Goal: Task Accomplishment & Management: Manage account settings

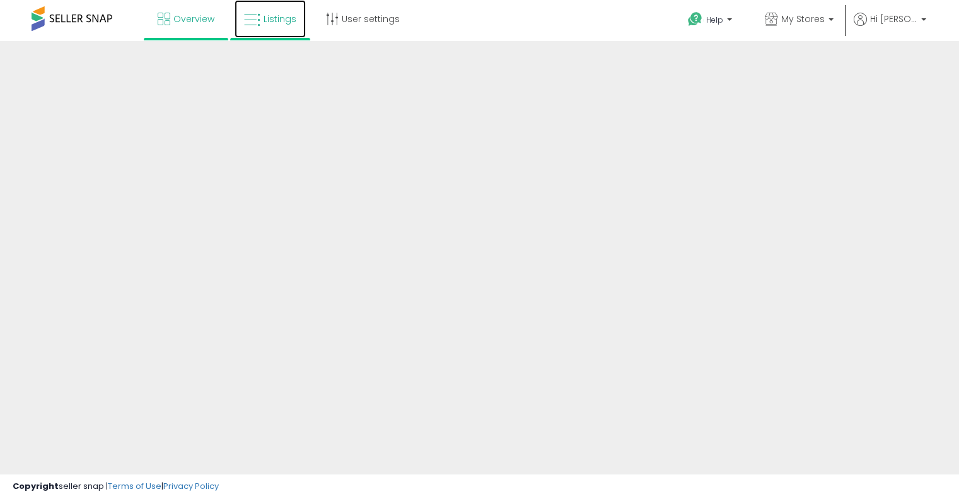
click at [255, 16] on icon at bounding box center [252, 20] width 16 height 16
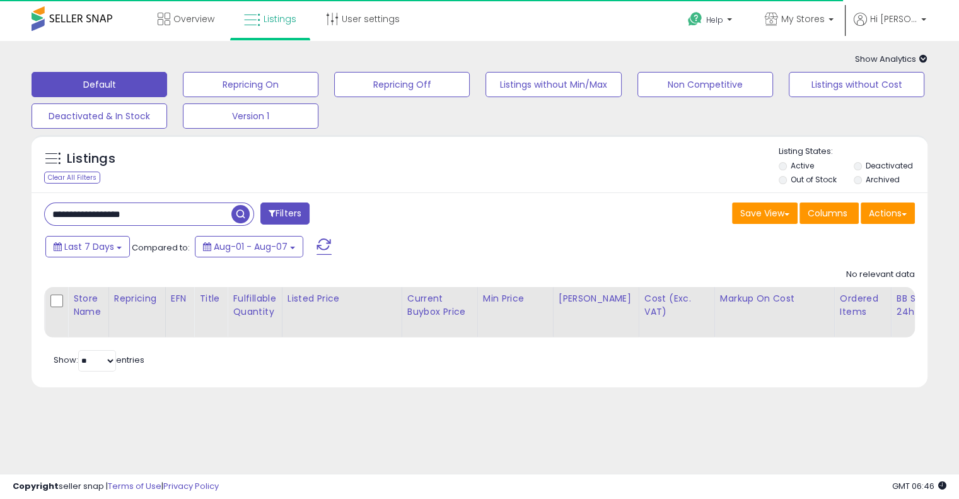
click at [123, 210] on input "**********" at bounding box center [138, 214] width 187 height 22
click at [123, 210] on input "**********" at bounding box center [150, 214] width 211 height 22
paste input "text"
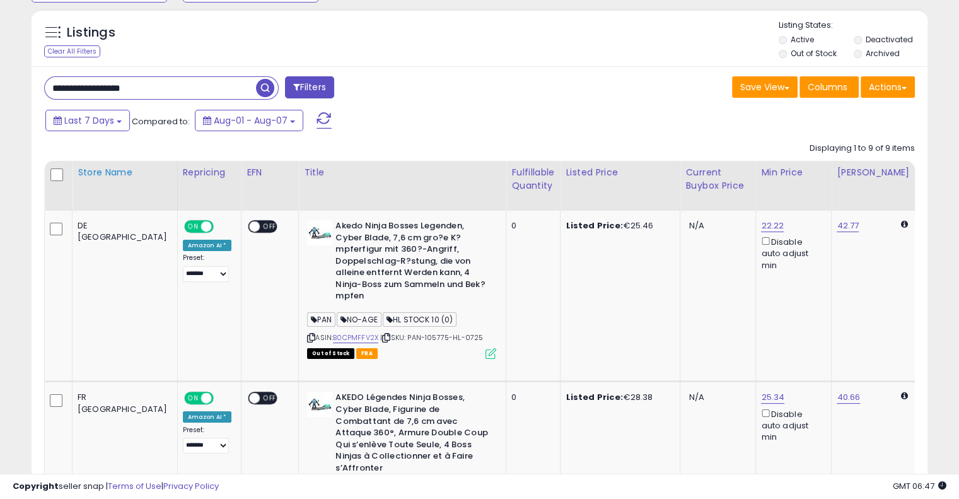
click at [94, 179] on div "Store Name" at bounding box center [125, 172] width 95 height 13
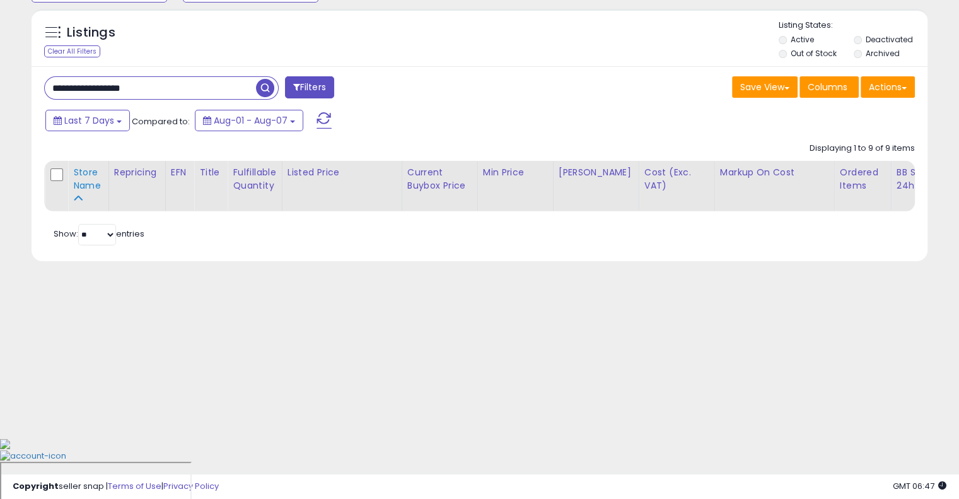
scroll to position [66, 0]
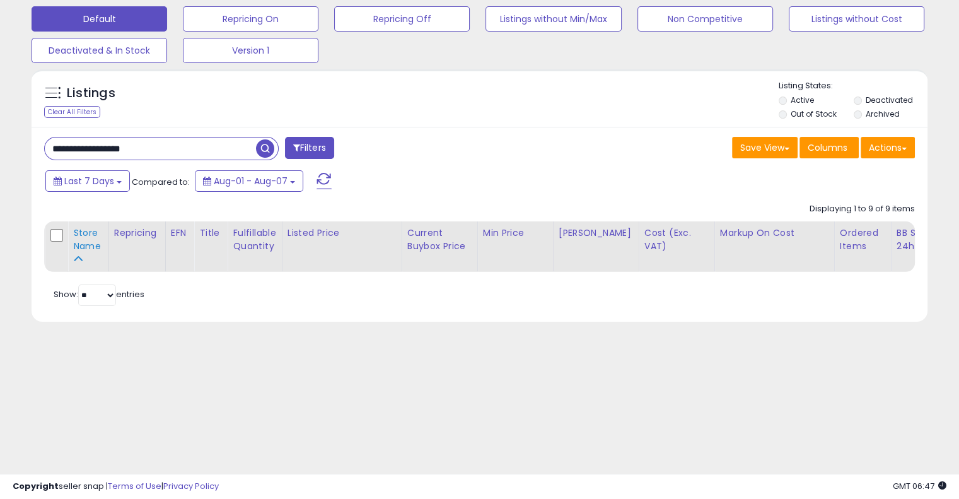
click at [92, 236] on div "Store Name" at bounding box center [88, 239] width 30 height 26
click at [534, 156] on div "Save View Save As New View Update Current View Columns Actions Import Export Vi…" at bounding box center [702, 149] width 445 height 25
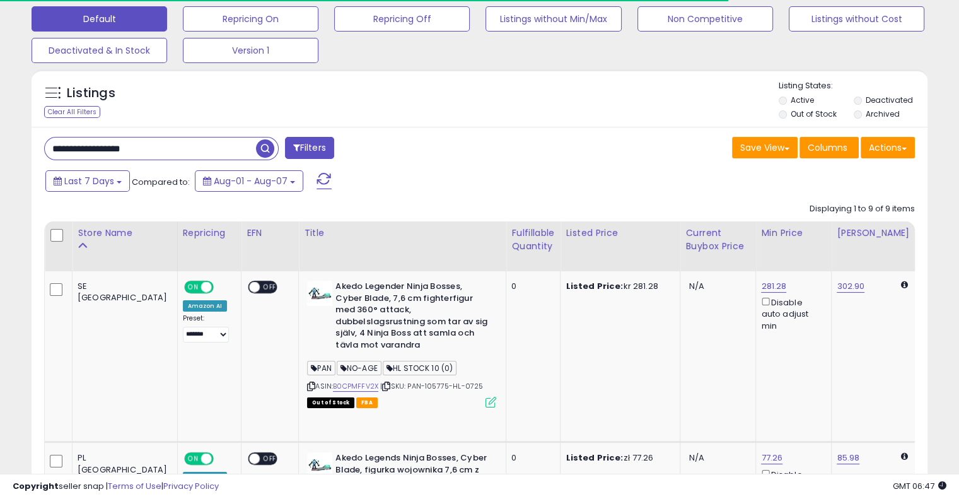
scroll to position [126, 0]
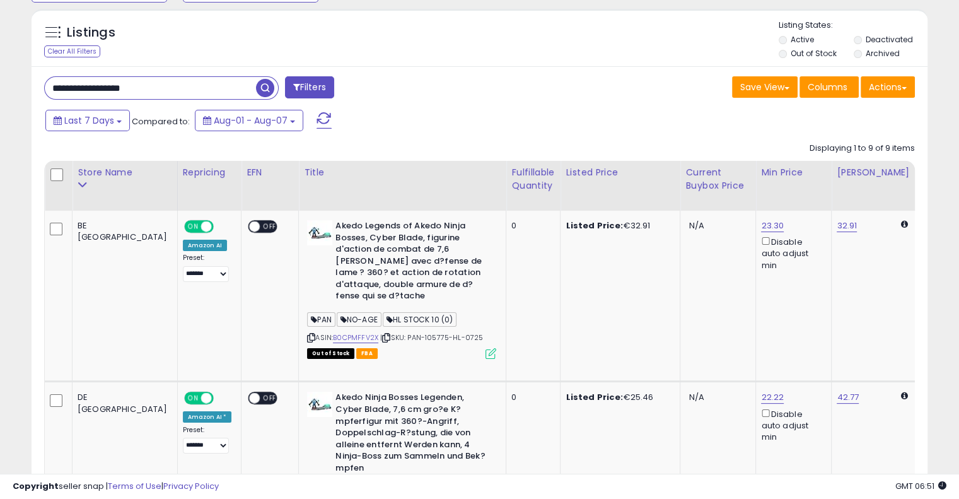
click at [251, 42] on div "Listings Clear All Filters Listing States:" at bounding box center [480, 41] width 896 height 43
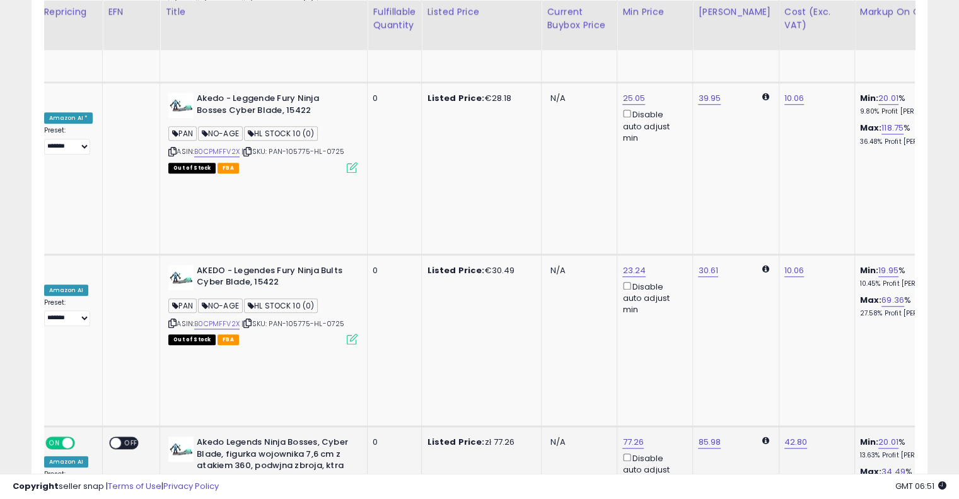
scroll to position [0, 215]
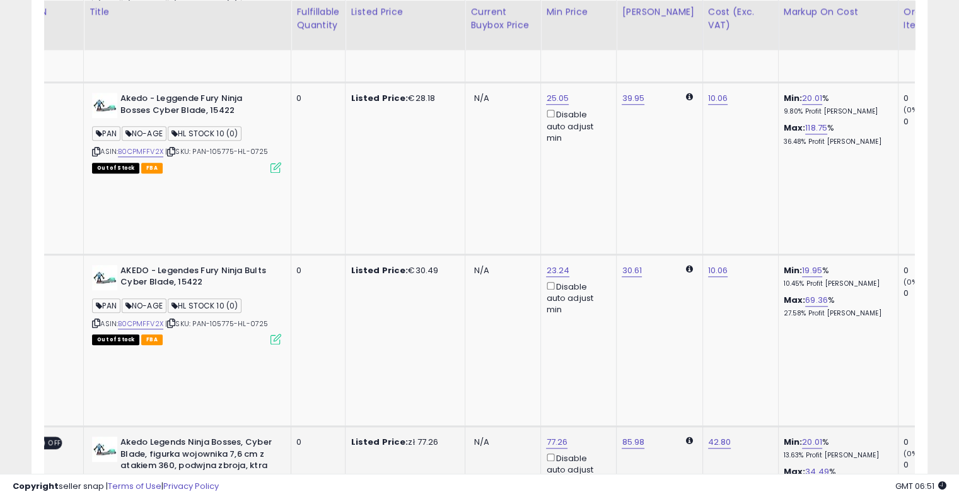
drag, startPoint x: 480, startPoint y: 156, endPoint x: 560, endPoint y: 137, distance: 82.2
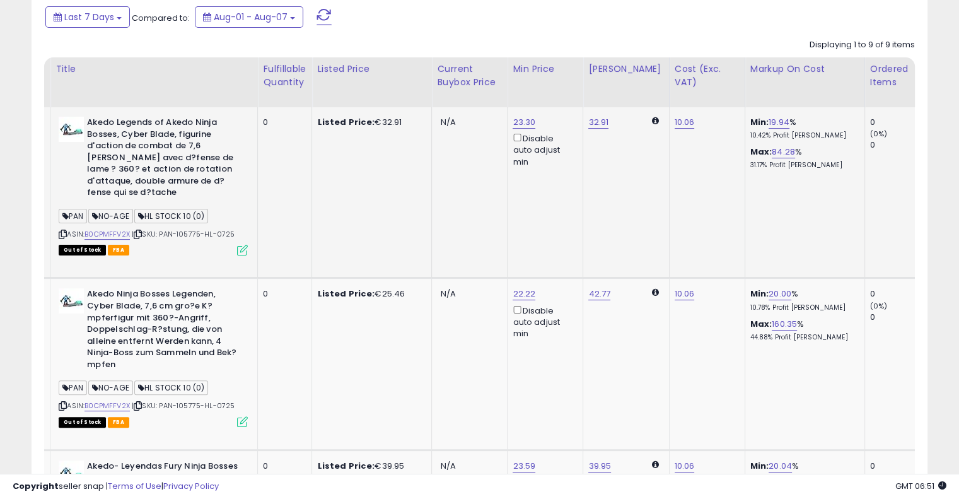
scroll to position [0, 0]
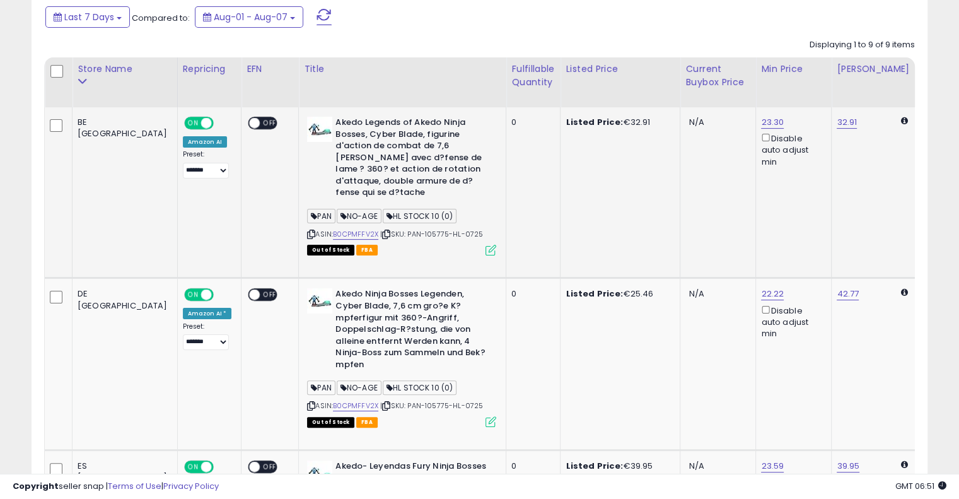
drag, startPoint x: 521, startPoint y: 265, endPoint x: 362, endPoint y: 246, distance: 160.6
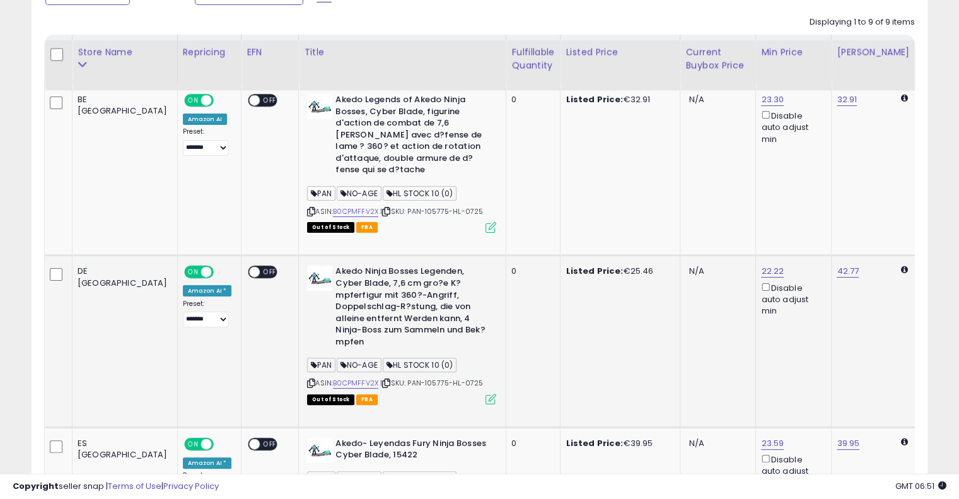
scroll to position [229, 0]
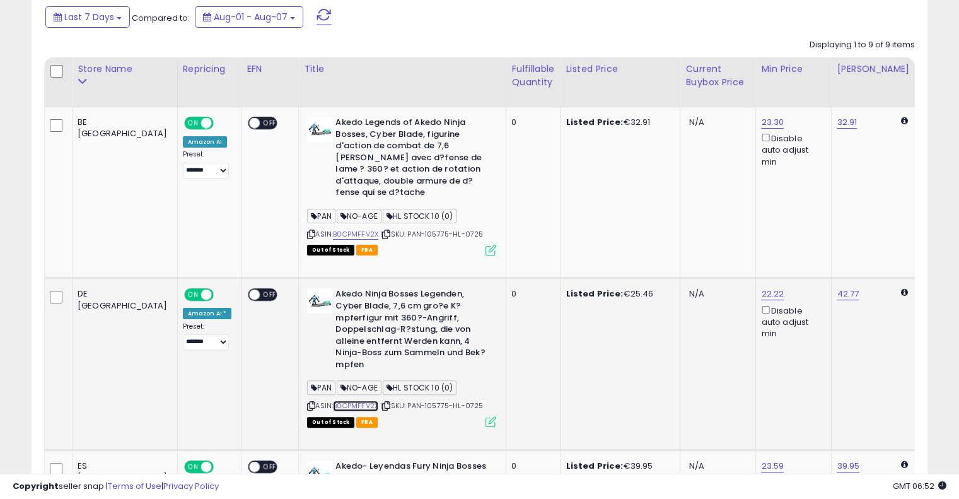
click at [333, 400] on link "B0CPMFFV2X" at bounding box center [355, 405] width 45 height 11
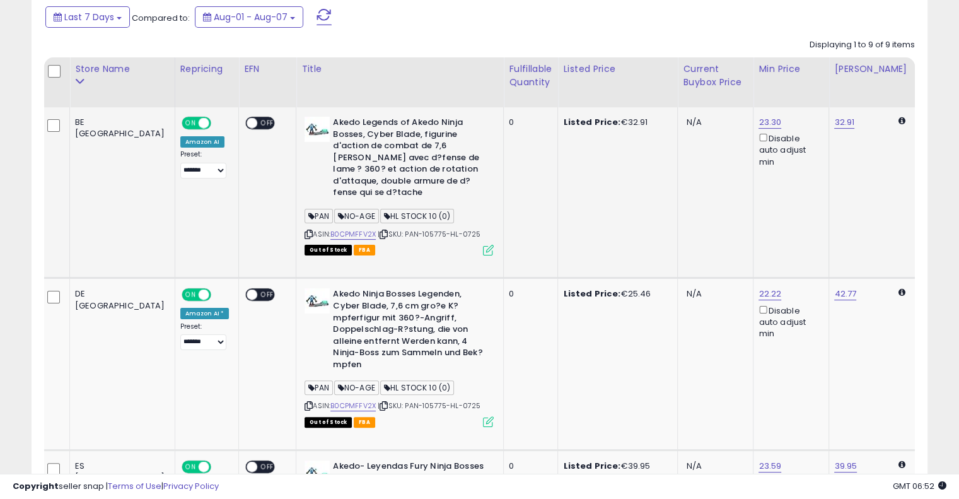
scroll to position [0, 8]
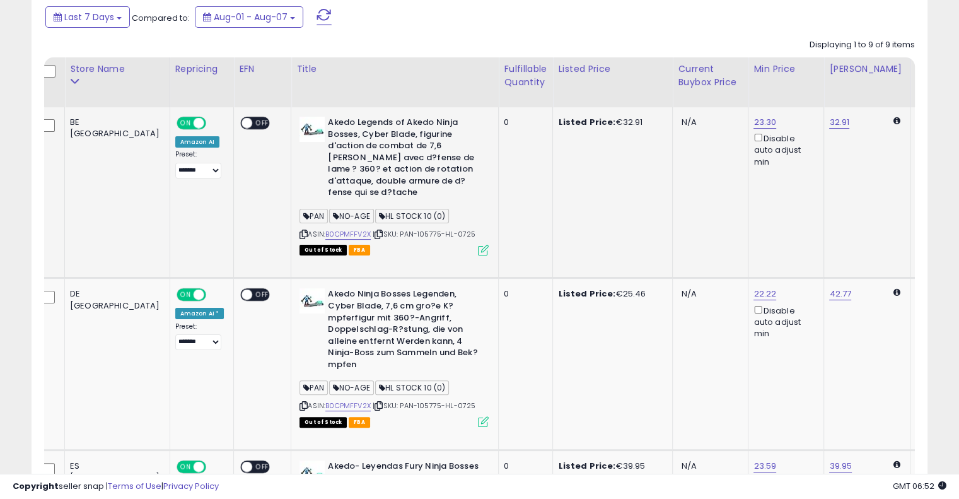
drag, startPoint x: 625, startPoint y: 190, endPoint x: 650, endPoint y: 179, distance: 27.1
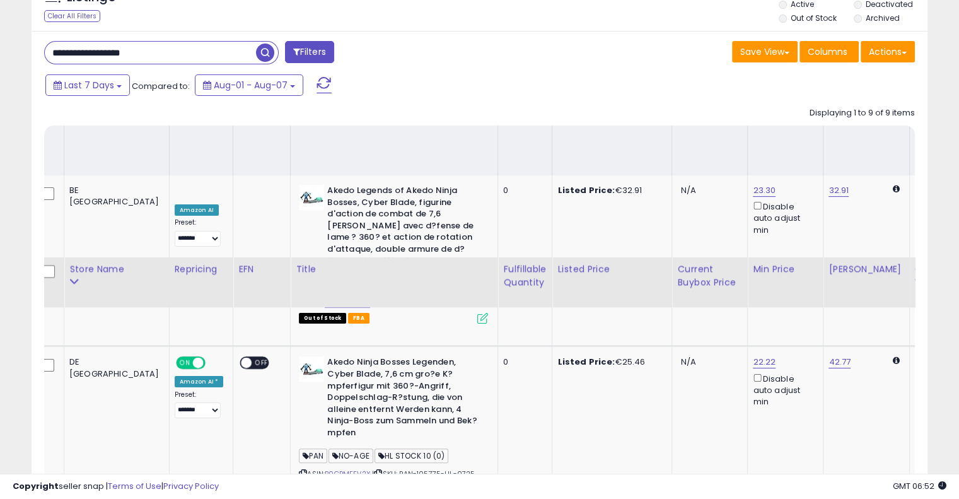
scroll to position [103, 0]
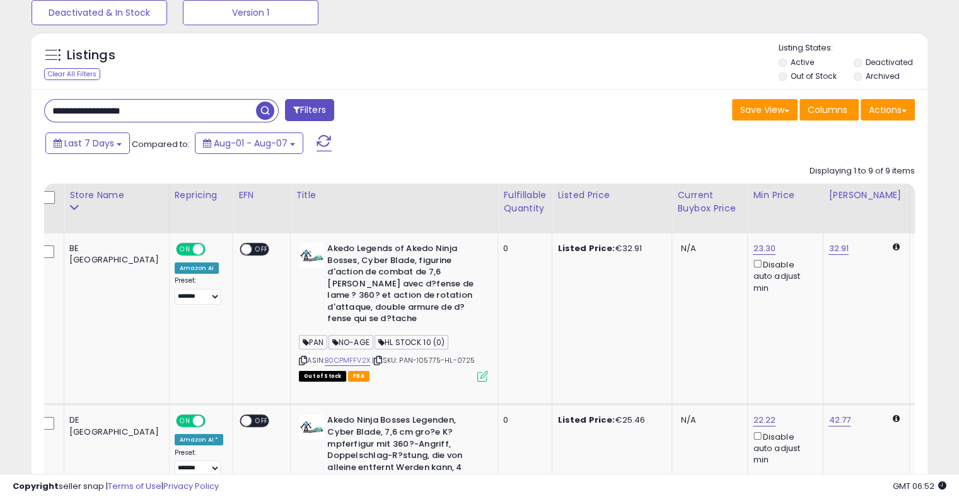
drag, startPoint x: 198, startPoint y: 109, endPoint x: 0, endPoint y: 115, distance: 198.0
paste input "text"
click at [266, 110] on span "button" at bounding box center [265, 110] width 18 height 18
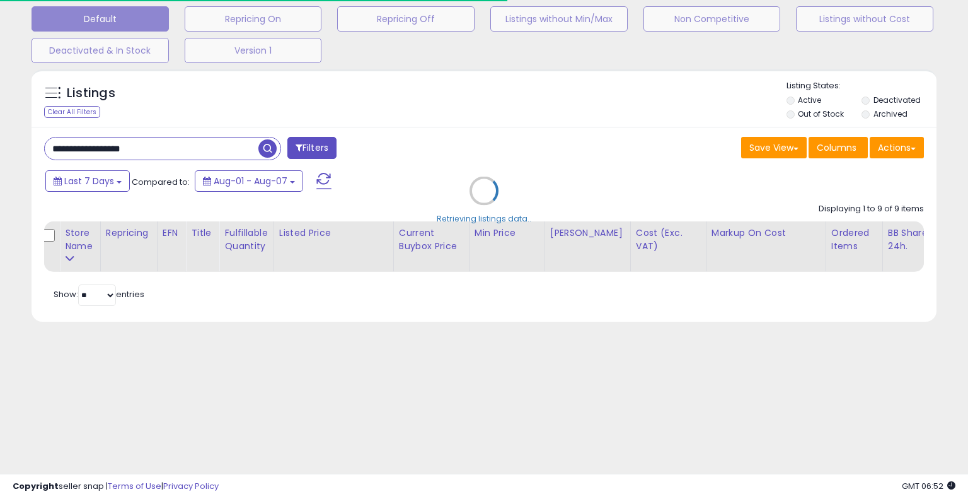
click at [474, 139] on div "Retrieving listings data.." at bounding box center [484, 200] width 924 height 274
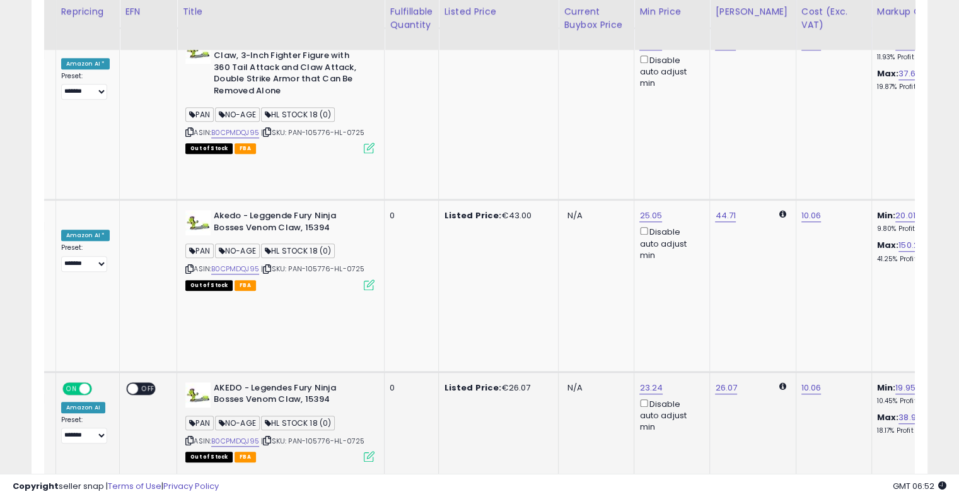
scroll to position [0, 185]
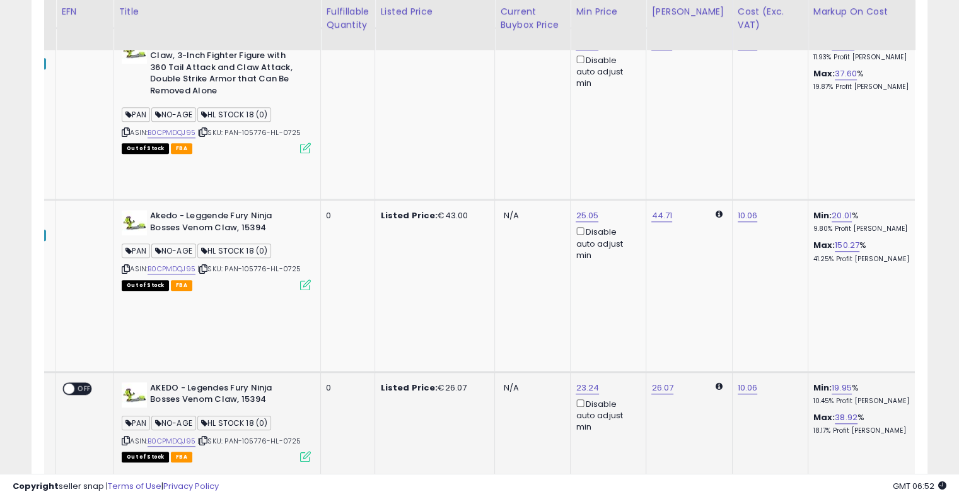
drag, startPoint x: 488, startPoint y: 186, endPoint x: 562, endPoint y: 170, distance: 75.4
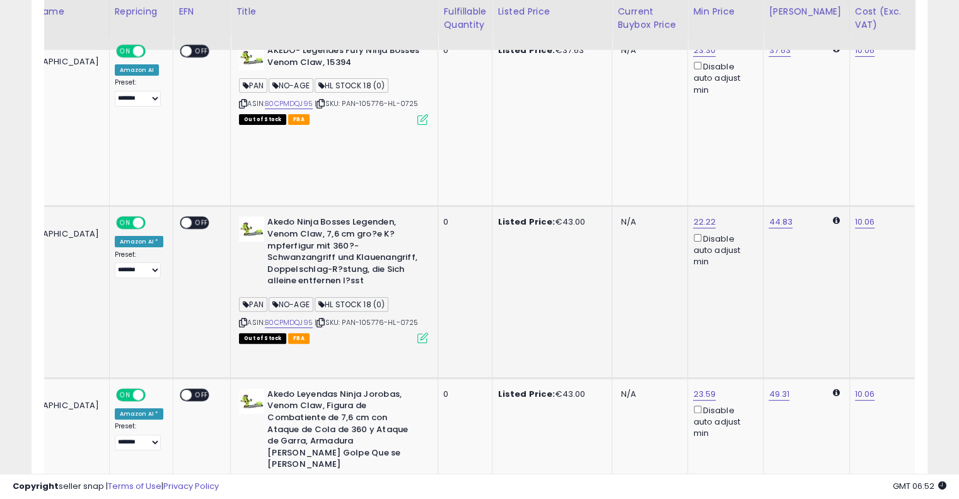
scroll to position [0, 0]
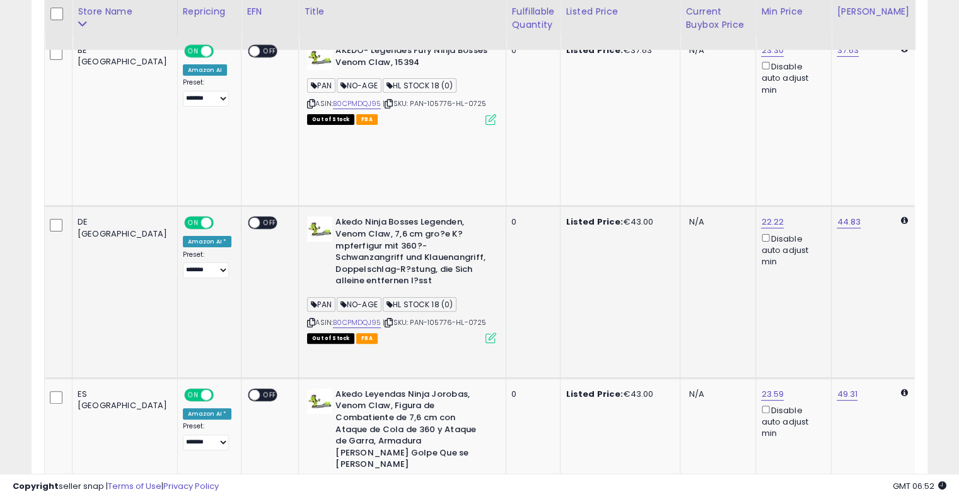
drag, startPoint x: 542, startPoint y: 244, endPoint x: 422, endPoint y: 243, distance: 120.4
click at [333, 317] on link "B0CPMDQJ95" at bounding box center [357, 322] width 48 height 11
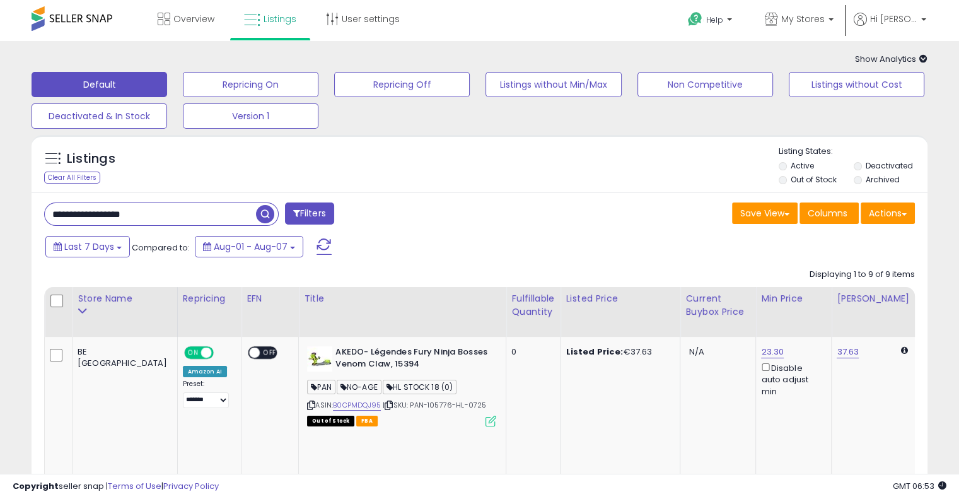
drag, startPoint x: 179, startPoint y: 224, endPoint x: 0, endPoint y: 199, distance: 180.8
paste input "text"
click at [267, 214] on span "button" at bounding box center [265, 214] width 18 height 18
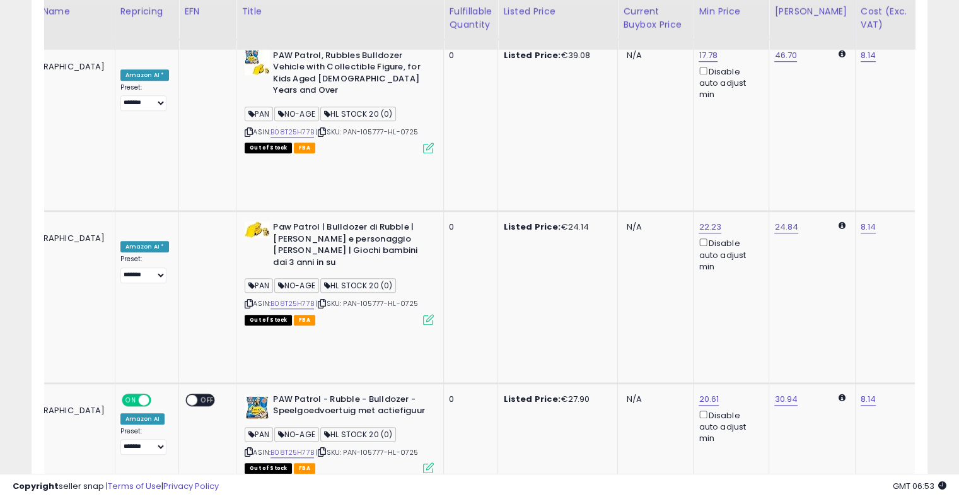
scroll to position [0, 316]
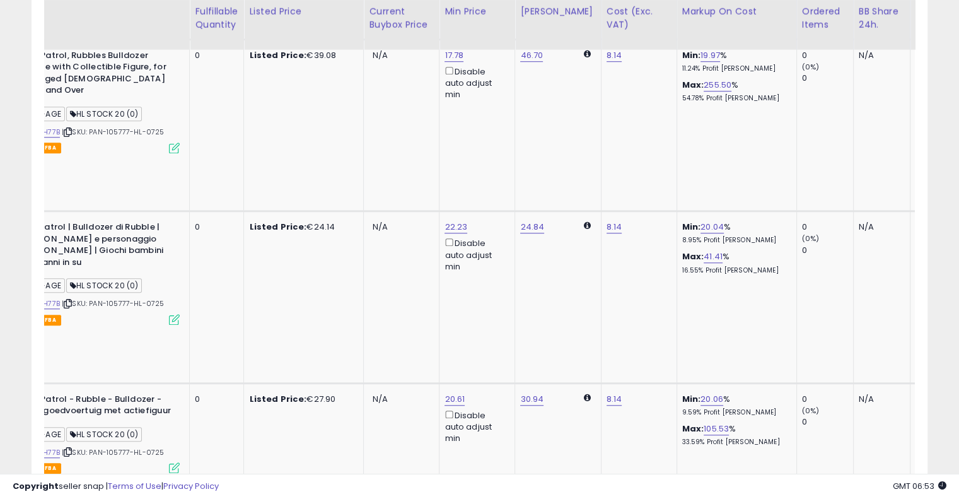
drag, startPoint x: 557, startPoint y: 230, endPoint x: 676, endPoint y: 217, distance: 119.2
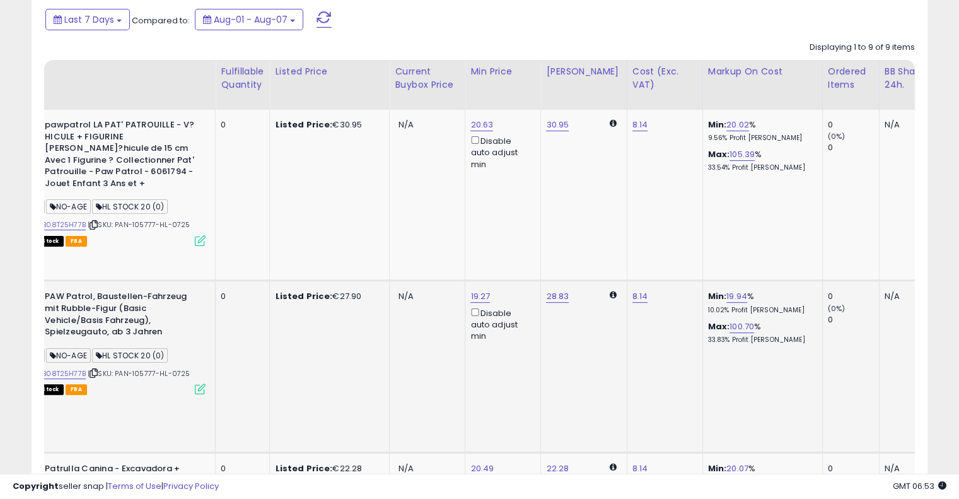
scroll to position [0, 0]
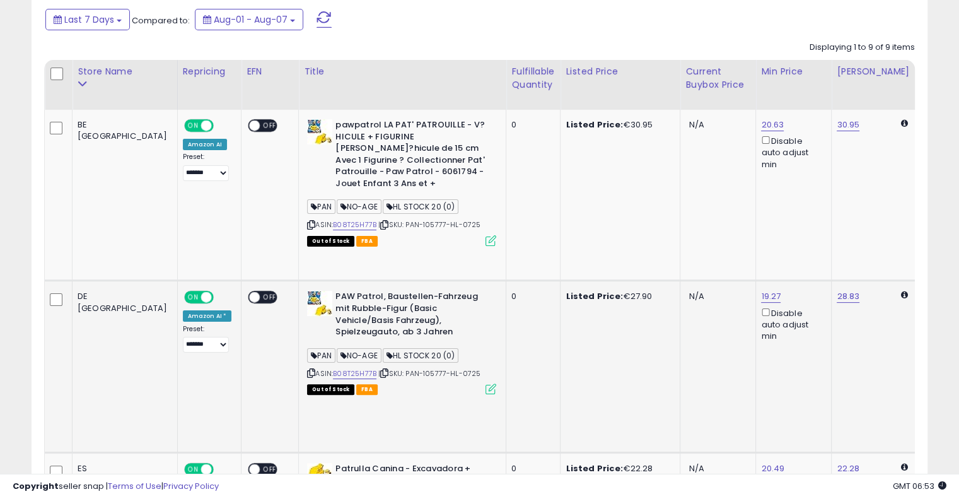
drag, startPoint x: 487, startPoint y: 302, endPoint x: 272, endPoint y: 292, distance: 214.5
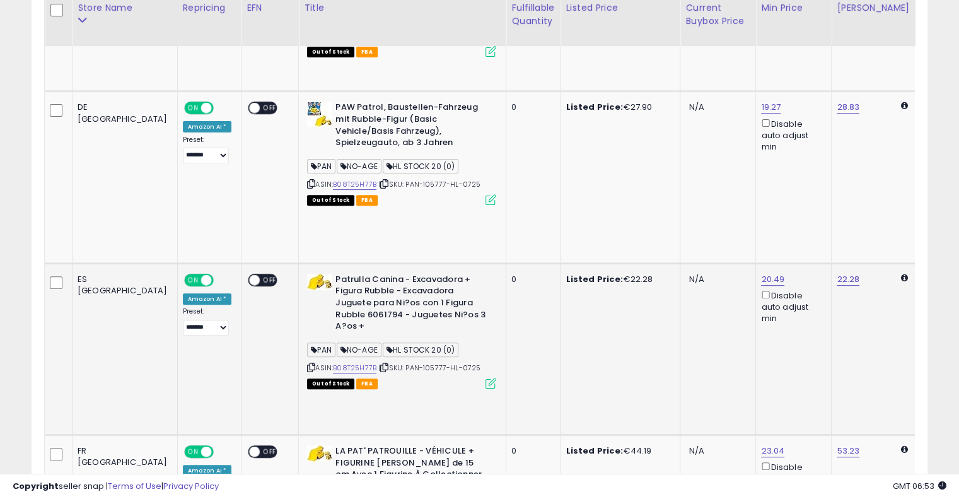
scroll to position [353, 0]
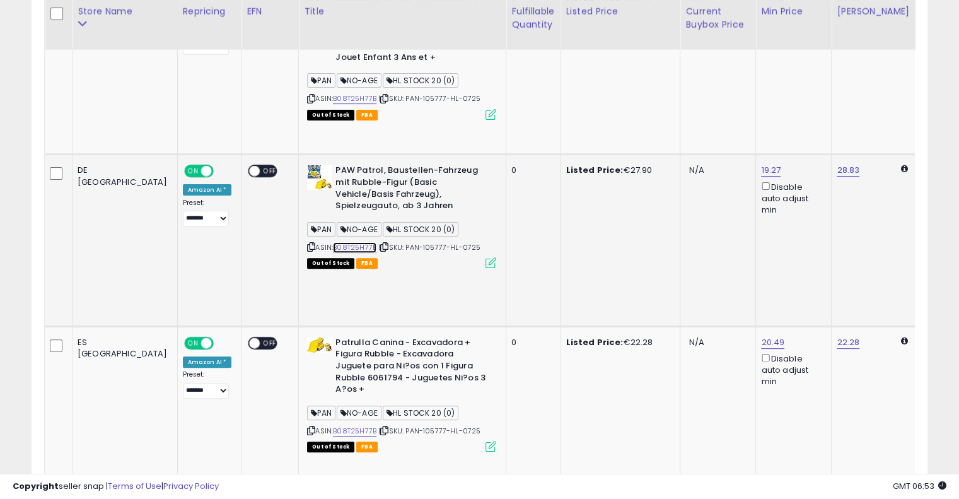
click at [333, 242] on link "B08T25H77B" at bounding box center [354, 247] width 43 height 11
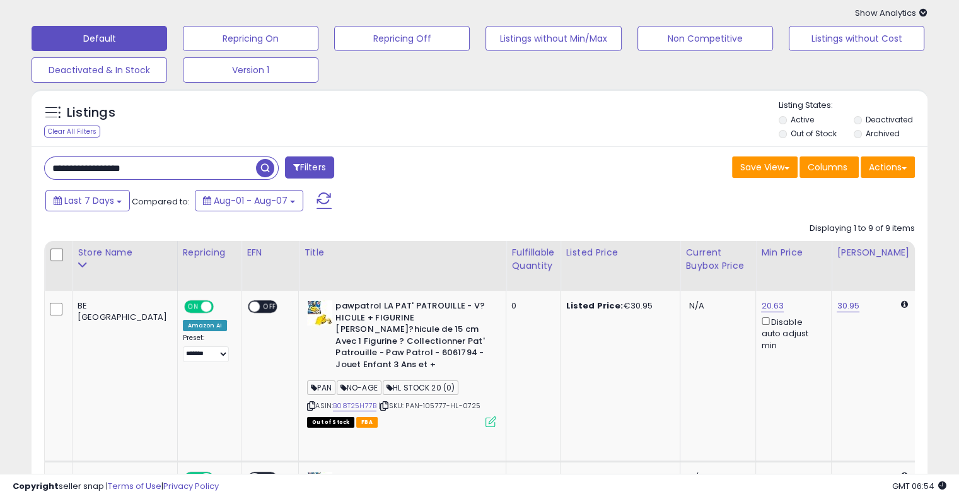
scroll to position [0, 0]
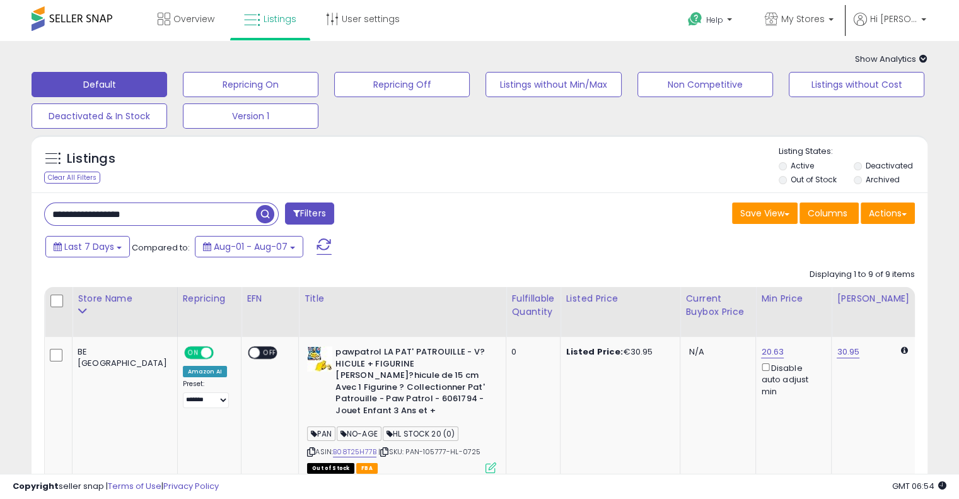
drag, startPoint x: 204, startPoint y: 215, endPoint x: 0, endPoint y: 194, distance: 205.3
paste input "text"
click at [265, 212] on span "button" at bounding box center [265, 214] width 18 height 18
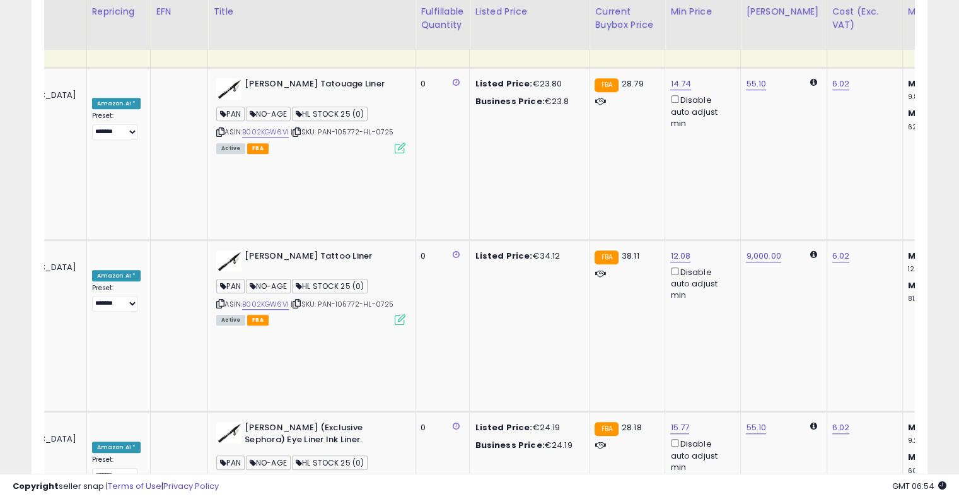
scroll to position [0, 277]
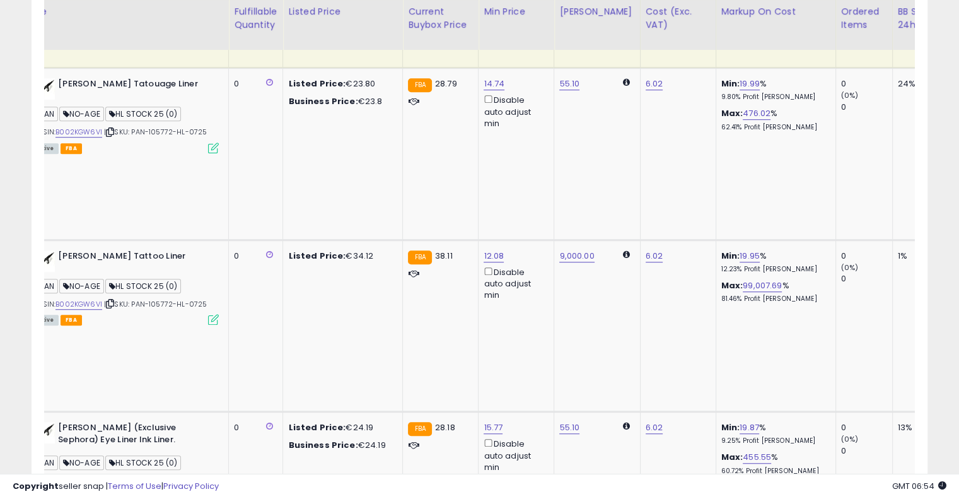
drag, startPoint x: 492, startPoint y: 158, endPoint x: 579, endPoint y: 136, distance: 90.2
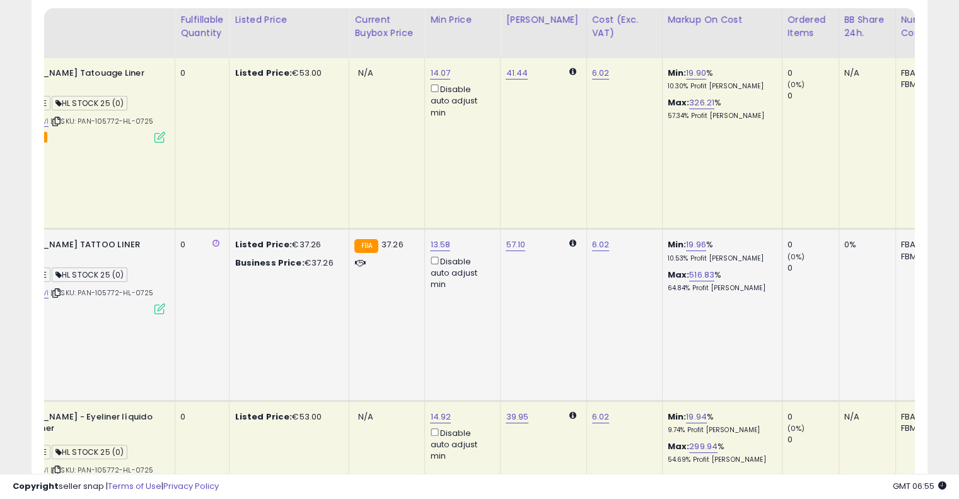
scroll to position [0, 306]
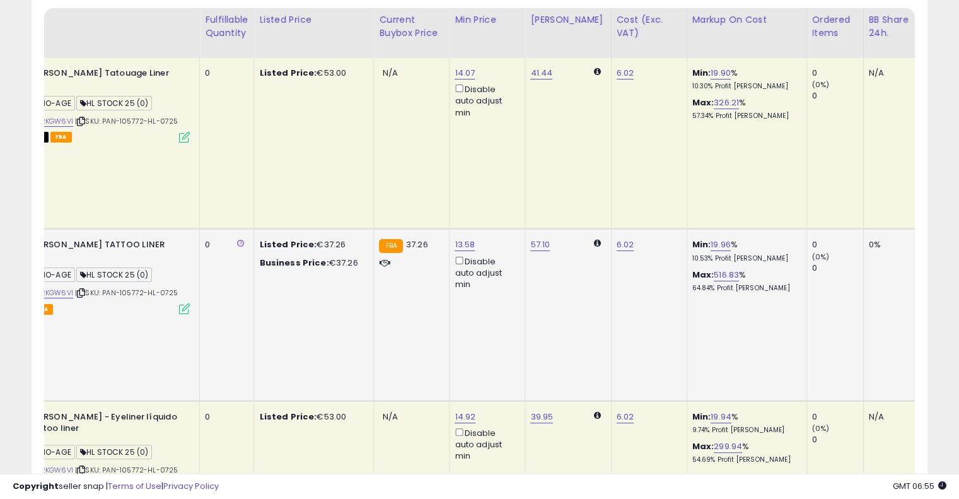
drag, startPoint x: 488, startPoint y: 183, endPoint x: 421, endPoint y: 187, distance: 66.9
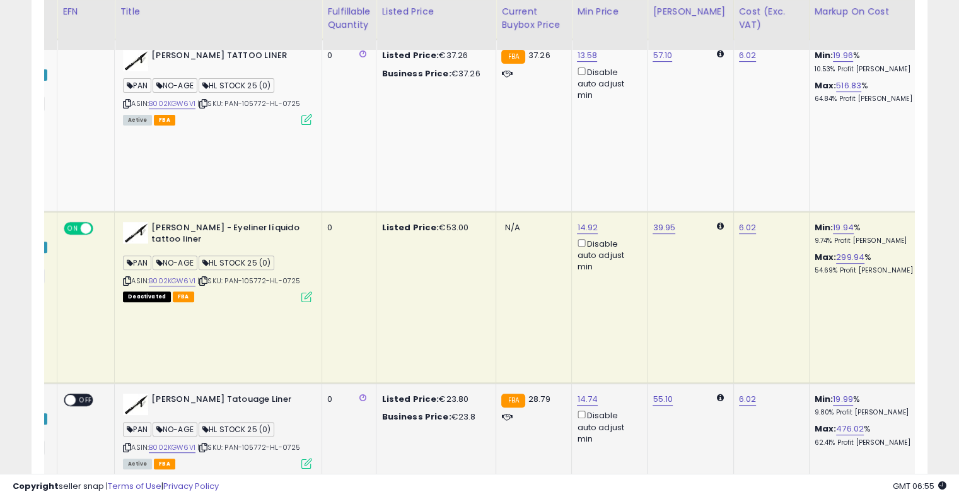
scroll to position [0, 13]
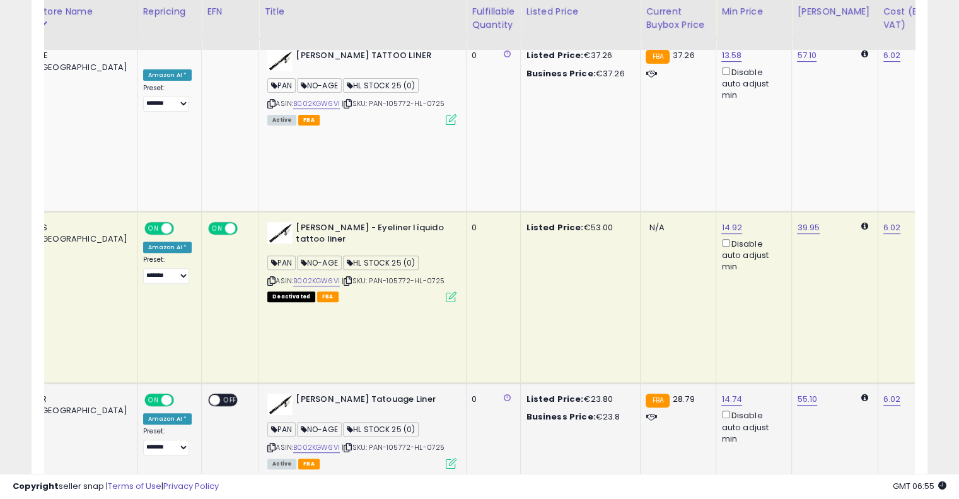
drag, startPoint x: 483, startPoint y: 214, endPoint x: 393, endPoint y: 211, distance: 90.2
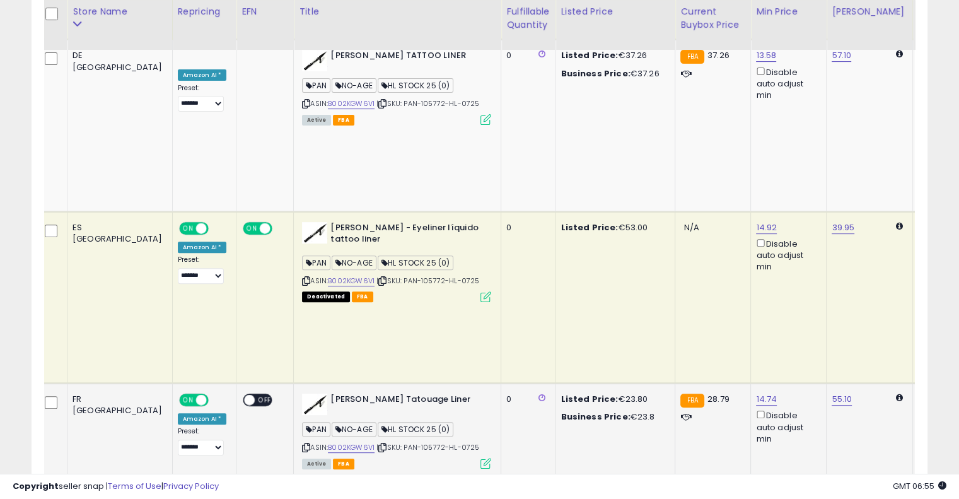
scroll to position [0, 0]
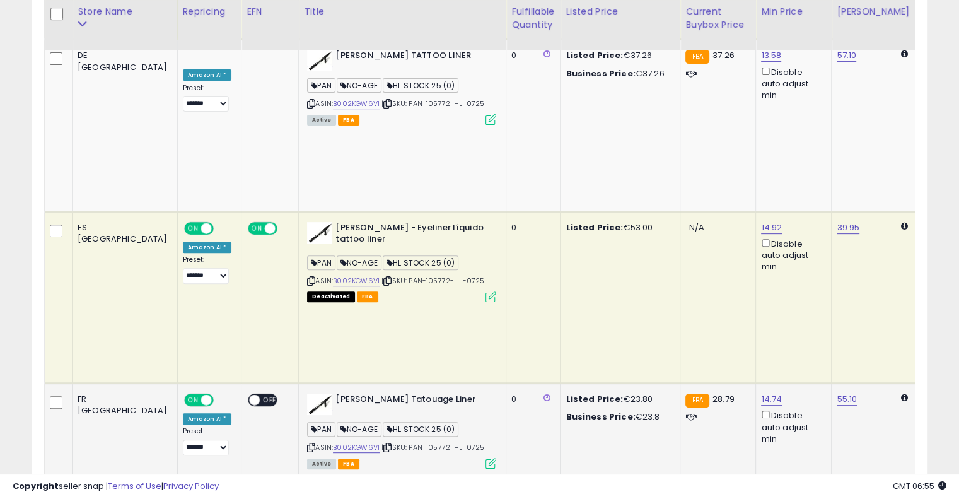
drag, startPoint x: 427, startPoint y: 218, endPoint x: 378, endPoint y: 223, distance: 48.8
click at [383, 444] on icon at bounding box center [387, 447] width 8 height 7
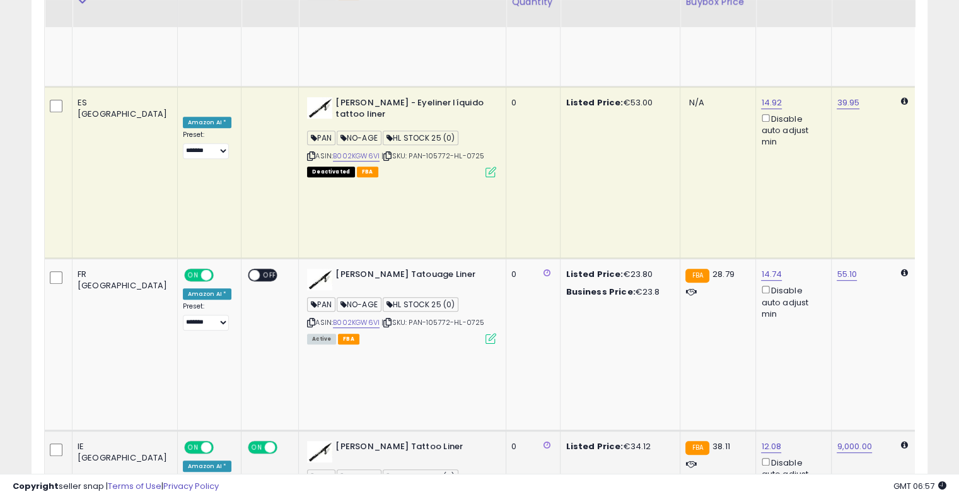
scroll to position [594, 0]
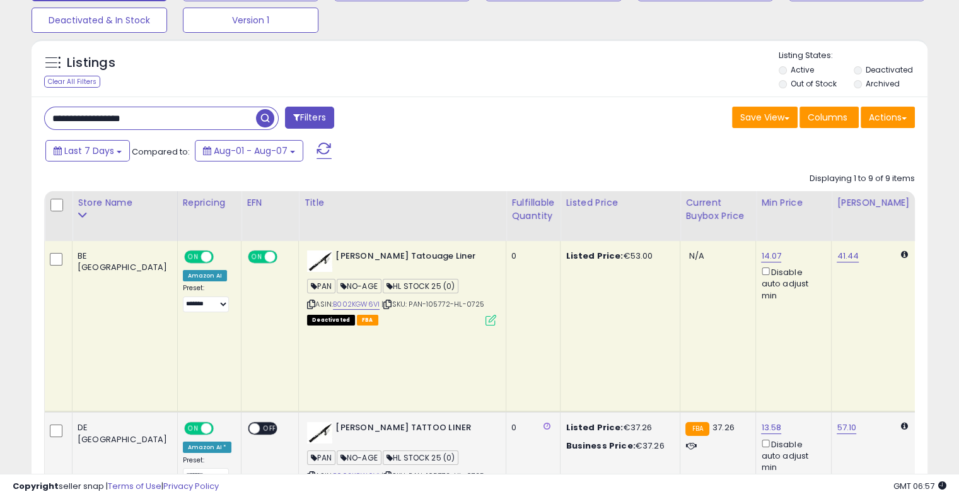
scroll to position [0, 0]
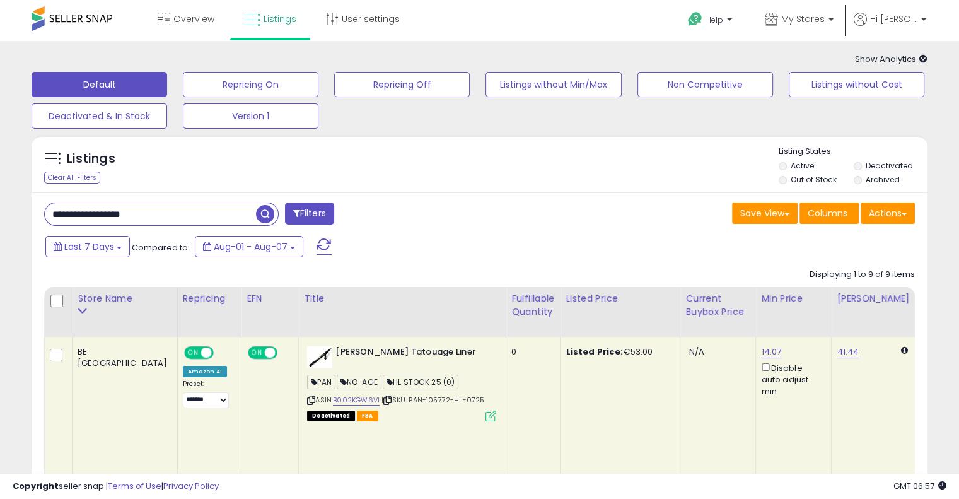
drag, startPoint x: 180, startPoint y: 219, endPoint x: 0, endPoint y: 198, distance: 180.9
paste input "text"
click at [268, 212] on span "button" at bounding box center [265, 214] width 18 height 18
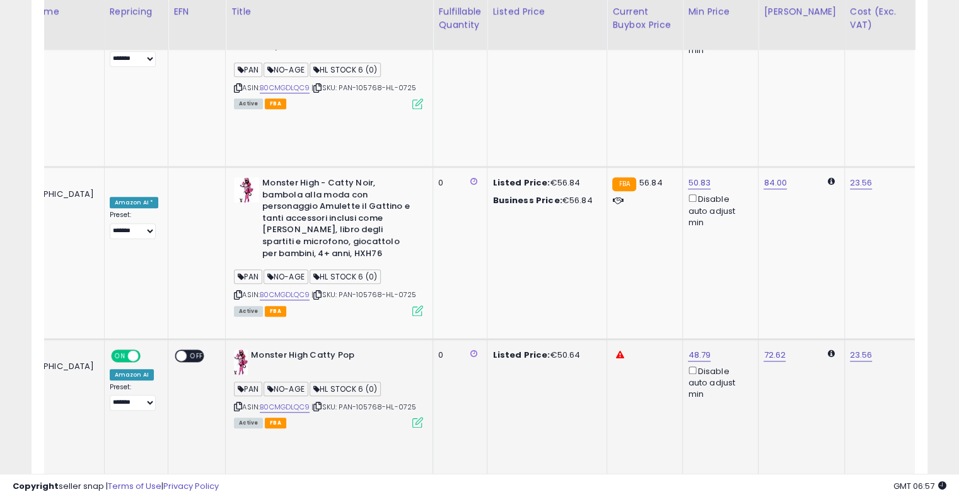
scroll to position [0, 298]
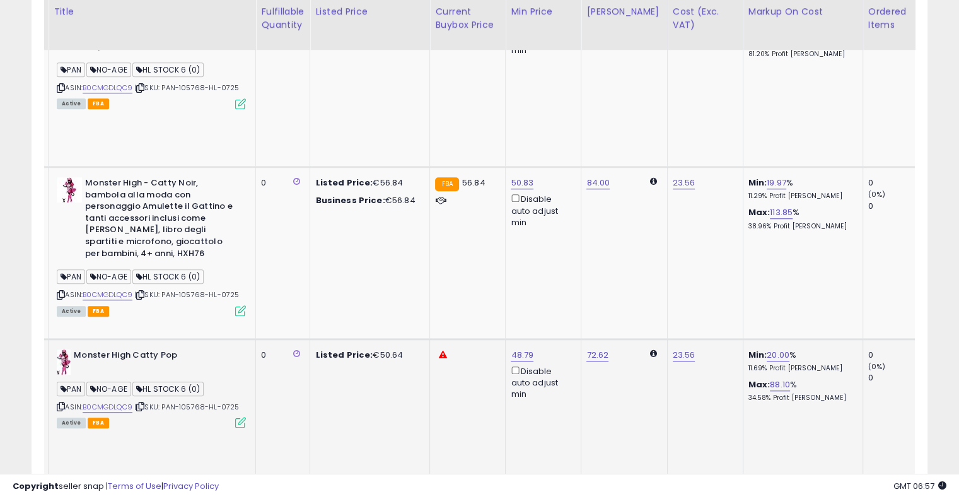
drag, startPoint x: 494, startPoint y: 170, endPoint x: 605, endPoint y: 146, distance: 113.6
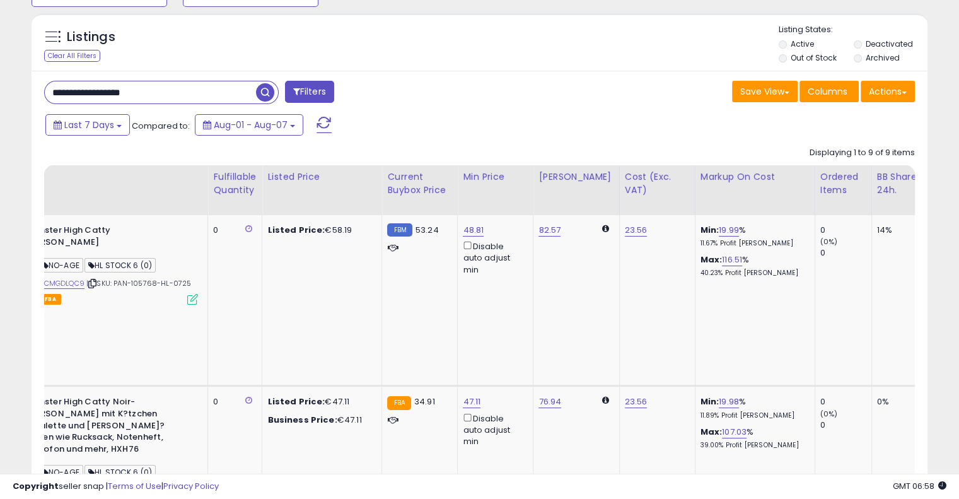
scroll to position [0, 0]
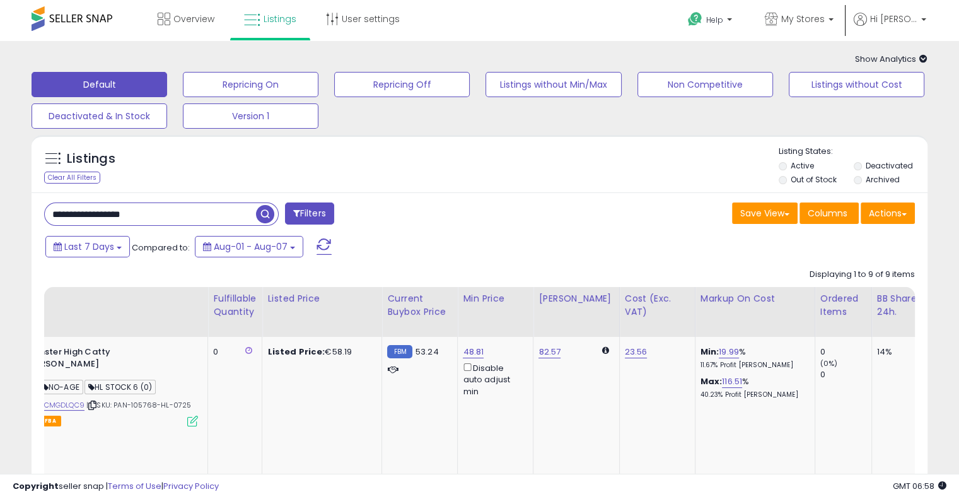
drag, startPoint x: 184, startPoint y: 218, endPoint x: 0, endPoint y: 211, distance: 184.2
paste input "text"
click at [263, 218] on span "button" at bounding box center [265, 214] width 18 height 18
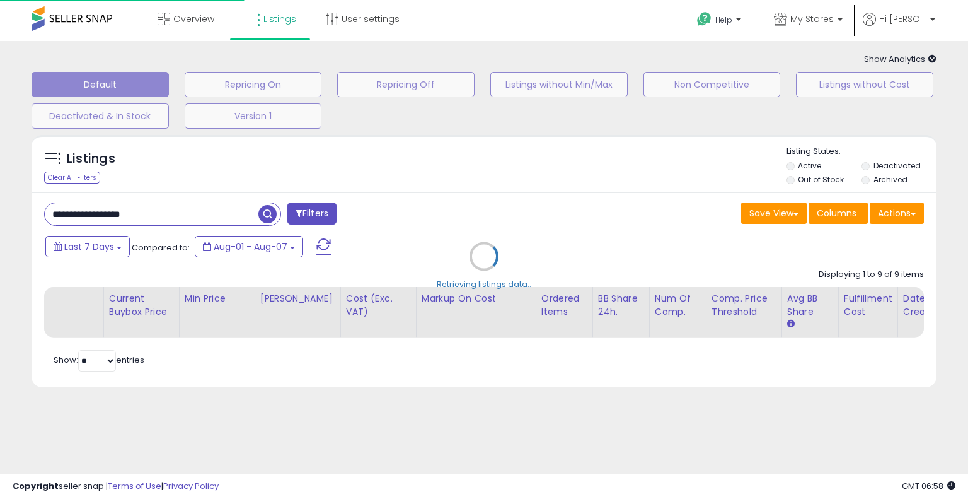
click at [441, 203] on div "Retrieving listings data.." at bounding box center [484, 266] width 924 height 274
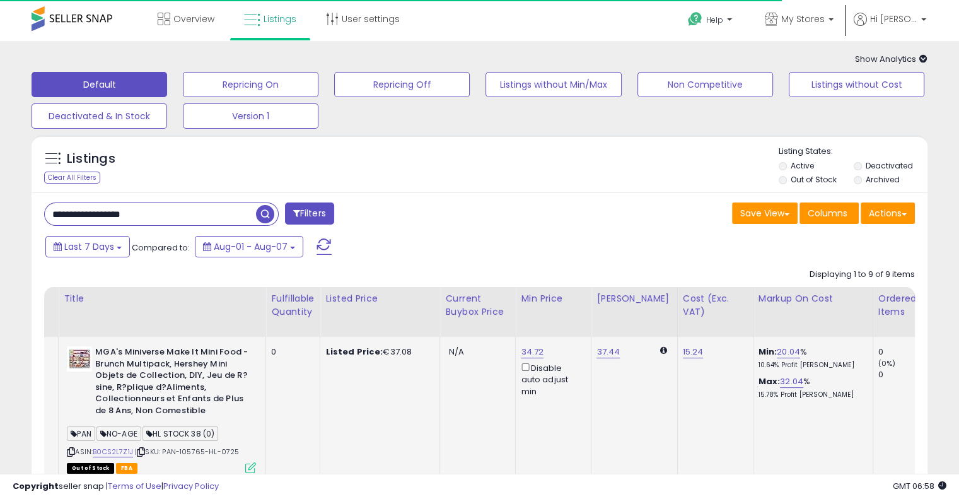
scroll to position [0, 35]
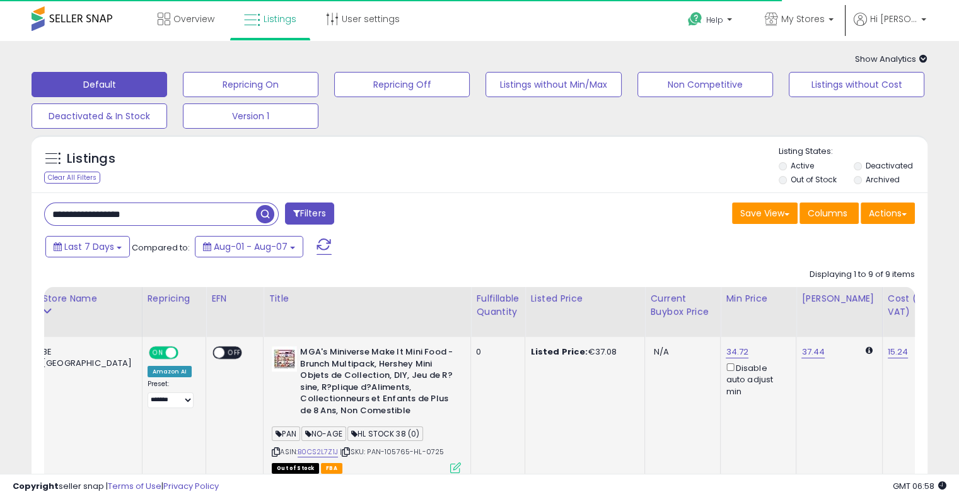
drag, startPoint x: 434, startPoint y: 393, endPoint x: 289, endPoint y: 390, distance: 145.0
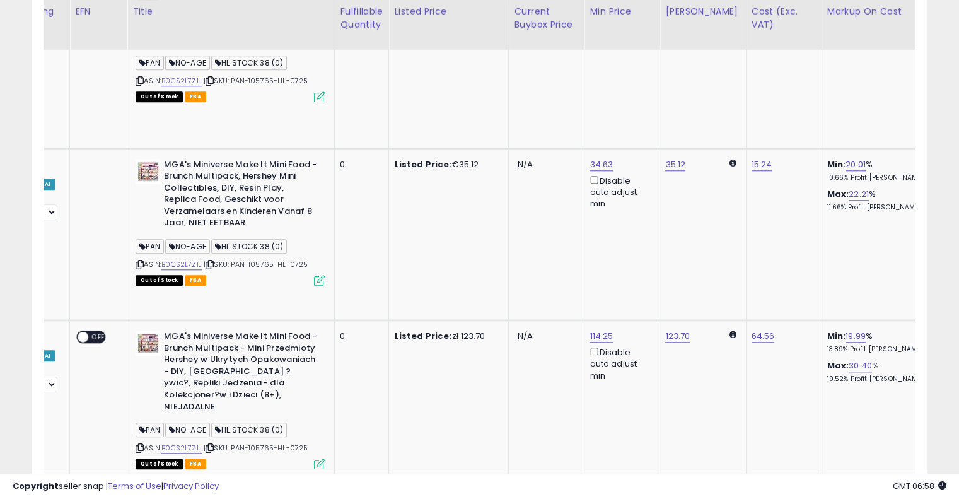
scroll to position [0, 257]
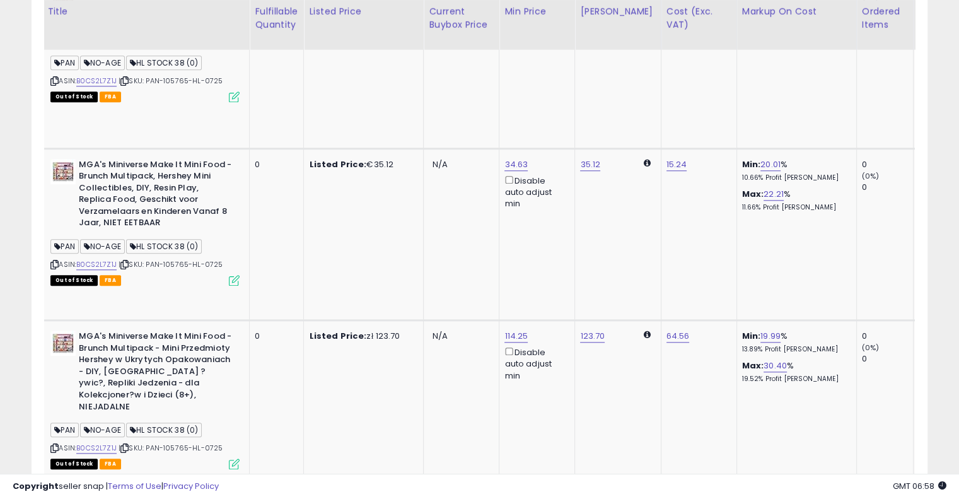
drag, startPoint x: 505, startPoint y: 307, endPoint x: 590, endPoint y: 282, distance: 88.7
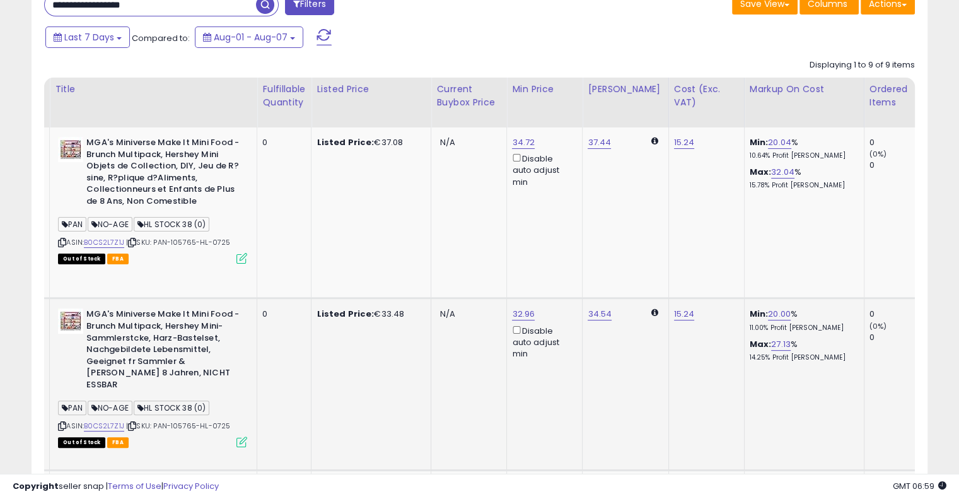
scroll to position [0, 0]
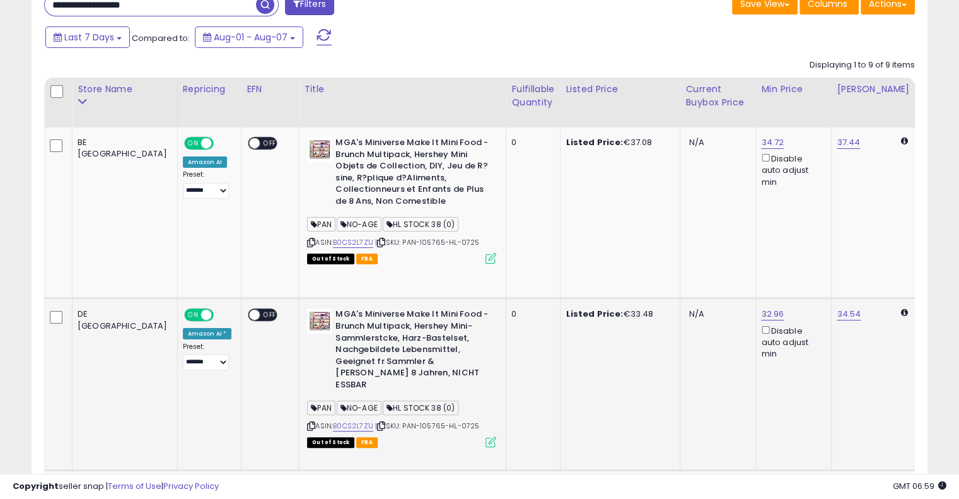
drag, startPoint x: 581, startPoint y: 347, endPoint x: 366, endPoint y: 349, distance: 215.6
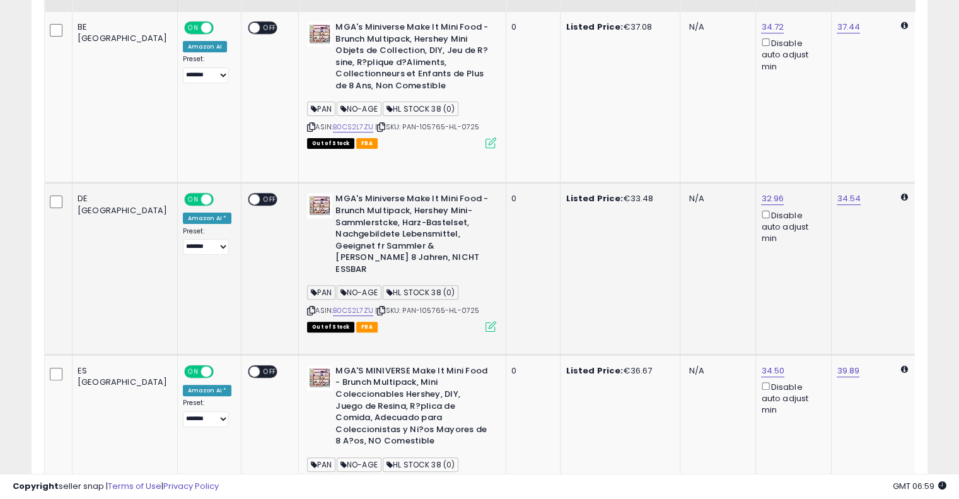
scroll to position [398, 0]
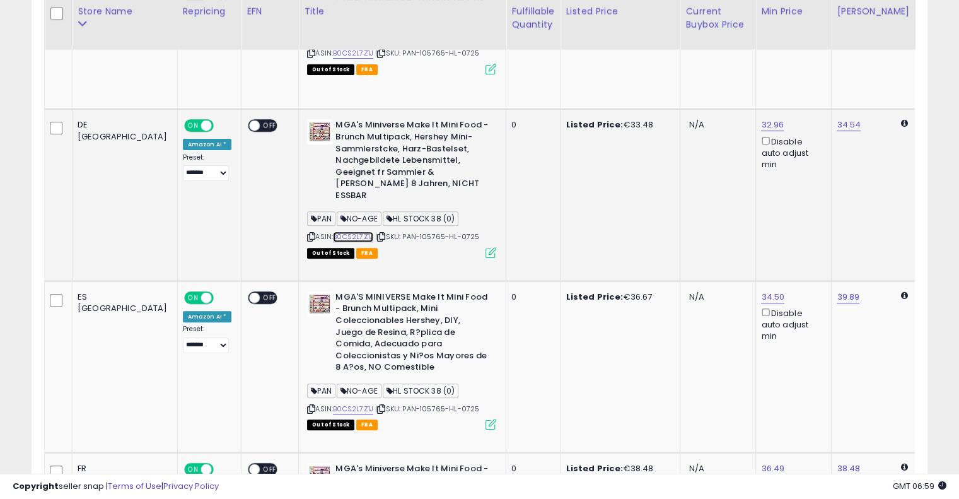
click at [333, 231] on link "B0CS2L7Z1J" at bounding box center [353, 236] width 40 height 11
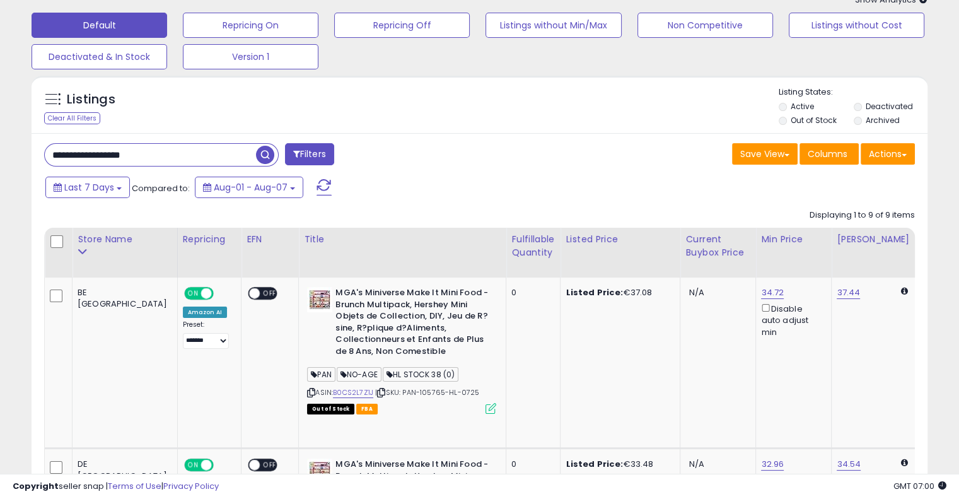
scroll to position [0, 0]
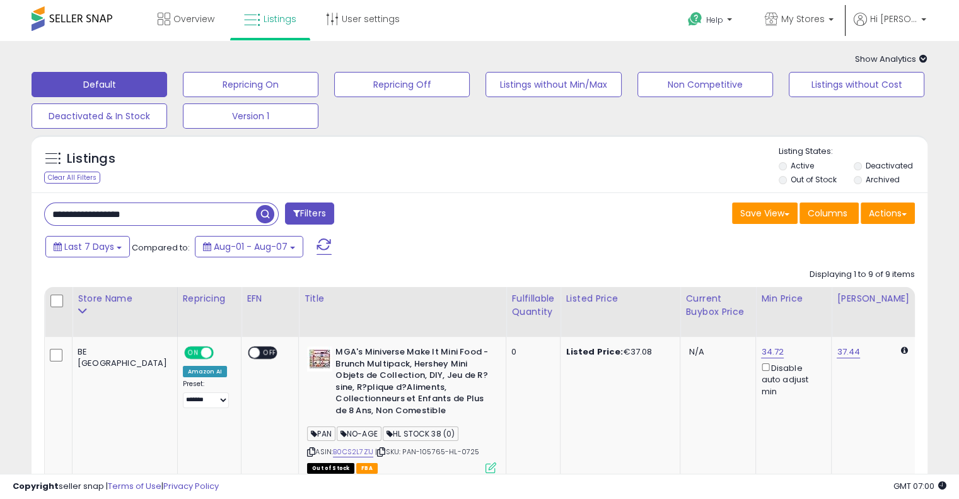
drag, startPoint x: 188, startPoint y: 206, endPoint x: 0, endPoint y: 216, distance: 188.1
paste input "text"
click at [272, 214] on span "button" at bounding box center [265, 214] width 18 height 18
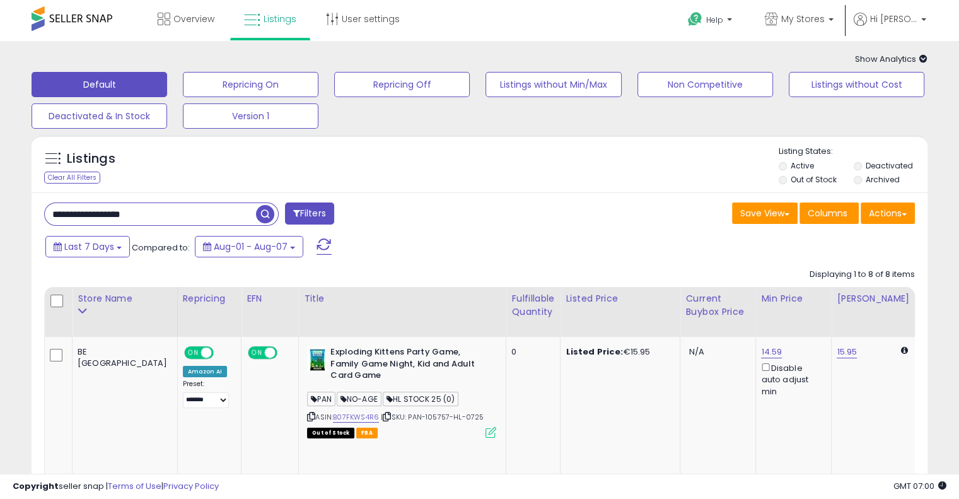
click at [562, 158] on div "Listings Clear All Filters Listing States:" at bounding box center [480, 167] width 896 height 43
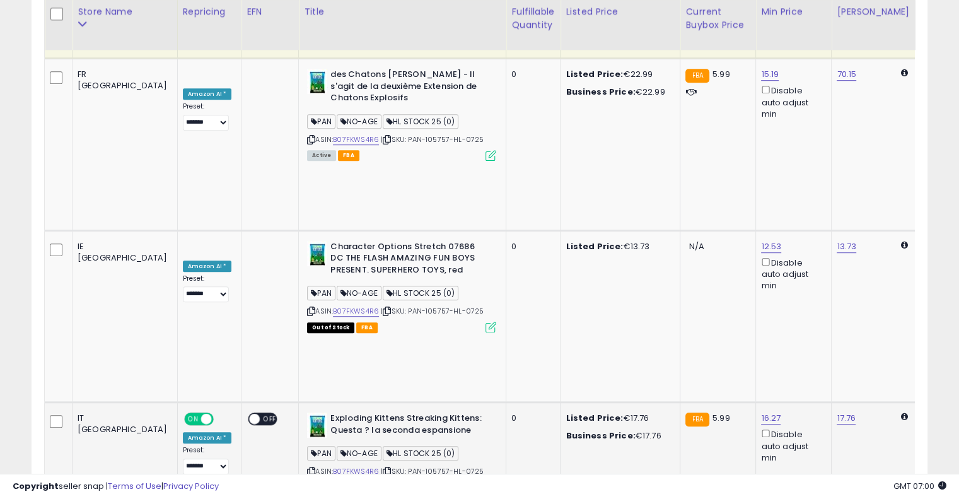
scroll to position [0, 221]
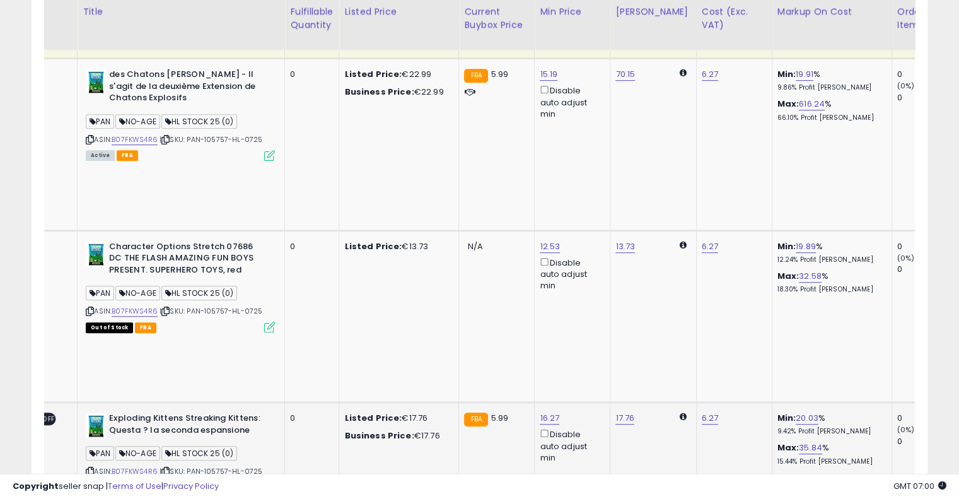
drag, startPoint x: 519, startPoint y: 181, endPoint x: 647, endPoint y: 164, distance: 129.1
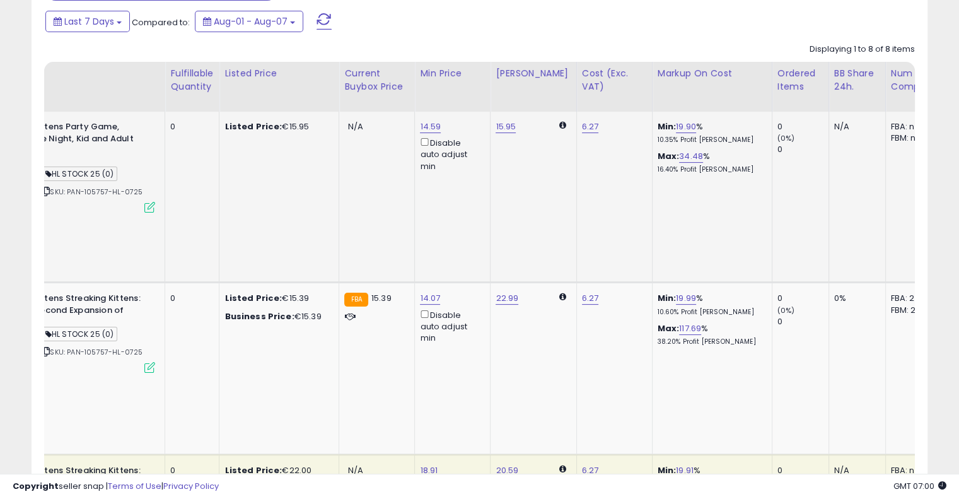
scroll to position [0, 311]
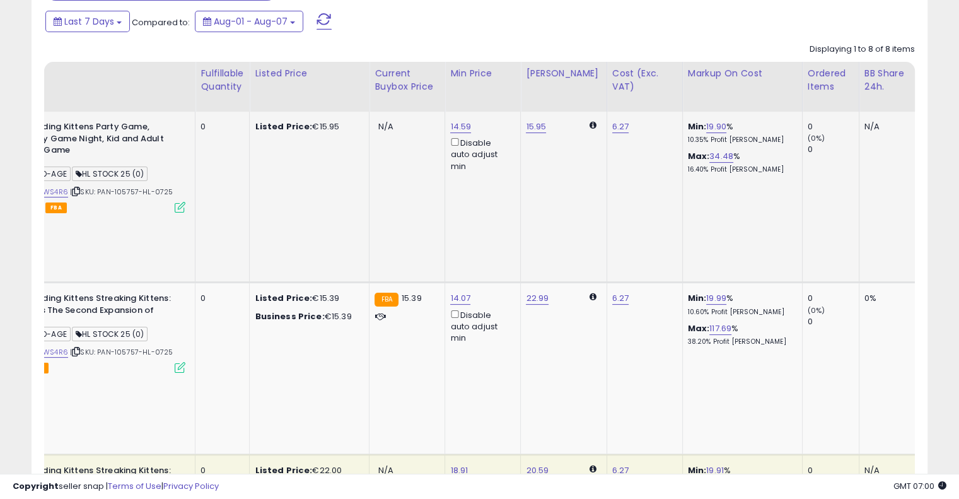
drag, startPoint x: 508, startPoint y: 197, endPoint x: 459, endPoint y: 205, distance: 49.3
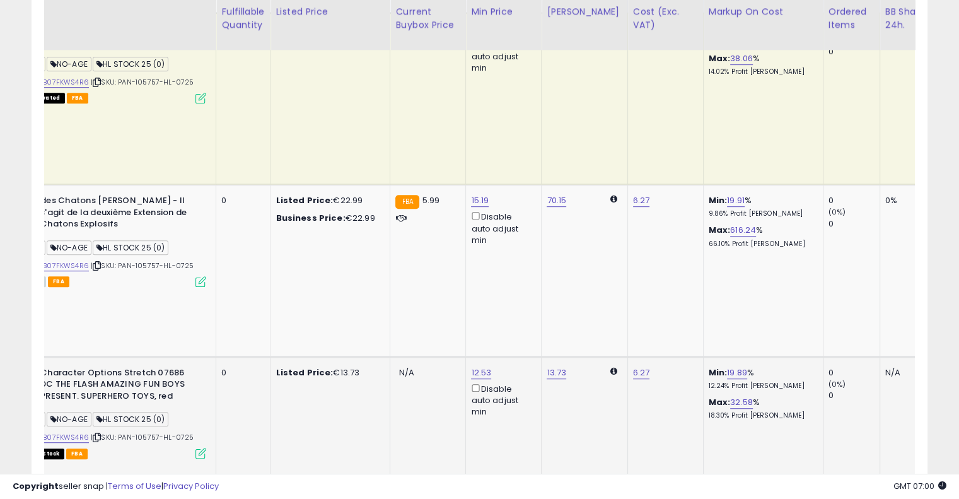
scroll to position [0, 282]
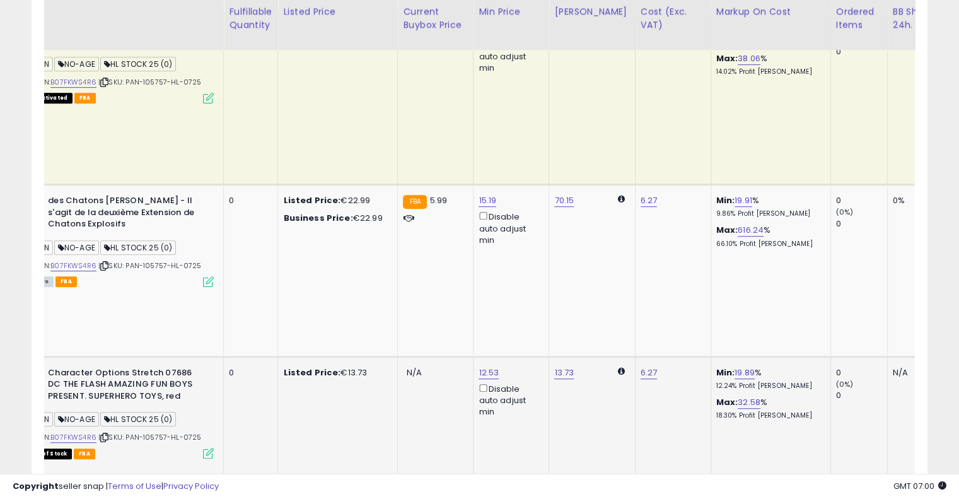
drag, startPoint x: 471, startPoint y: 173, endPoint x: 443, endPoint y: 180, distance: 28.6
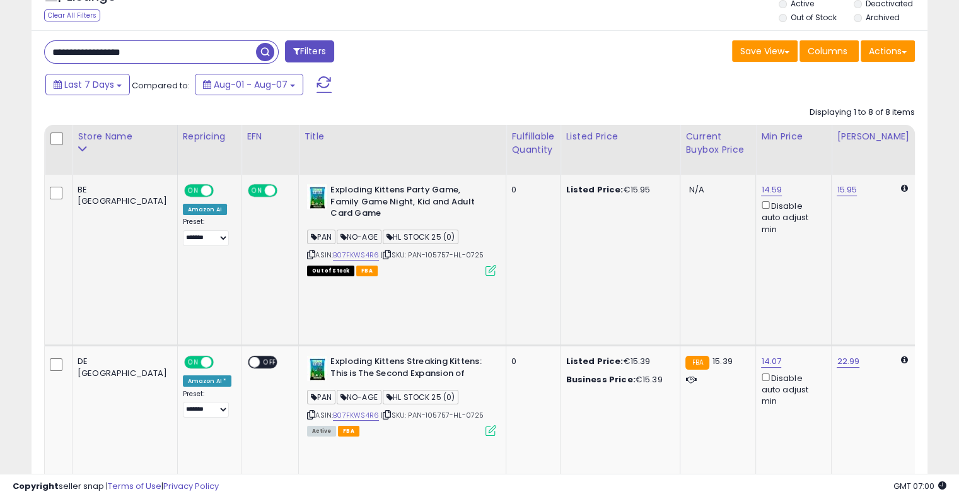
drag, startPoint x: 484, startPoint y: 254, endPoint x: 346, endPoint y: 260, distance: 138.2
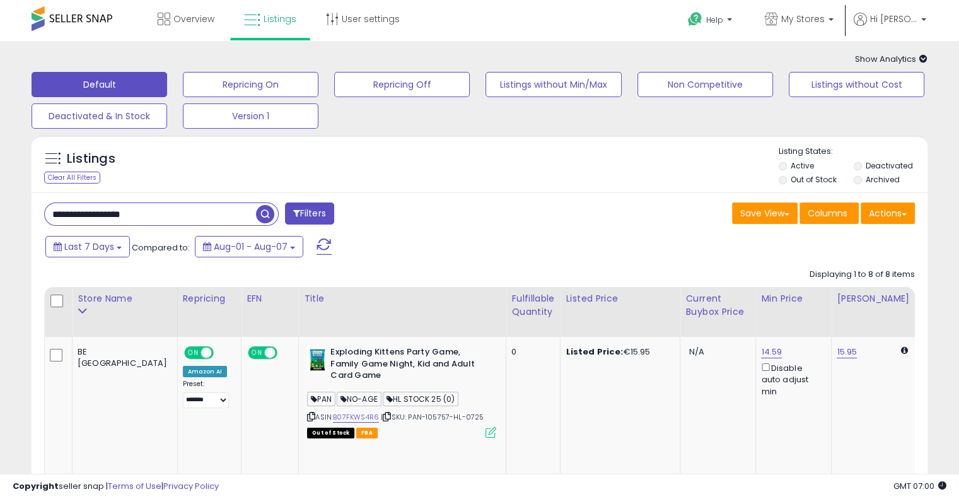
drag, startPoint x: 184, startPoint y: 224, endPoint x: 14, endPoint y: 209, distance: 170.2
paste input "text"
click at [269, 214] on span "button" at bounding box center [265, 214] width 18 height 18
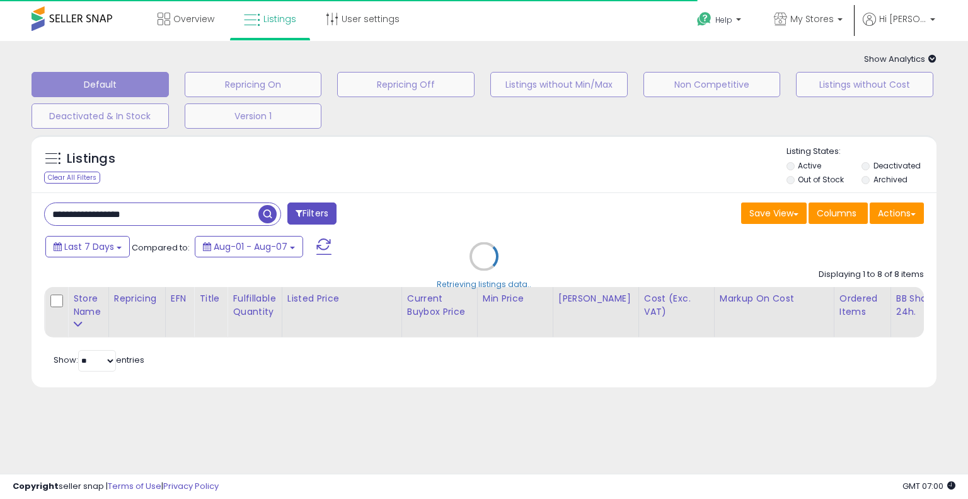
drag, startPoint x: 806, startPoint y: 1, endPoint x: 550, endPoint y: 171, distance: 307.5
click at [542, 203] on div "Retrieving listings data.." at bounding box center [484, 266] width 924 height 274
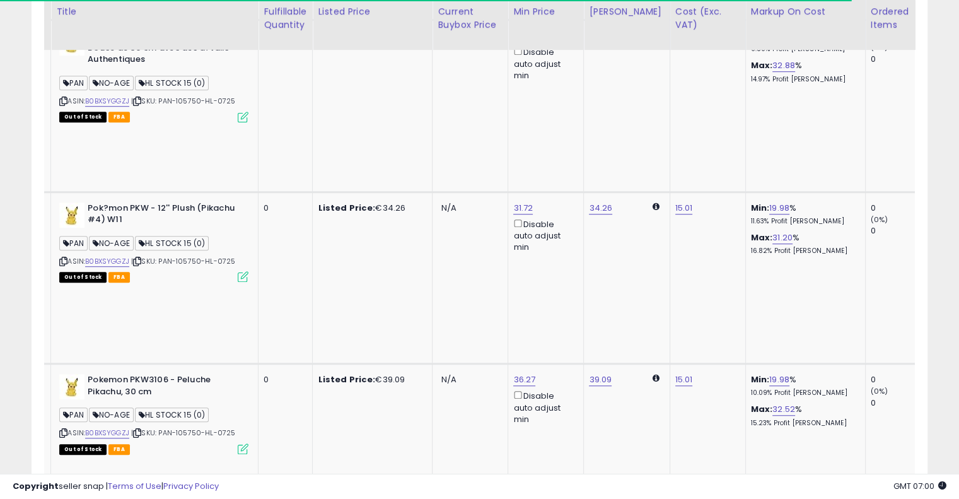
drag, startPoint x: 507, startPoint y: 181, endPoint x: 623, endPoint y: 165, distance: 116.4
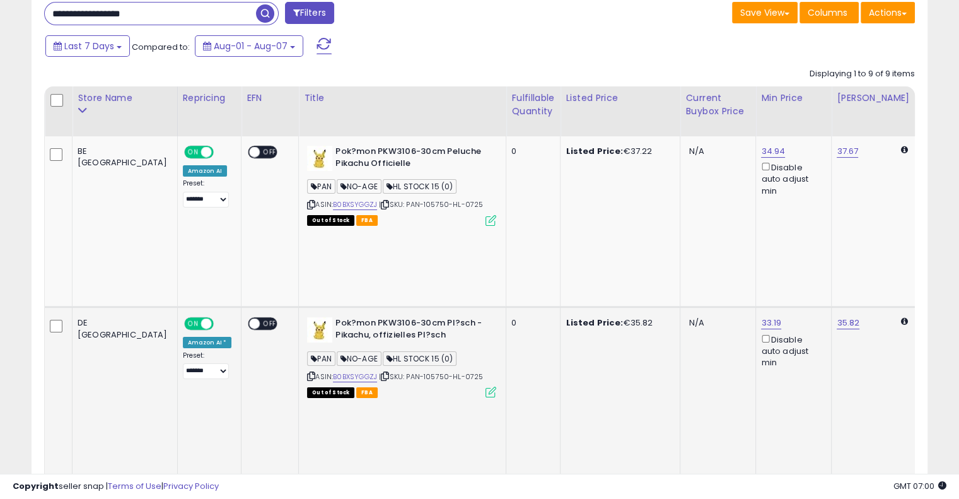
drag, startPoint x: 568, startPoint y: 297, endPoint x: 401, endPoint y: 290, distance: 166.5
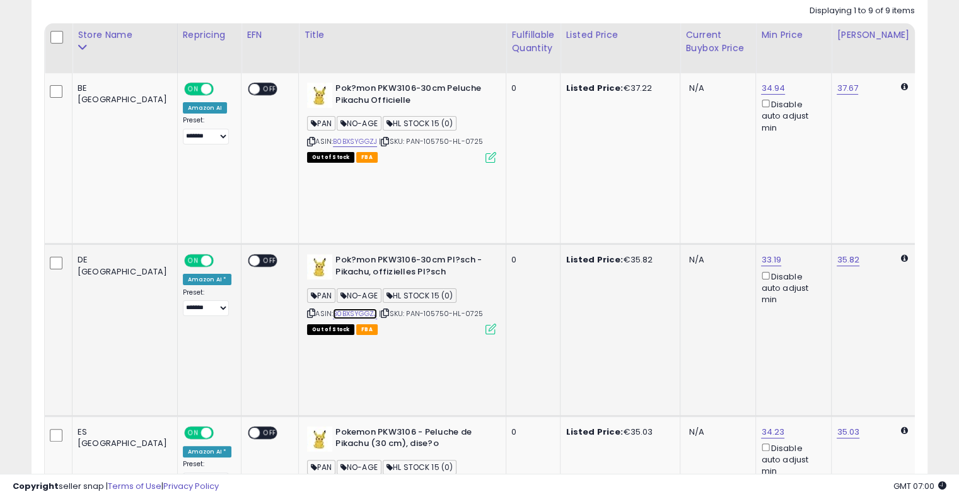
click at [333, 308] on link "B0BXSYGGZJ" at bounding box center [355, 313] width 44 height 11
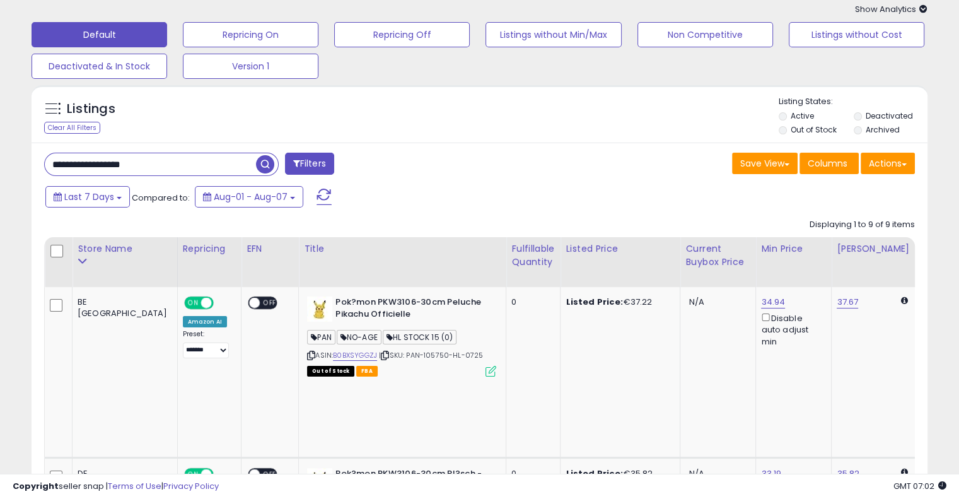
scroll to position [0, 0]
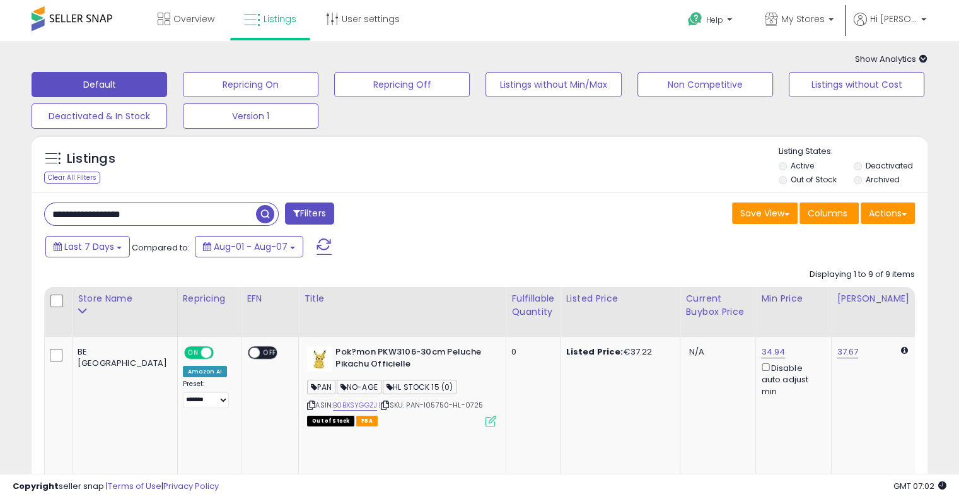
drag, startPoint x: 166, startPoint y: 214, endPoint x: 0, endPoint y: 205, distance: 166.6
paste input "text"
click at [262, 216] on span "button" at bounding box center [265, 214] width 18 height 18
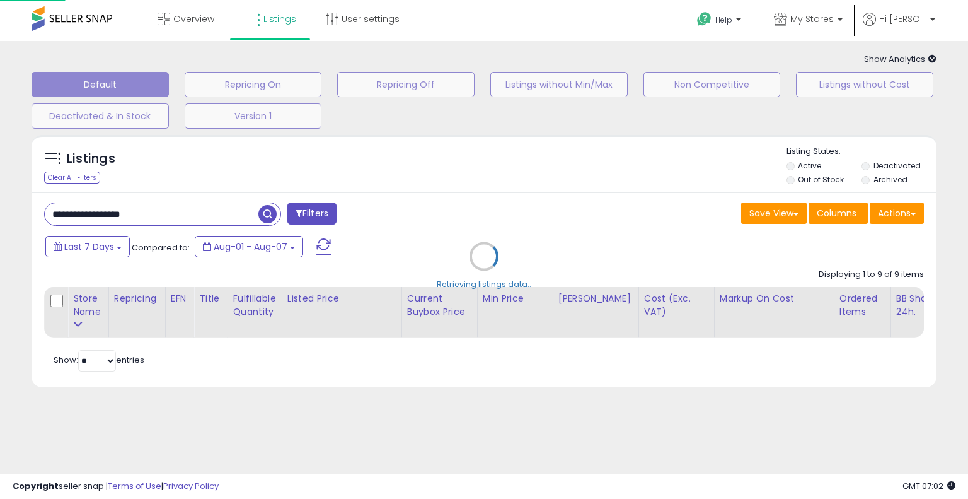
click at [475, 159] on div "Retrieving listings data.." at bounding box center [484, 266] width 924 height 274
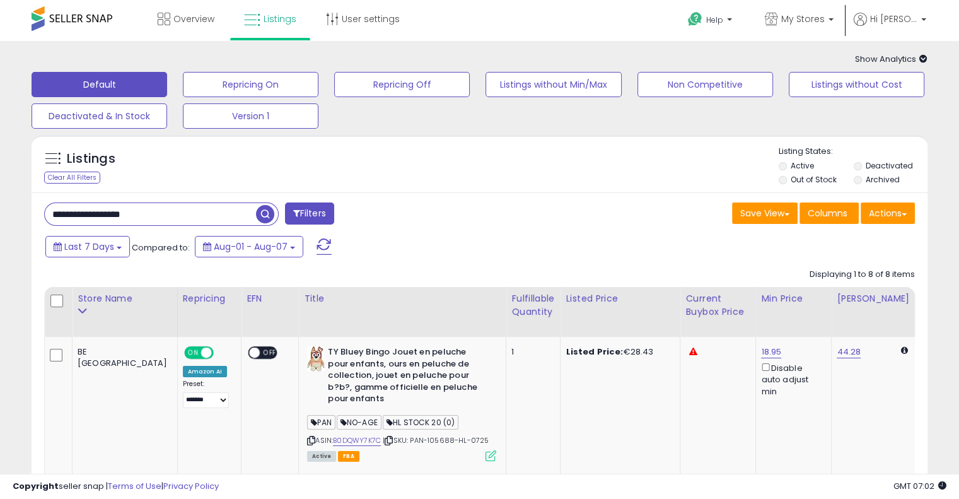
drag, startPoint x: 518, startPoint y: 191, endPoint x: 526, endPoint y: 188, distance: 8.0
drag, startPoint x: 175, startPoint y: 216, endPoint x: 0, endPoint y: 200, distance: 176.0
paste input "text"
type input "**********"
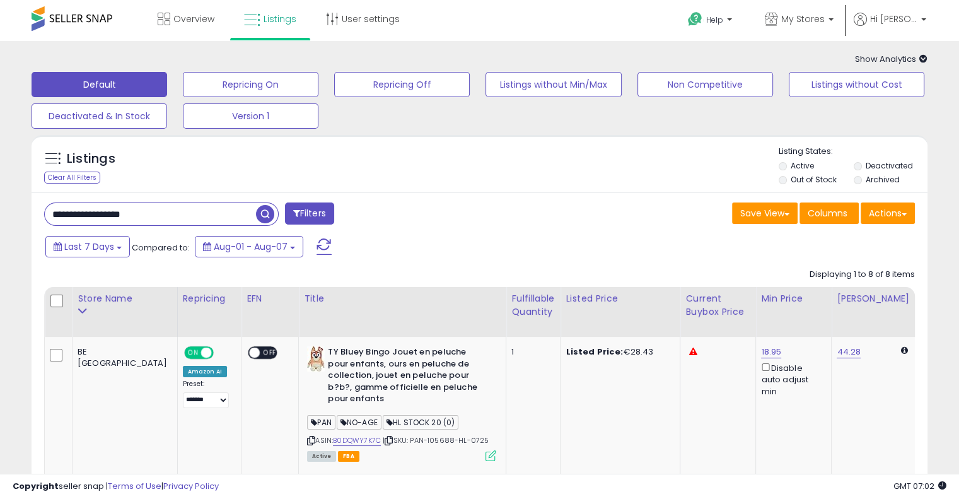
click at [267, 216] on span "button" at bounding box center [265, 214] width 18 height 18
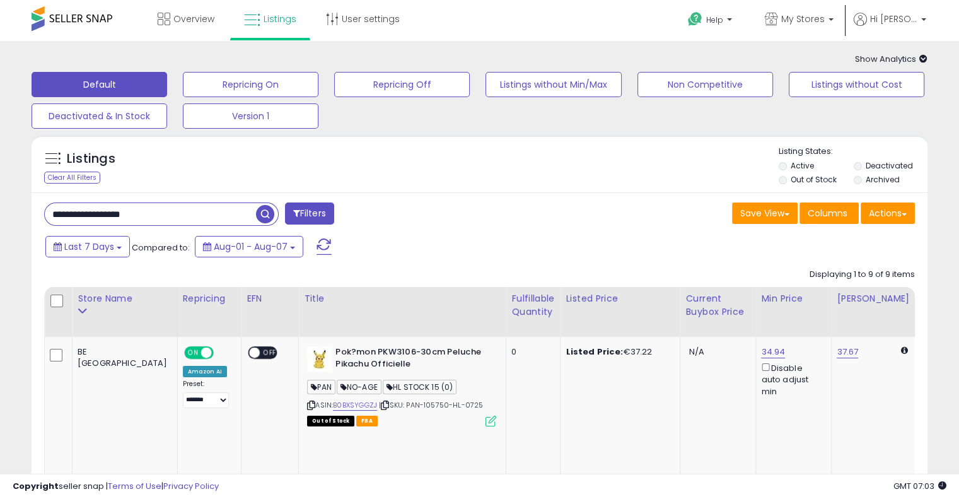
click at [234, 163] on div "Listings Clear All Filters Listing States:" at bounding box center [480, 167] width 896 height 43
click at [539, 188] on div "Listings Clear All Filters" at bounding box center [480, 164] width 896 height 58
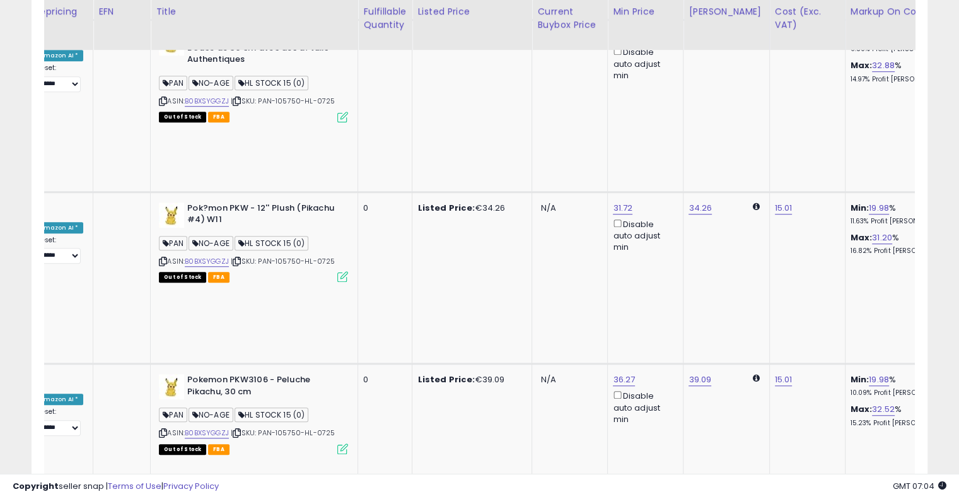
scroll to position [0, 205]
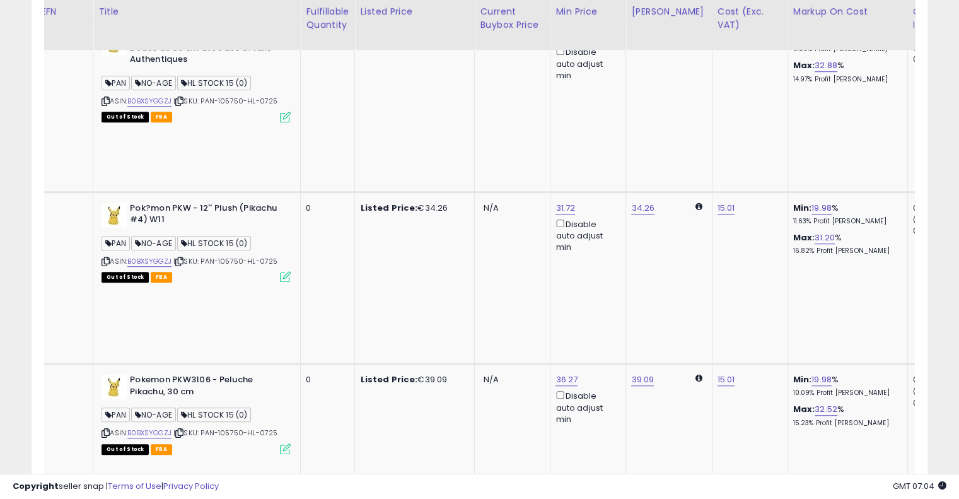
drag, startPoint x: 517, startPoint y: 205, endPoint x: 587, endPoint y: 172, distance: 77.8
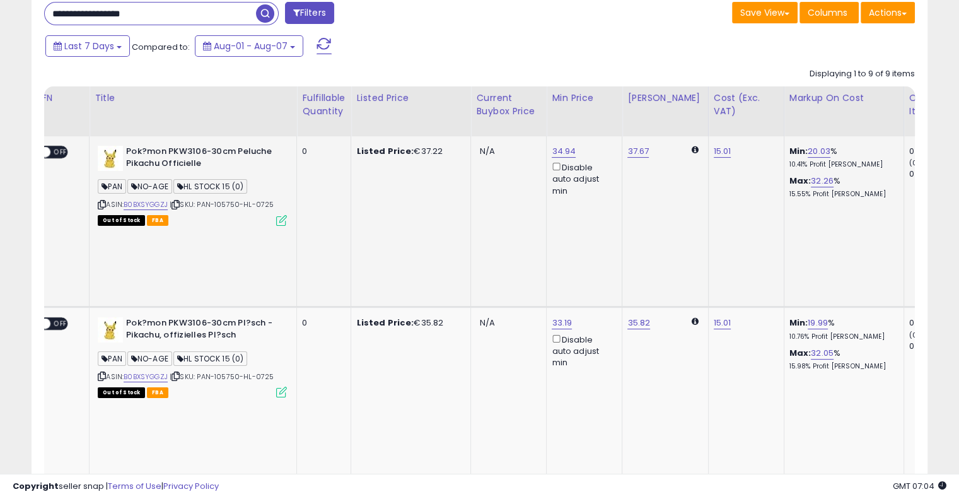
scroll to position [0, 0]
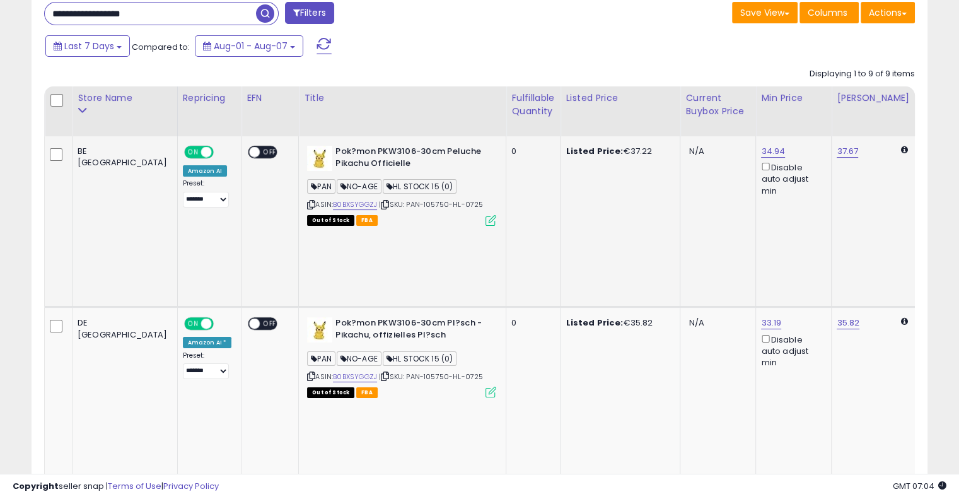
drag, startPoint x: 484, startPoint y: 214, endPoint x: 370, endPoint y: 210, distance: 114.2
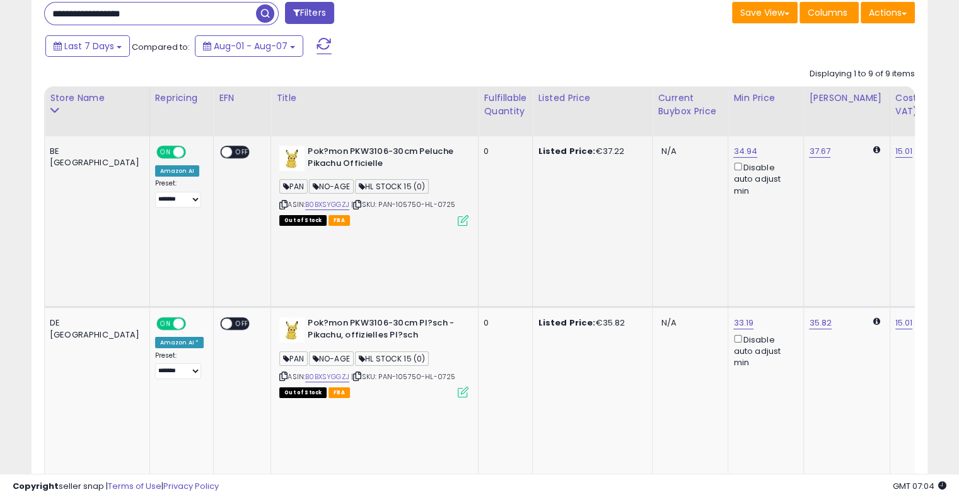
scroll to position [0, 48]
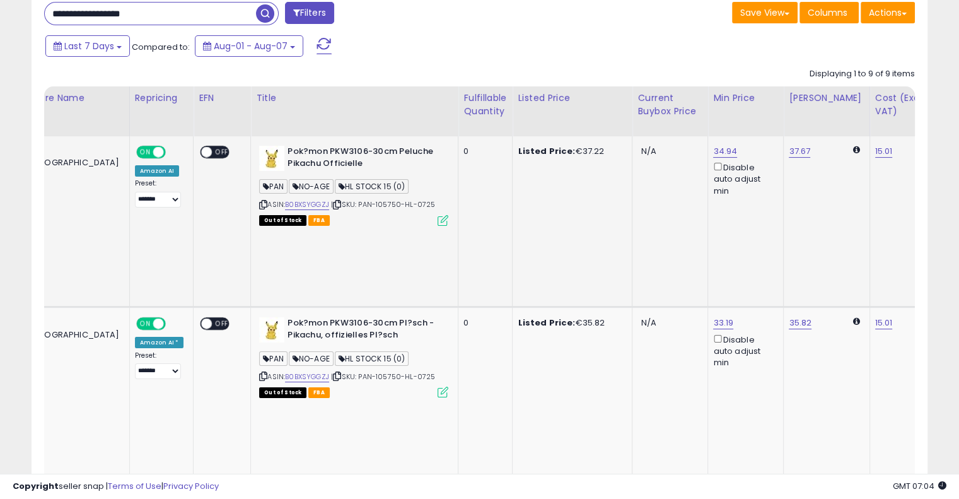
drag, startPoint x: 560, startPoint y: 219, endPoint x: 603, endPoint y: 216, distance: 43.6
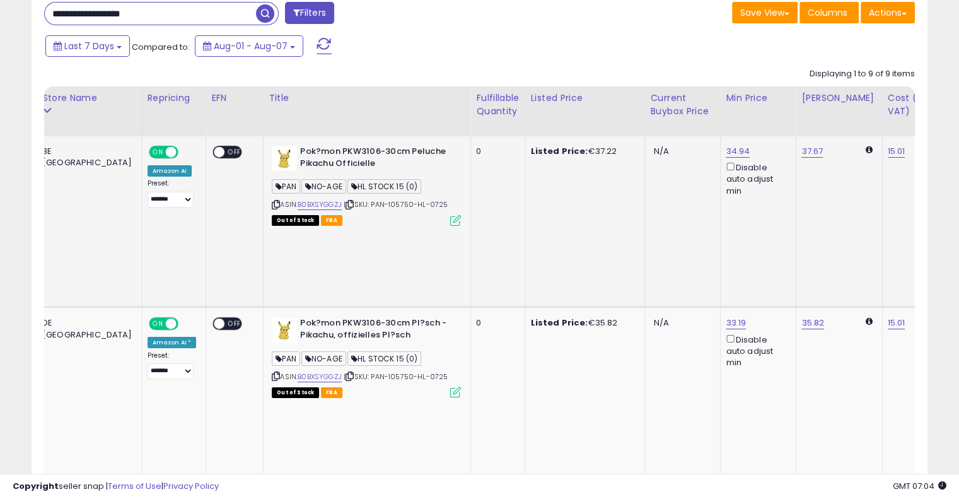
scroll to position [0, 0]
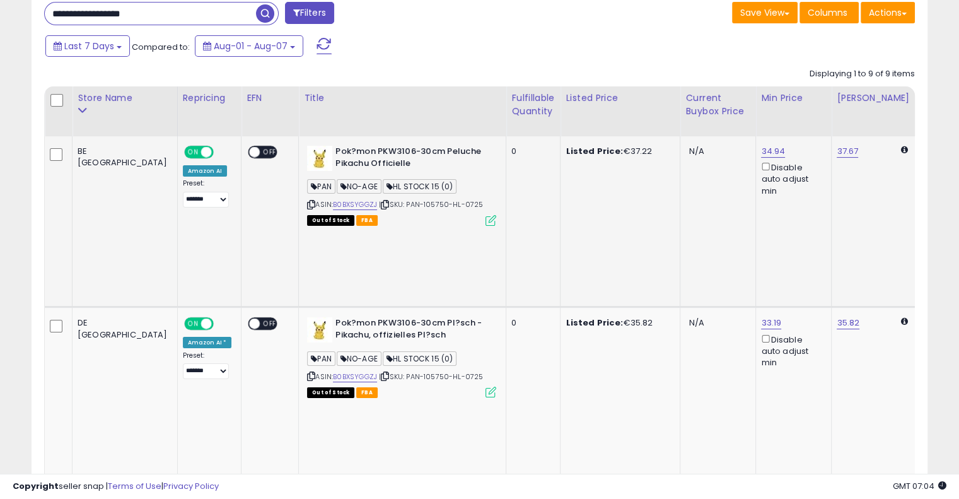
drag, startPoint x: 548, startPoint y: 214, endPoint x: 484, endPoint y: 219, distance: 63.9
click at [381, 372] on icon at bounding box center [385, 375] width 8 height 7
click at [333, 371] on link "B0BXSYGGZJ" at bounding box center [355, 376] width 44 height 11
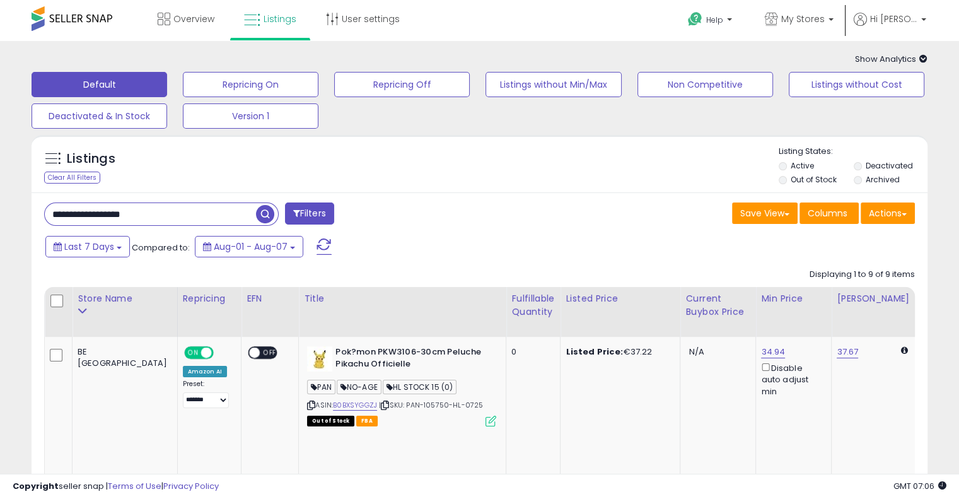
click at [925, 59] on icon at bounding box center [923, 59] width 8 height 8
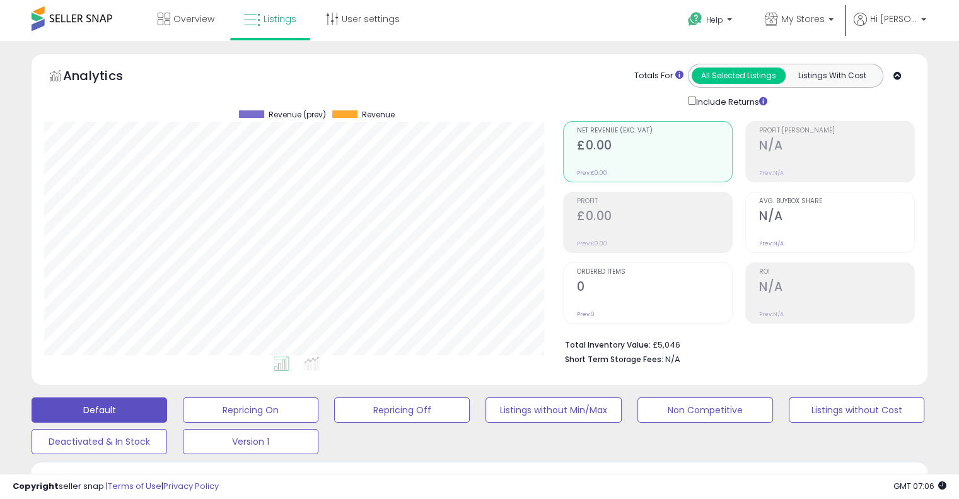
scroll to position [258, 518]
click at [897, 78] on icon at bounding box center [897, 76] width 8 height 8
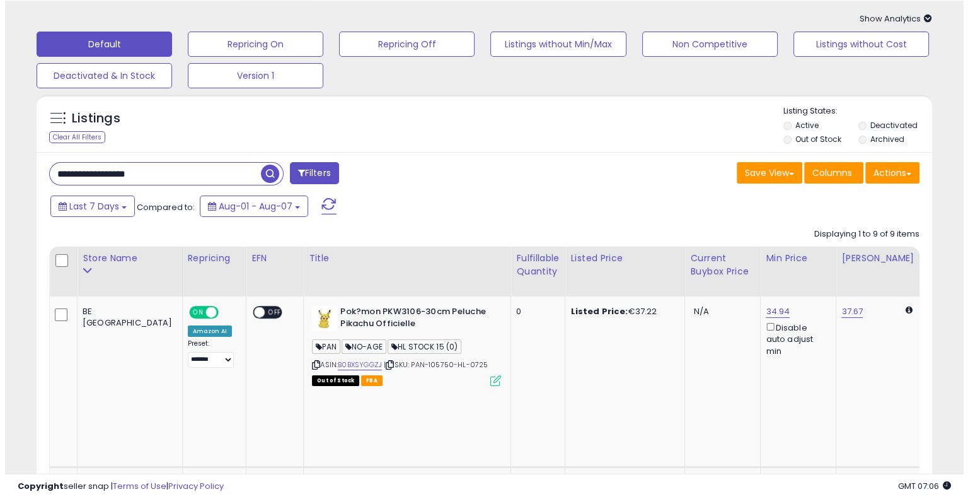
scroll to position [0, 0]
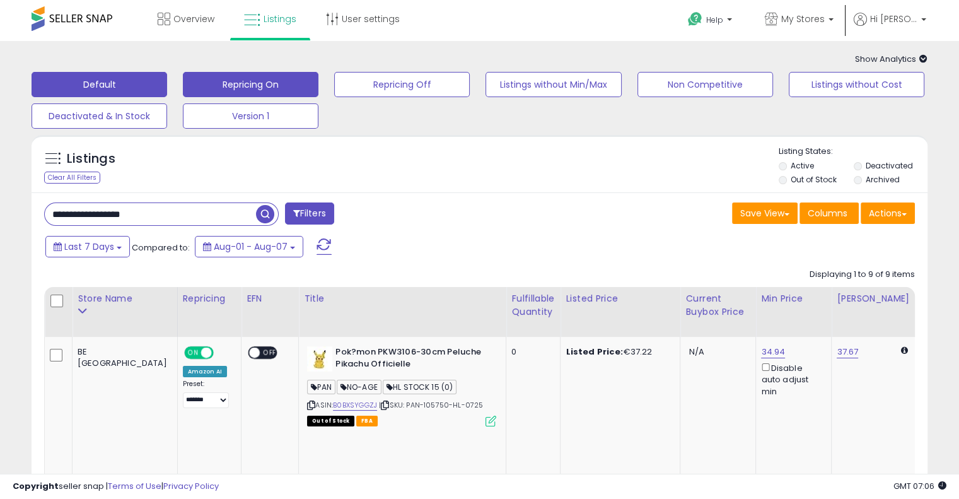
click at [257, 75] on button "Repricing On" at bounding box center [251, 84] width 136 height 25
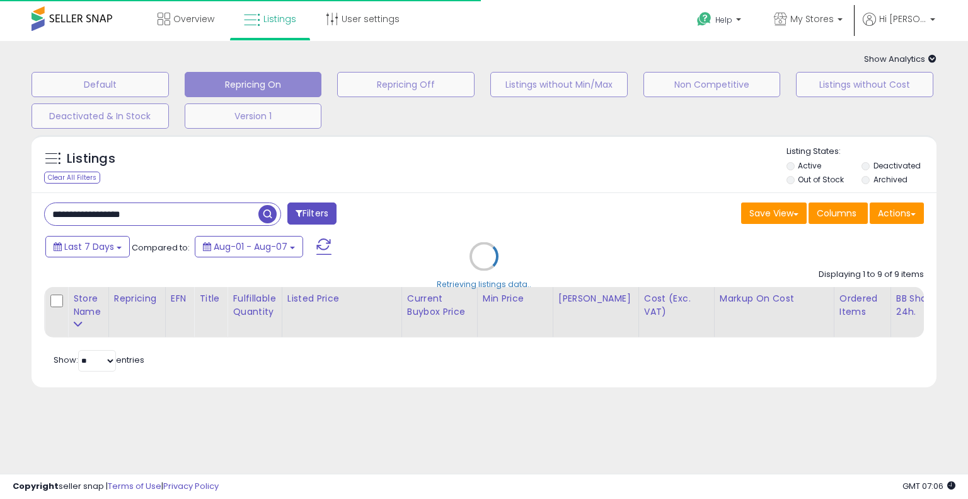
click at [932, 59] on icon at bounding box center [932, 59] width 8 height 8
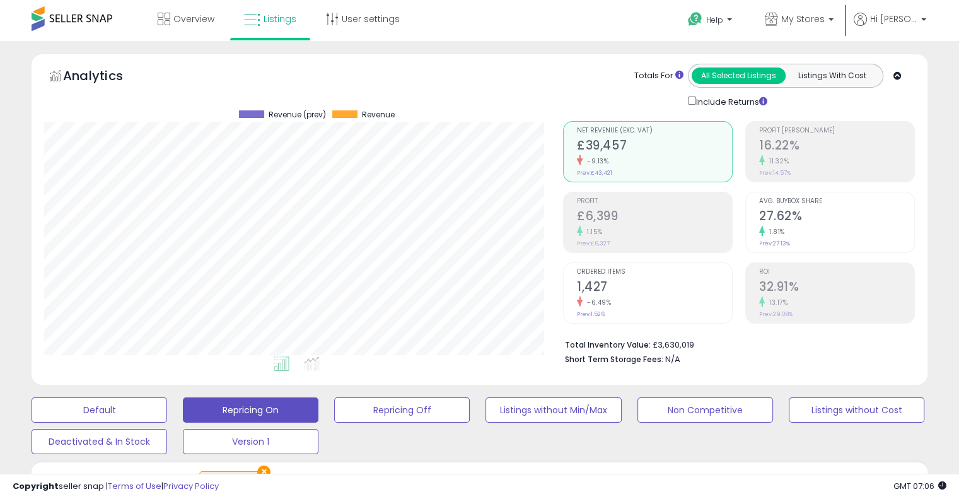
scroll to position [258, 518]
click at [900, 78] on icon at bounding box center [897, 76] width 8 height 8
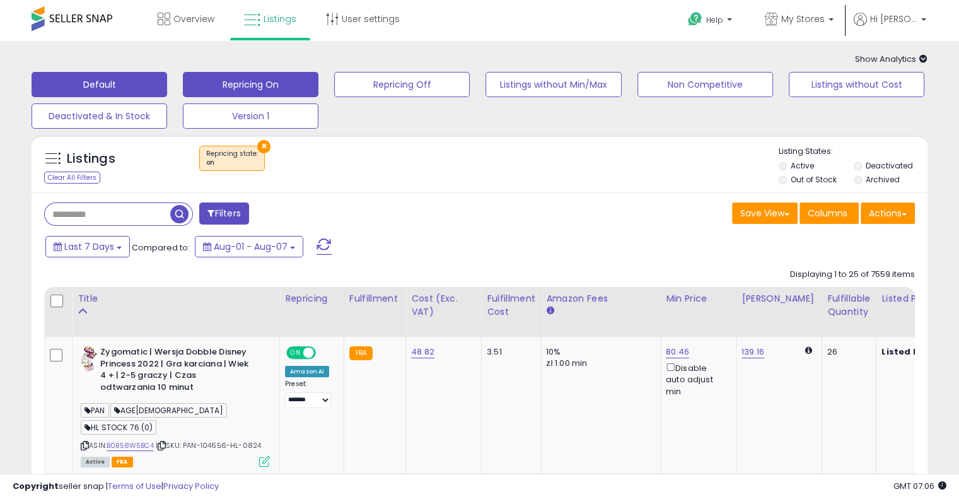
click at [78, 72] on button "Default" at bounding box center [100, 84] width 136 height 25
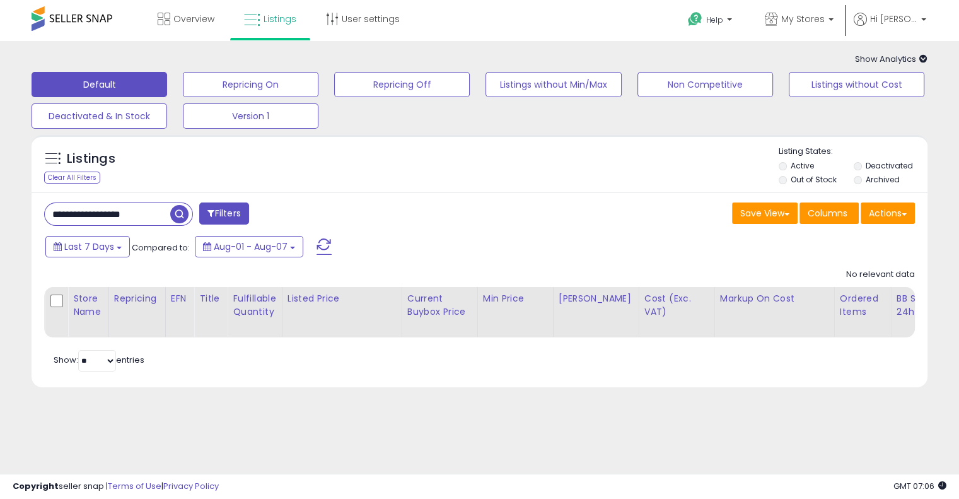
click at [122, 218] on input "**********" at bounding box center [107, 214] width 125 height 22
click at [122, 218] on input "**********" at bounding box center [150, 214] width 211 height 22
paste input "text"
click at [272, 216] on span "button" at bounding box center [265, 214] width 18 height 18
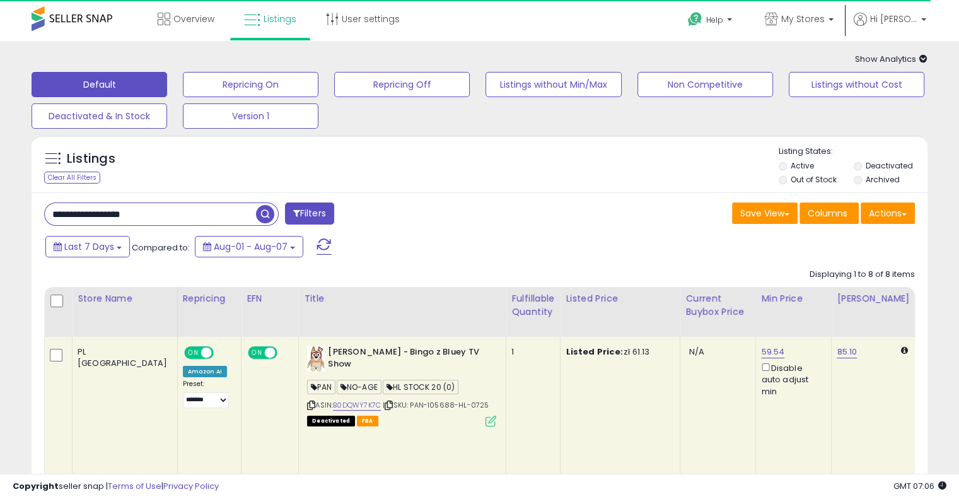
click at [538, 117] on div "Default Repricing On Repricing Off Listings without Min/Max Non Competitive Lis…" at bounding box center [479, 97] width 927 height 63
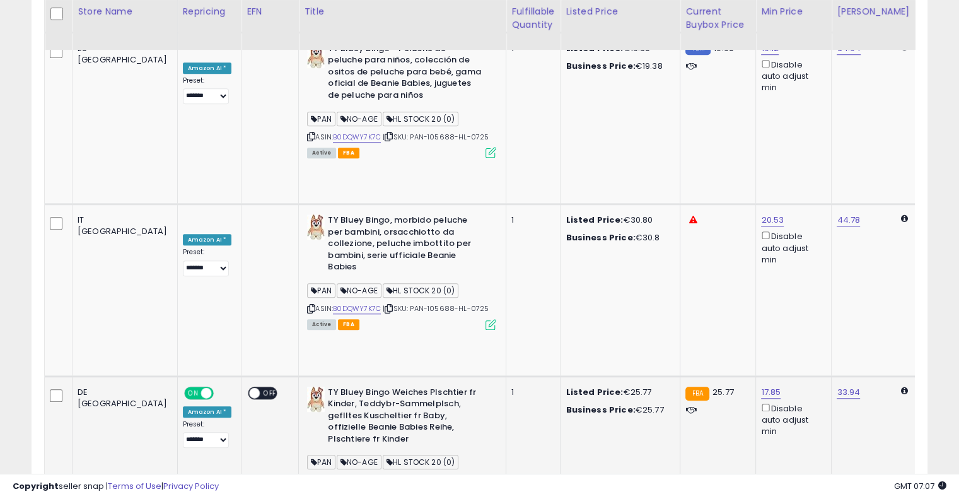
scroll to position [0, 55]
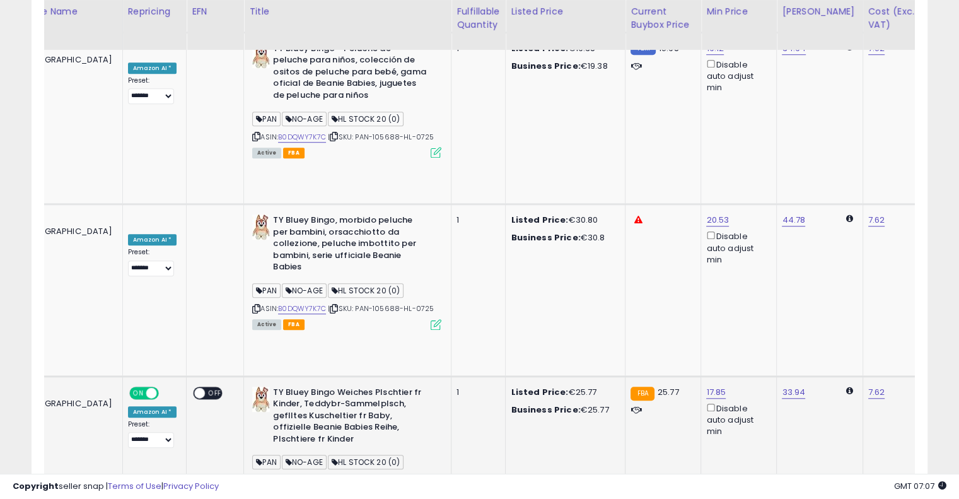
drag, startPoint x: 572, startPoint y: 193, endPoint x: 657, endPoint y: 185, distance: 85.5
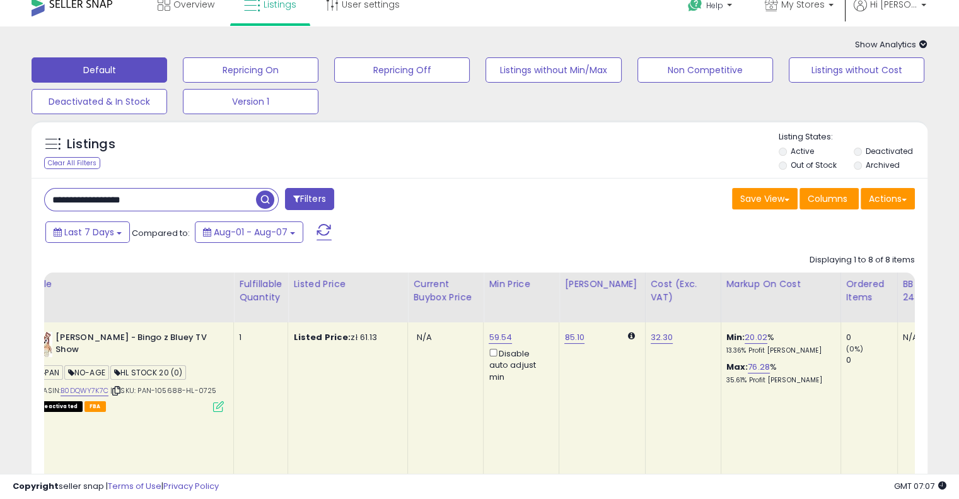
scroll to position [0, 0]
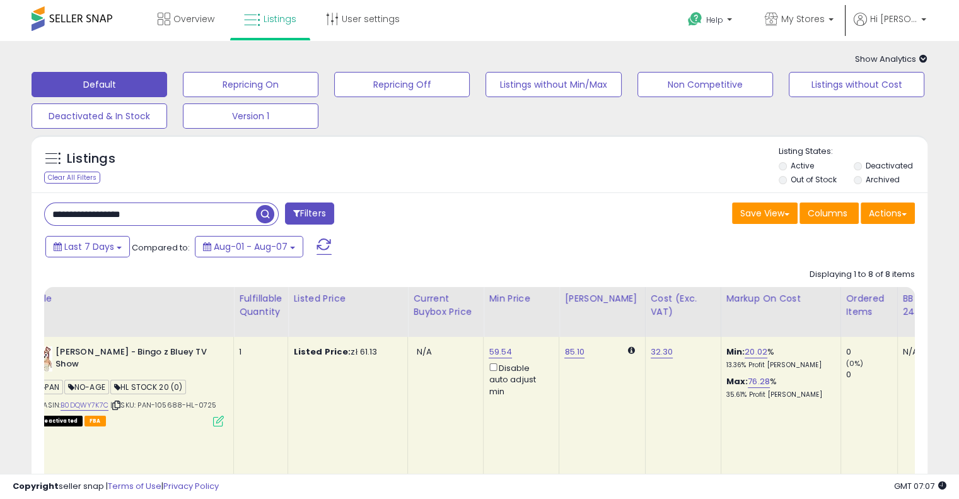
drag, startPoint x: 208, startPoint y: 223, endPoint x: 0, endPoint y: 209, distance: 208.4
paste input "text"
click at [263, 212] on span "button" at bounding box center [265, 214] width 18 height 18
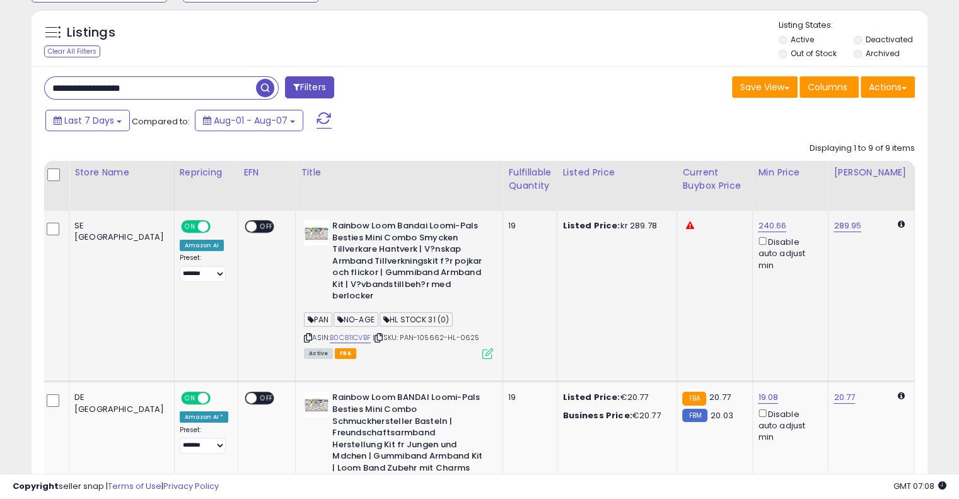
drag, startPoint x: 512, startPoint y: 317, endPoint x: 374, endPoint y: 333, distance: 139.0
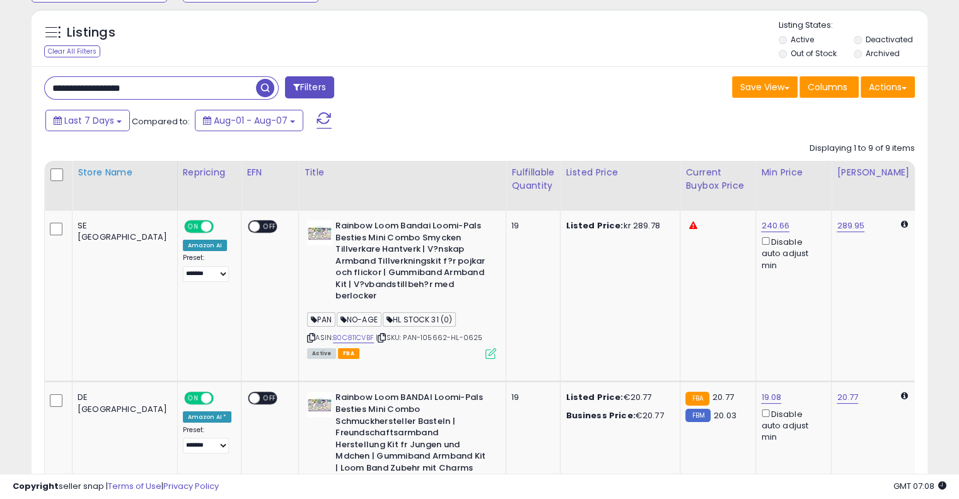
click at [83, 170] on div "Store Name" at bounding box center [125, 172] width 95 height 13
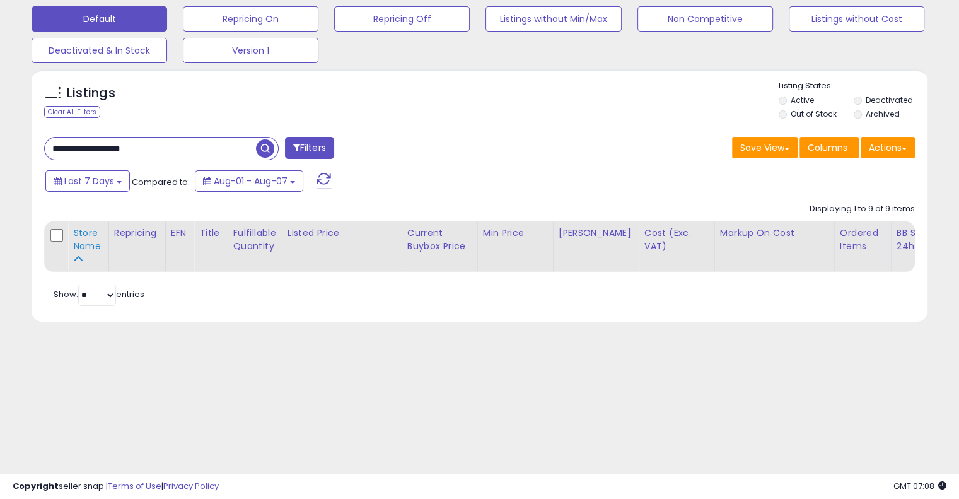
click at [79, 240] on div "Store Name" at bounding box center [88, 239] width 30 height 26
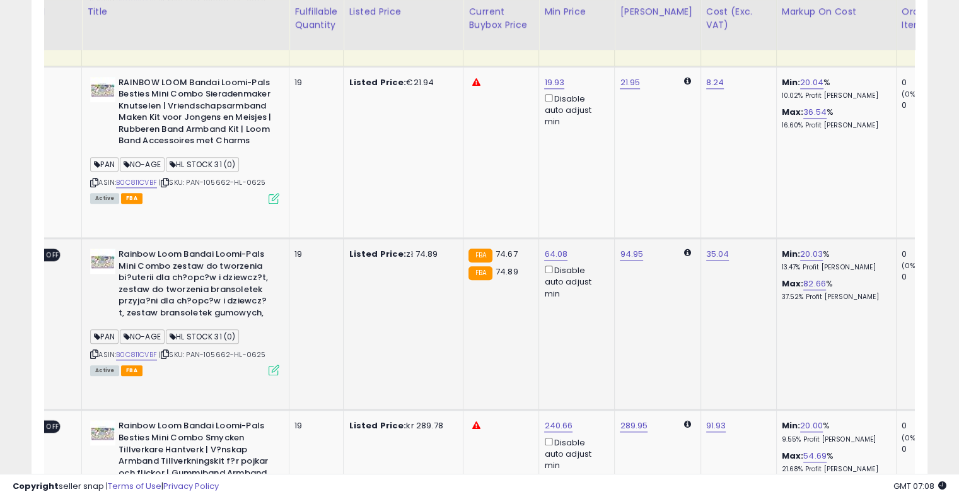
scroll to position [0, 246]
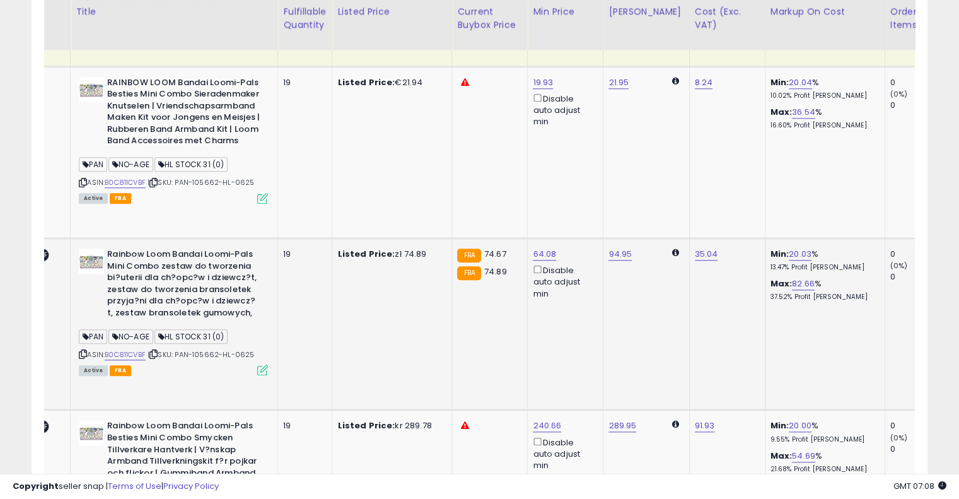
drag, startPoint x: 467, startPoint y: 196, endPoint x: 542, endPoint y: 168, distance: 80.2
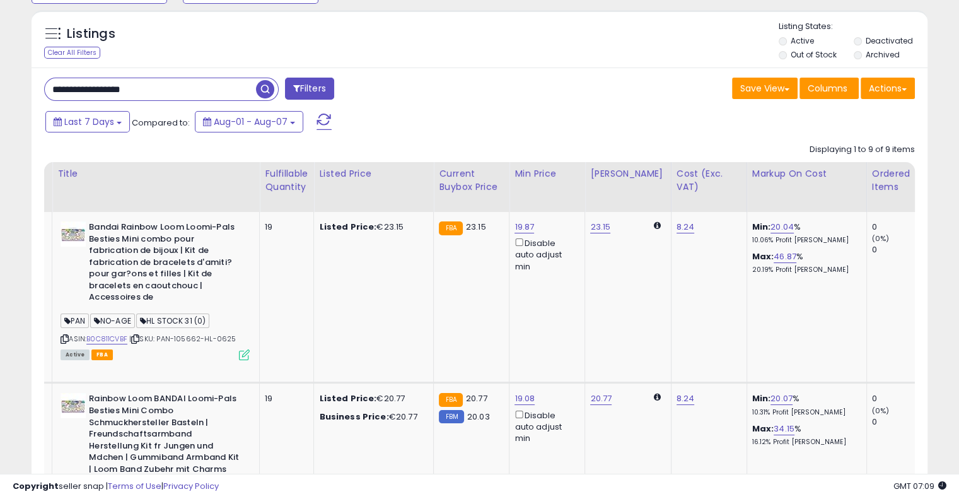
scroll to position [0, 0]
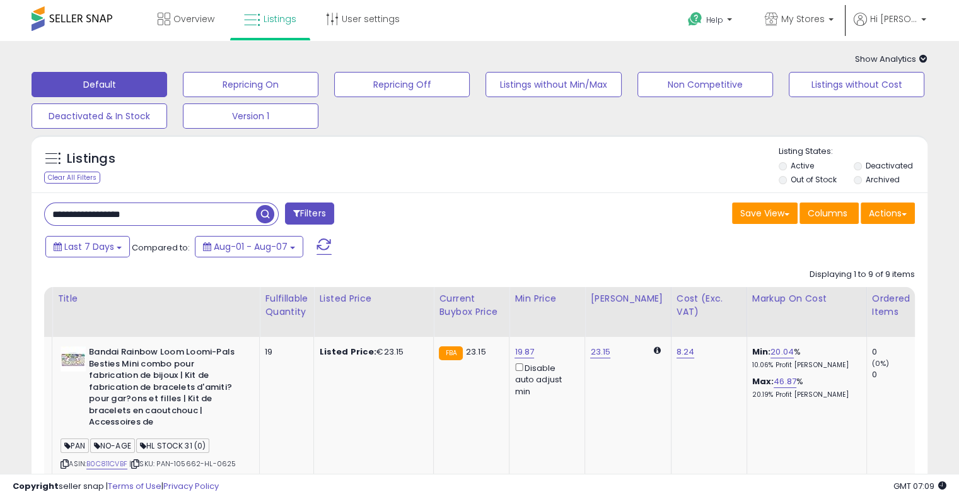
drag, startPoint x: 194, startPoint y: 211, endPoint x: 25, endPoint y: 209, distance: 168.9
paste input "text"
type input "**********"
click at [266, 212] on span "button" at bounding box center [265, 214] width 18 height 18
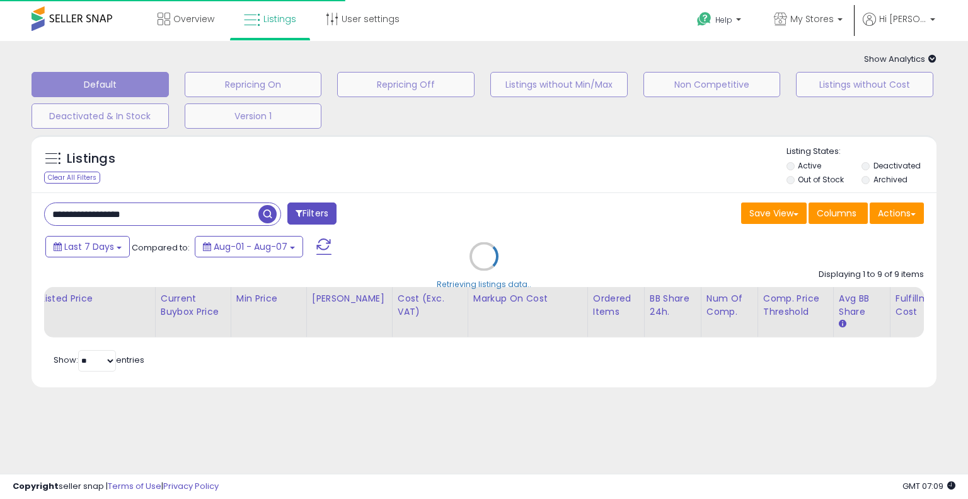
click at [518, 129] on div "Retrieving listings data.." at bounding box center [484, 266] width 924 height 274
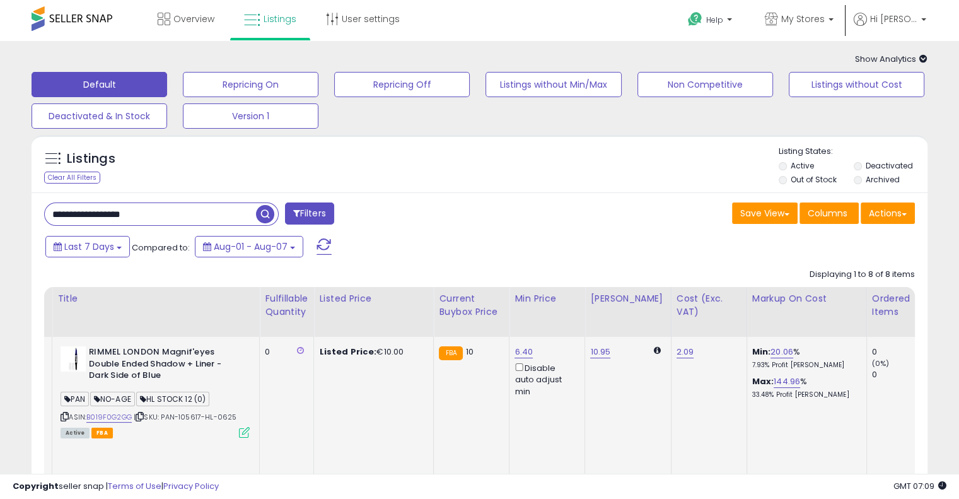
scroll to position [0, 16]
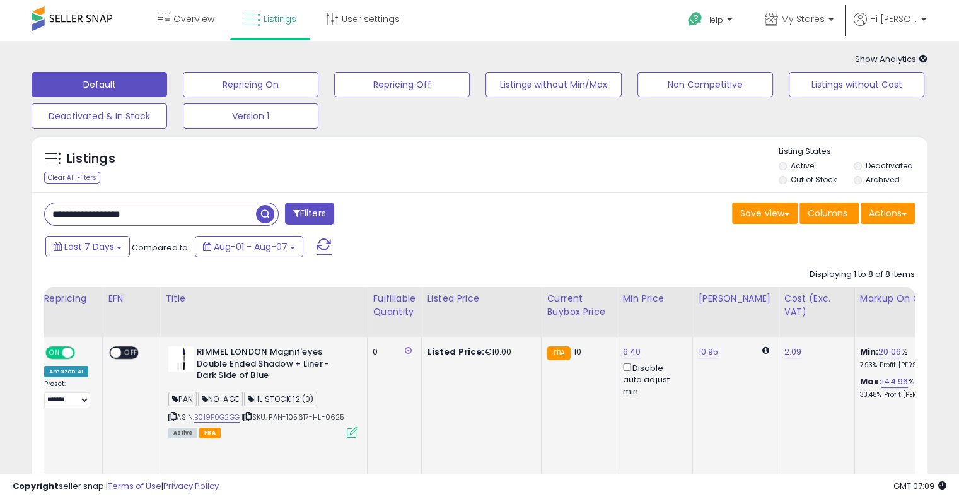
drag, startPoint x: 422, startPoint y: 390, endPoint x: 335, endPoint y: 362, distance: 90.7
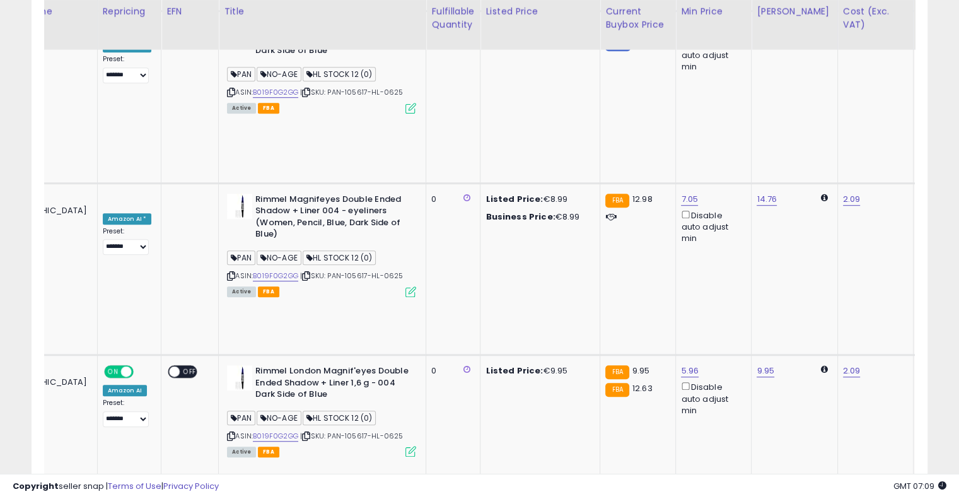
scroll to position [0, 147]
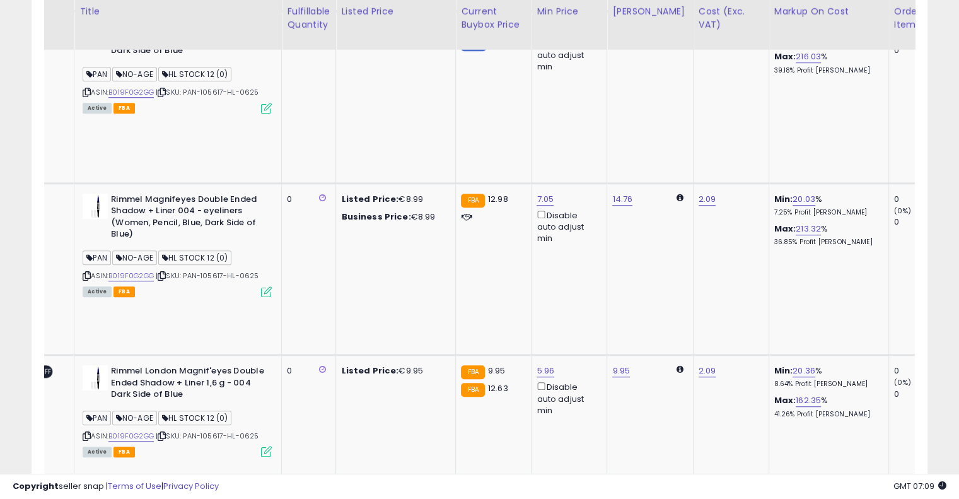
drag, startPoint x: 466, startPoint y: 301, endPoint x: 547, endPoint y: 273, distance: 85.5
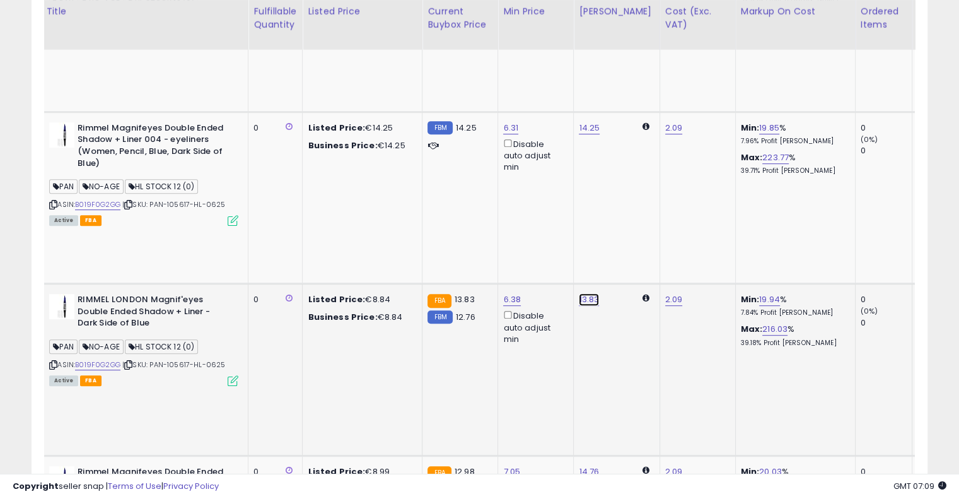
drag, startPoint x: 507, startPoint y: 83, endPoint x: 369, endPoint y: 83, distance: 138.0
click at [369, 83] on tbody "BE [GEOGRAPHIC_DATA] ON OFF Amazon AI Preset: **** ******* **** ****** ****** *…" at bounding box center [738, 455] width 1903 height 1373
type input "**"
click at [585, 74] on icon "submit" at bounding box center [581, 78] width 8 height 8
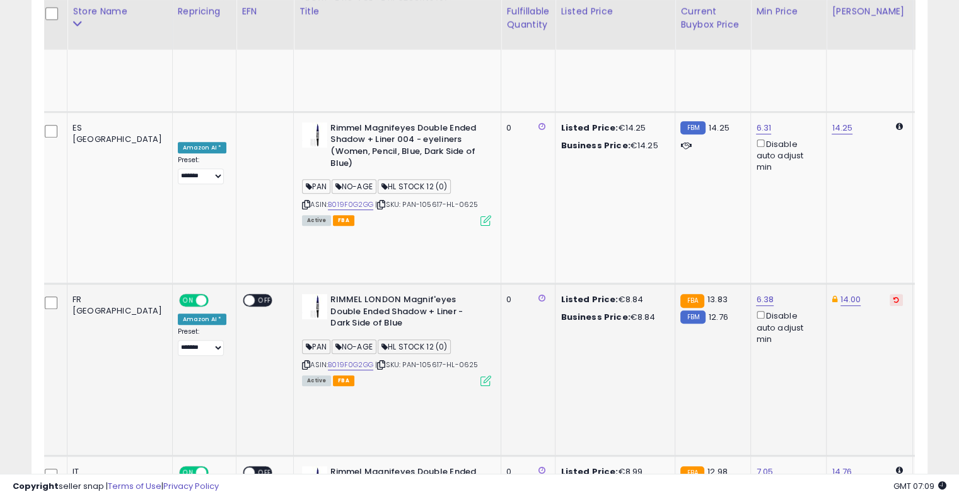
drag, startPoint x: 479, startPoint y: 170, endPoint x: 340, endPoint y: 172, distance: 138.7
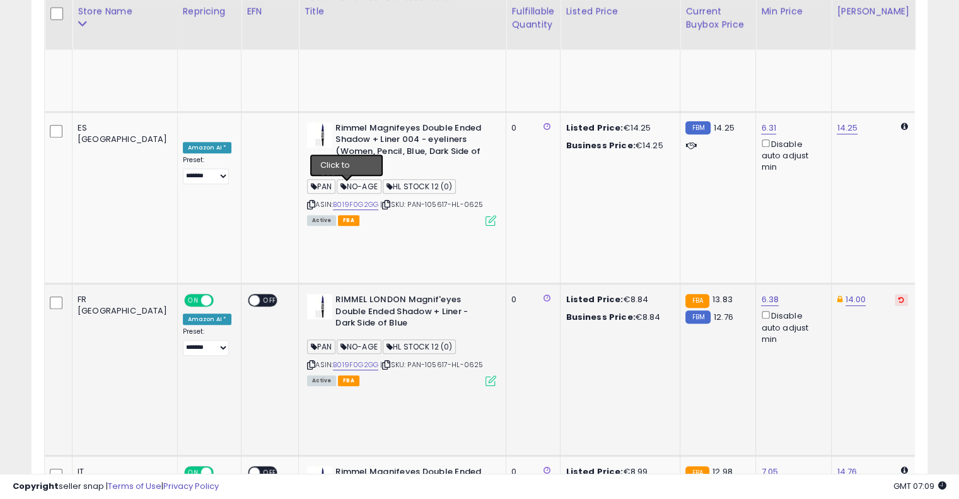
click at [382, 361] on icon at bounding box center [386, 364] width 8 height 7
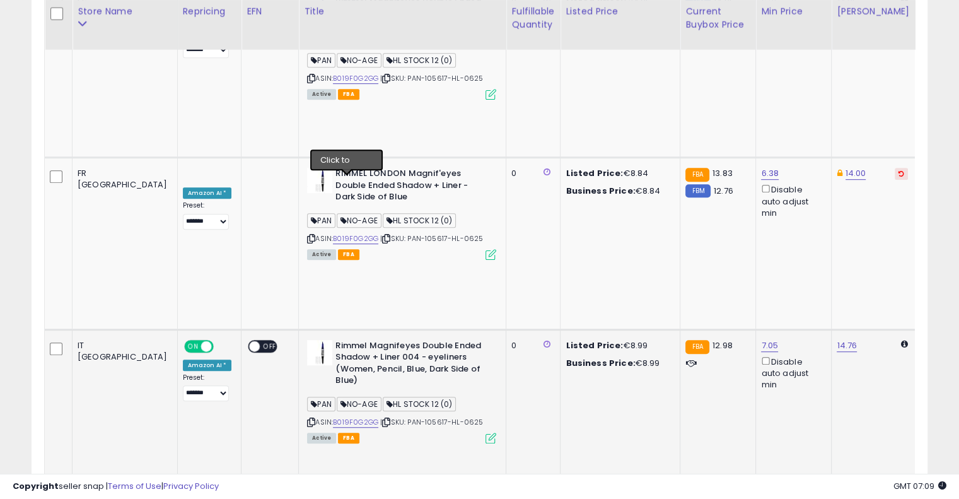
click at [382, 418] on icon at bounding box center [386, 421] width 8 height 7
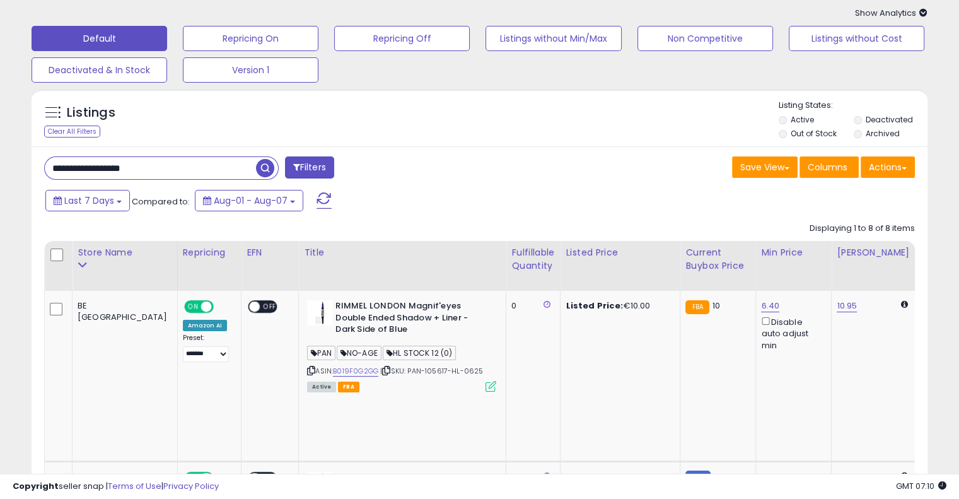
scroll to position [0, 0]
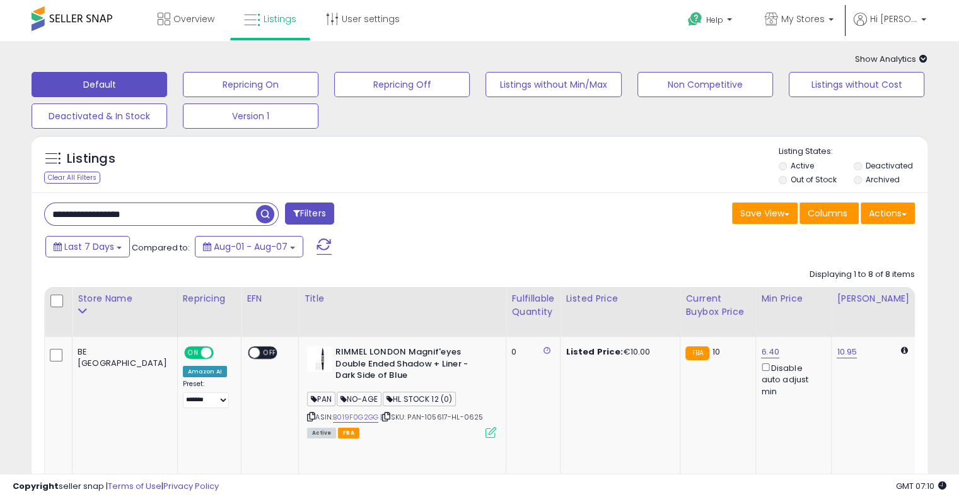
click at [166, 205] on input "**********" at bounding box center [150, 214] width 211 height 22
click at [166, 209] on input "**********" at bounding box center [150, 214] width 211 height 22
paste input "text"
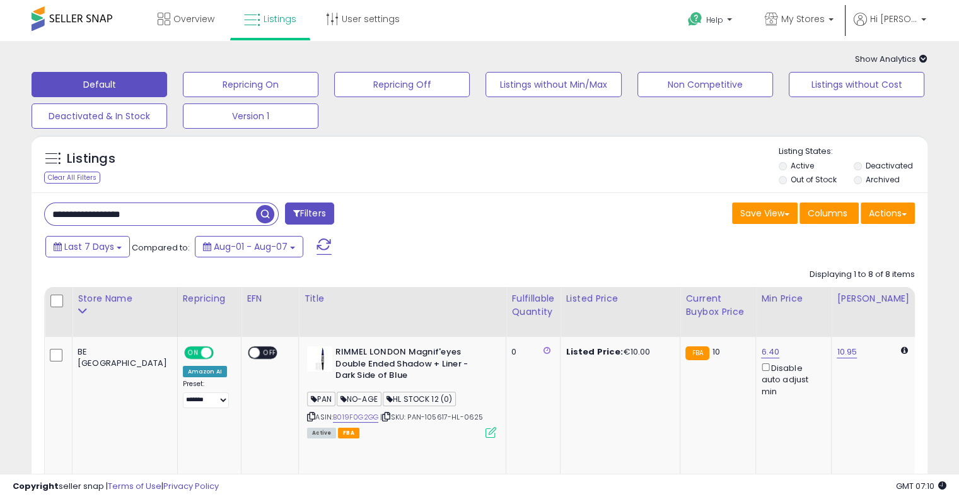
type input "**********"
click at [270, 214] on span "button" at bounding box center [265, 214] width 18 height 18
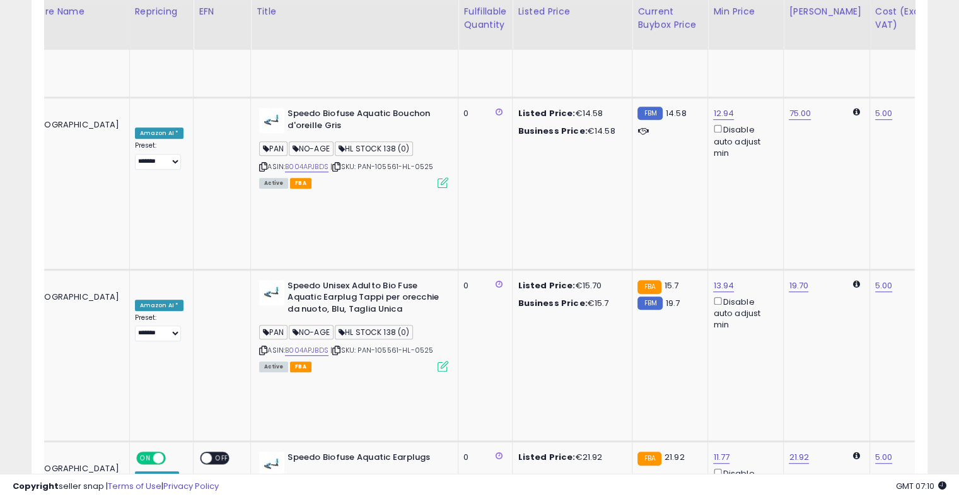
scroll to position [0, 129]
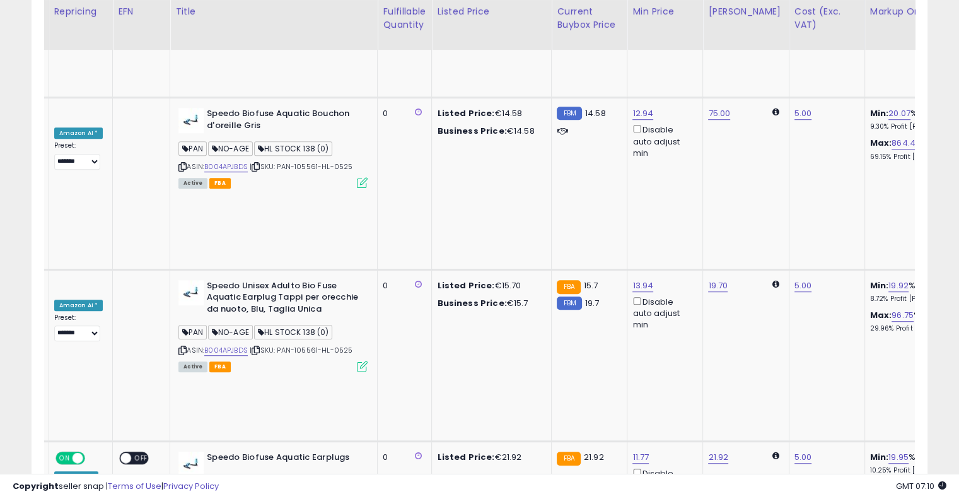
drag, startPoint x: 546, startPoint y: 274, endPoint x: 630, endPoint y: 257, distance: 85.4
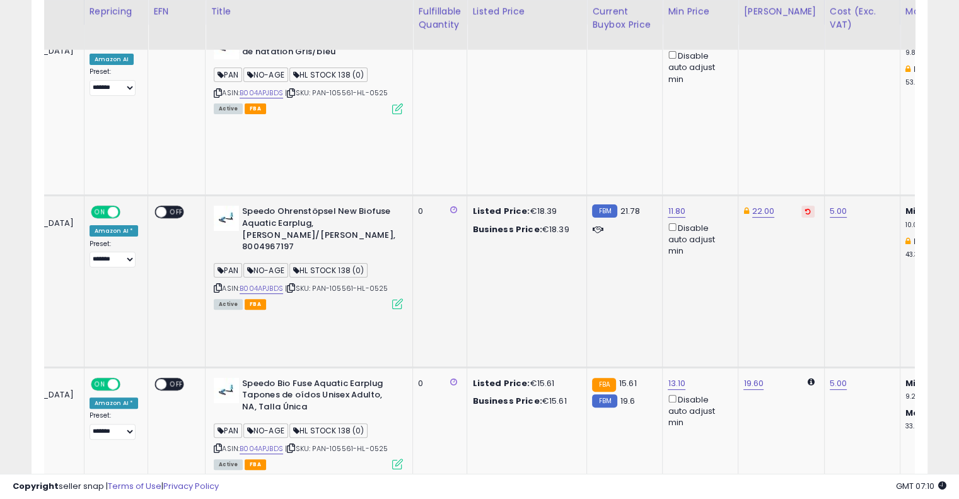
scroll to position [0, 0]
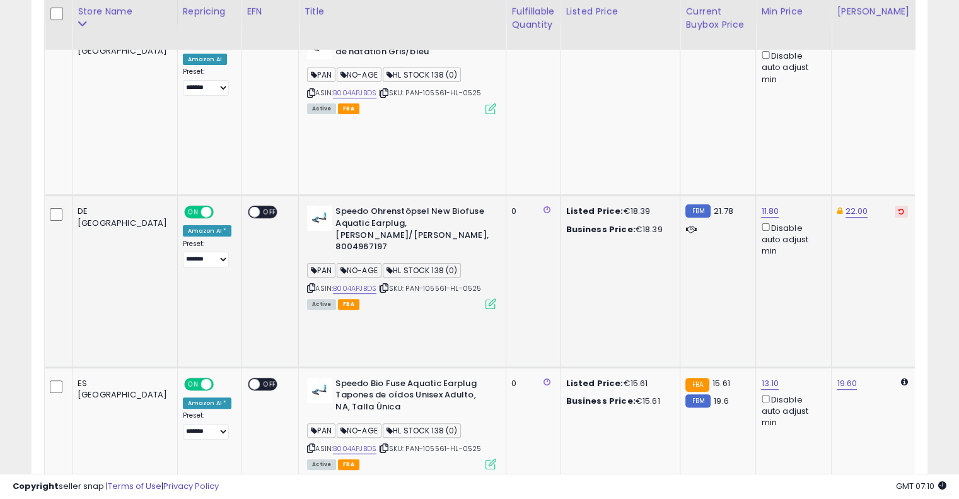
drag, startPoint x: 634, startPoint y: 206, endPoint x: 426, endPoint y: 221, distance: 208.5
click at [380, 284] on icon at bounding box center [384, 287] width 8 height 7
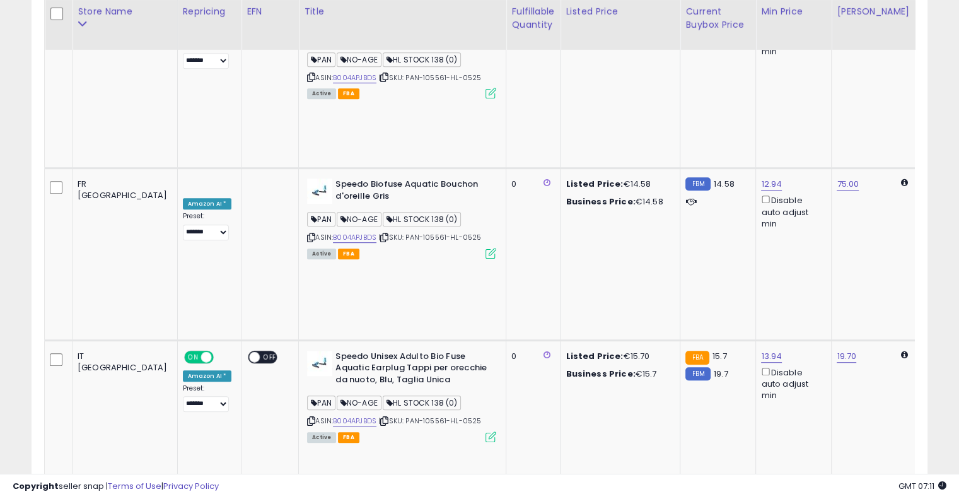
scroll to position [171, 0]
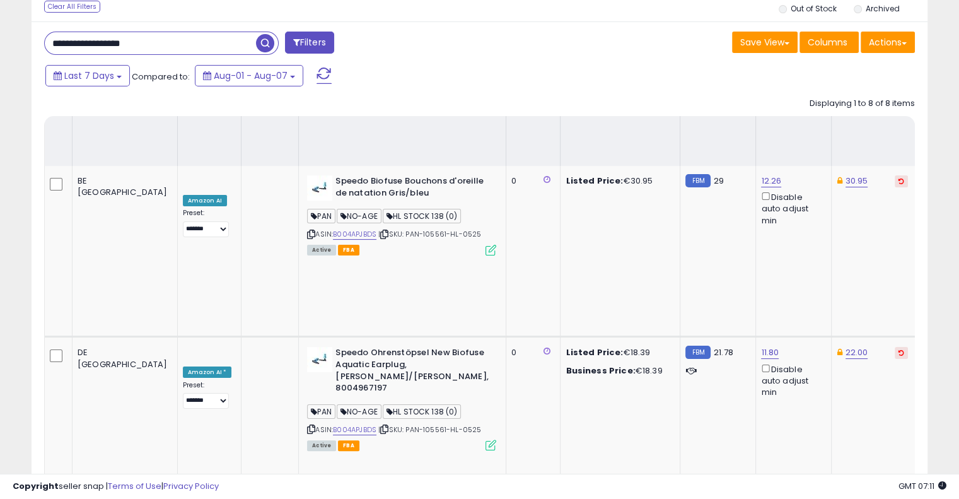
drag, startPoint x: 538, startPoint y: 269, endPoint x: 562, endPoint y: 14, distance: 255.7
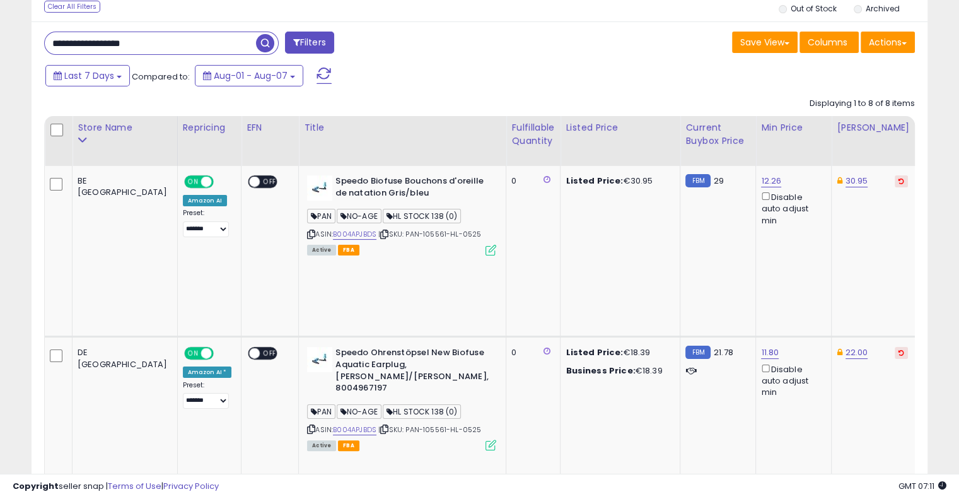
scroll to position [0, 0]
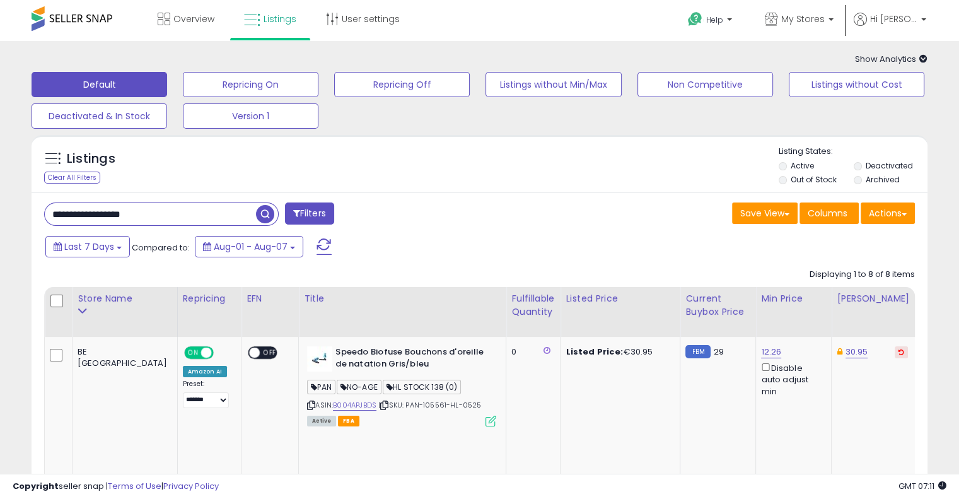
drag, startPoint x: 188, startPoint y: 211, endPoint x: 0, endPoint y: 202, distance: 188.0
paste input "text"
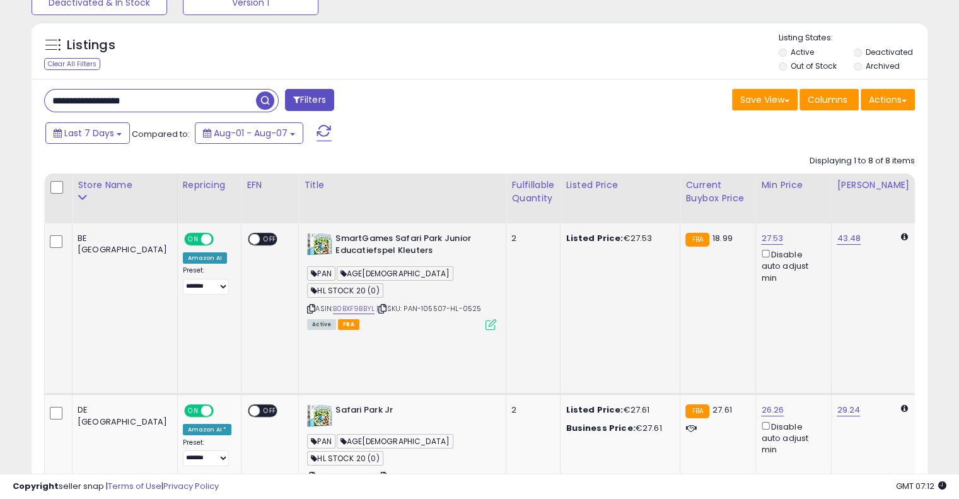
scroll to position [252, 0]
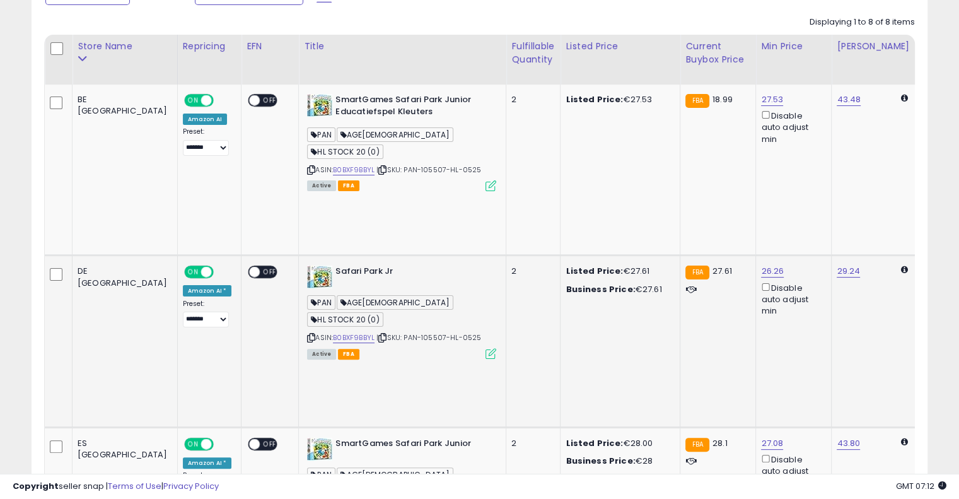
click at [506, 255] on td "2" at bounding box center [533, 340] width 54 height 171
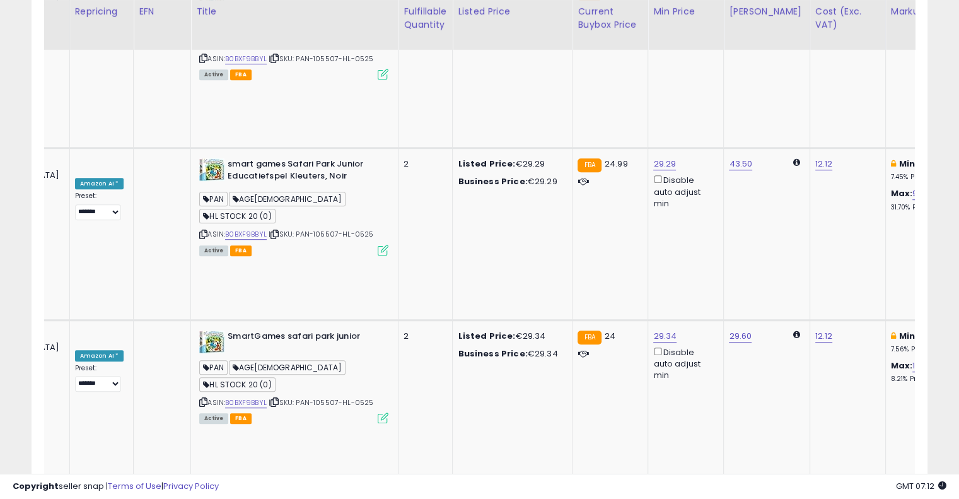
scroll to position [0, 275]
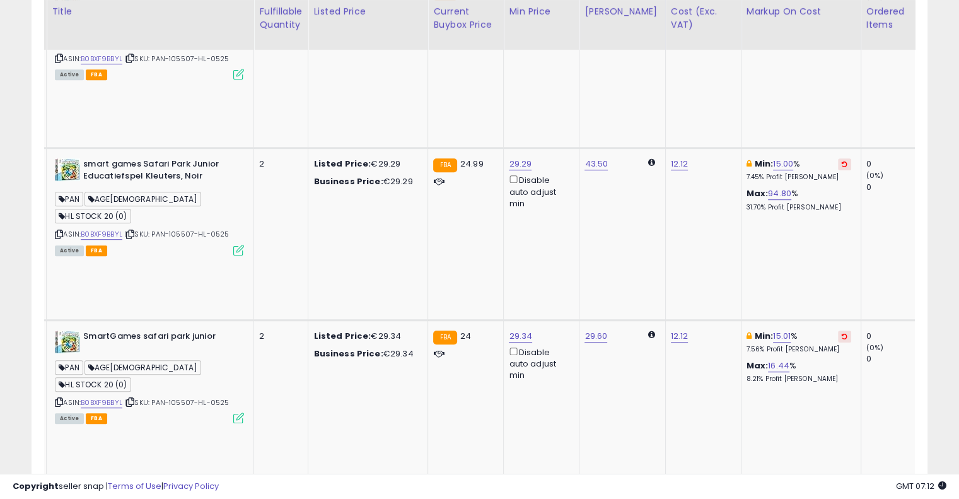
drag, startPoint x: 494, startPoint y: 246, endPoint x: 609, endPoint y: 233, distance: 115.5
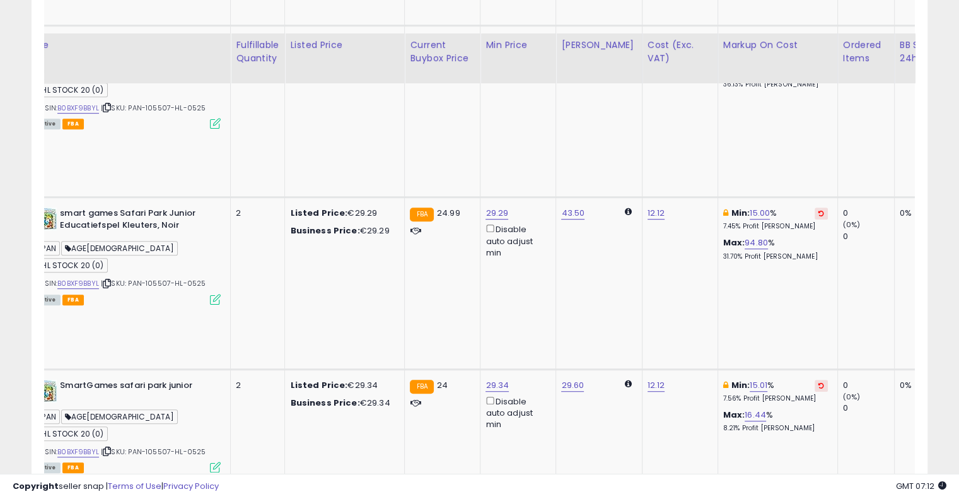
scroll to position [703, 0]
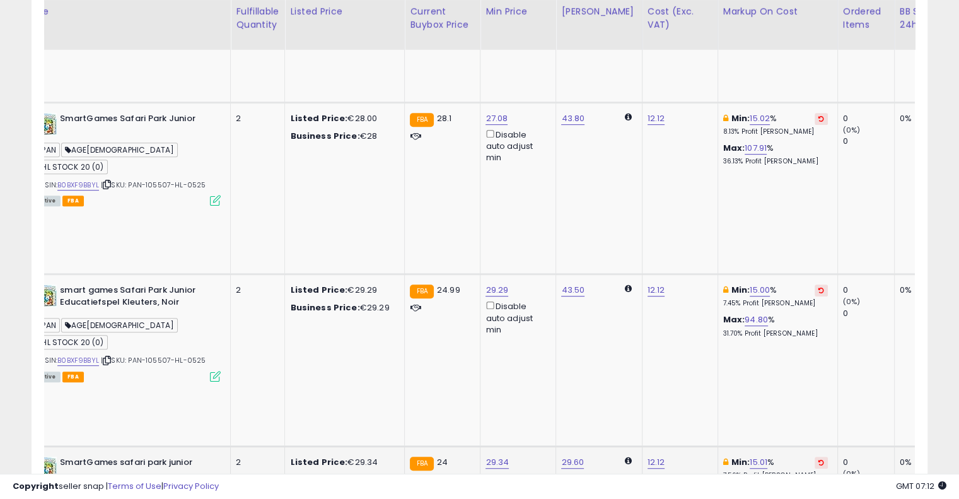
click at [814, 456] on button at bounding box center [820, 462] width 13 height 12
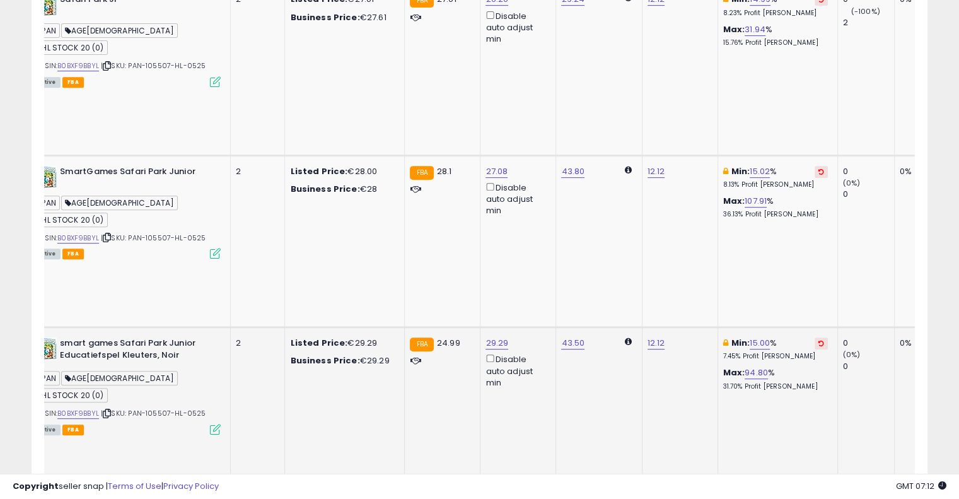
scroll to position [451, 0]
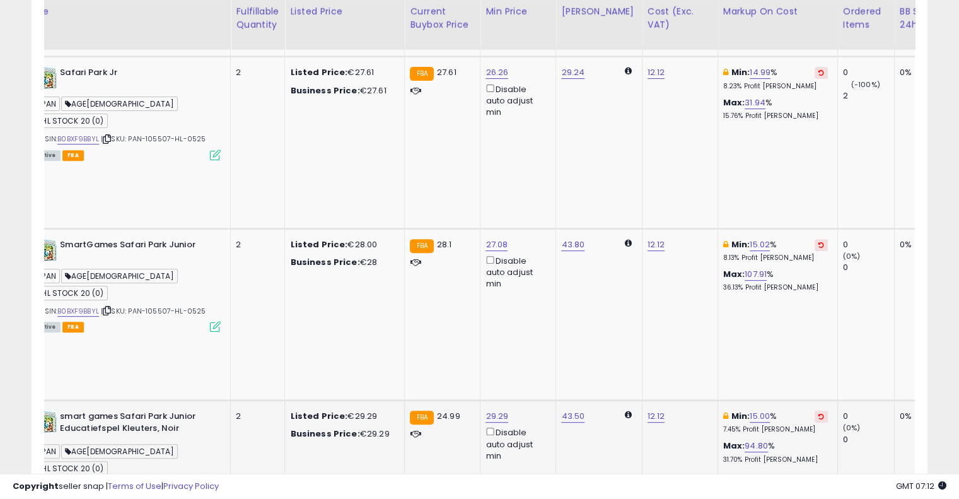
click at [818, 413] on icon at bounding box center [821, 416] width 6 height 6
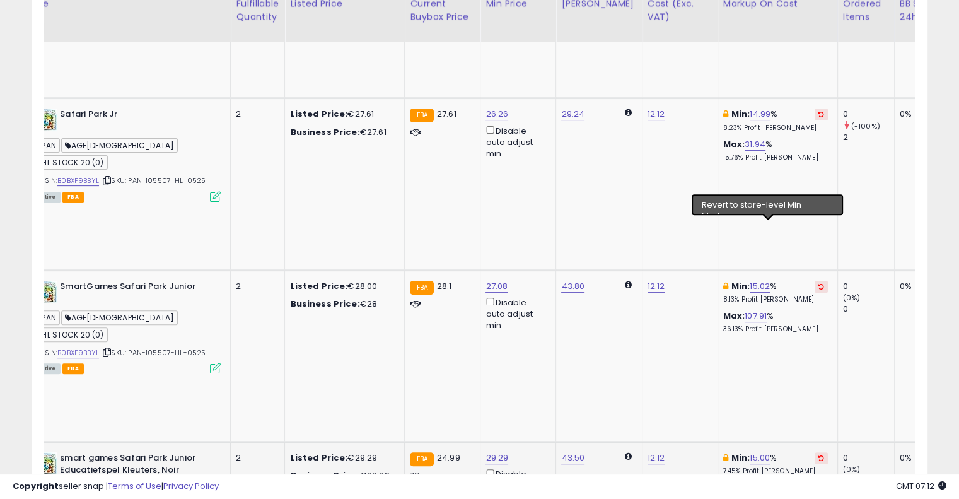
scroll to position [388, 0]
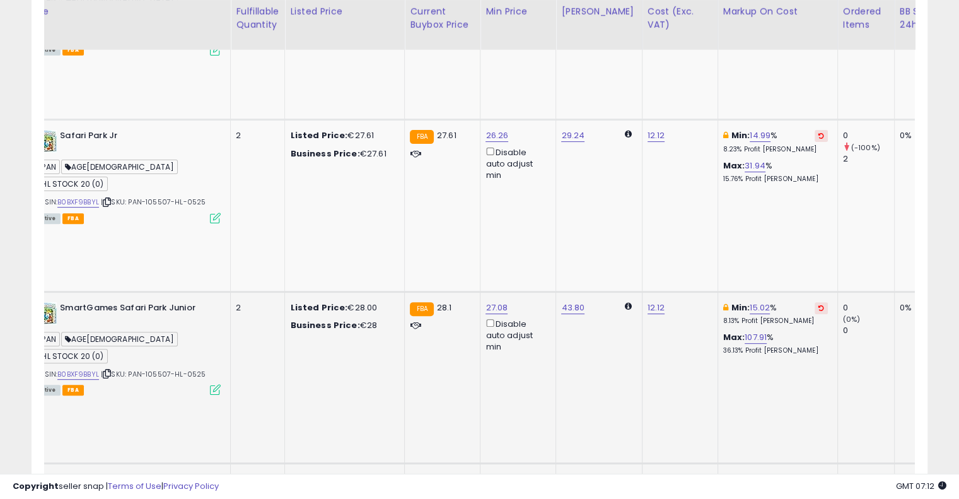
click at [818, 304] on icon at bounding box center [821, 307] width 6 height 6
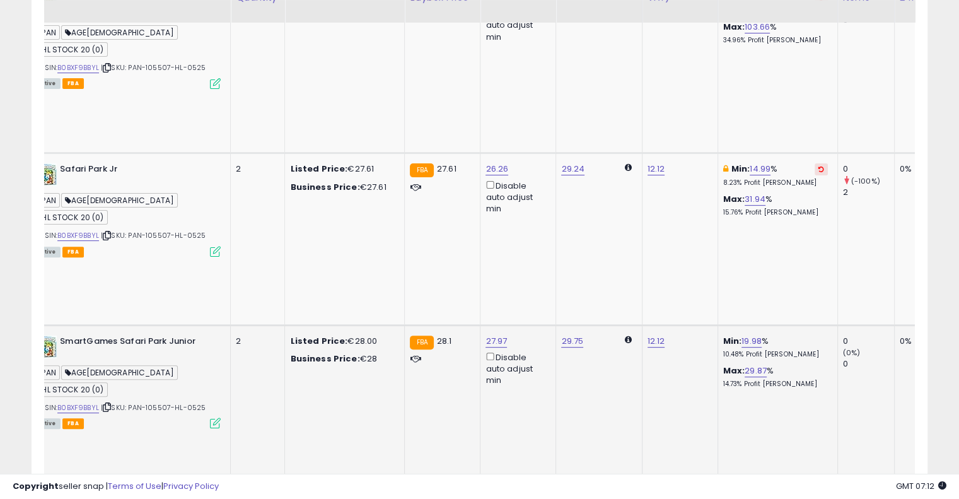
scroll to position [325, 0]
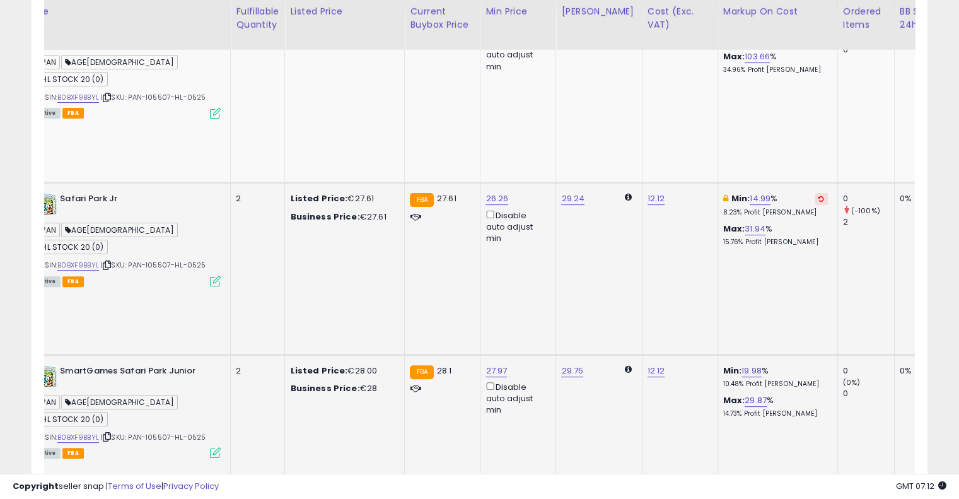
click at [814, 193] on button at bounding box center [820, 199] width 13 height 12
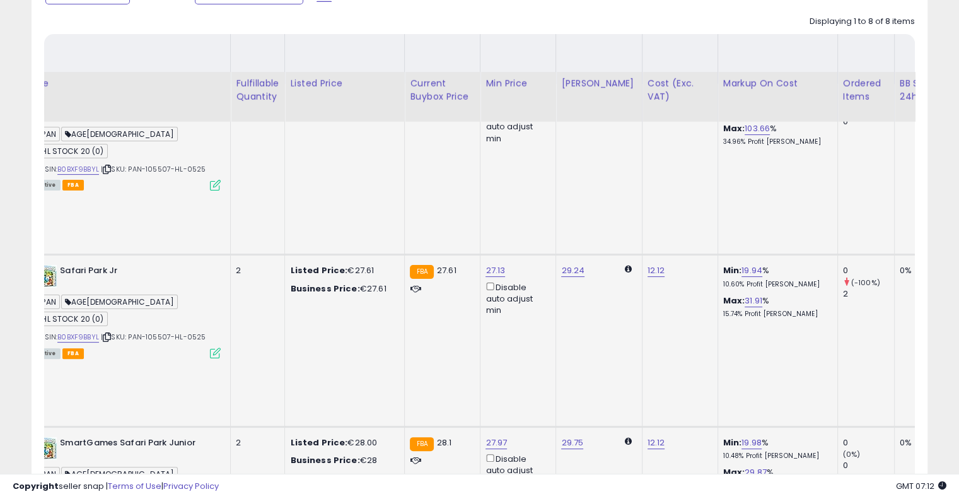
scroll to position [199, 0]
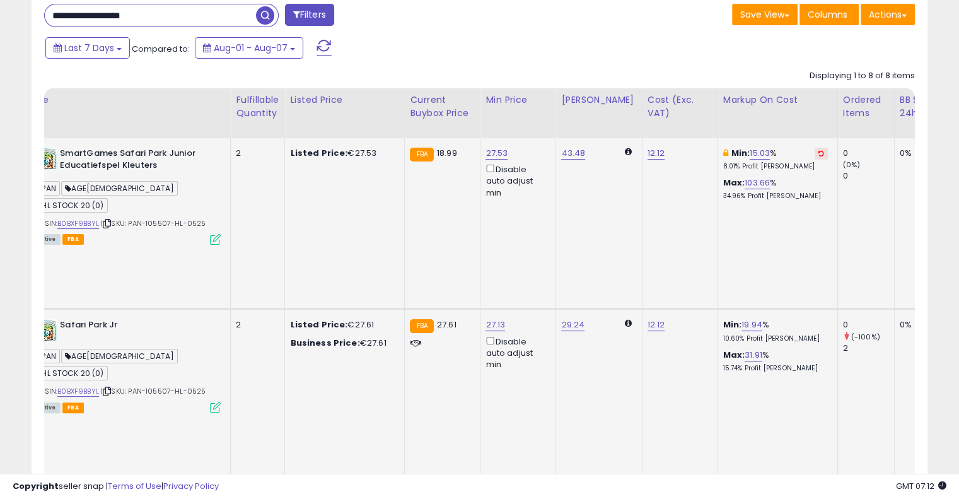
click at [818, 152] on icon at bounding box center [821, 153] width 6 height 6
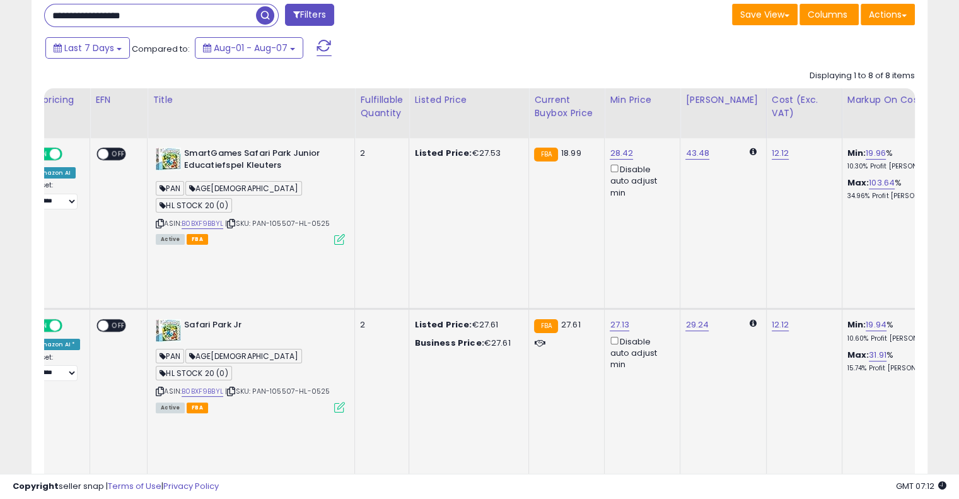
scroll to position [0, 0]
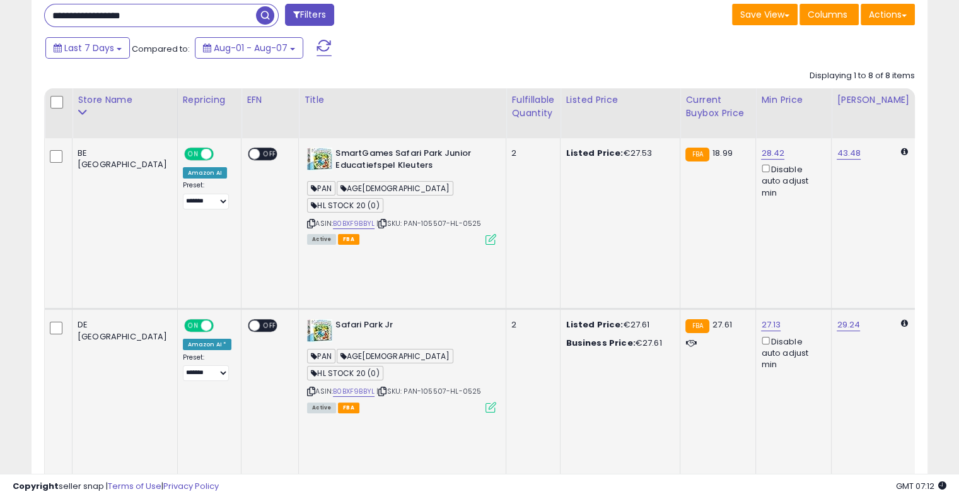
drag, startPoint x: 653, startPoint y: 293, endPoint x: 505, endPoint y: 294, distance: 148.1
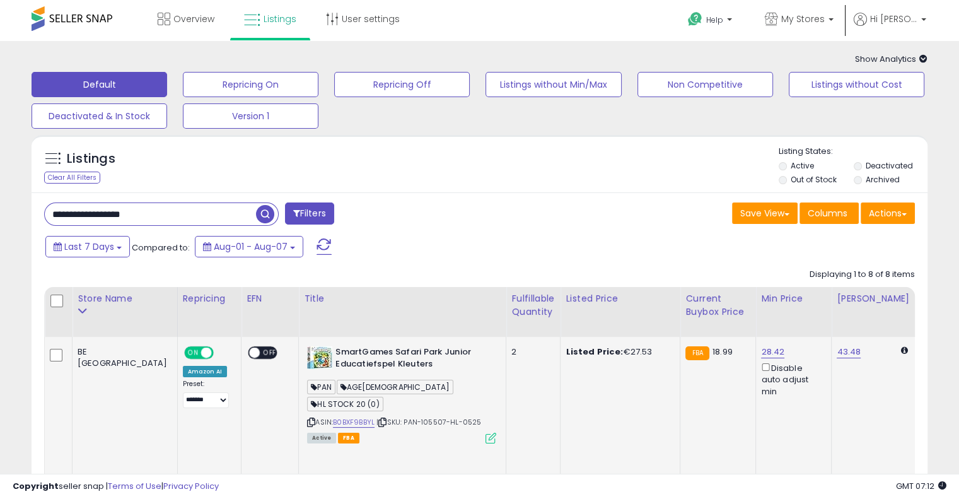
drag, startPoint x: 174, startPoint y: 217, endPoint x: 67, endPoint y: 209, distance: 107.4
paste input "text"
click at [274, 209] on button "button" at bounding box center [266, 212] width 23 height 19
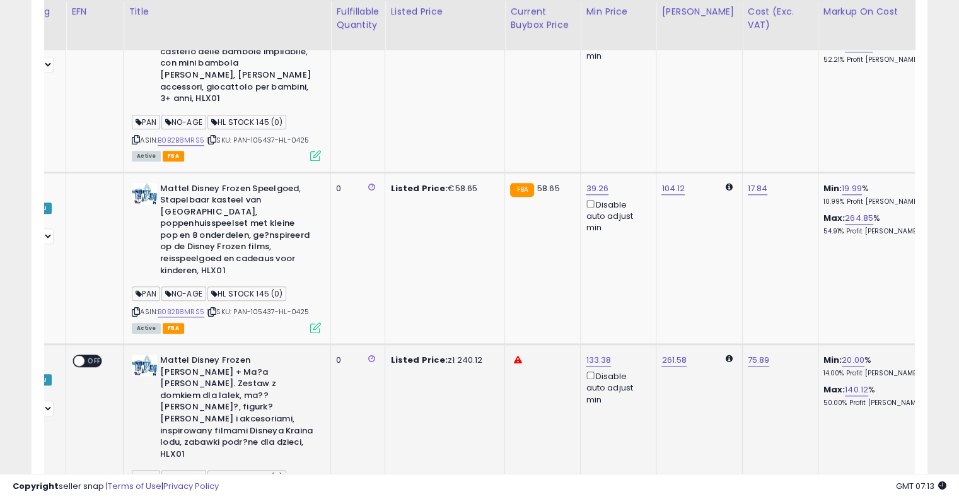
scroll to position [0, 303]
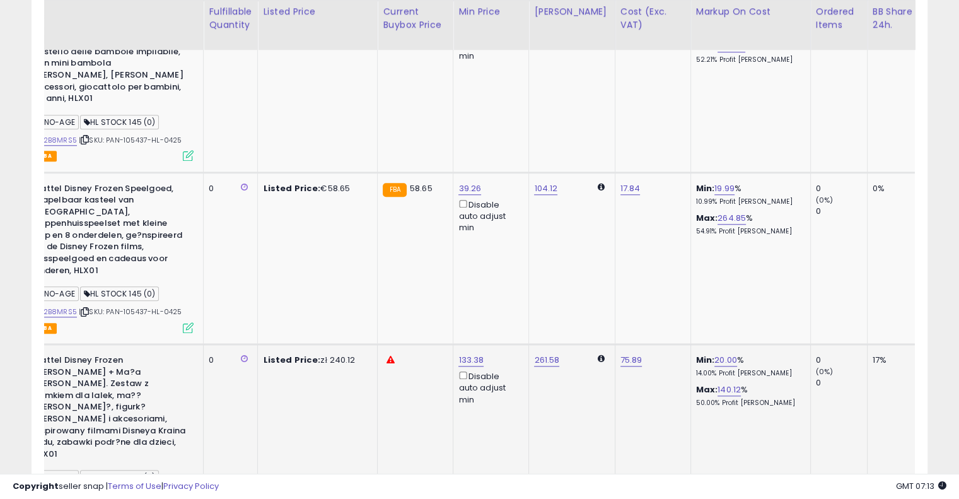
drag, startPoint x: 464, startPoint y: 217, endPoint x: 565, endPoint y: 186, distance: 105.7
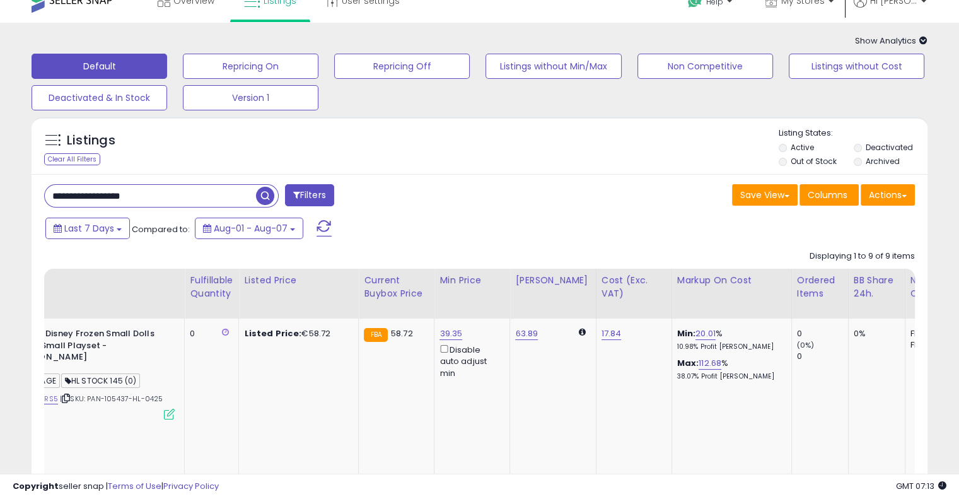
scroll to position [0, 0]
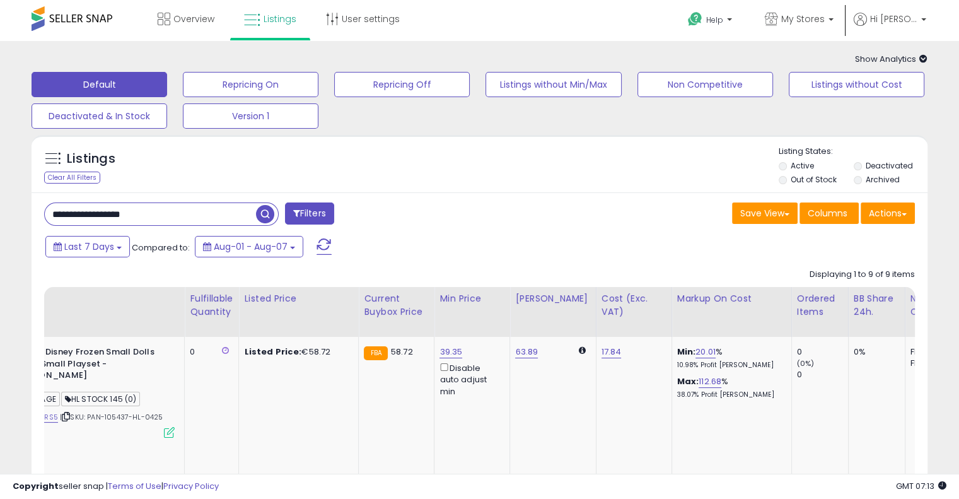
drag, startPoint x: 169, startPoint y: 214, endPoint x: 1, endPoint y: 186, distance: 170.5
paste input "text"
click at [483, 207] on div "Save View Save As New View Update Current View Columns Actions Import Export Vi…" at bounding box center [702, 214] width 445 height 25
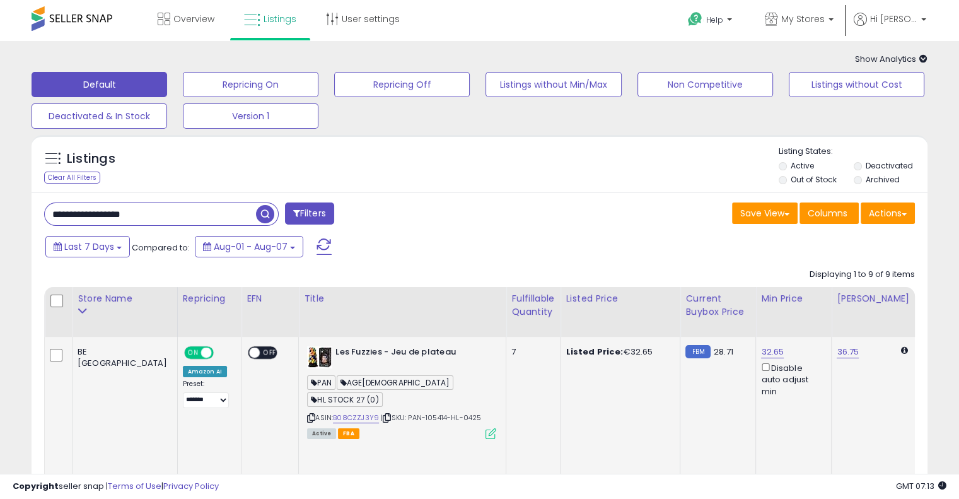
drag, startPoint x: 512, startPoint y: 395, endPoint x: 302, endPoint y: 395, distance: 210.5
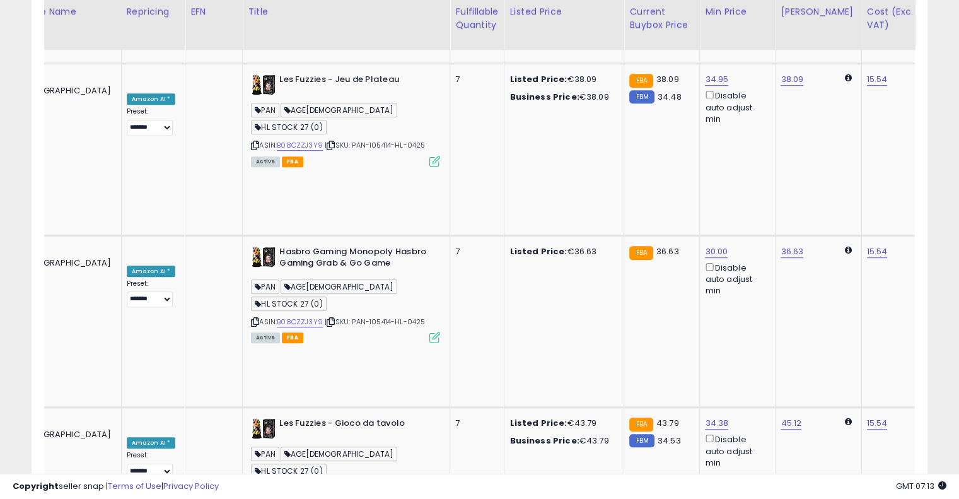
scroll to position [0, 134]
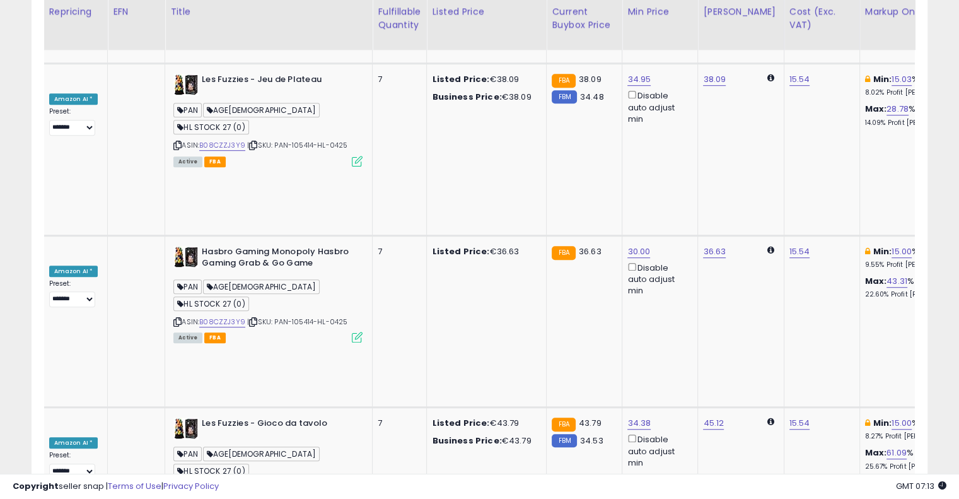
drag, startPoint x: 445, startPoint y: 199, endPoint x: 527, endPoint y: 168, distance: 87.6
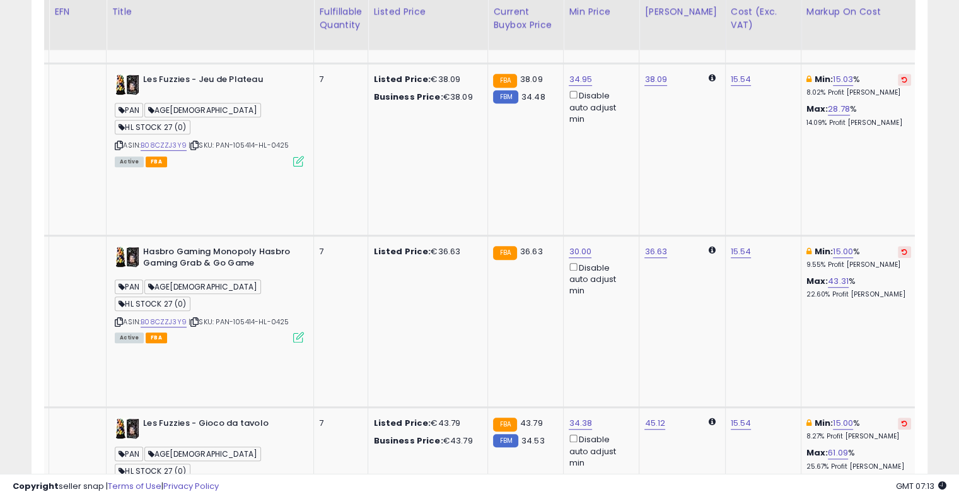
scroll to position [0, 209]
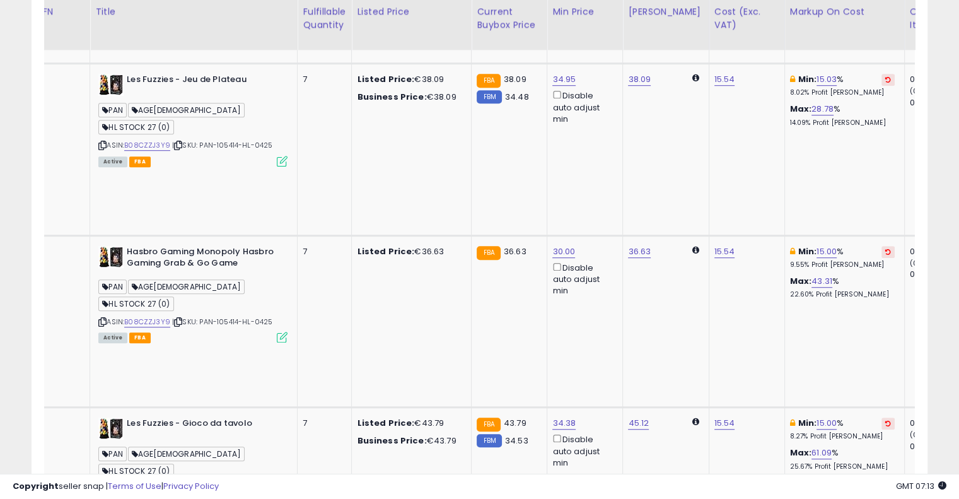
drag, startPoint x: 765, startPoint y: 276, endPoint x: 812, endPoint y: 257, distance: 51.1
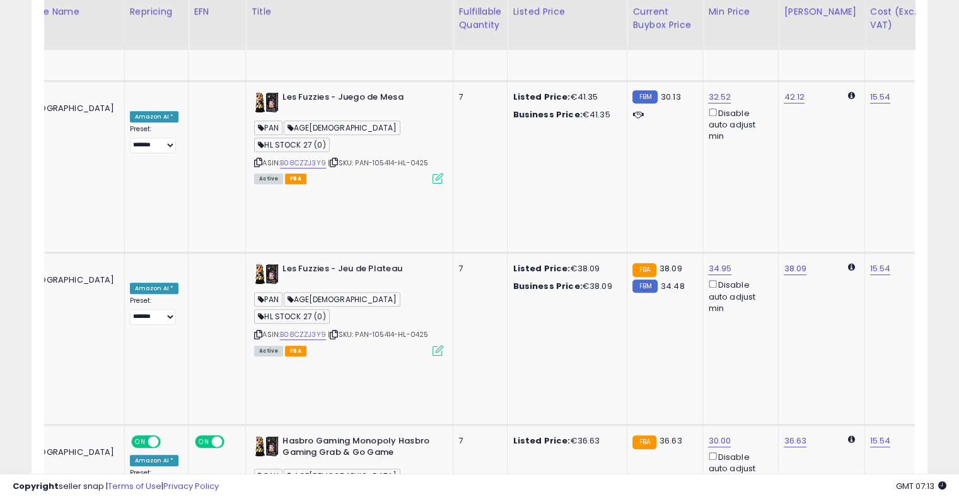
drag, startPoint x: 797, startPoint y: 267, endPoint x: 708, endPoint y: 269, distance: 89.5
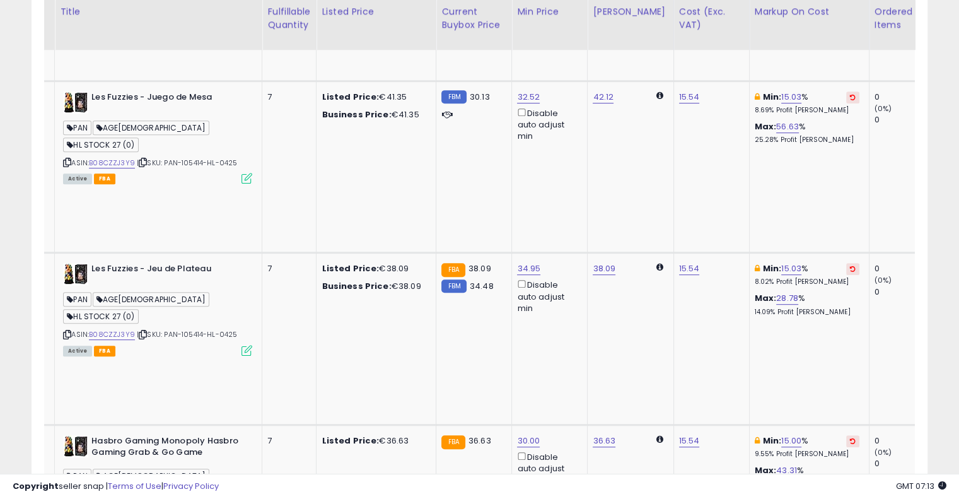
drag, startPoint x: 716, startPoint y: 280, endPoint x: 794, endPoint y: 267, distance: 79.2
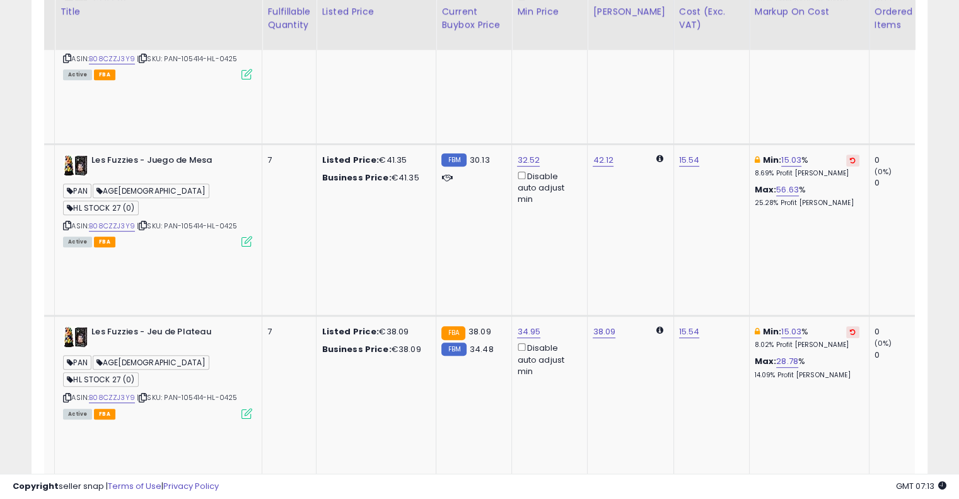
click at [846, 498] on button at bounding box center [852, 504] width 13 height 12
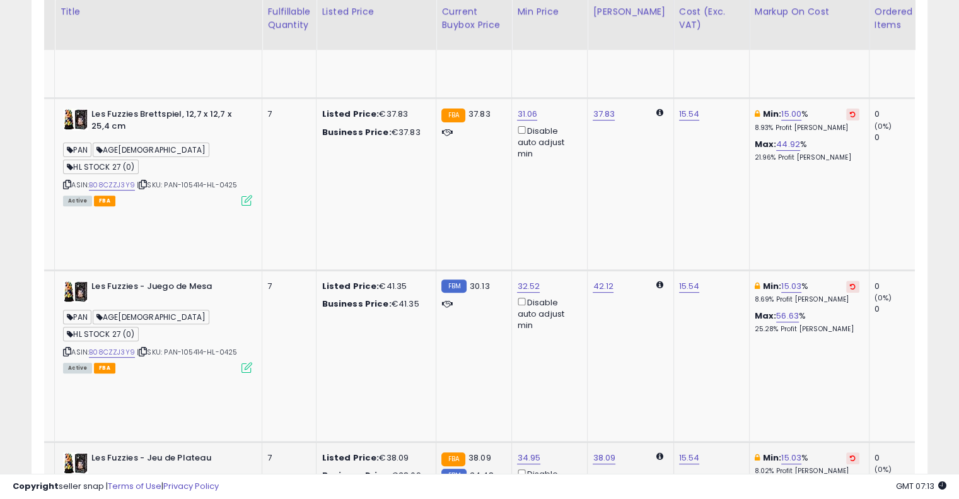
click at [846, 452] on button at bounding box center [852, 458] width 13 height 12
click at [846, 280] on button at bounding box center [852, 286] width 13 height 12
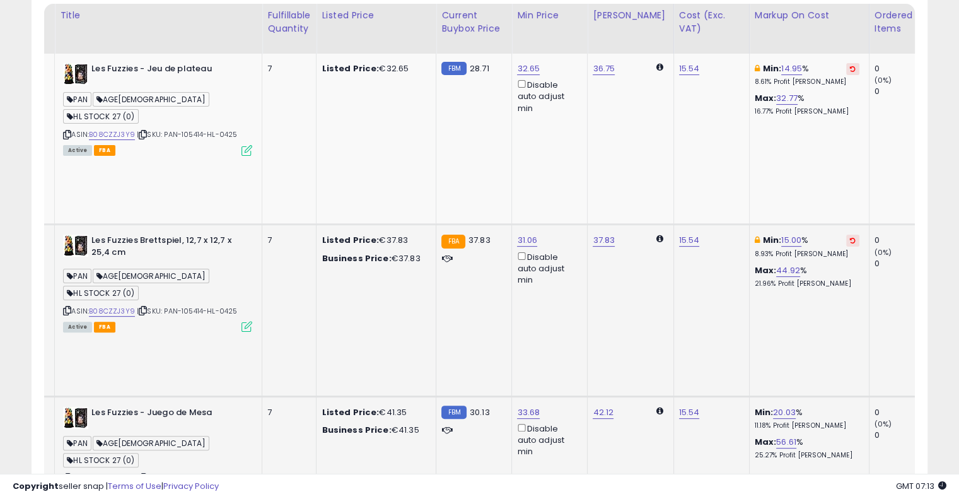
click at [850, 237] on icon at bounding box center [853, 240] width 6 height 6
click at [796, 63] on div "Min: 14.95 % 8.61% Profit [PERSON_NAME]" at bounding box center [806, 74] width 105 height 23
click at [850, 67] on icon at bounding box center [853, 69] width 6 height 6
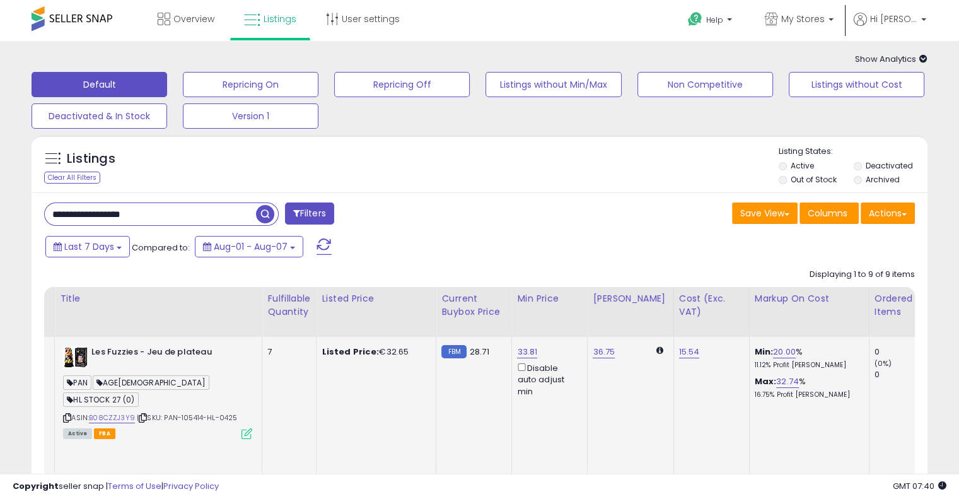
scroll to position [0, 159]
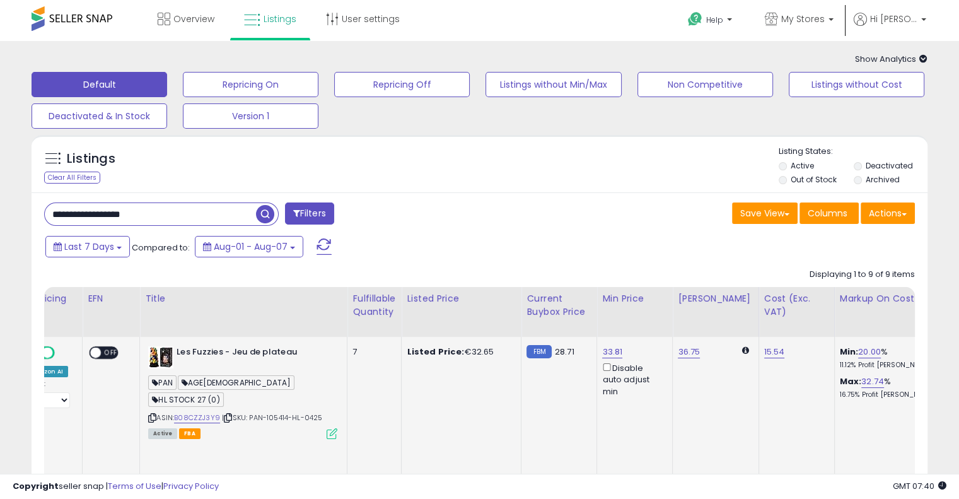
drag, startPoint x: 379, startPoint y: 384, endPoint x: 215, endPoint y: 390, distance: 164.0
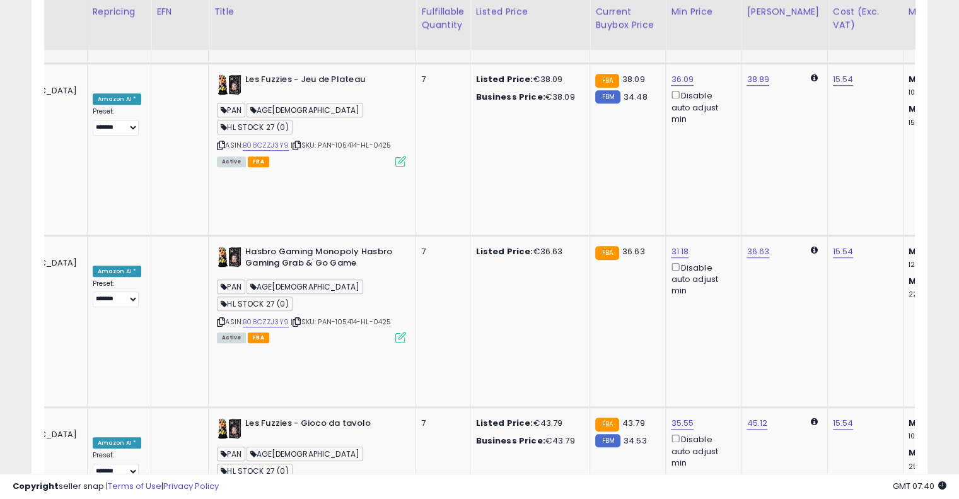
scroll to position [0, 245]
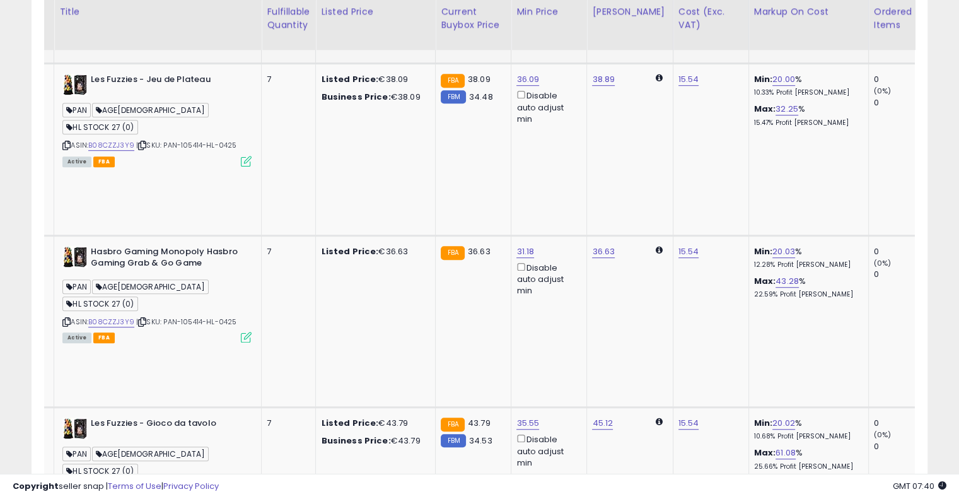
drag, startPoint x: 522, startPoint y: 180, endPoint x: 605, endPoint y: 172, distance: 83.6
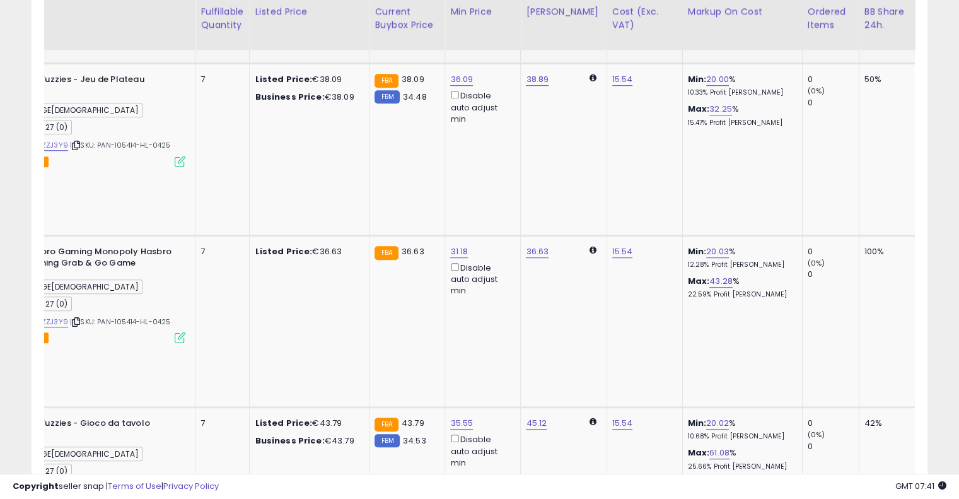
scroll to position [0, 0]
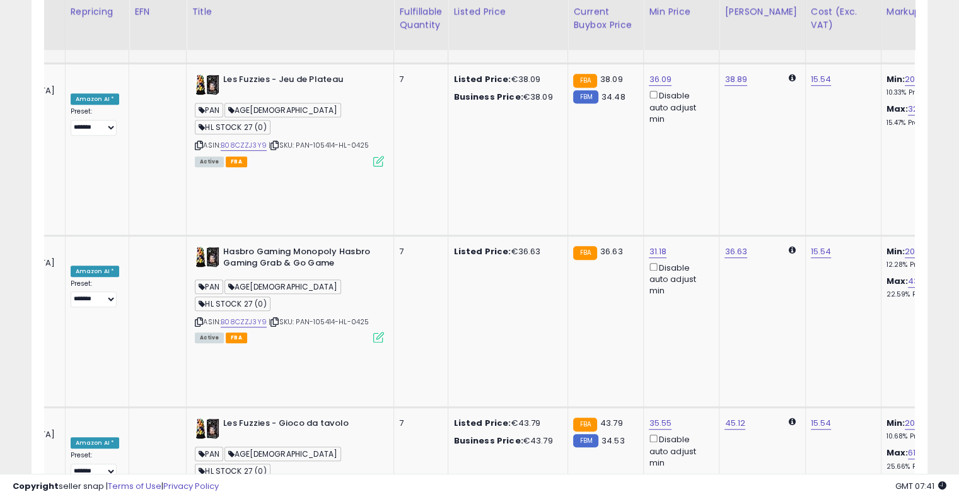
drag, startPoint x: 504, startPoint y: 262, endPoint x: 325, endPoint y: 287, distance: 180.8
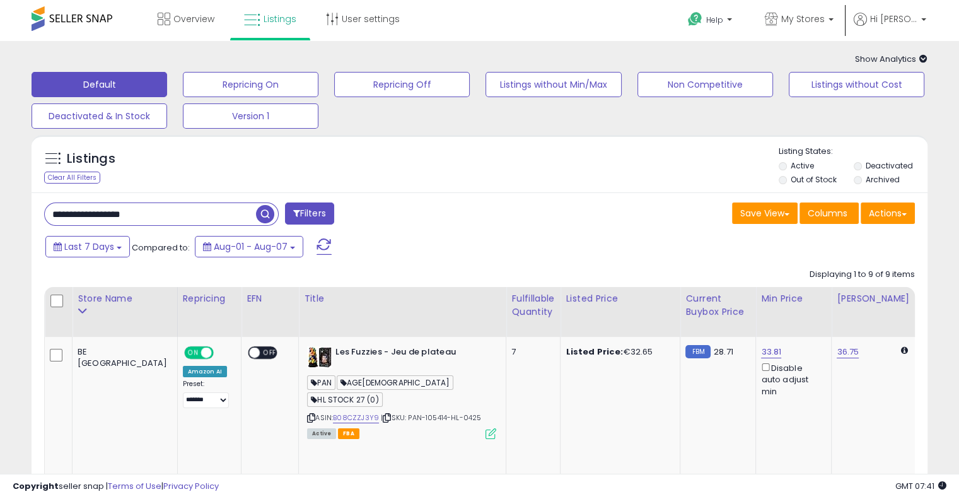
drag, startPoint x: 193, startPoint y: 214, endPoint x: 0, endPoint y: 214, distance: 192.9
paste input "text"
click at [272, 221] on span "button" at bounding box center [265, 214] width 18 height 18
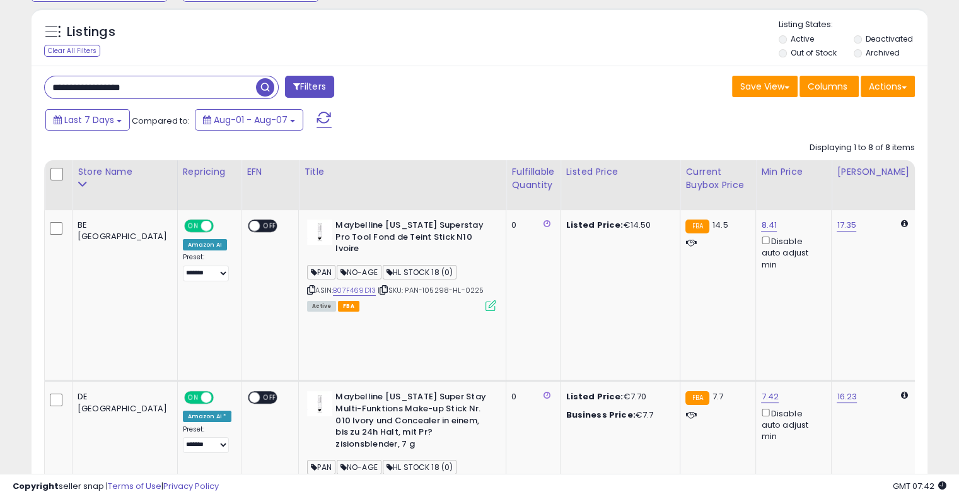
scroll to position [55, 0]
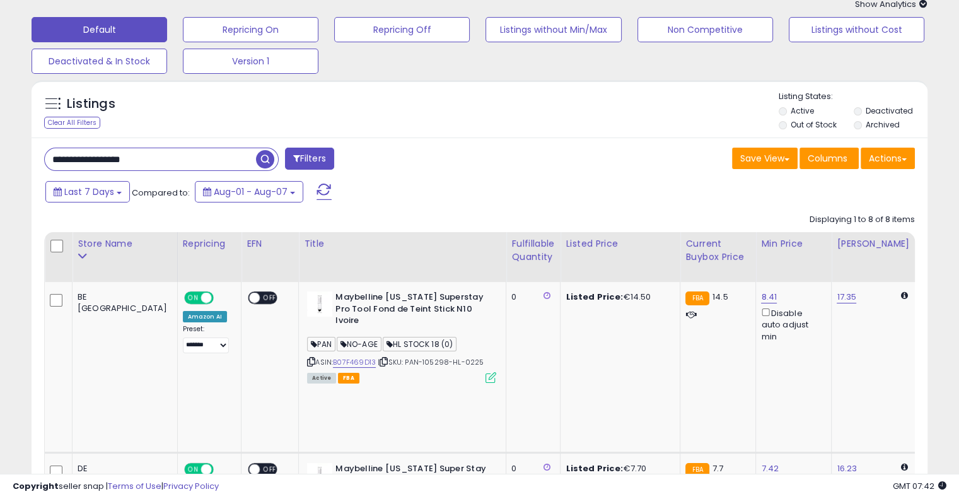
drag, startPoint x: 88, startPoint y: 153, endPoint x: 1, endPoint y: 151, distance: 87.0
paste input "text"
click at [272, 157] on span "button" at bounding box center [265, 159] width 18 height 18
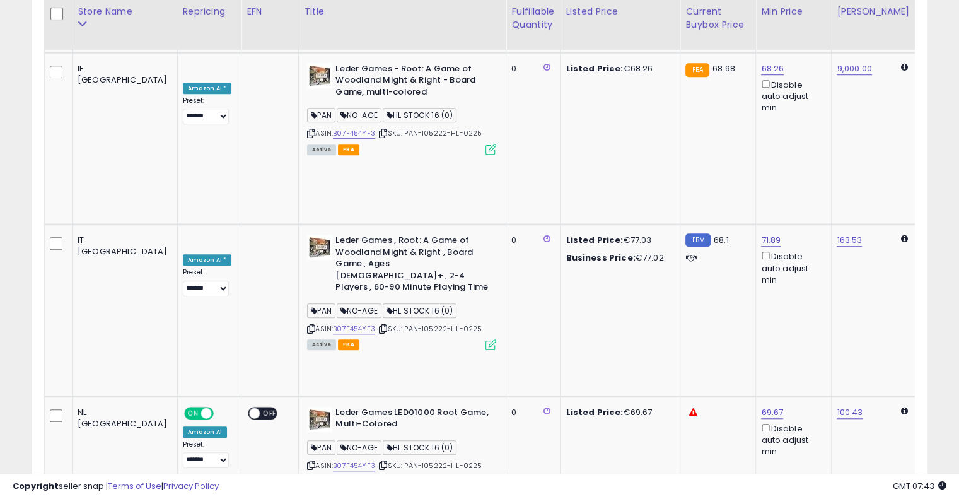
scroll to position [0, 106]
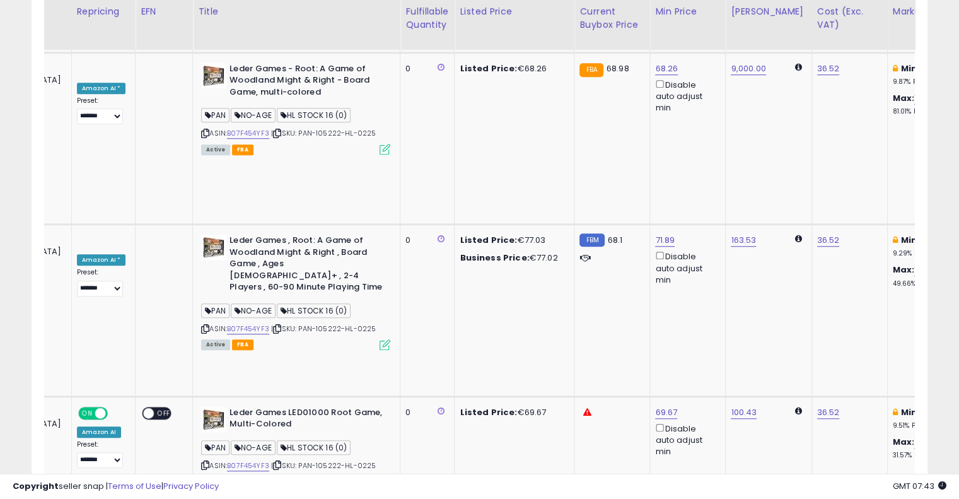
drag, startPoint x: 427, startPoint y: 216, endPoint x: 509, endPoint y: 193, distance: 85.0
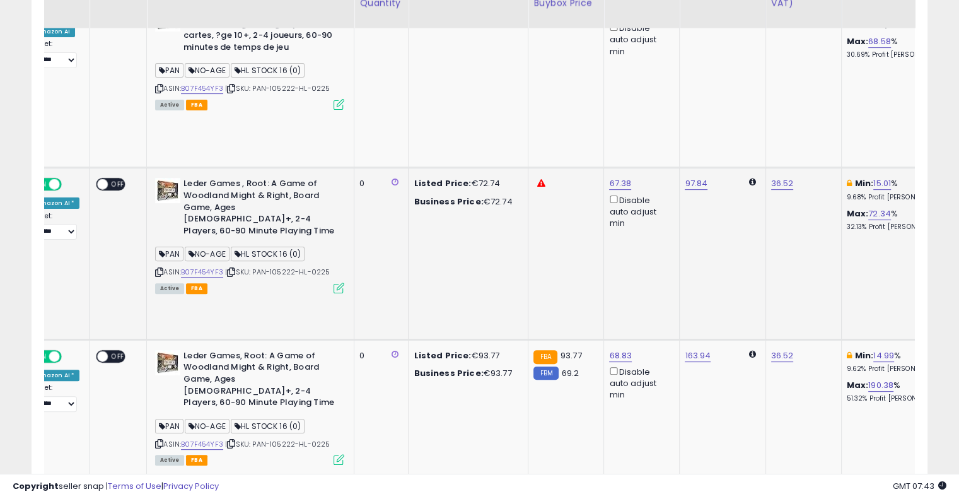
scroll to position [214, 0]
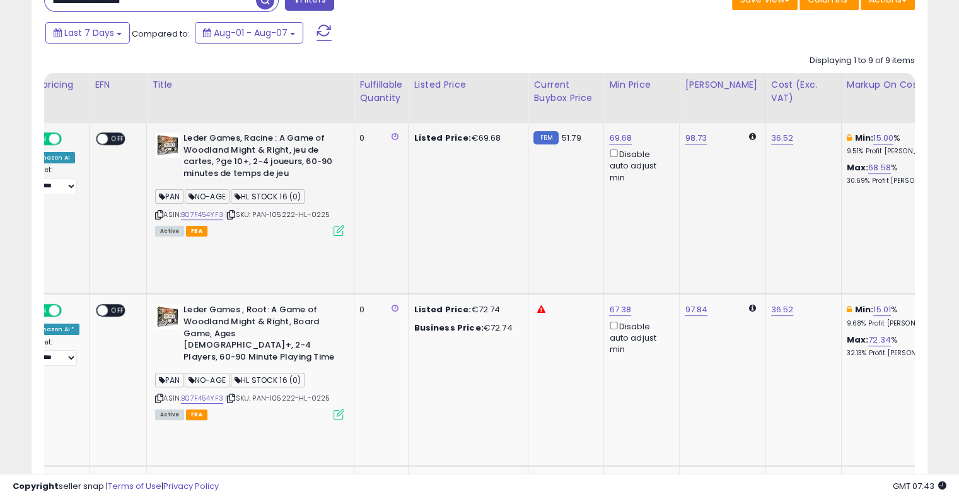
click at [942, 136] on icon at bounding box center [945, 138] width 6 height 6
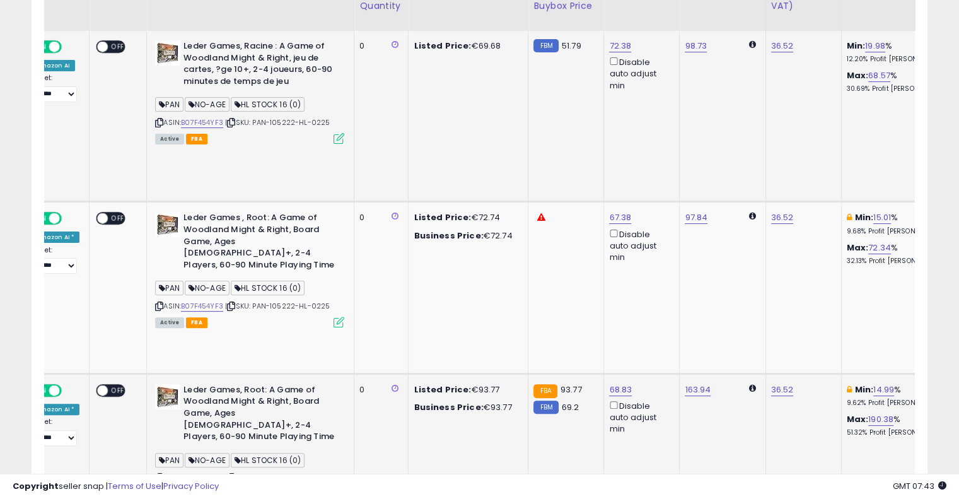
scroll to position [403, 0]
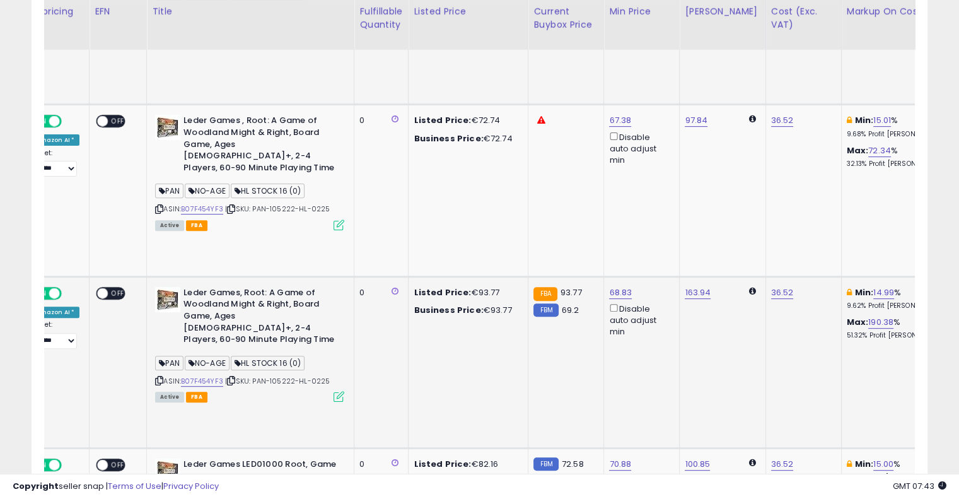
click at [938, 287] on button at bounding box center [944, 293] width 13 height 12
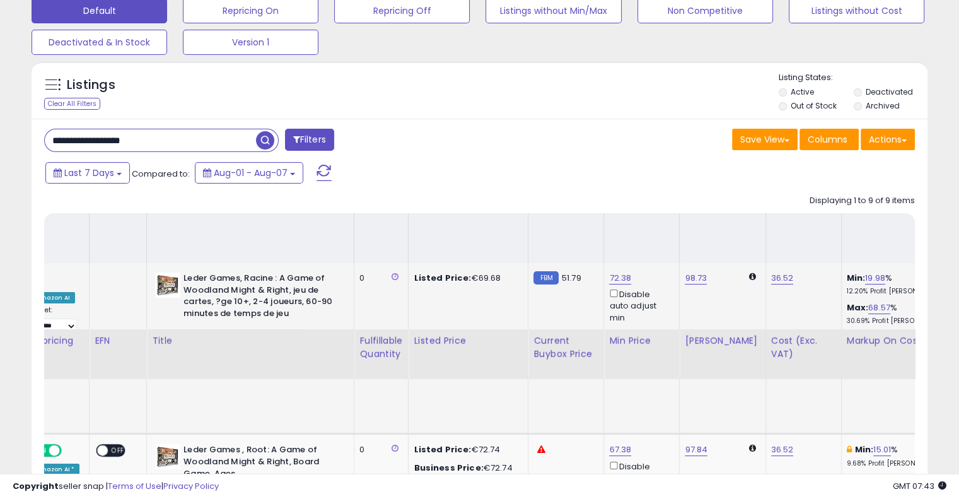
scroll to position [0, 0]
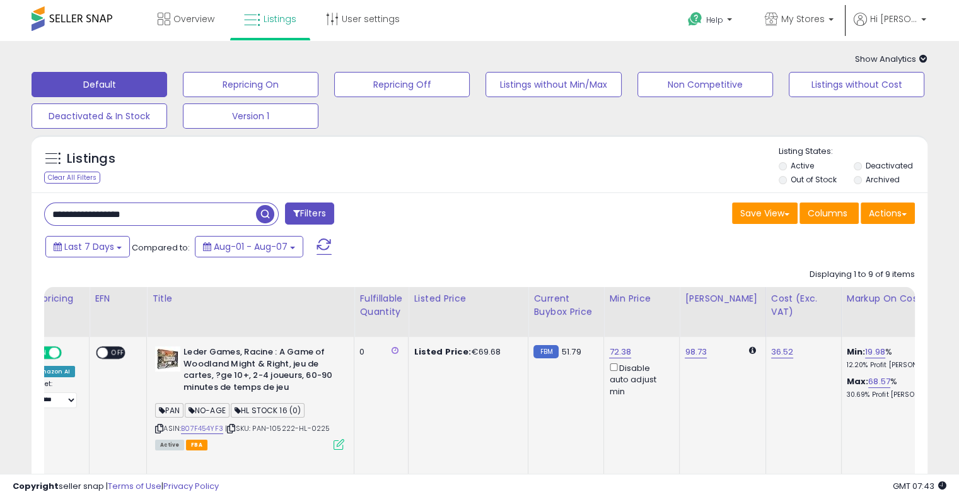
drag, startPoint x: 13, startPoint y: 214, endPoint x: 0, endPoint y: 216, distance: 12.7
paste input "text"
click at [270, 217] on span "button" at bounding box center [265, 214] width 18 height 18
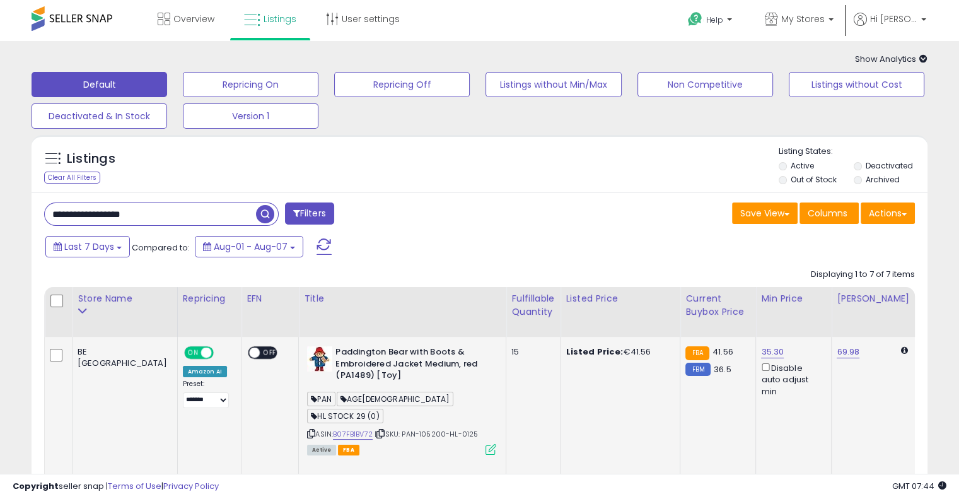
drag, startPoint x: 429, startPoint y: 393, endPoint x: 277, endPoint y: 388, distance: 151.4
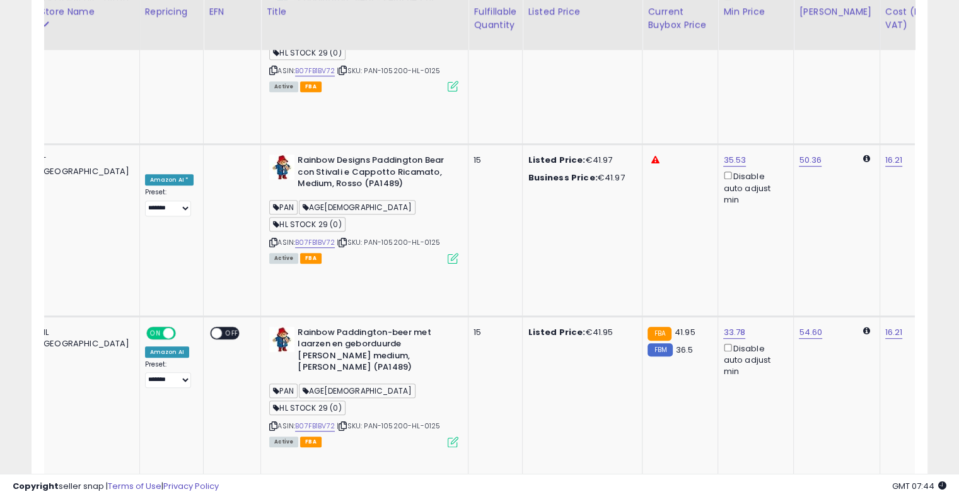
scroll to position [0, 258]
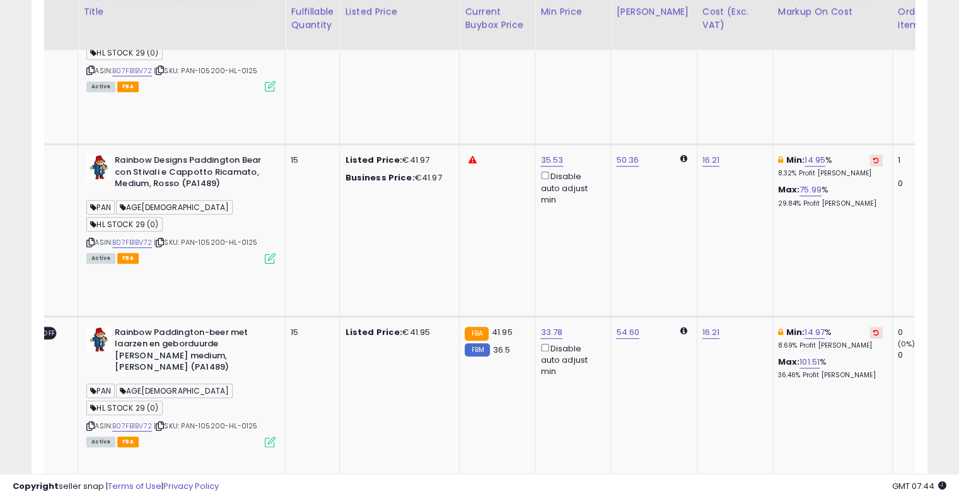
drag, startPoint x: 429, startPoint y: 269, endPoint x: 535, endPoint y: 266, distance: 105.9
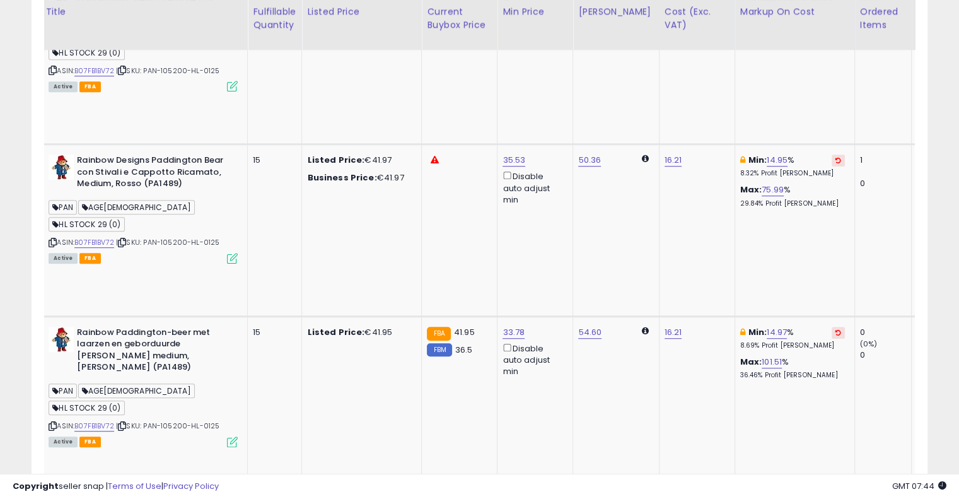
click at [831, 498] on button at bounding box center [837, 504] width 13 height 12
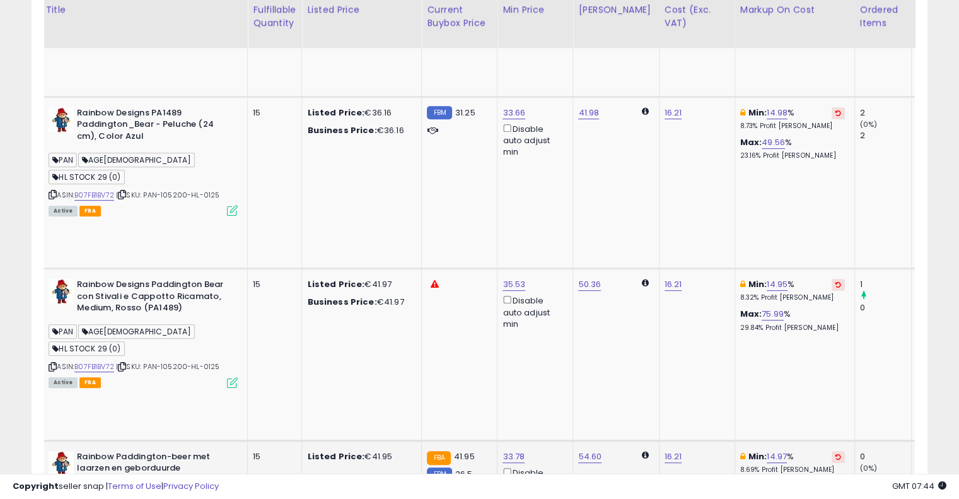
scroll to position [580, 0]
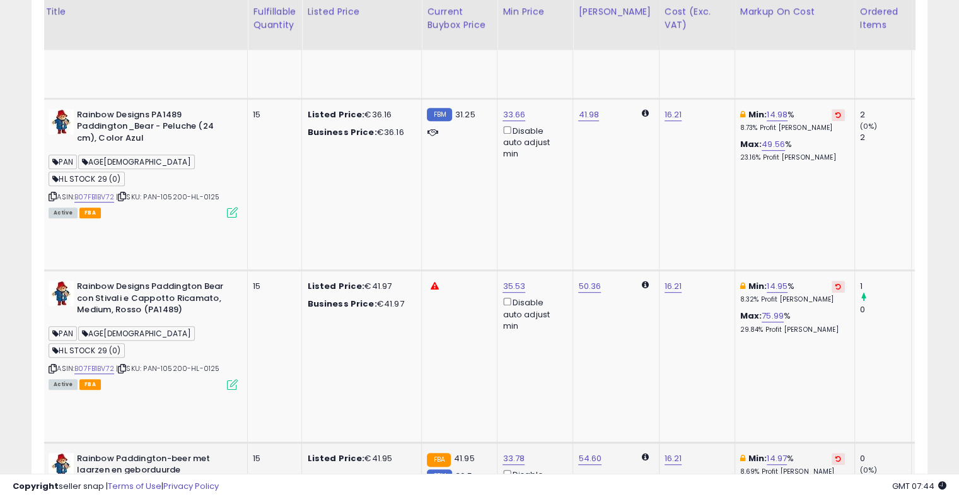
click at [835, 455] on icon at bounding box center [838, 458] width 6 height 6
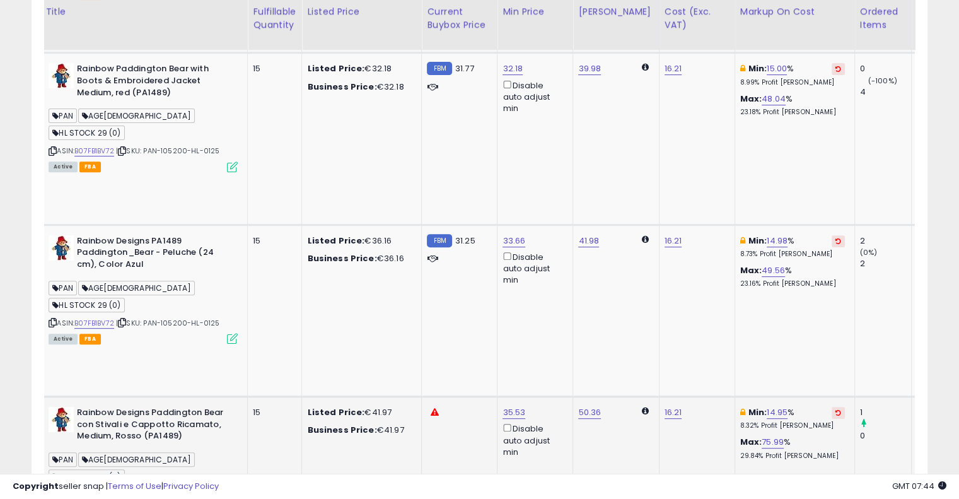
click at [835, 409] on icon at bounding box center [838, 412] width 6 height 6
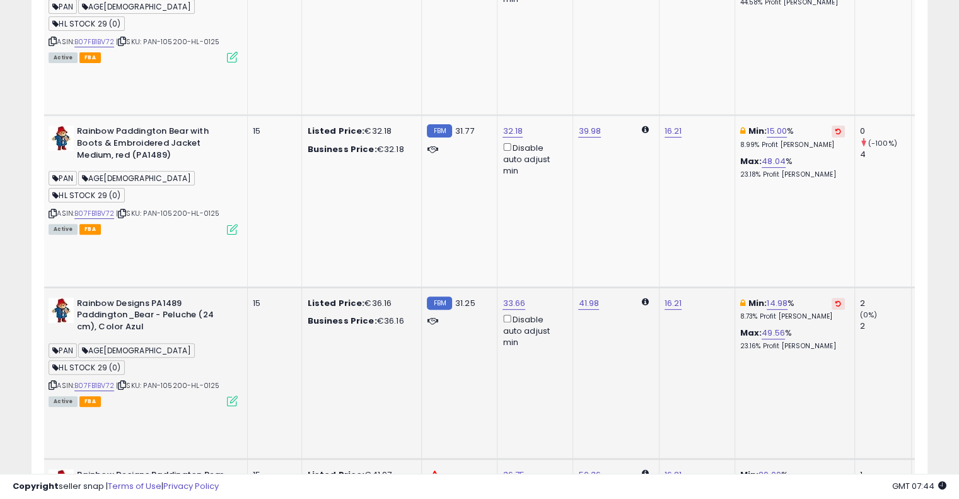
scroll to position [328, 0]
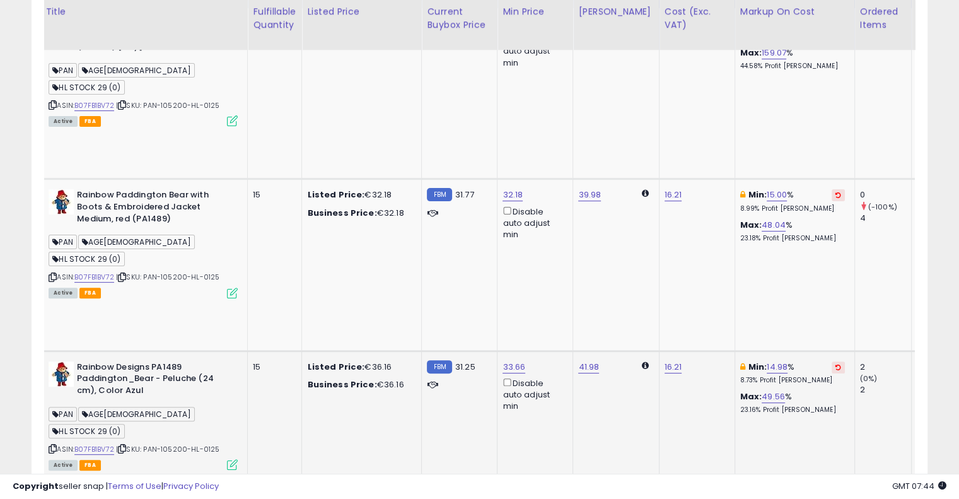
click at [835, 364] on icon at bounding box center [838, 367] width 6 height 6
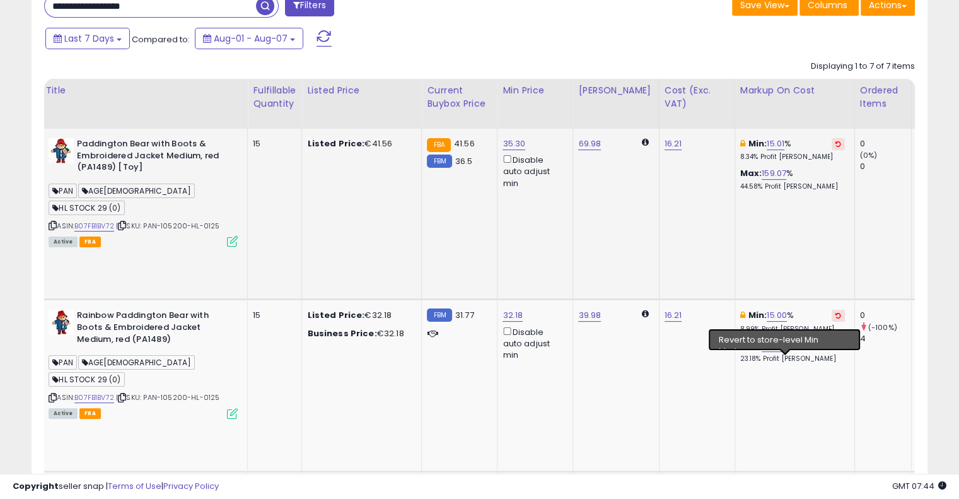
scroll to position [202, 0]
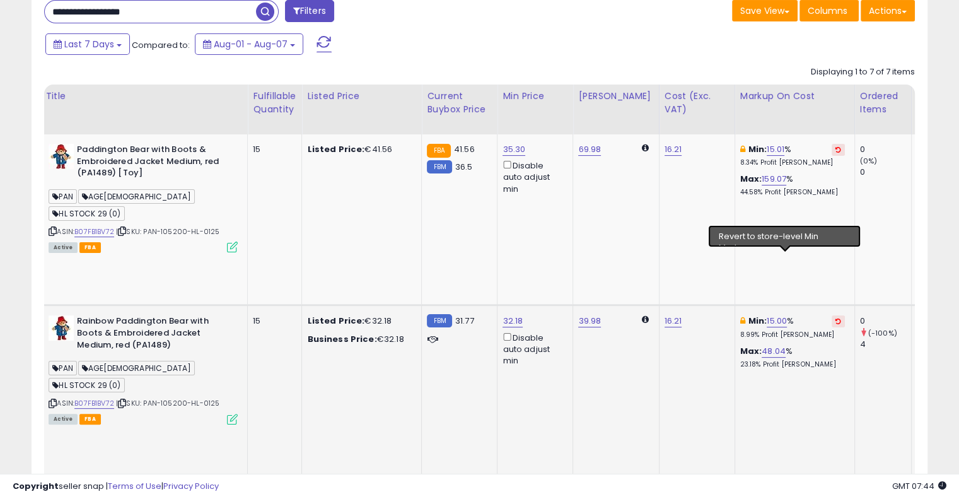
click at [835, 318] on icon at bounding box center [838, 321] width 6 height 6
click at [835, 151] on icon at bounding box center [838, 149] width 6 height 6
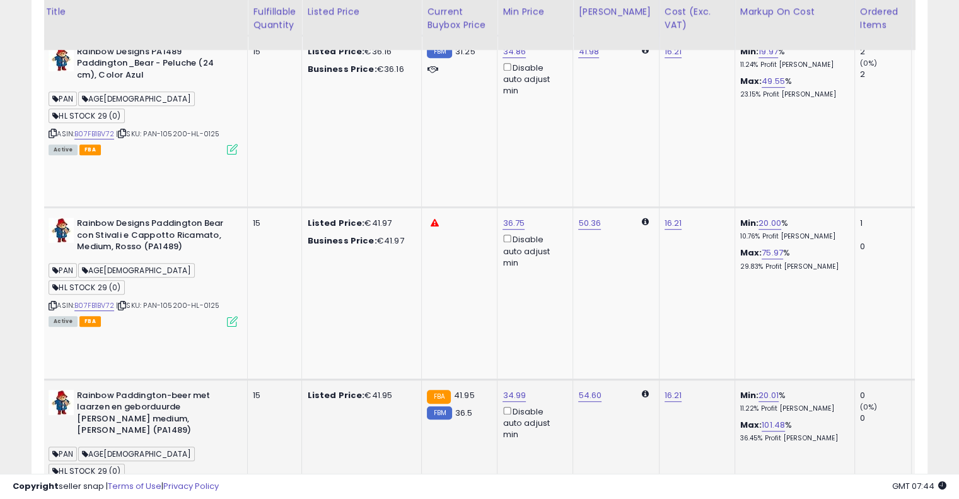
scroll to position [0, 201]
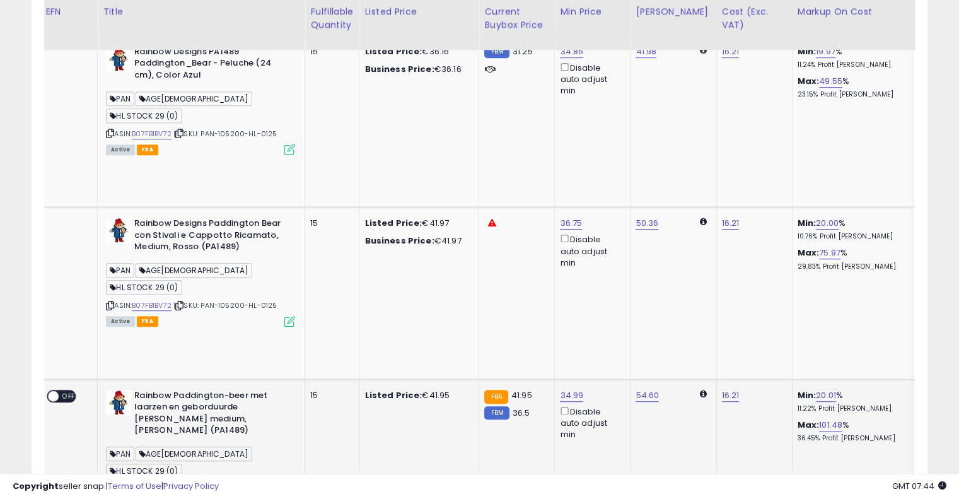
drag, startPoint x: 532, startPoint y: 201, endPoint x: 359, endPoint y: 204, distance: 173.3
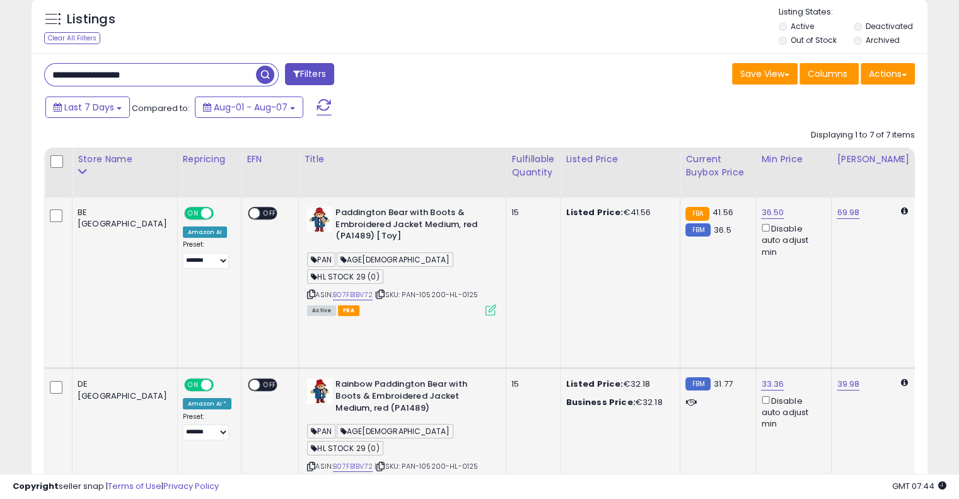
scroll to position [265, 0]
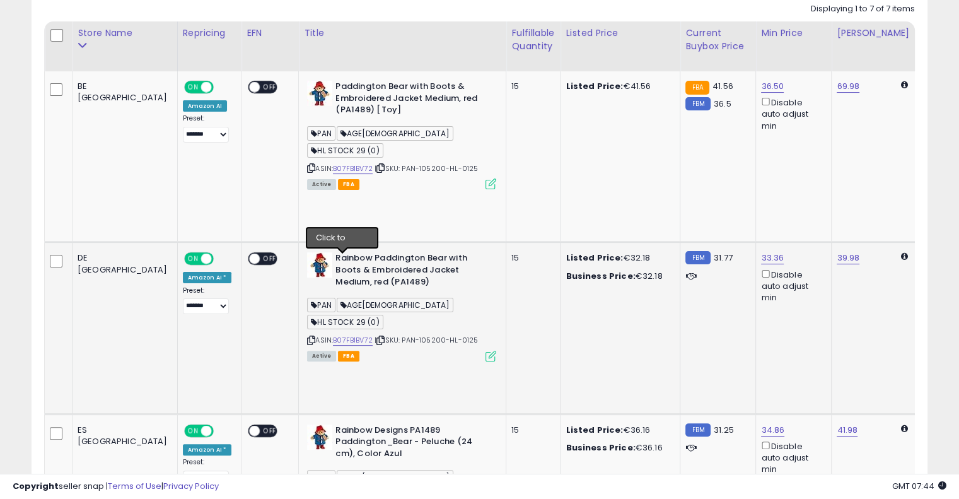
click at [376, 337] on icon at bounding box center [380, 340] width 8 height 7
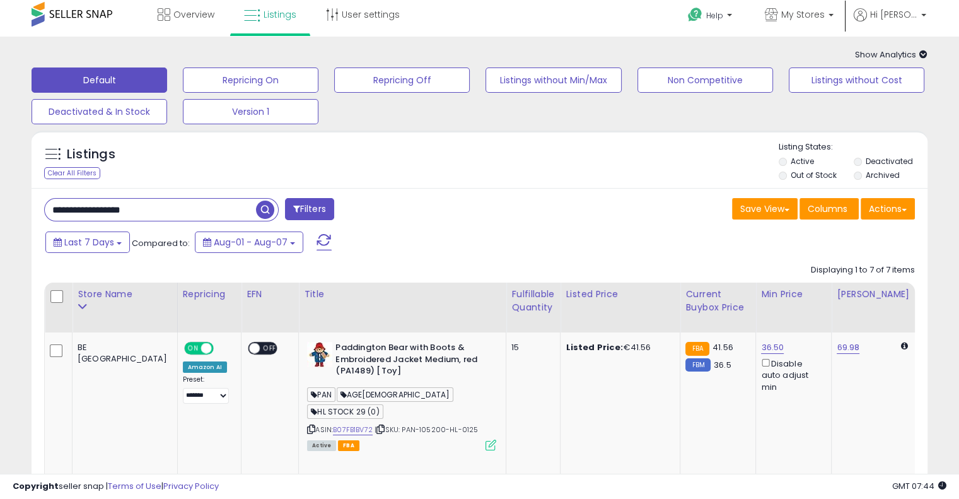
scroll to position [0, 0]
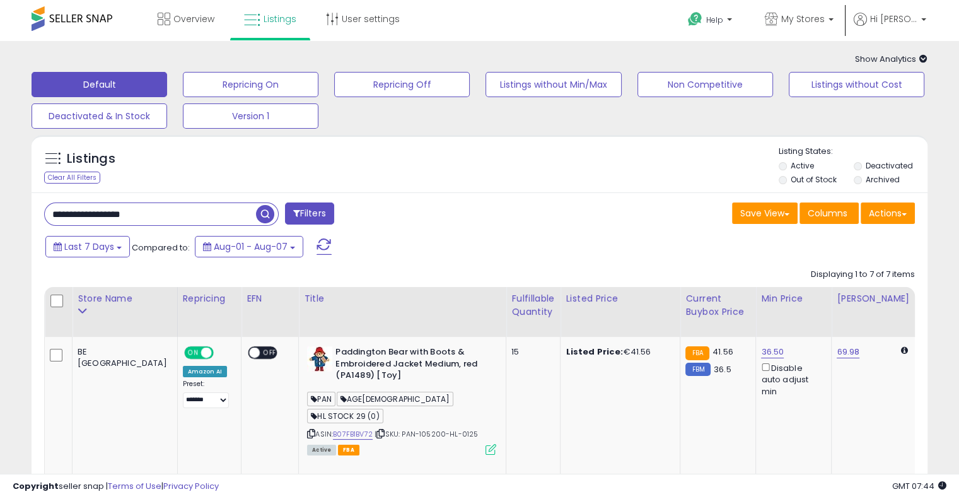
drag, startPoint x: 162, startPoint y: 213, endPoint x: 0, endPoint y: 209, distance: 162.0
paste input "text"
click at [267, 211] on span "button" at bounding box center [265, 214] width 18 height 18
click at [499, 237] on div "Last 7 Days Compared to: Aug-01 - Aug-07" at bounding box center [368, 248] width 653 height 28
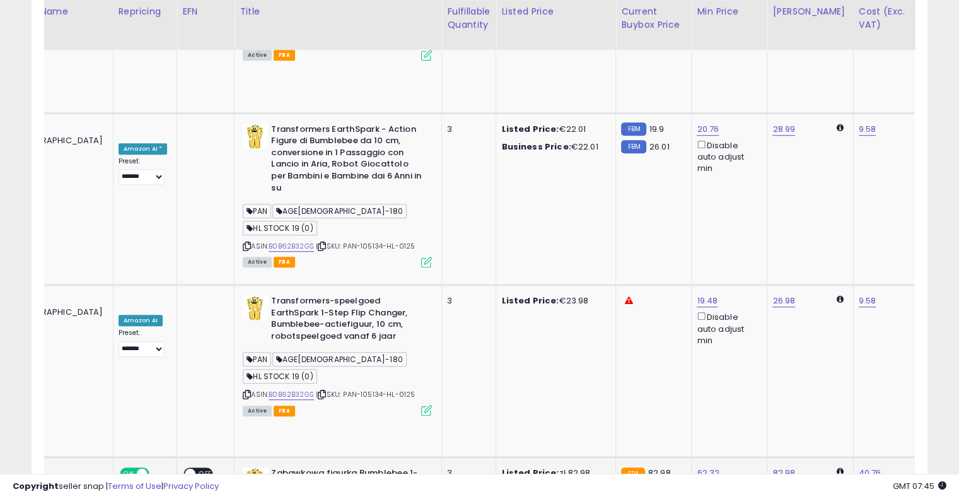
scroll to position [0, 163]
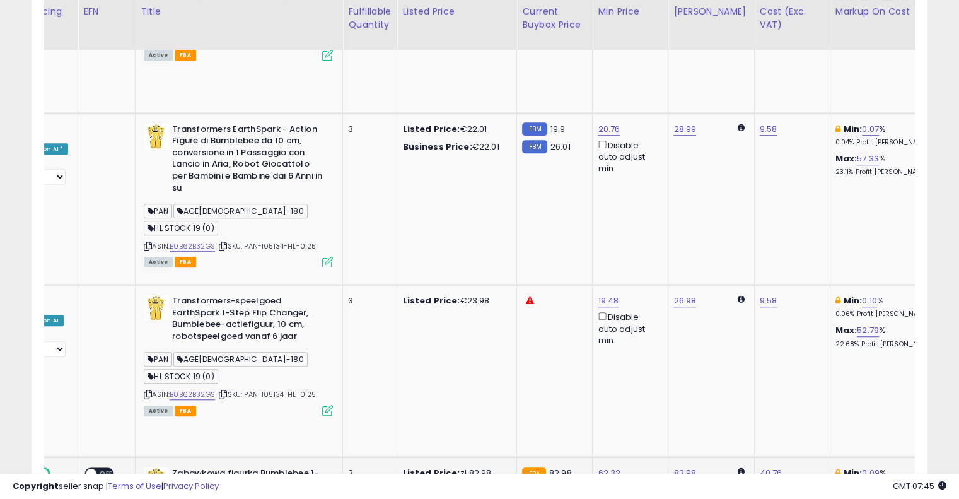
drag, startPoint x: 508, startPoint y: 226, endPoint x: 562, endPoint y: 212, distance: 55.9
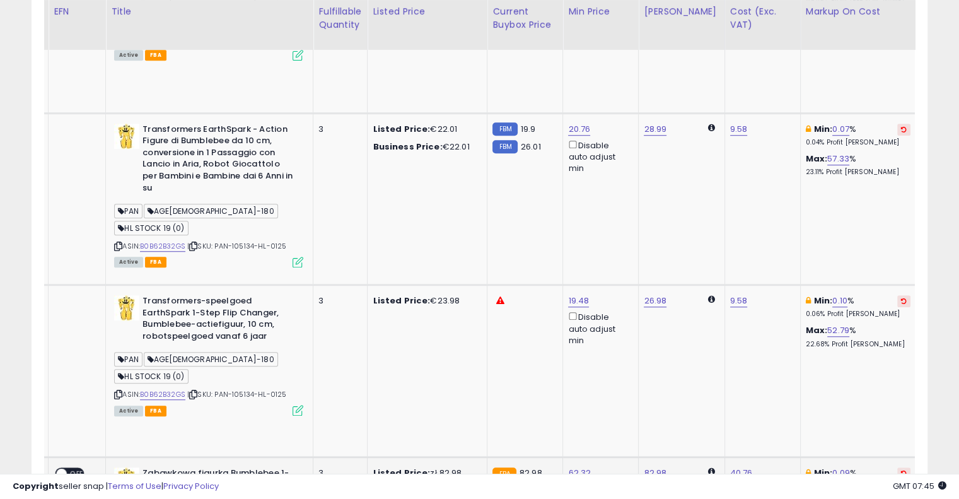
scroll to position [0, 215]
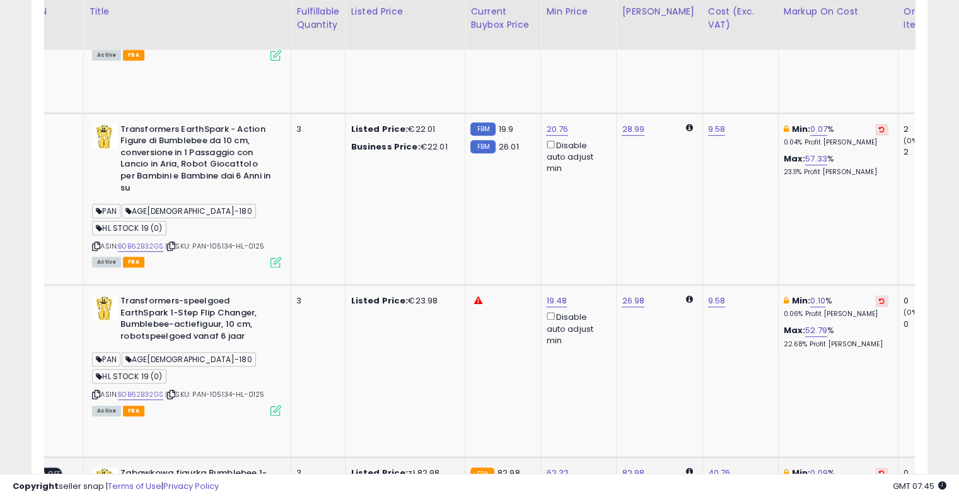
drag, startPoint x: 650, startPoint y: 230, endPoint x: 686, endPoint y: 214, distance: 39.5
click at [877, 470] on icon at bounding box center [880, 473] width 6 height 6
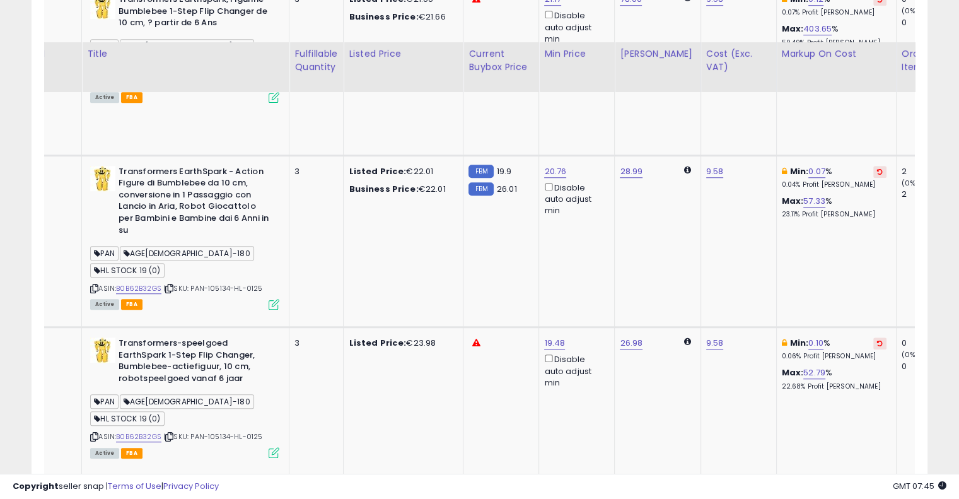
scroll to position [783, 0]
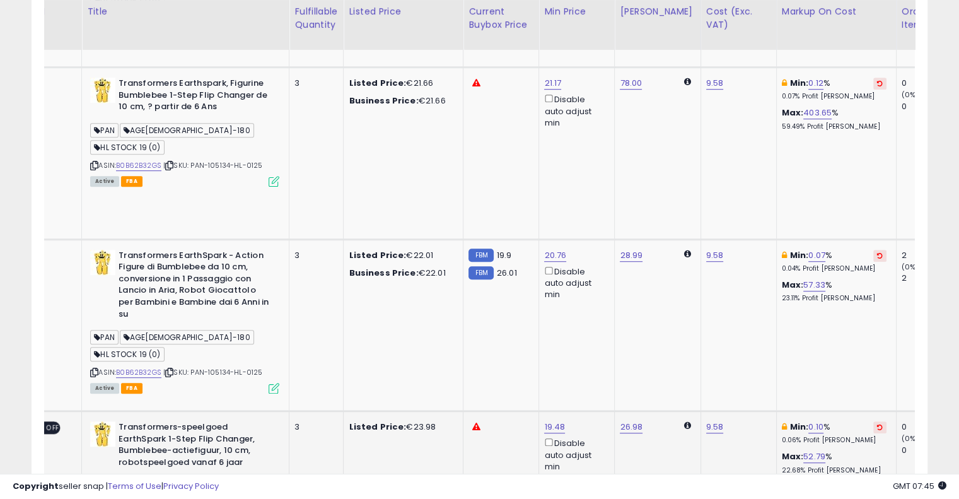
click at [877, 424] on icon at bounding box center [880, 427] width 6 height 6
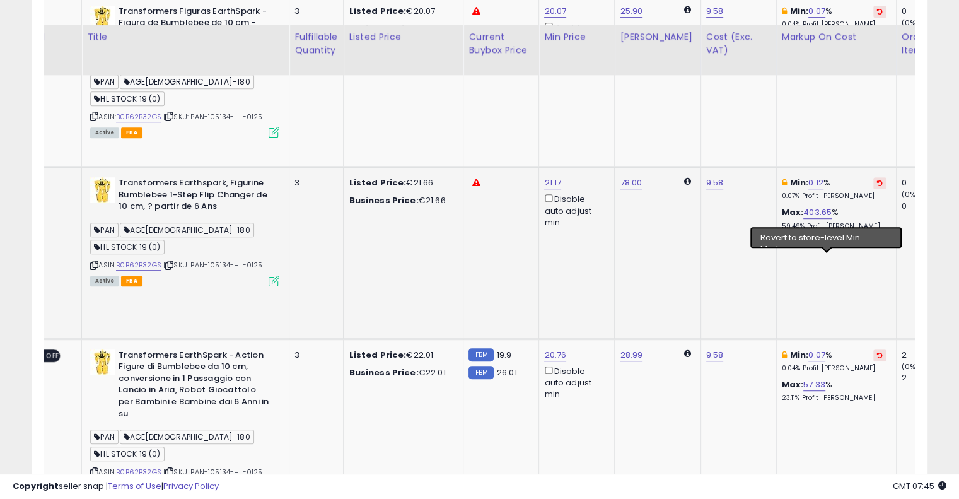
scroll to position [594, 0]
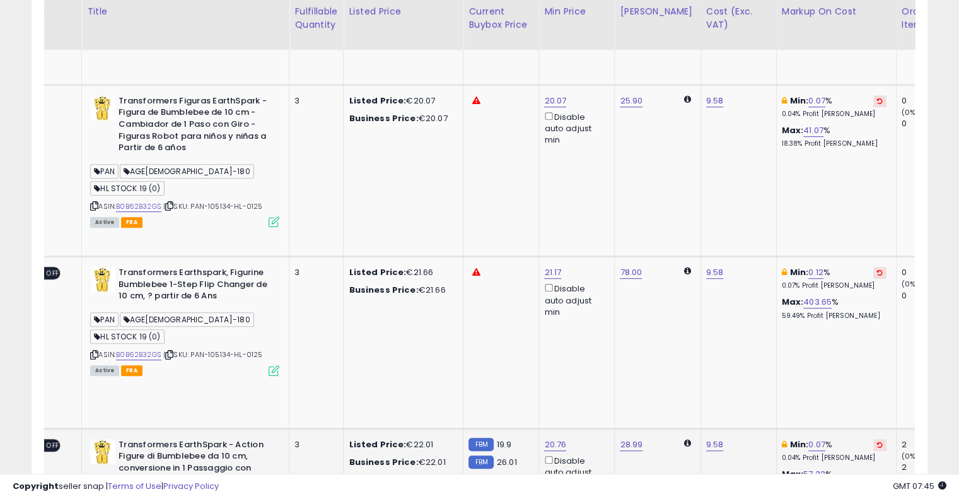
click at [877, 441] on icon at bounding box center [880, 444] width 6 height 6
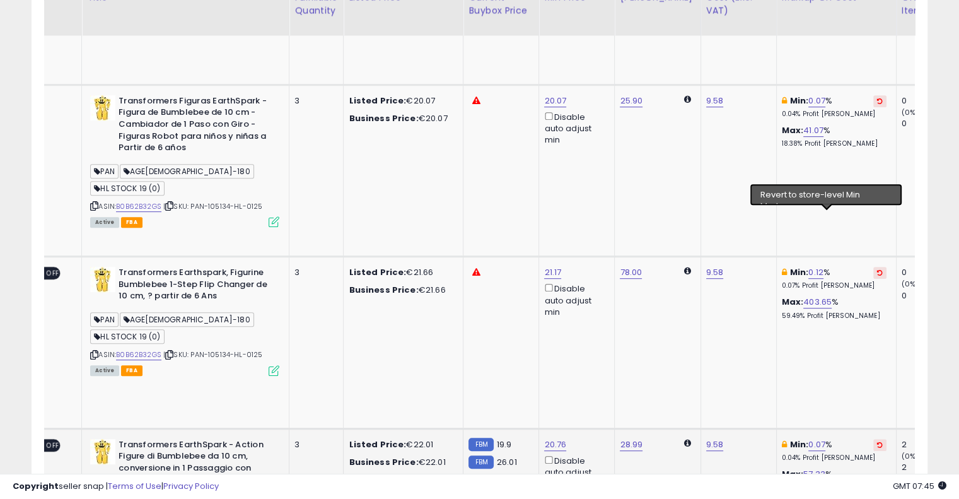
scroll to position [468, 0]
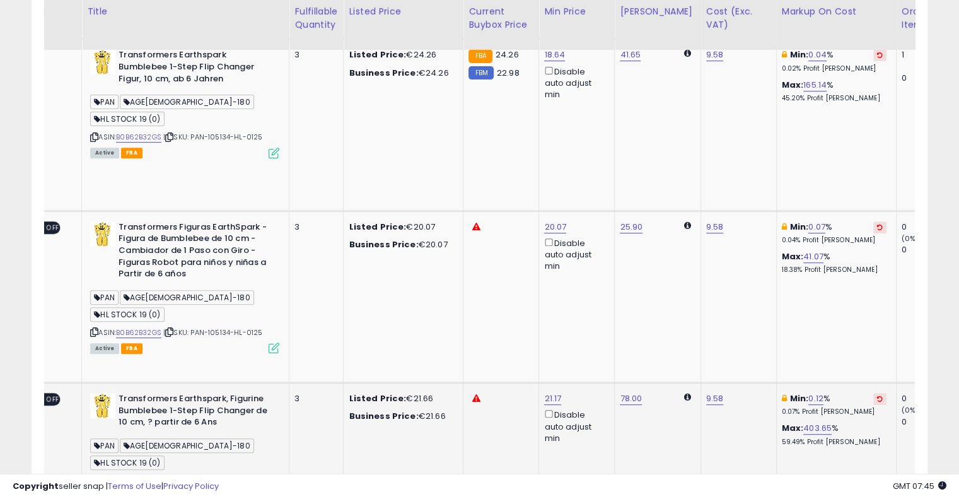
click at [873, 393] on button at bounding box center [879, 399] width 13 height 12
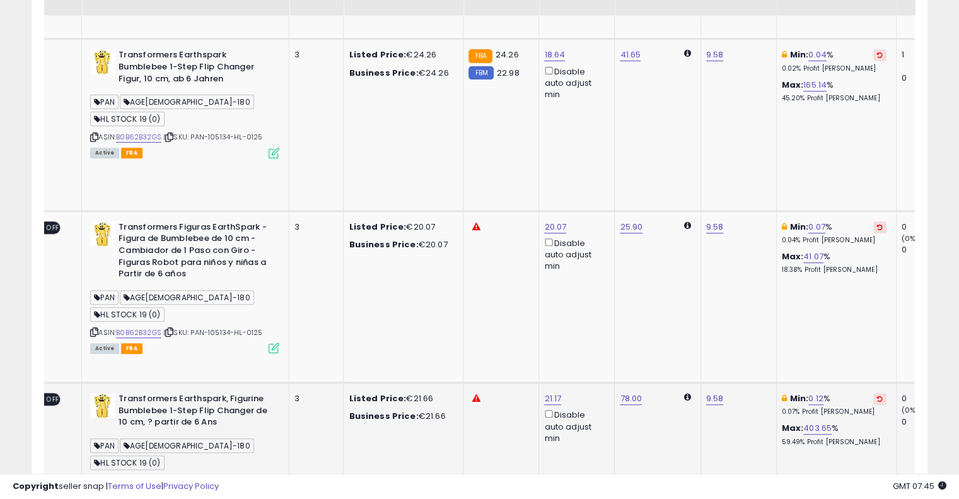
scroll to position [342, 0]
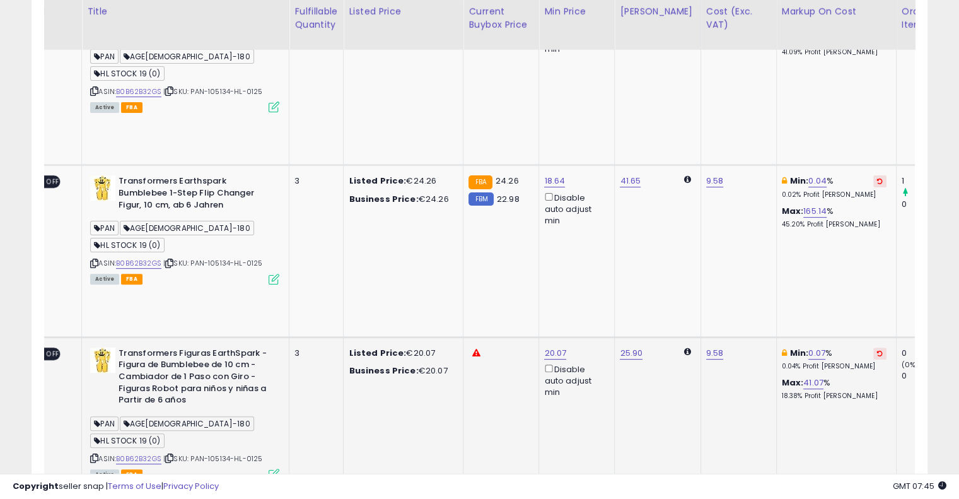
click at [877, 350] on icon at bounding box center [880, 353] width 6 height 6
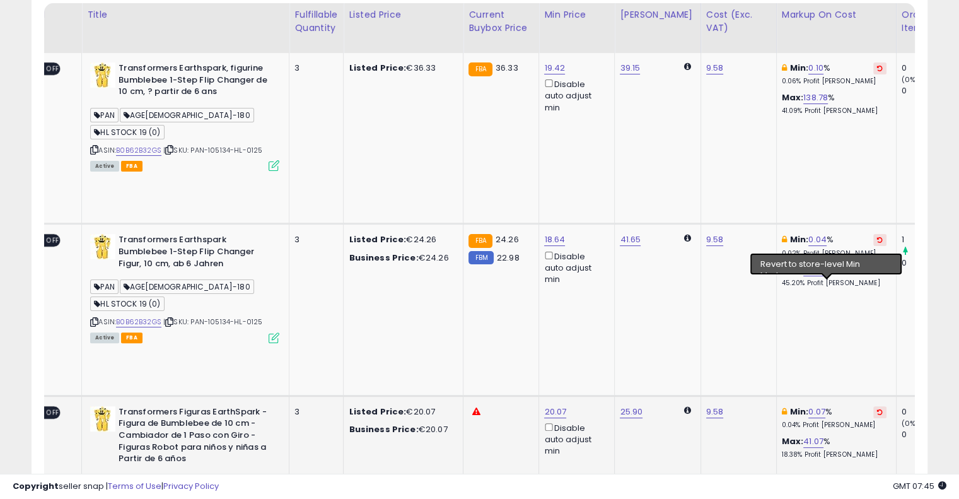
scroll to position [216, 0]
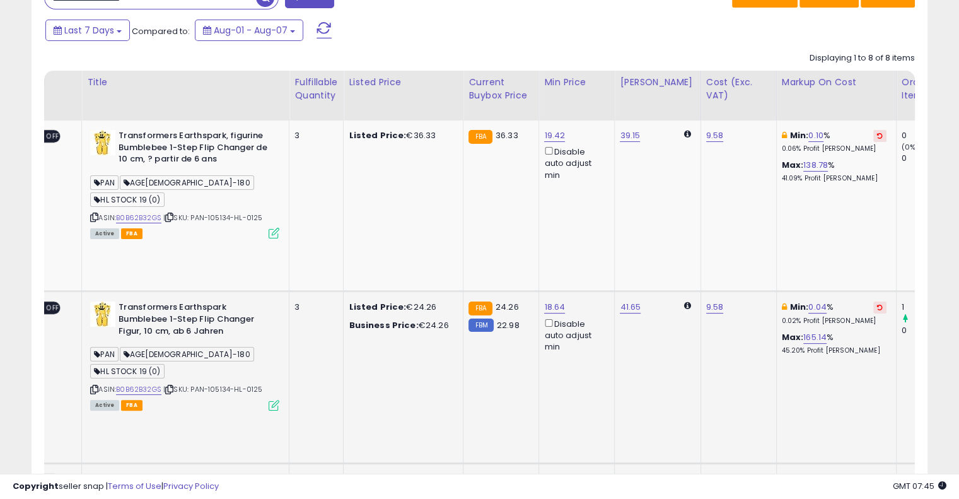
click at [873, 301] on button at bounding box center [879, 307] width 13 height 12
click at [877, 136] on icon at bounding box center [880, 135] width 6 height 6
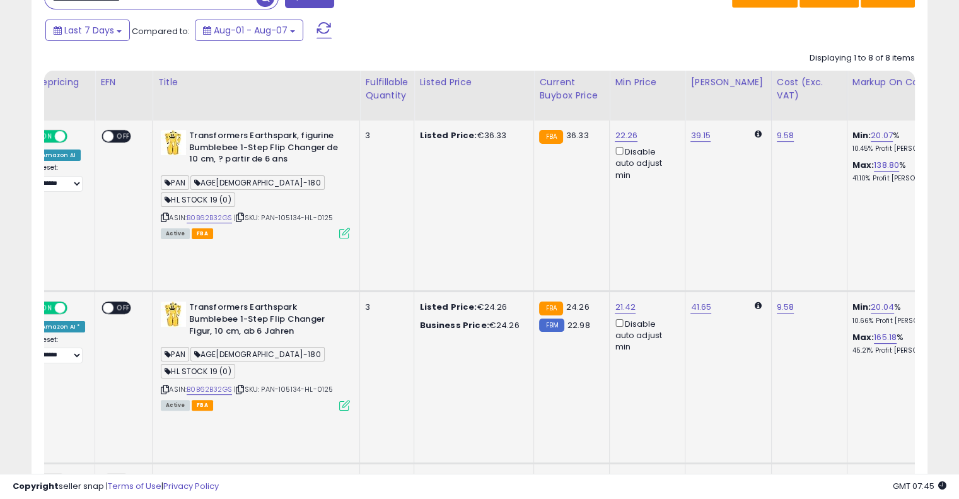
drag, startPoint x: 633, startPoint y: 309, endPoint x: 444, endPoint y: 307, distance: 189.1
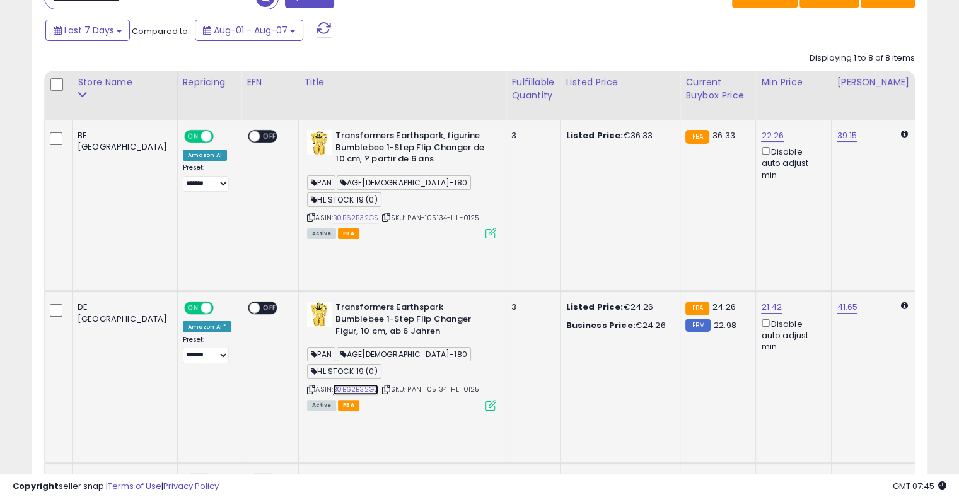
click at [333, 384] on link "B0B62B32GS" at bounding box center [355, 389] width 45 height 11
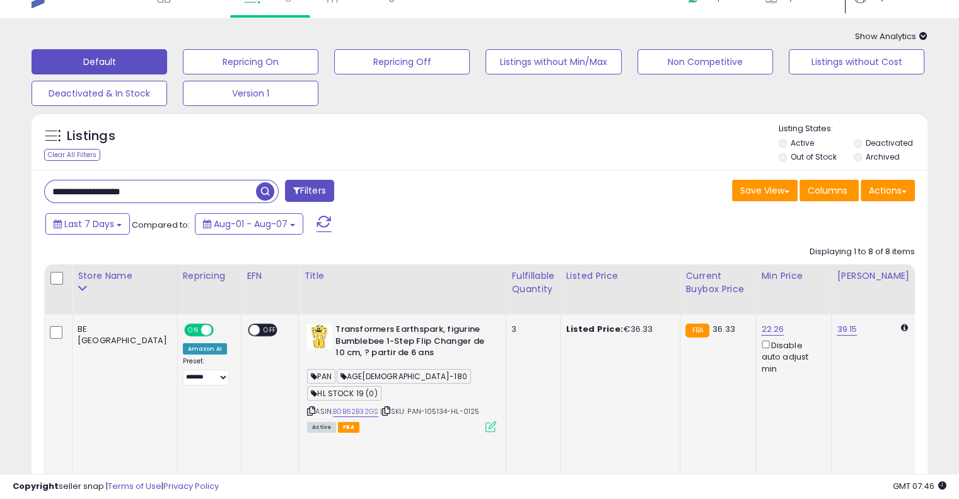
scroll to position [0, 0]
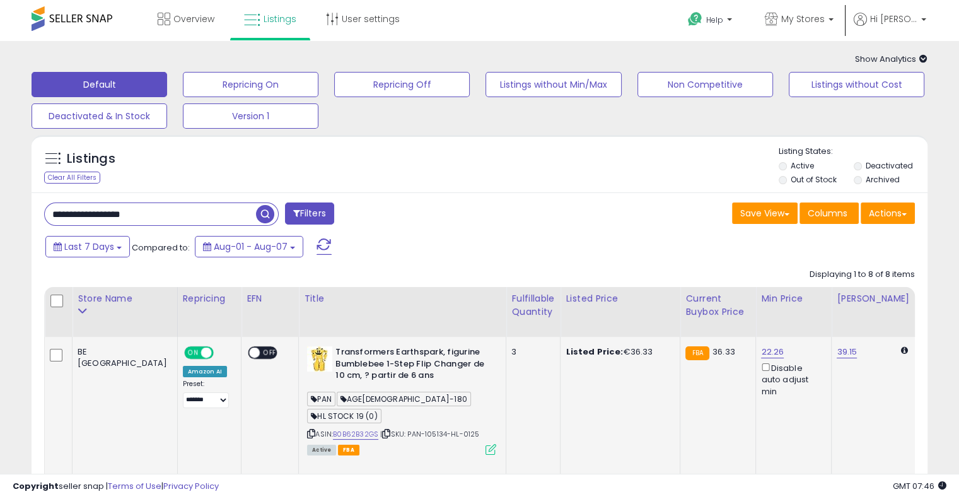
drag, startPoint x: 159, startPoint y: 216, endPoint x: 0, endPoint y: 216, distance: 158.8
paste input "text"
click at [270, 214] on span "button" at bounding box center [265, 214] width 18 height 18
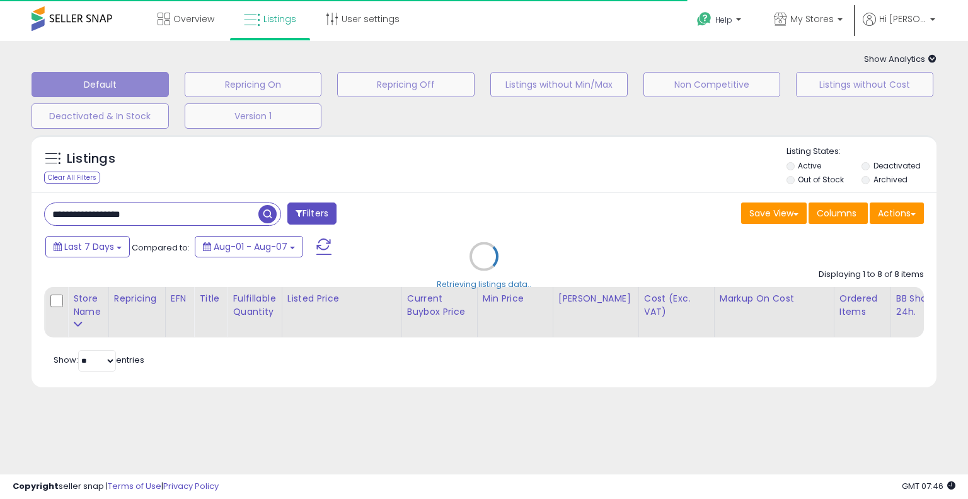
click at [552, 200] on div "Retrieving listings data.." at bounding box center [484, 266] width 924 height 274
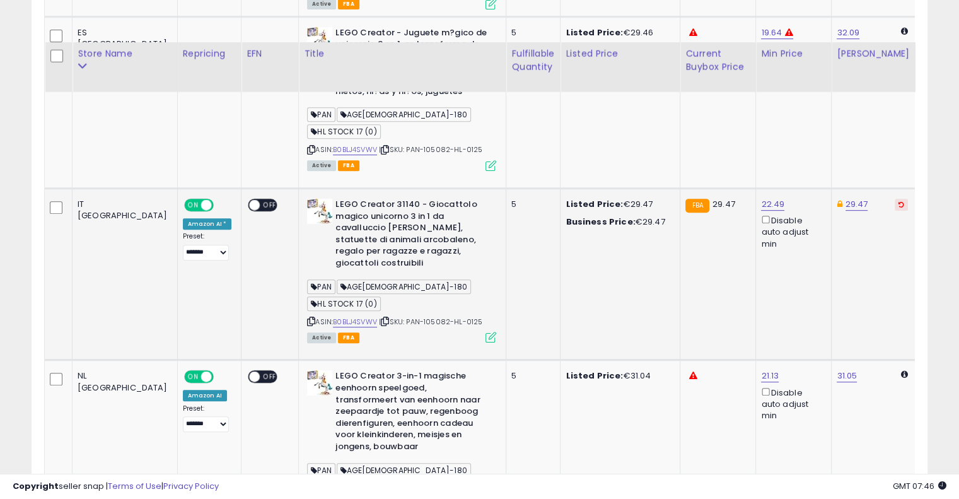
scroll to position [545, 0]
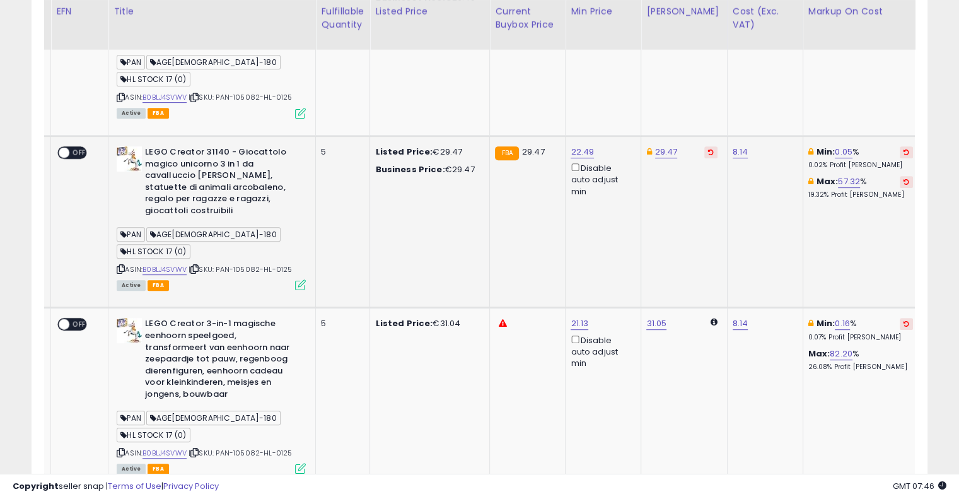
drag, startPoint x: 543, startPoint y: 244, endPoint x: 660, endPoint y: 226, distance: 117.9
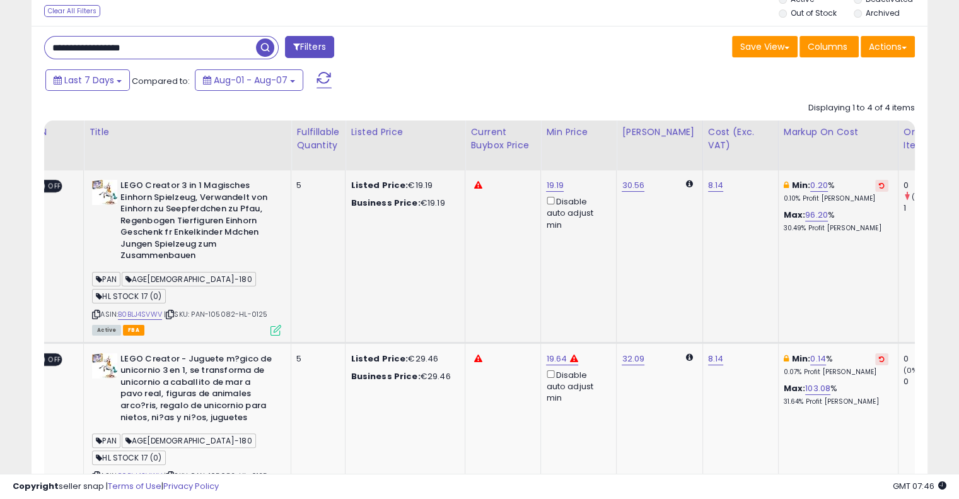
click at [875, 187] on button at bounding box center [881, 186] width 13 height 12
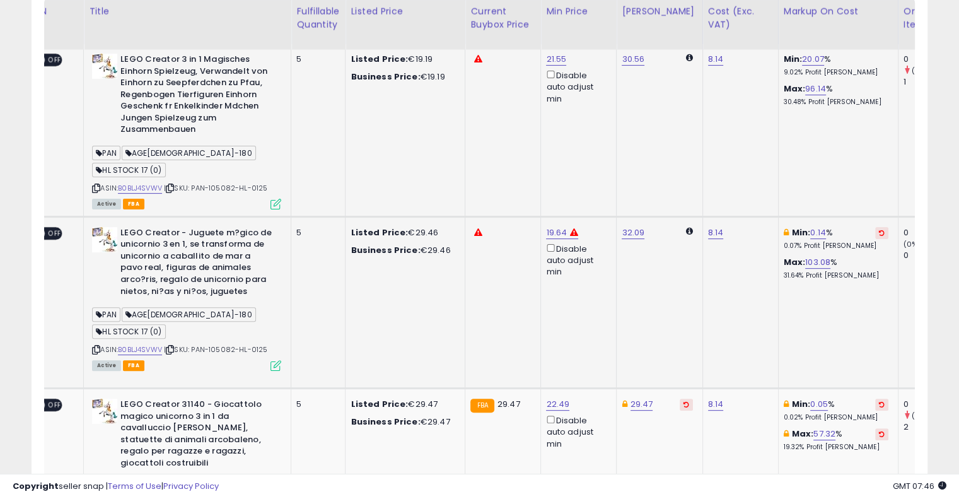
click at [875, 227] on button at bounding box center [881, 233] width 13 height 12
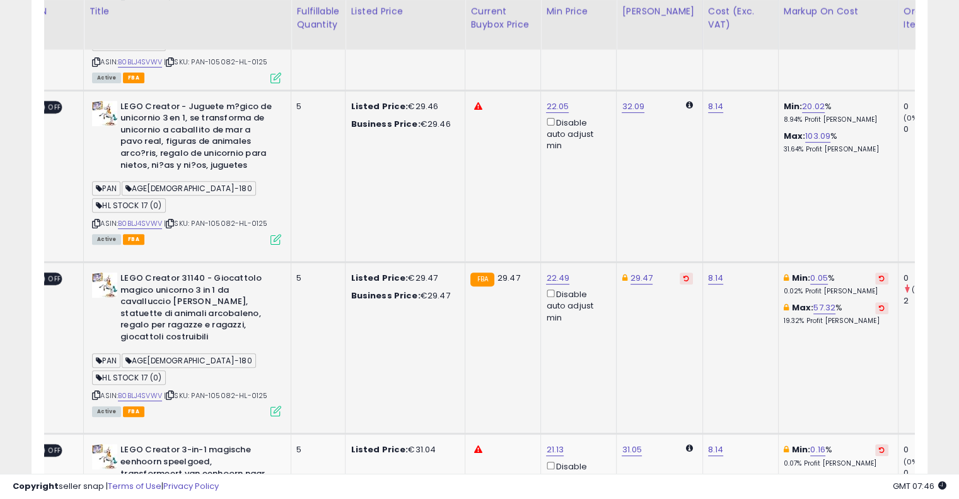
click at [875, 272] on button at bounding box center [881, 278] width 13 height 12
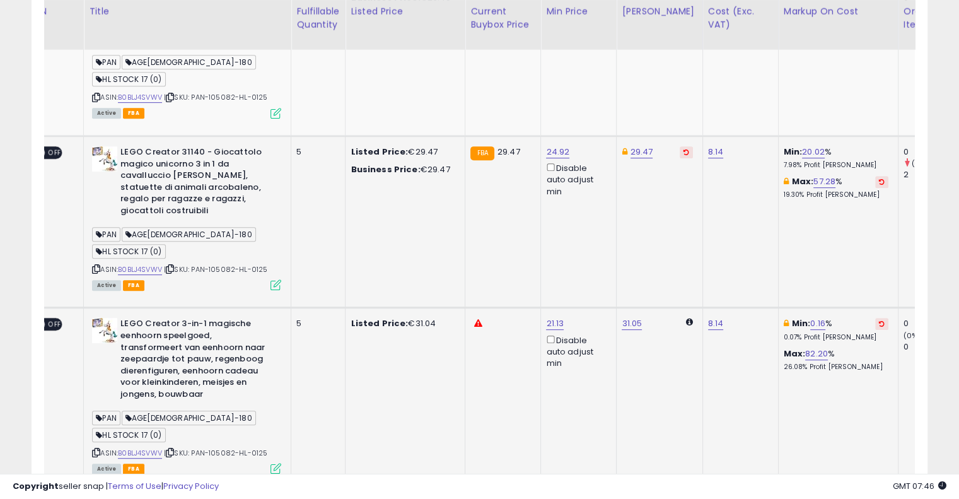
click at [875, 318] on button at bounding box center [881, 324] width 13 height 12
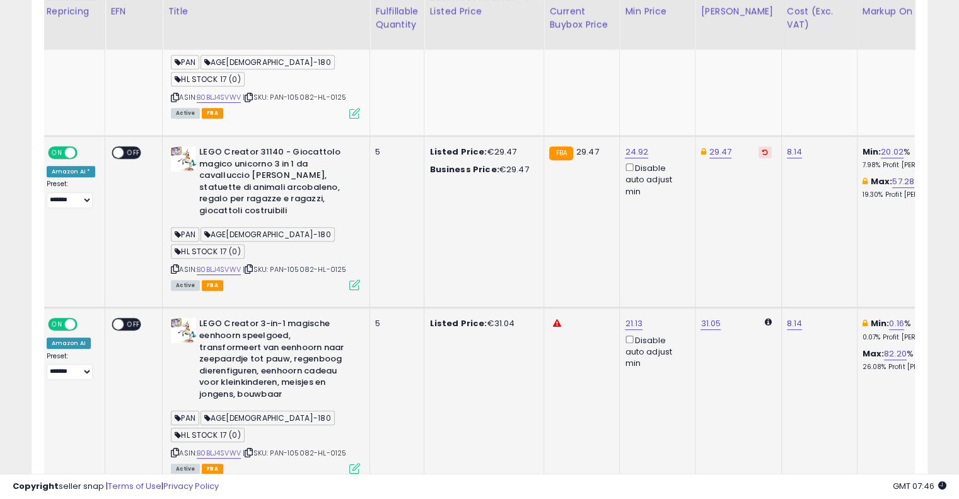
scroll to position [0, 0]
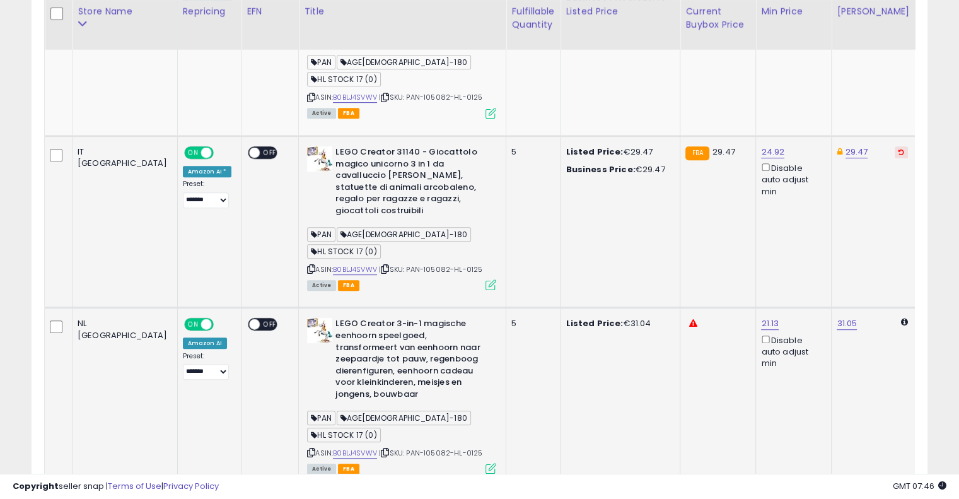
drag, startPoint x: 692, startPoint y: 246, endPoint x: 468, endPoint y: 240, distance: 223.8
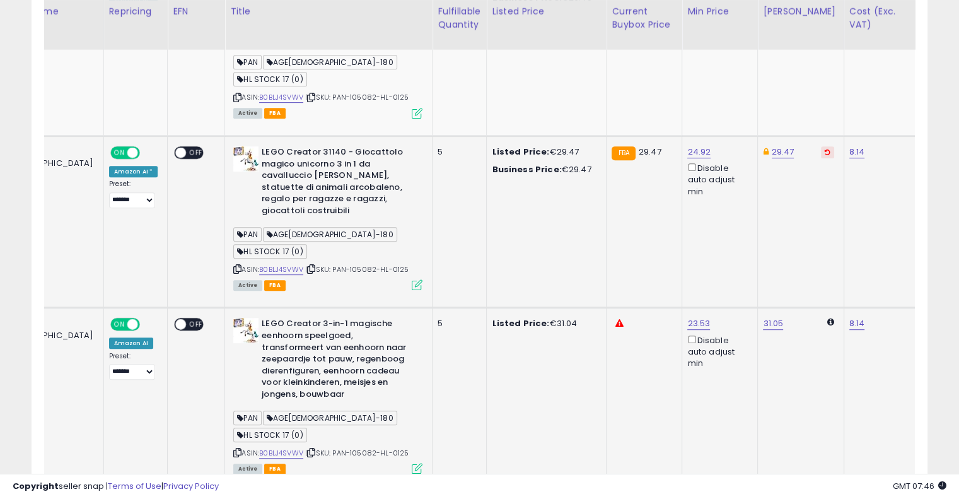
drag, startPoint x: 575, startPoint y: 241, endPoint x: 699, endPoint y: 246, distance: 124.3
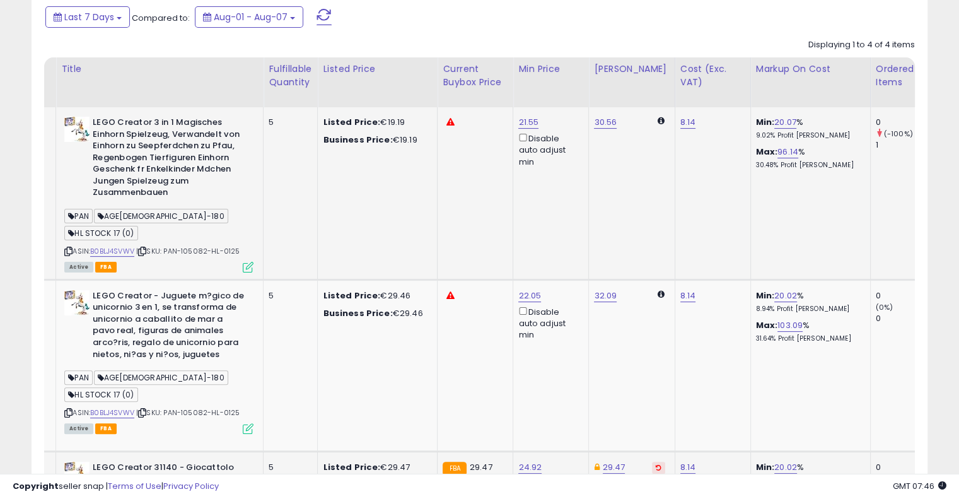
scroll to position [0, 178]
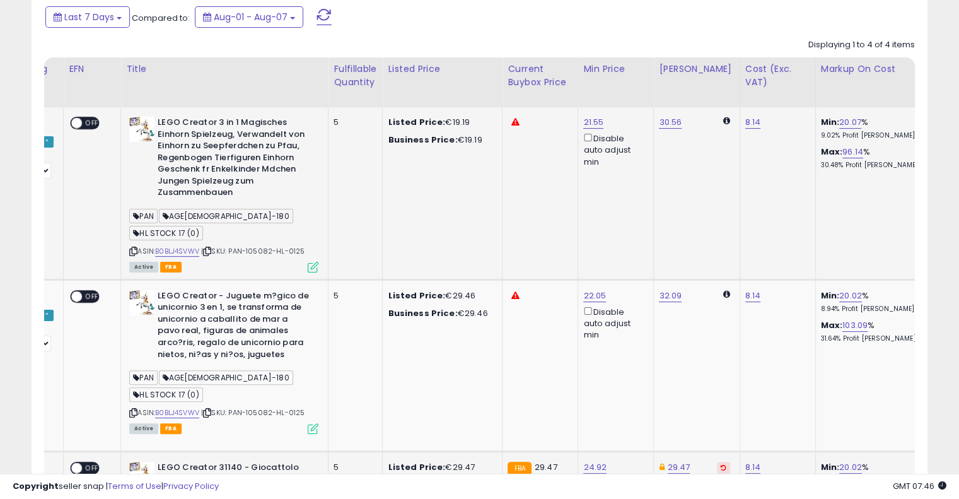
drag, startPoint x: 548, startPoint y: 239, endPoint x: 371, endPoint y: 226, distance: 177.0
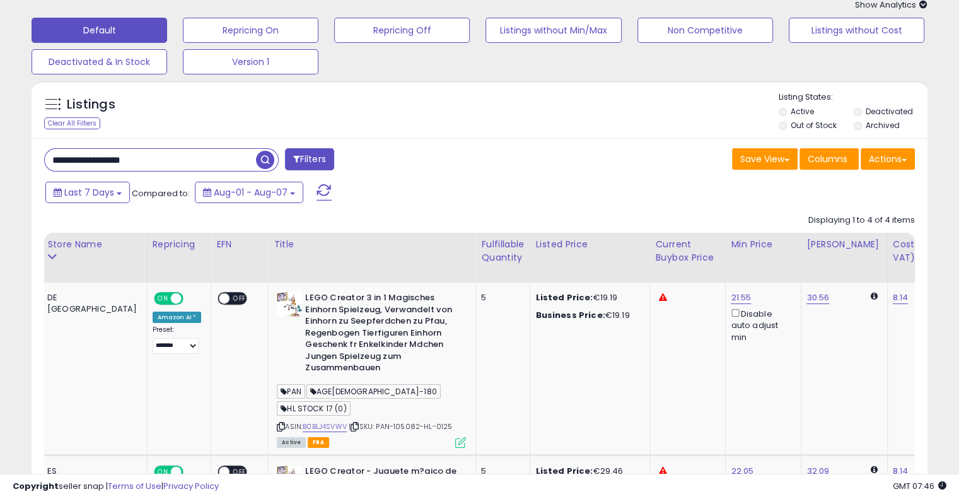
scroll to position [0, 0]
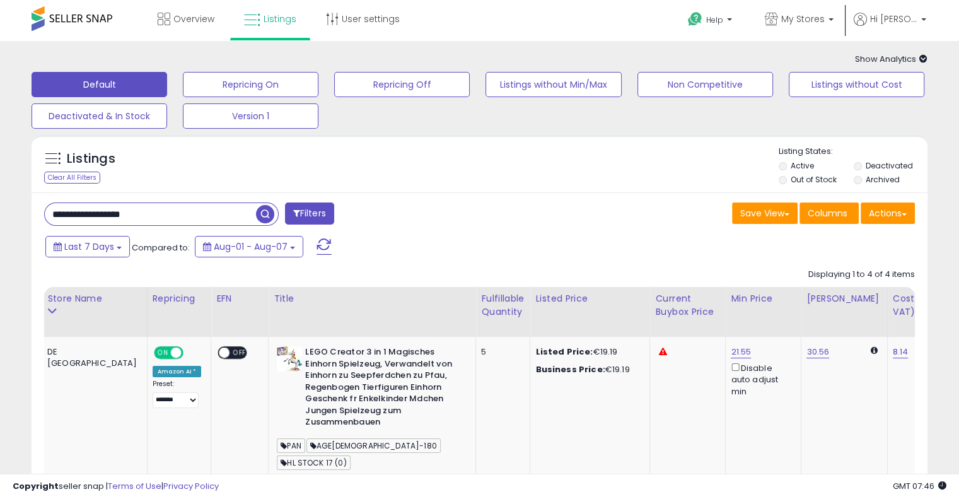
drag, startPoint x: 151, startPoint y: 214, endPoint x: 20, endPoint y: 192, distance: 132.8
paste input "text"
type input "**********"
click at [267, 215] on span "button" at bounding box center [265, 214] width 18 height 18
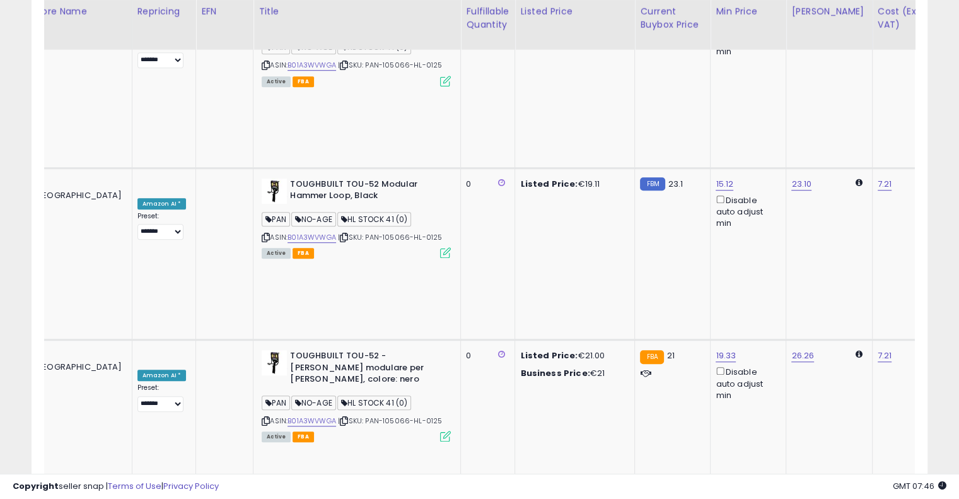
scroll to position [0, 81]
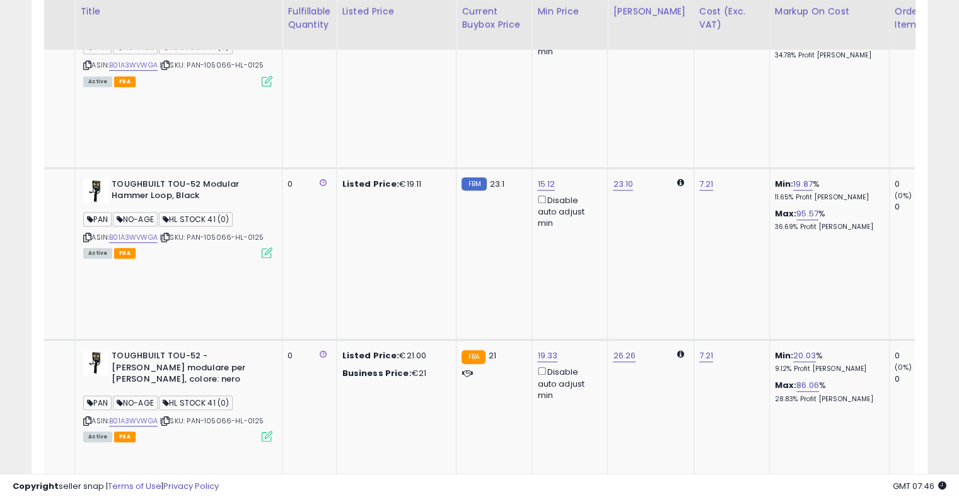
drag, startPoint x: 468, startPoint y: 211, endPoint x: 537, endPoint y: 193, distance: 71.4
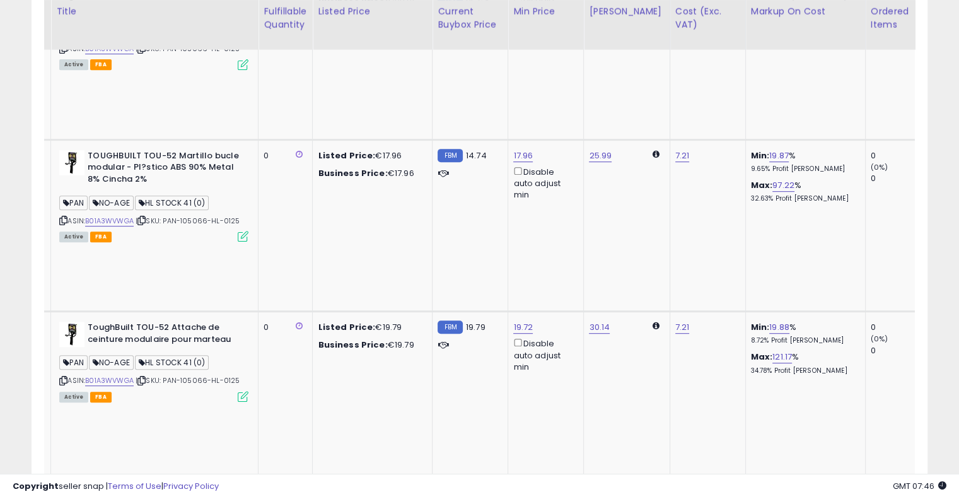
drag, startPoint x: 517, startPoint y: 186, endPoint x: 441, endPoint y: 191, distance: 75.8
type input "**"
click button "submit" at bounding box center [590, 180] width 21 height 19
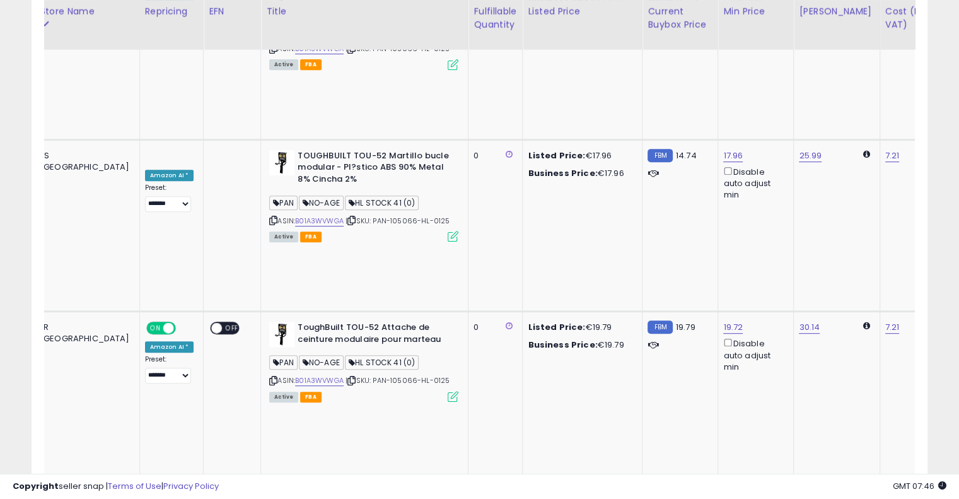
drag, startPoint x: 395, startPoint y: 282, endPoint x: 310, endPoint y: 284, distance: 85.1
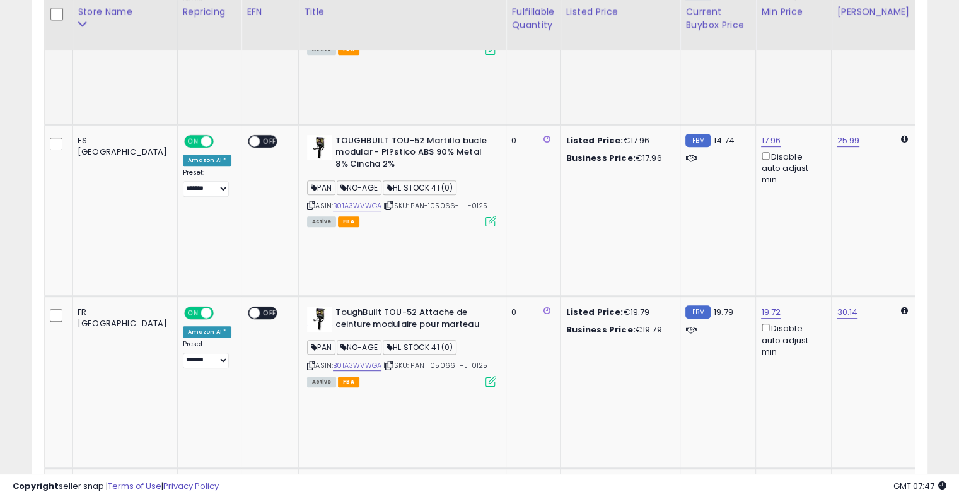
scroll to position [855, 0]
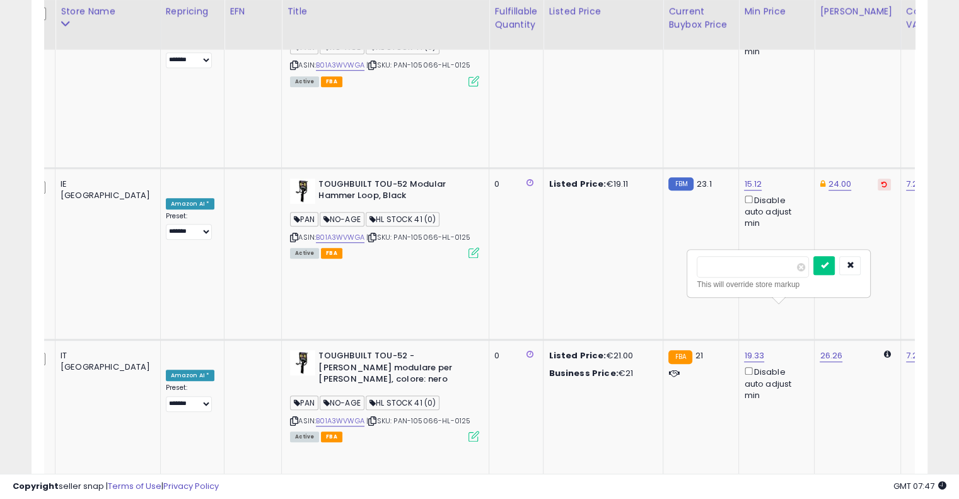
drag, startPoint x: 603, startPoint y: 255, endPoint x: 584, endPoint y: 236, distance: 26.3
type input "***"
click button "submit" at bounding box center [823, 265] width 21 height 19
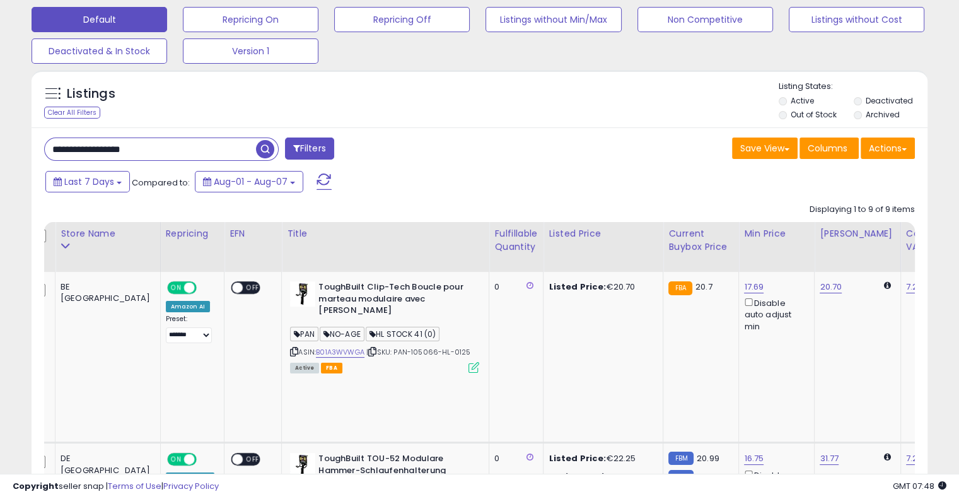
scroll to position [0, 0]
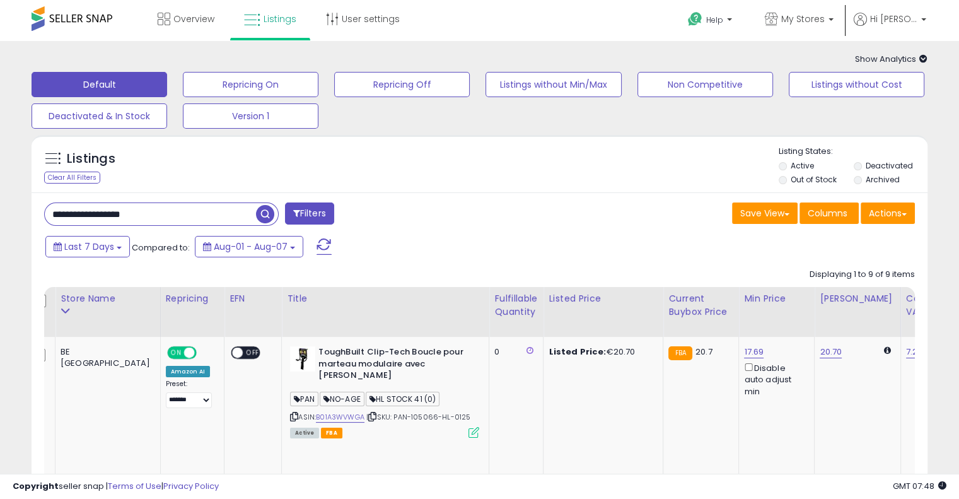
drag, startPoint x: 156, startPoint y: 216, endPoint x: 3, endPoint y: 206, distance: 154.1
paste input "text"
click at [271, 217] on span "button" at bounding box center [265, 214] width 18 height 18
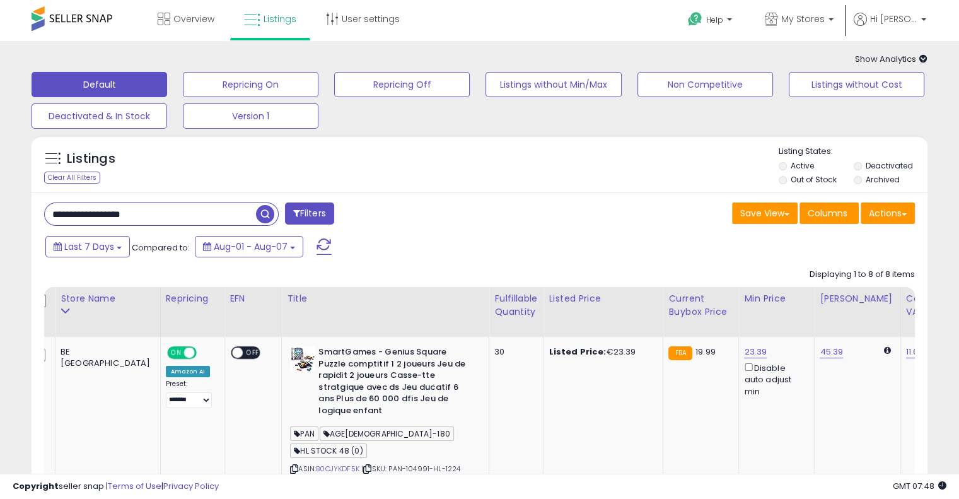
click at [423, 184] on div "Listings Clear All Filters Listing States:" at bounding box center [480, 167] width 896 height 43
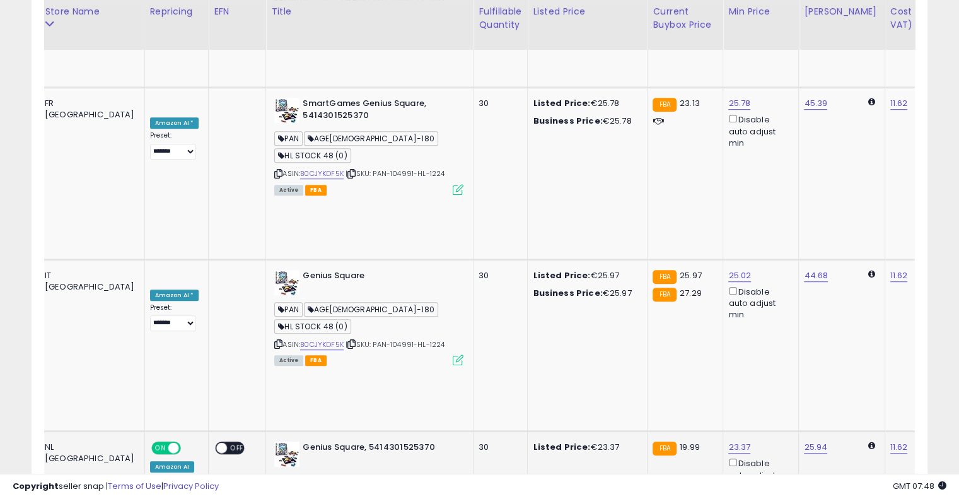
scroll to position [0, 108]
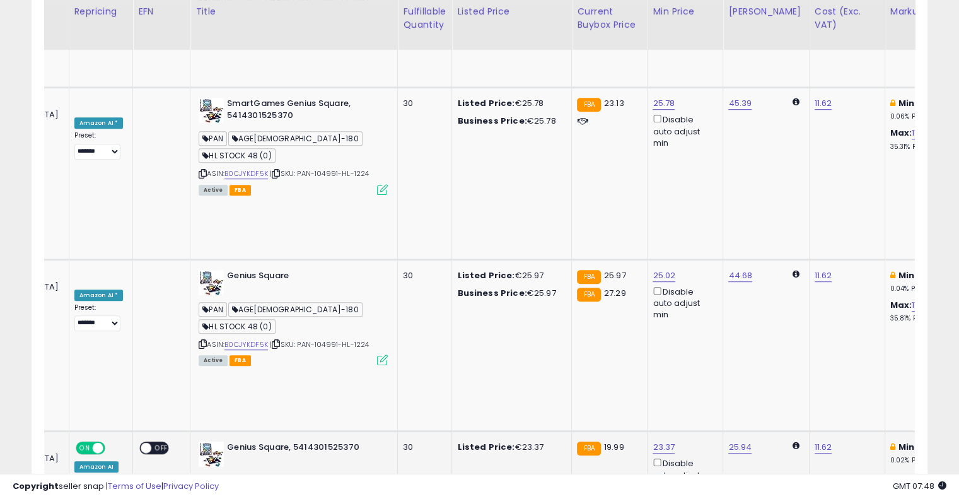
drag, startPoint x: 401, startPoint y: 183, endPoint x: 465, endPoint y: 165, distance: 66.7
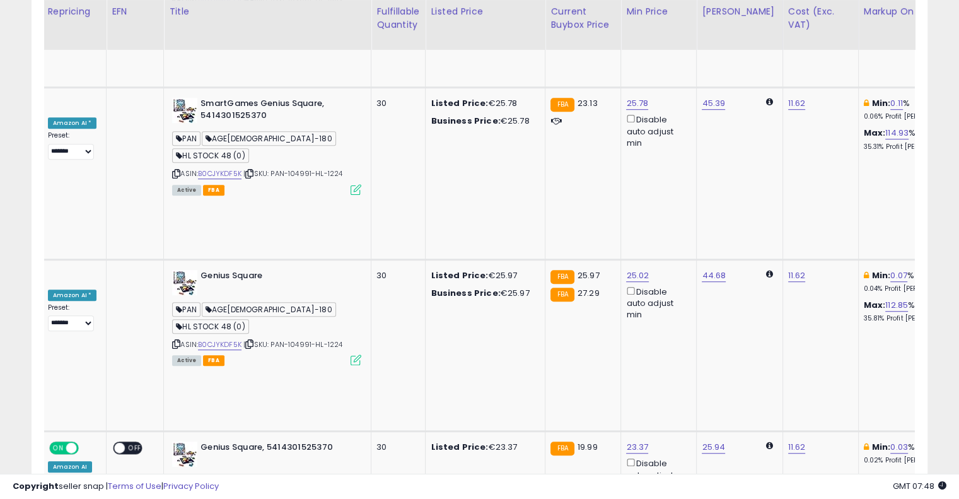
scroll to position [0, 206]
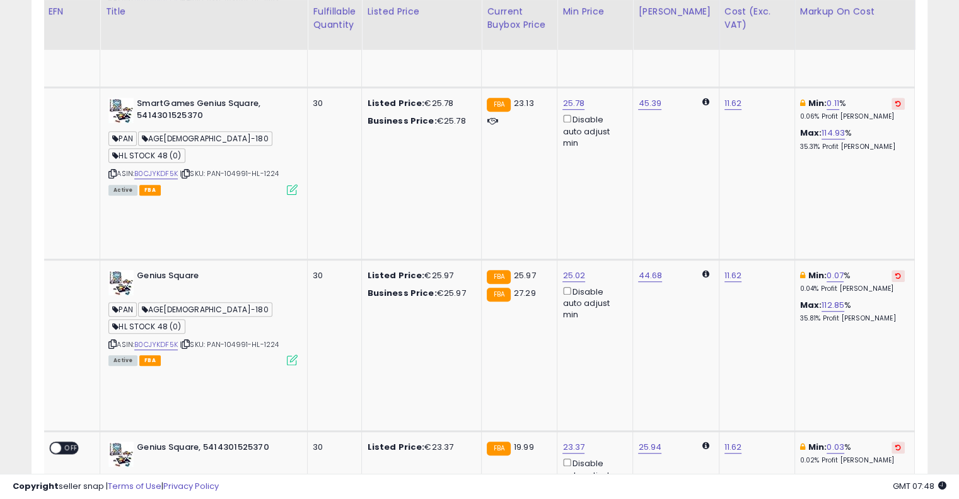
drag, startPoint x: 630, startPoint y: 257, endPoint x: 702, endPoint y: 246, distance: 73.3
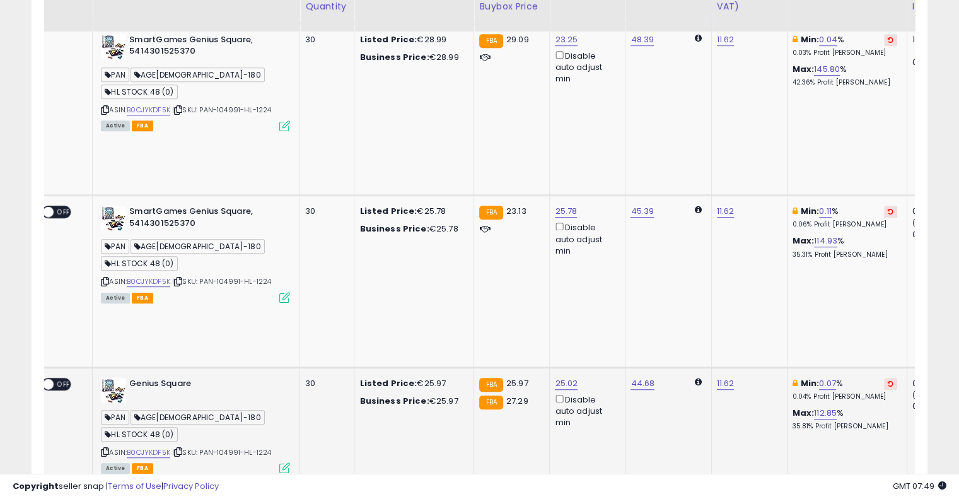
scroll to position [637, 0]
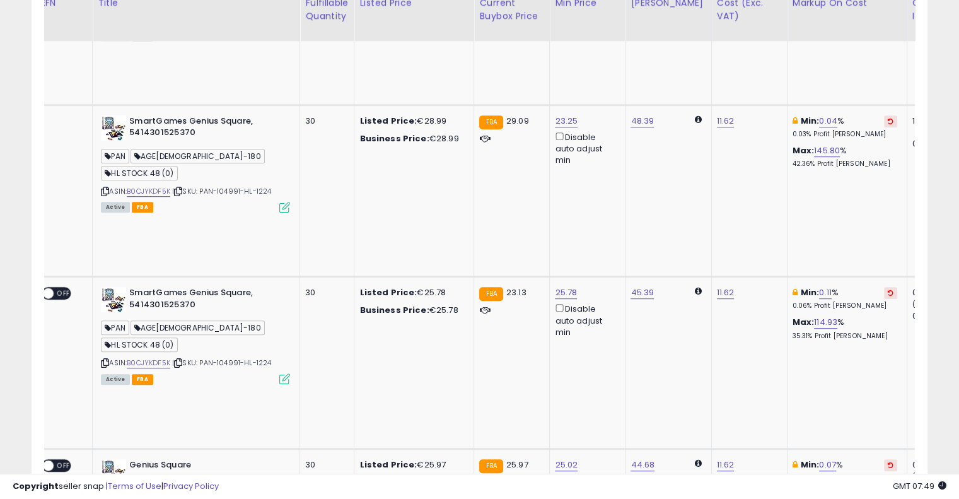
scroll to position [511, 0]
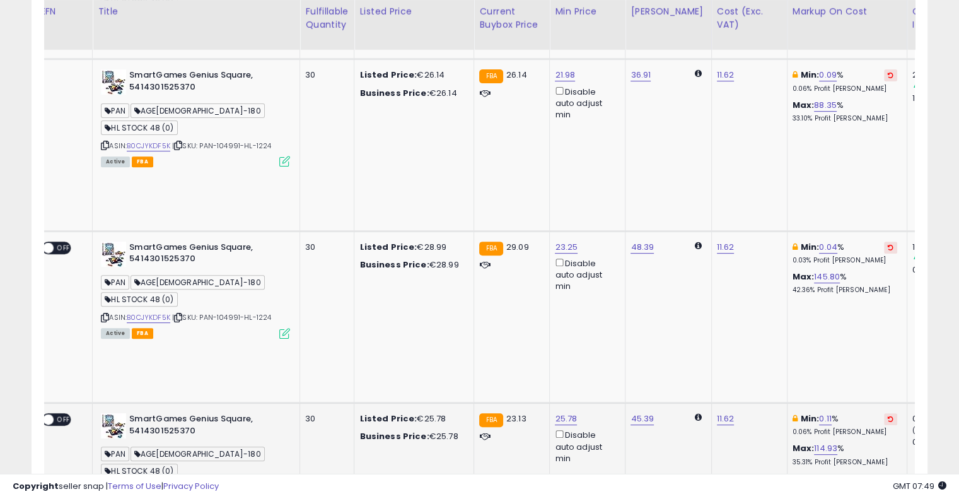
click at [887, 415] on icon at bounding box center [890, 418] width 6 height 6
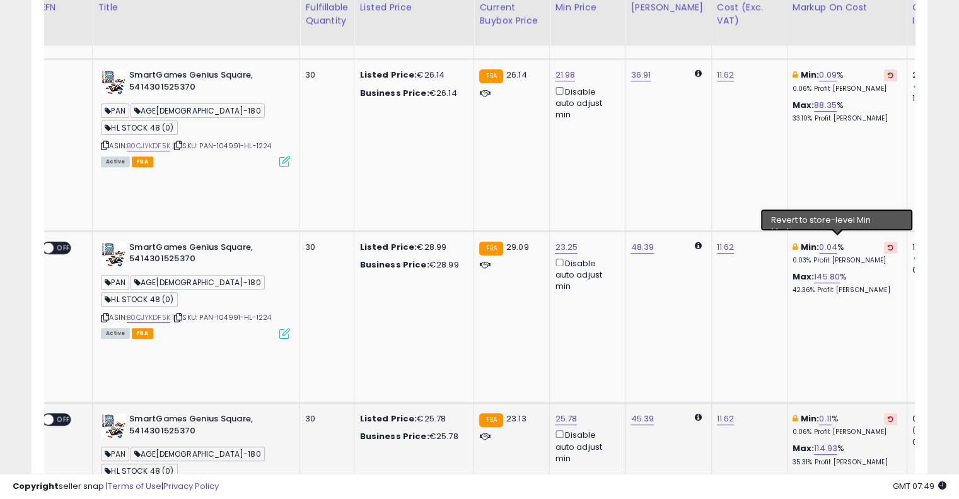
scroll to position [385, 0]
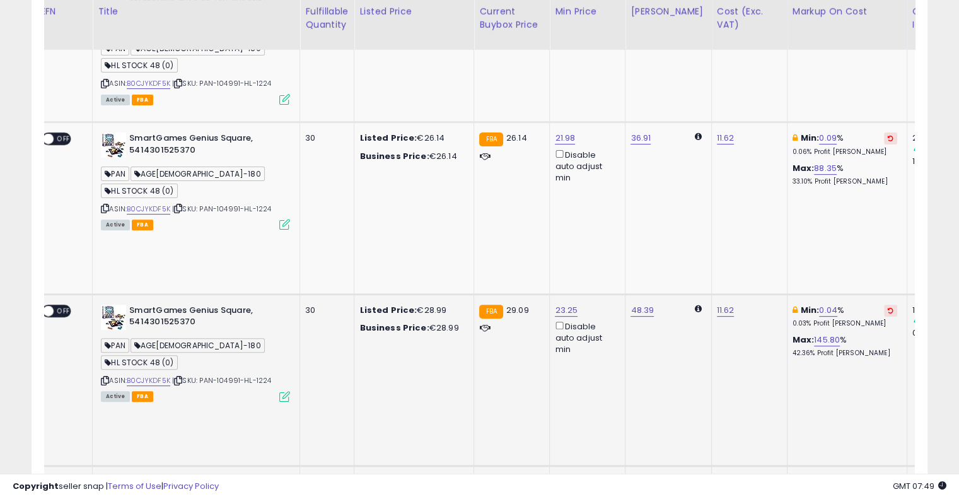
click at [887, 307] on icon at bounding box center [890, 310] width 6 height 6
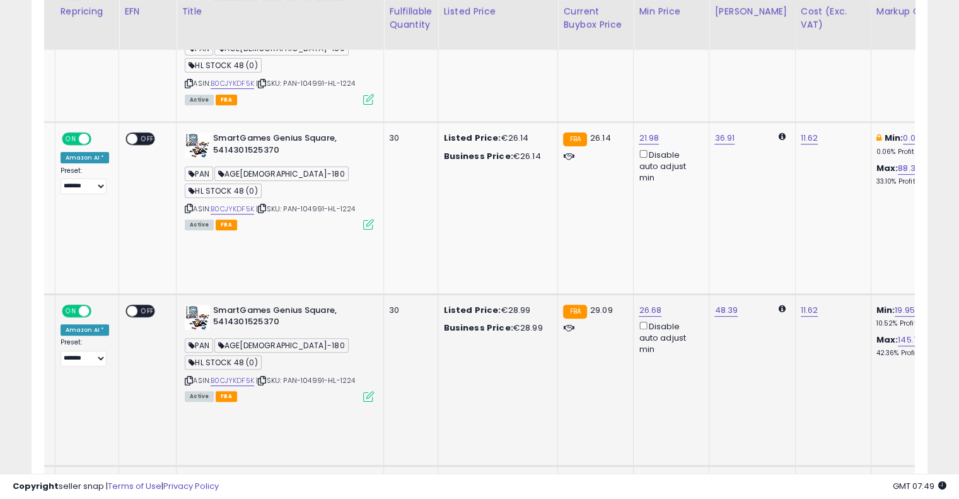
scroll to position [0, 0]
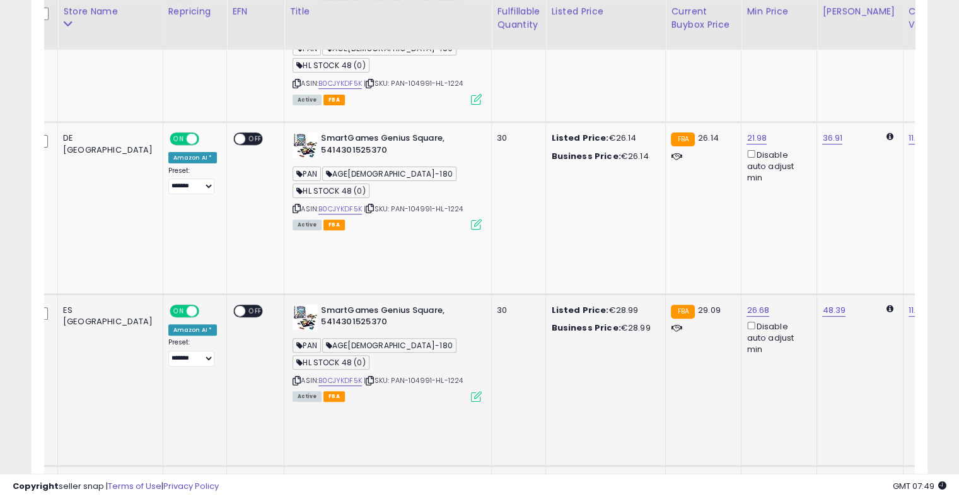
drag, startPoint x: 620, startPoint y: 253, endPoint x: 565, endPoint y: 252, distance: 55.5
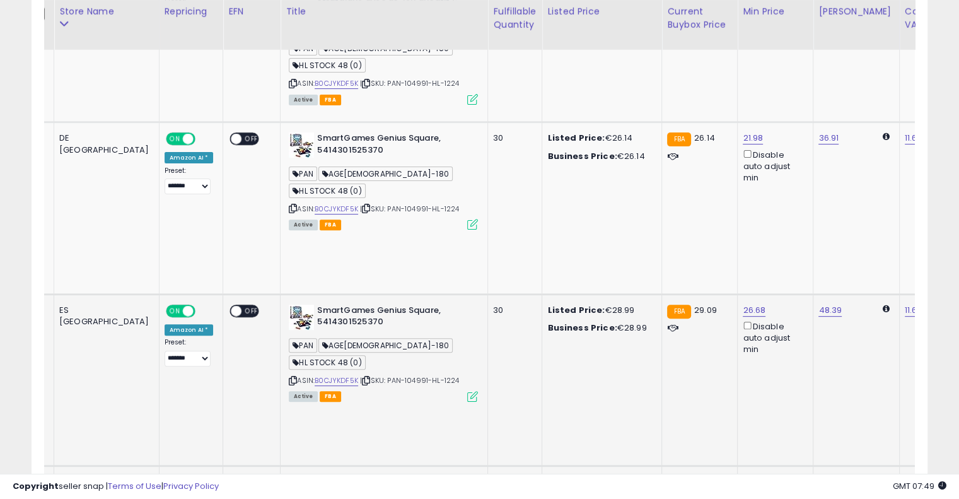
scroll to position [0, 133]
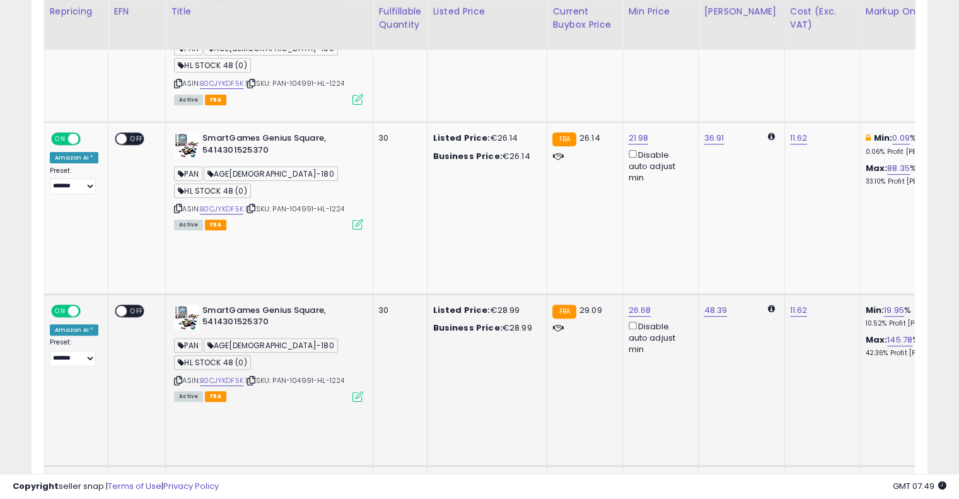
drag, startPoint x: 570, startPoint y: 251, endPoint x: 681, endPoint y: 250, distance: 110.3
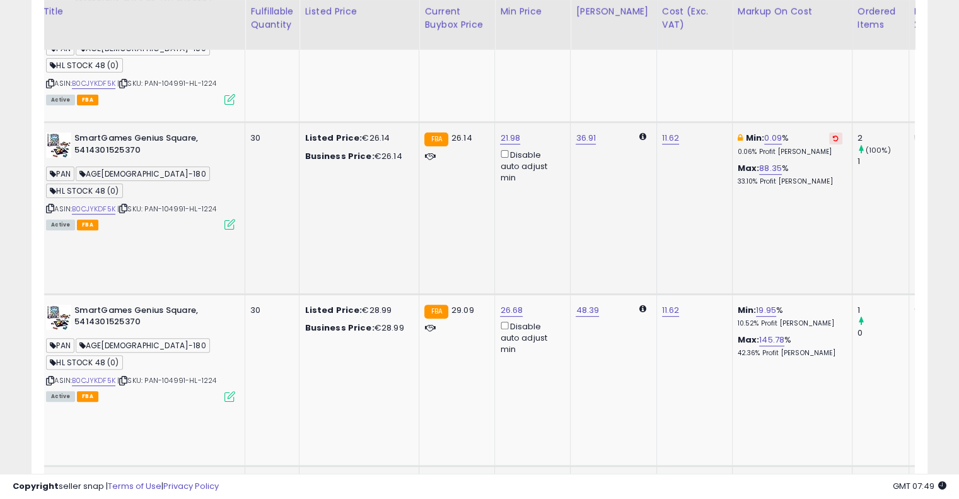
click at [833, 135] on icon at bounding box center [836, 138] width 6 height 6
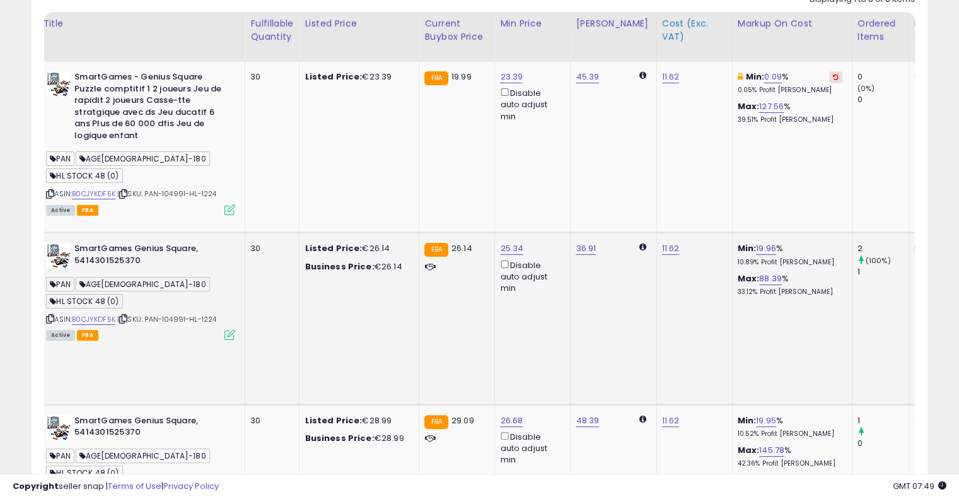
scroll to position [133, 0]
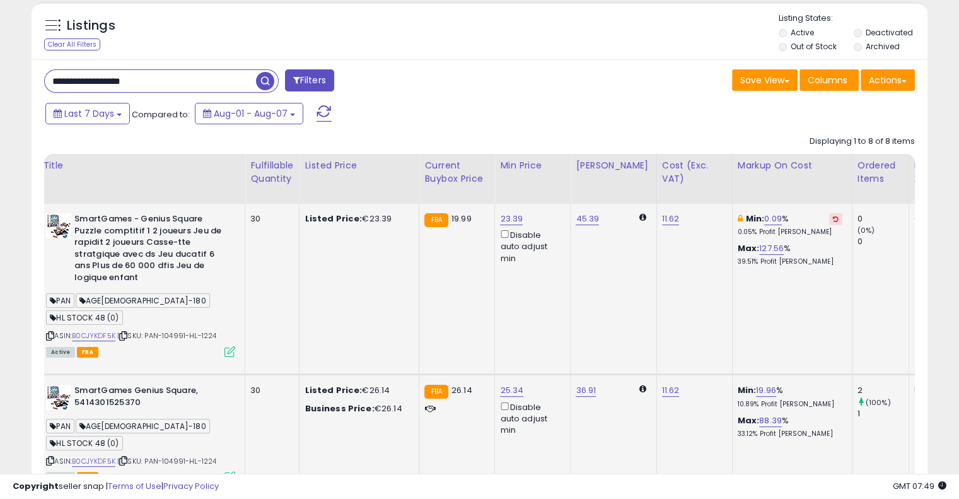
click at [833, 216] on icon at bounding box center [836, 219] width 6 height 6
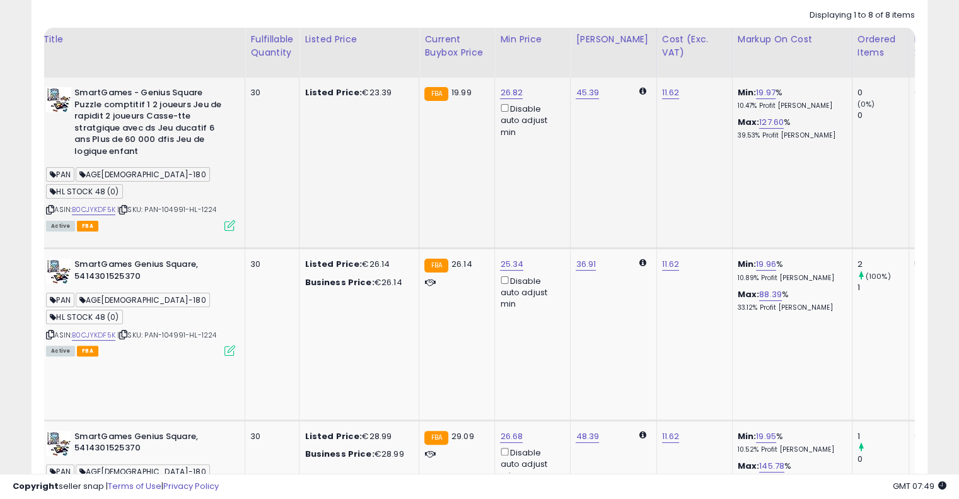
scroll to position [0, 214]
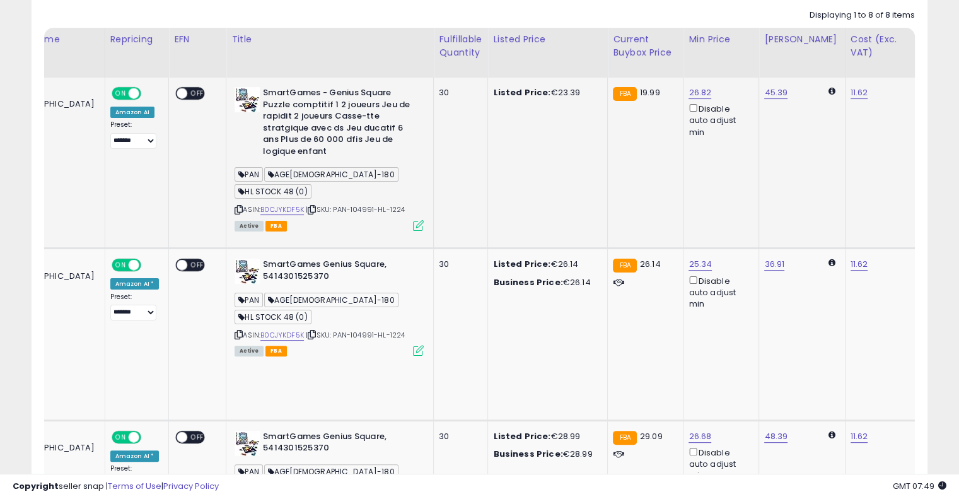
drag, startPoint x: 589, startPoint y: 171, endPoint x: 462, endPoint y: 173, distance: 127.3
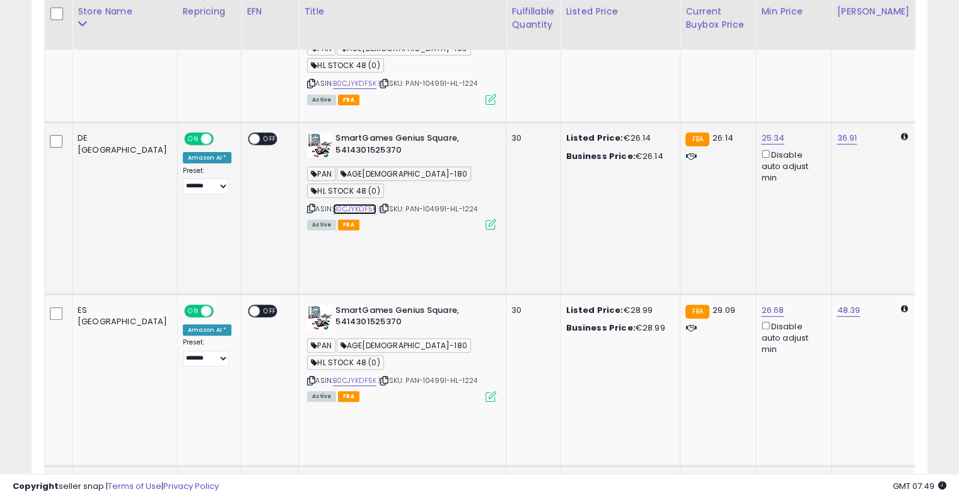
click at [333, 204] on link "B0CJYKDF5K" at bounding box center [354, 209] width 43 height 11
click at [333, 375] on link "B0CJYKDF5K" at bounding box center [354, 380] width 43 height 11
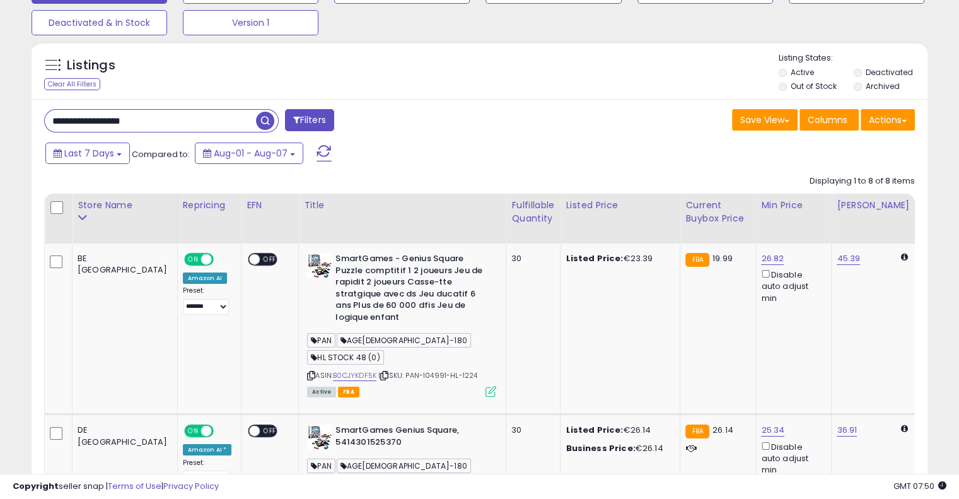
scroll to position [0, 0]
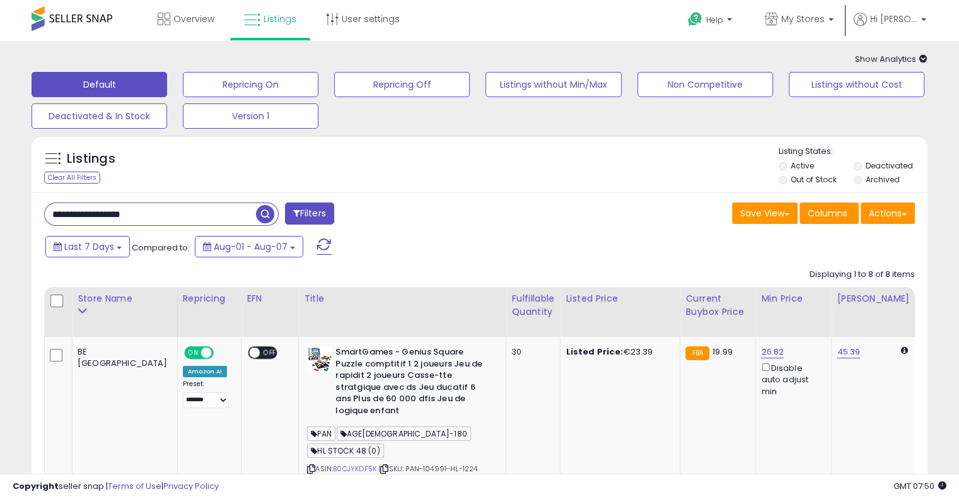
drag, startPoint x: 118, startPoint y: 209, endPoint x: 3, endPoint y: 192, distance: 117.1
paste input "text"
click at [274, 212] on span "button" at bounding box center [265, 214] width 18 height 18
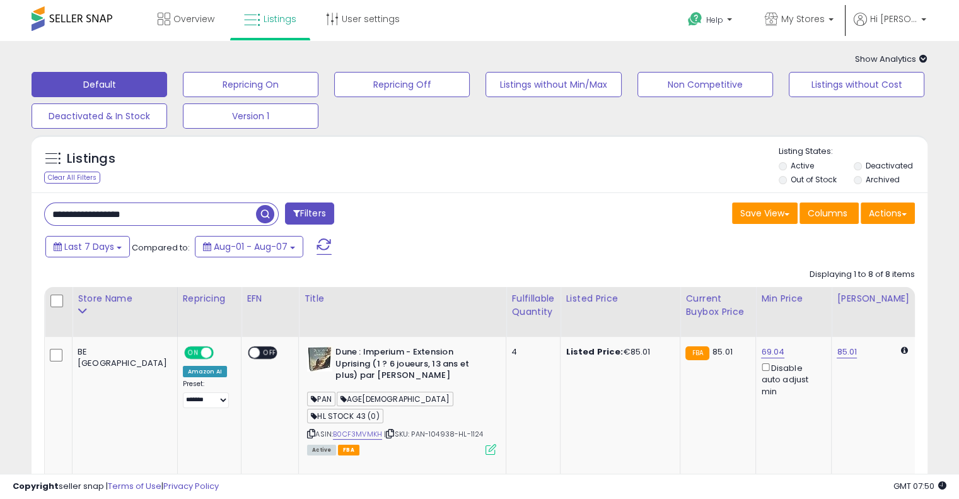
click at [446, 213] on div "**********" at bounding box center [257, 214] width 445 height 25
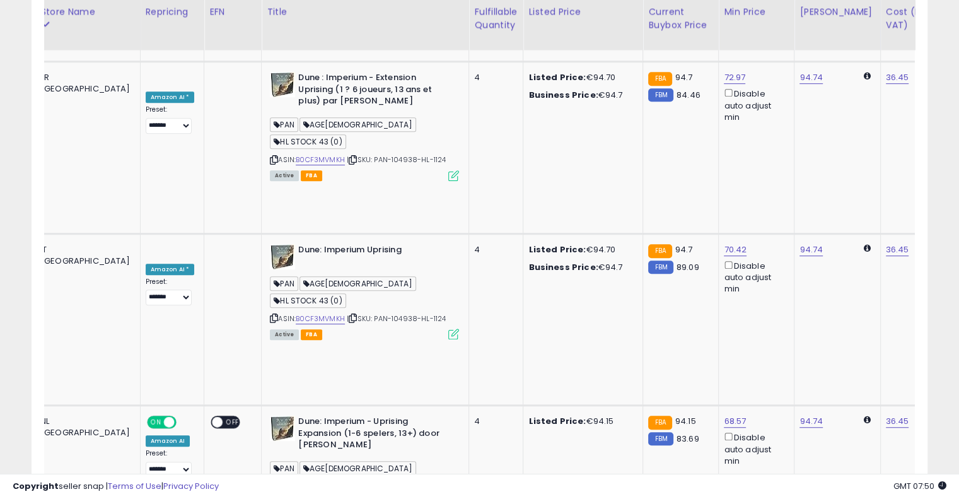
scroll to position [0, 118]
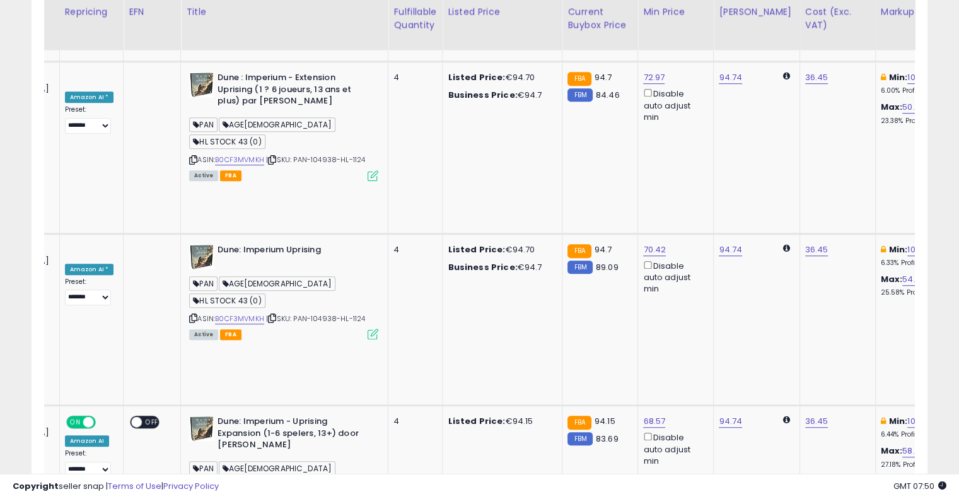
drag, startPoint x: 449, startPoint y: 222, endPoint x: 531, endPoint y: 211, distance: 83.3
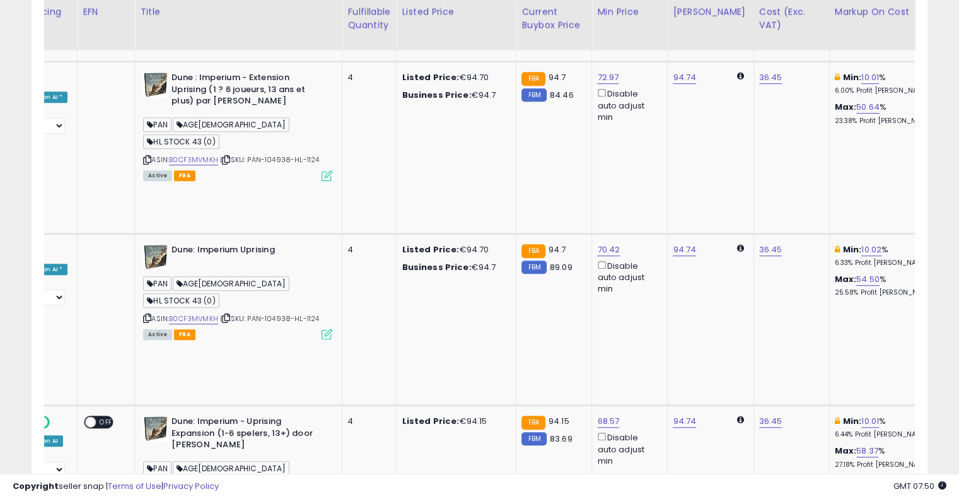
scroll to position [0, 177]
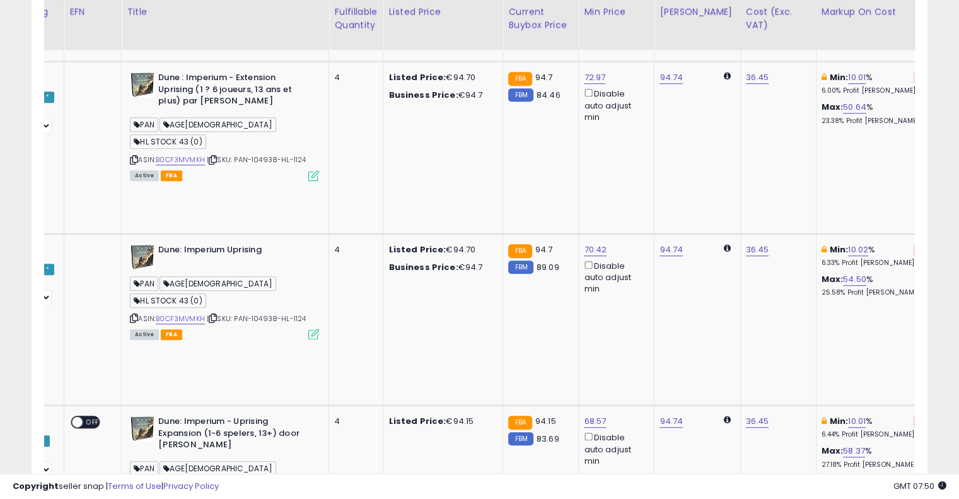
drag, startPoint x: 677, startPoint y: 250, endPoint x: 725, endPoint y: 233, distance: 50.8
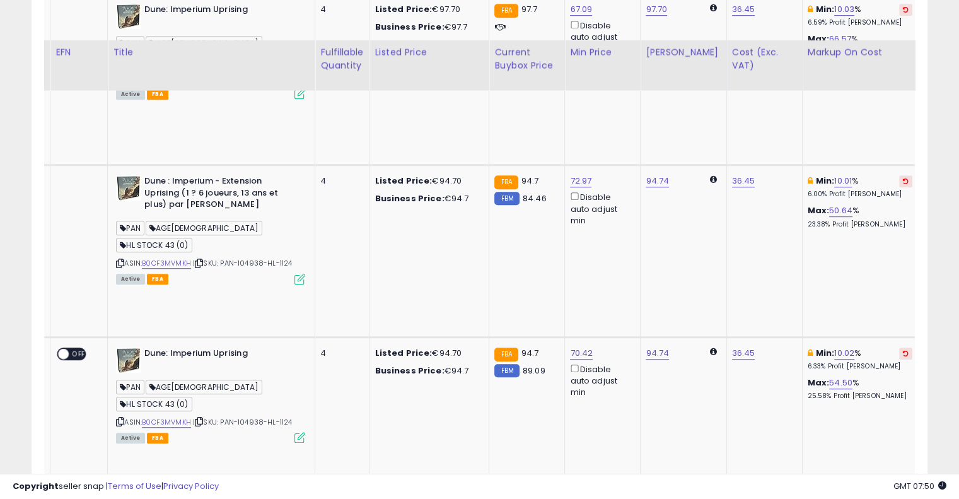
scroll to position [663, 0]
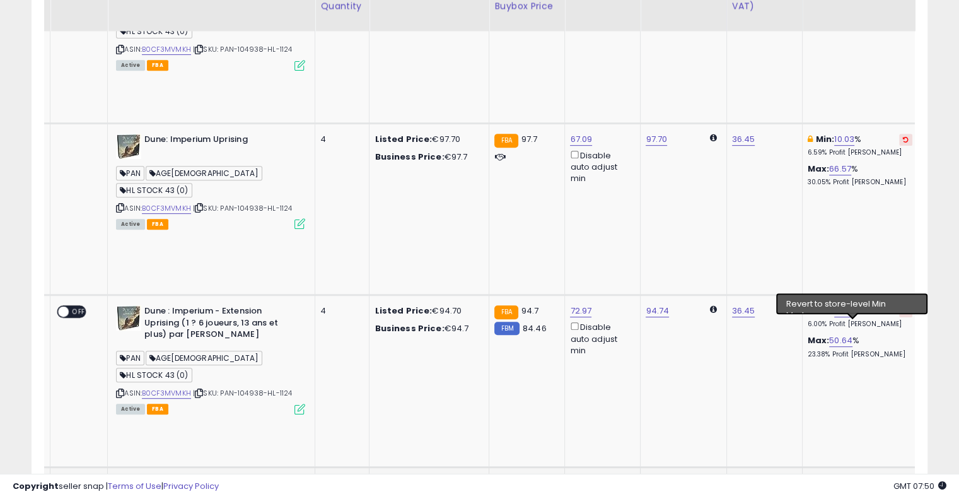
scroll to position [537, 0]
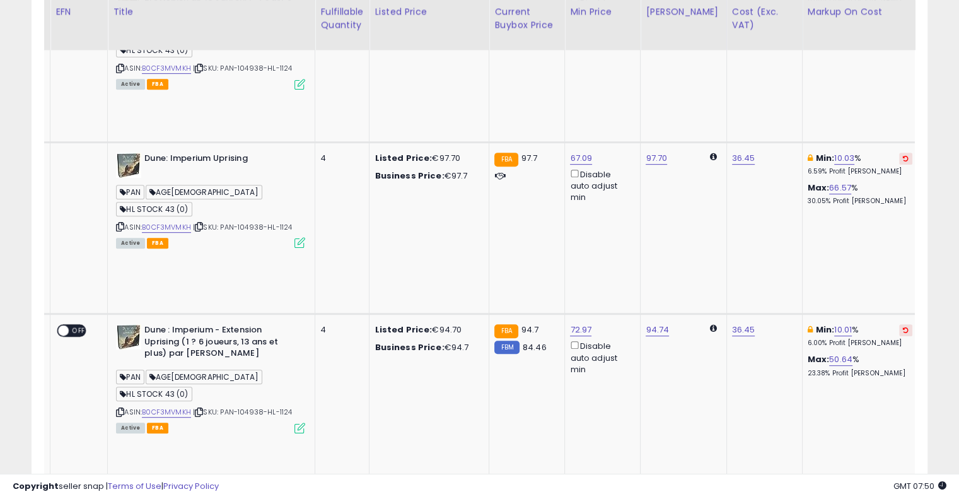
click at [903, 498] on icon at bounding box center [906, 502] width 6 height 6
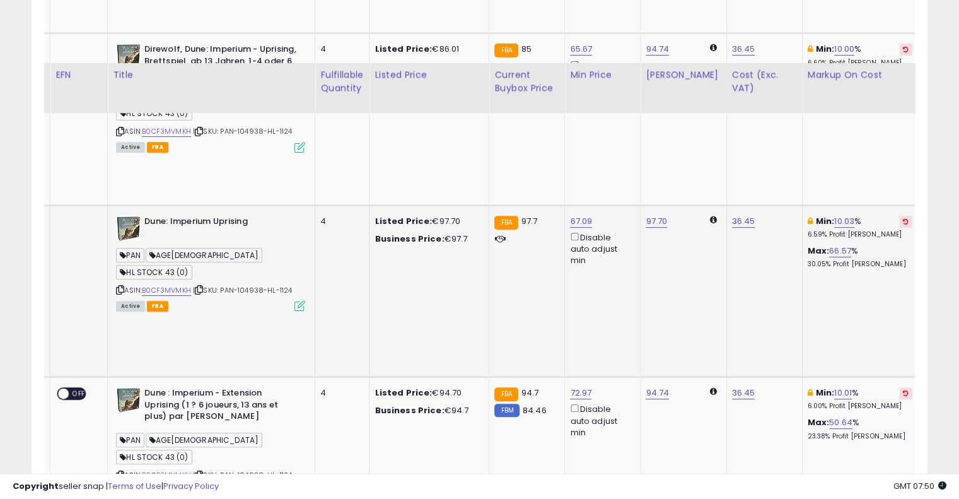
scroll to position [411, 0]
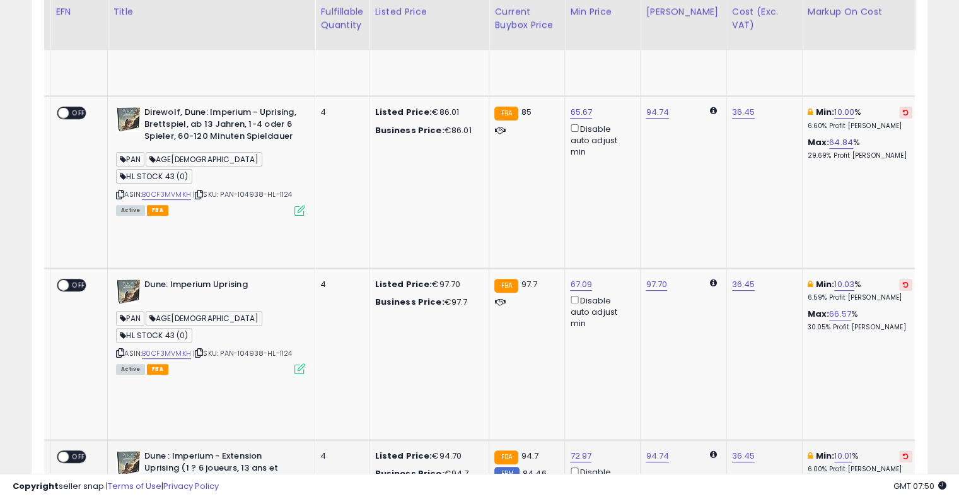
click at [903, 453] on icon at bounding box center [906, 456] width 6 height 6
click at [903, 281] on icon at bounding box center [906, 284] width 6 height 6
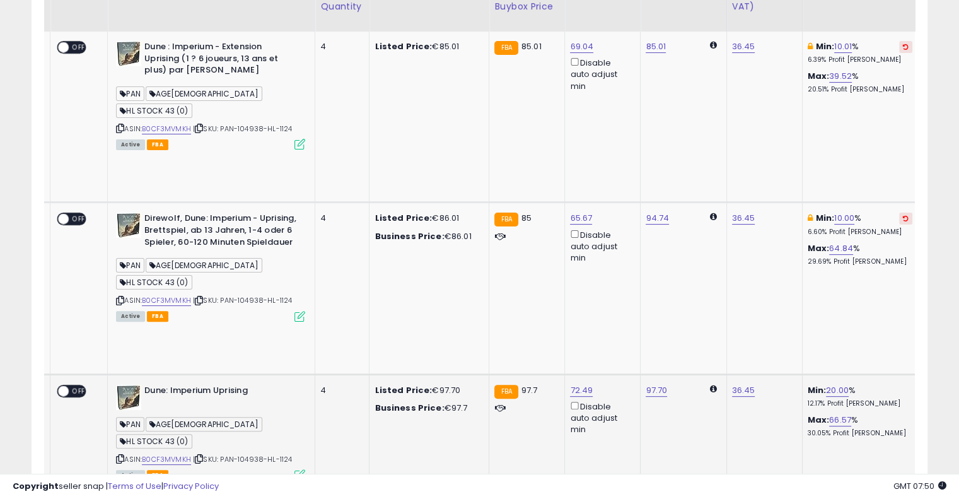
scroll to position [285, 0]
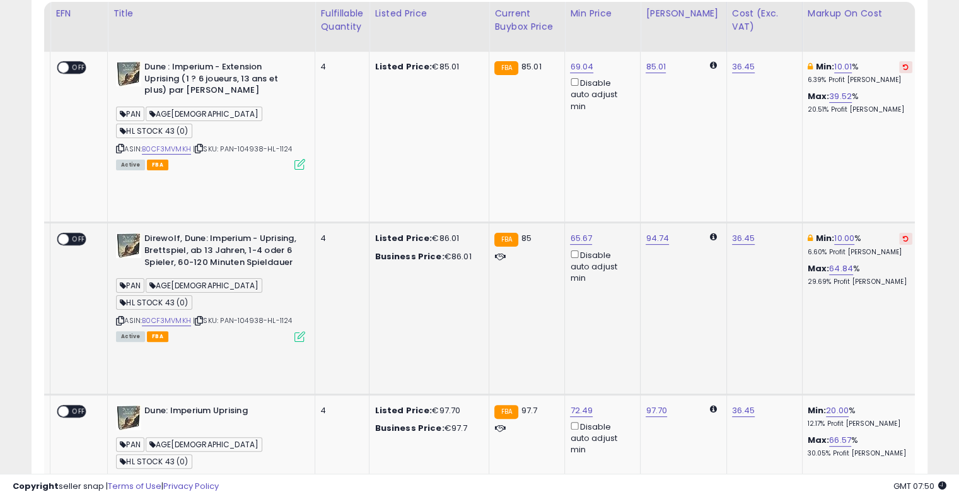
click at [899, 233] on button at bounding box center [905, 239] width 13 height 12
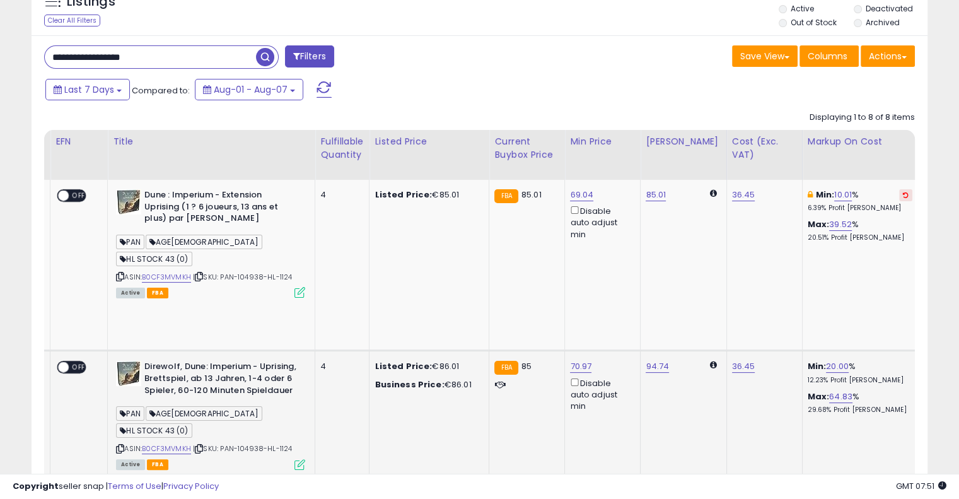
scroll to position [33, 0]
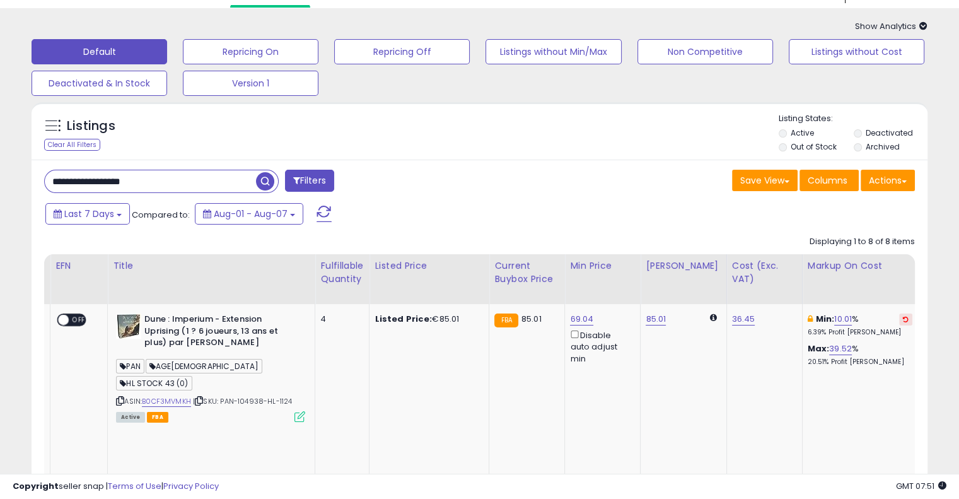
drag, startPoint x: 202, startPoint y: 176, endPoint x: 0, endPoint y: 175, distance: 202.3
paste input "text"
click at [260, 178] on span "button" at bounding box center [265, 181] width 18 height 18
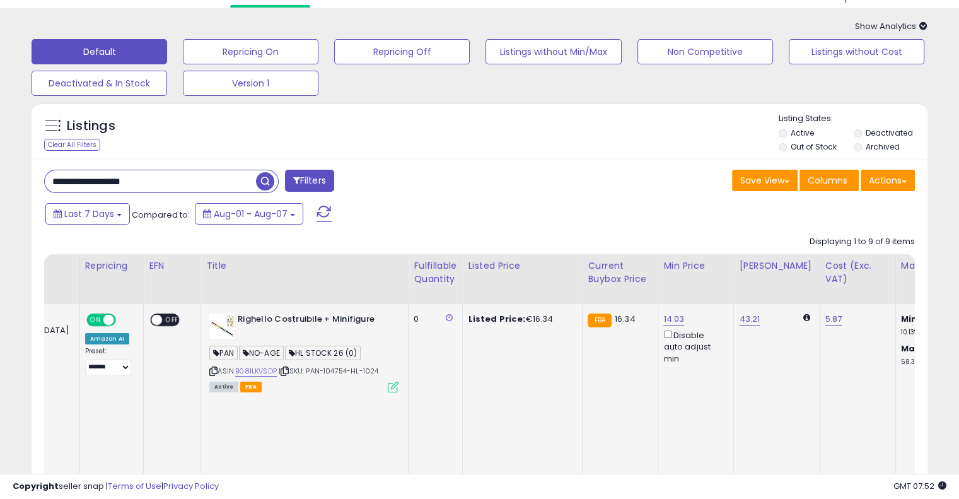
scroll to position [0, 0]
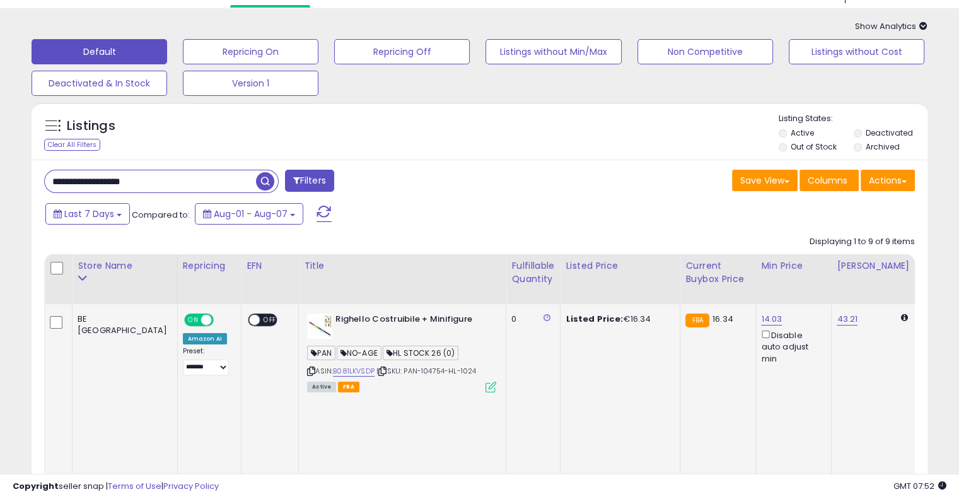
drag, startPoint x: 446, startPoint y: 357, endPoint x: 237, endPoint y: 356, distance: 209.2
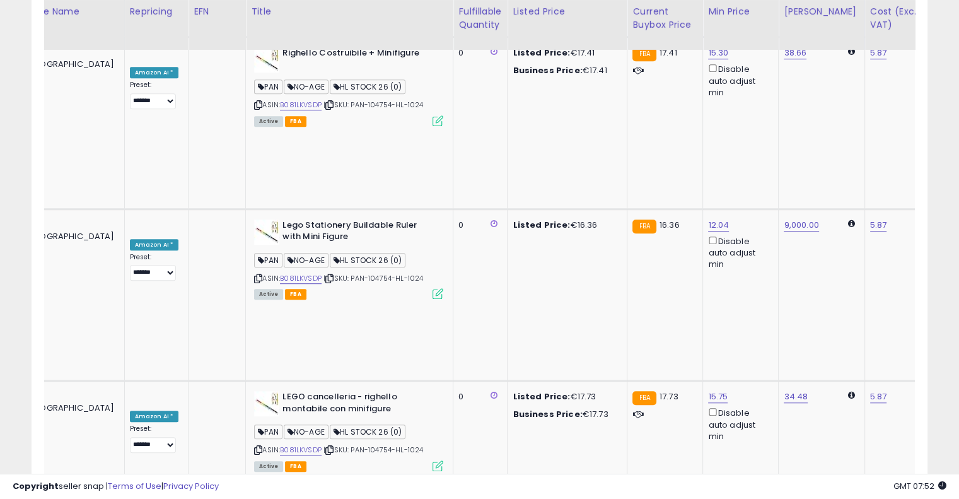
scroll to position [0, 224]
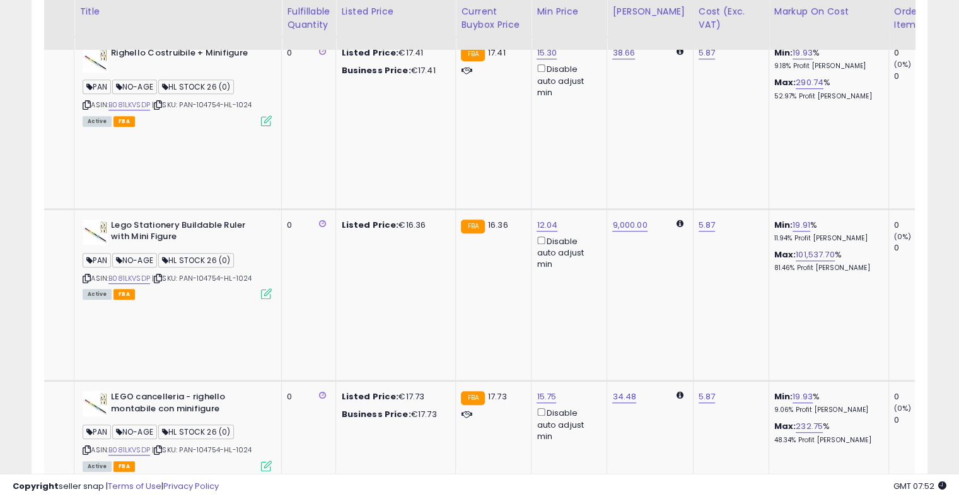
drag, startPoint x: 466, startPoint y: 219, endPoint x: 585, endPoint y: 193, distance: 121.9
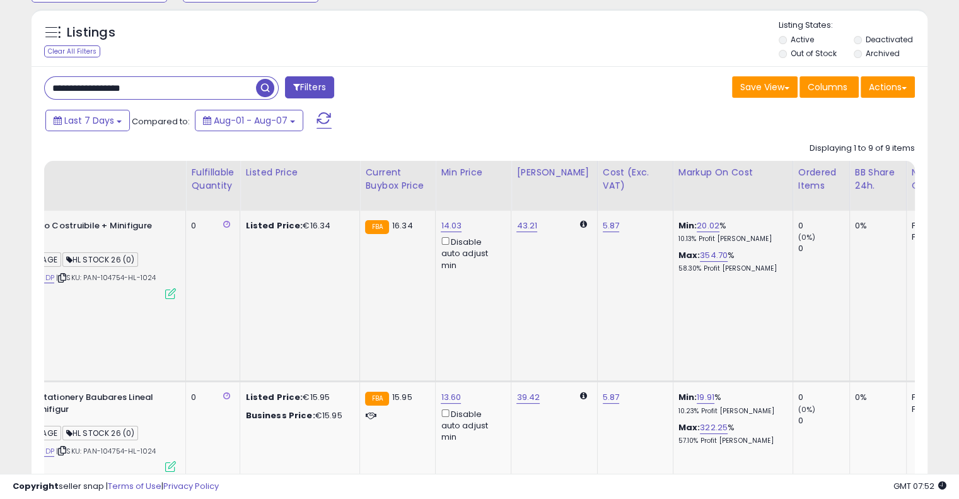
scroll to position [0, 120]
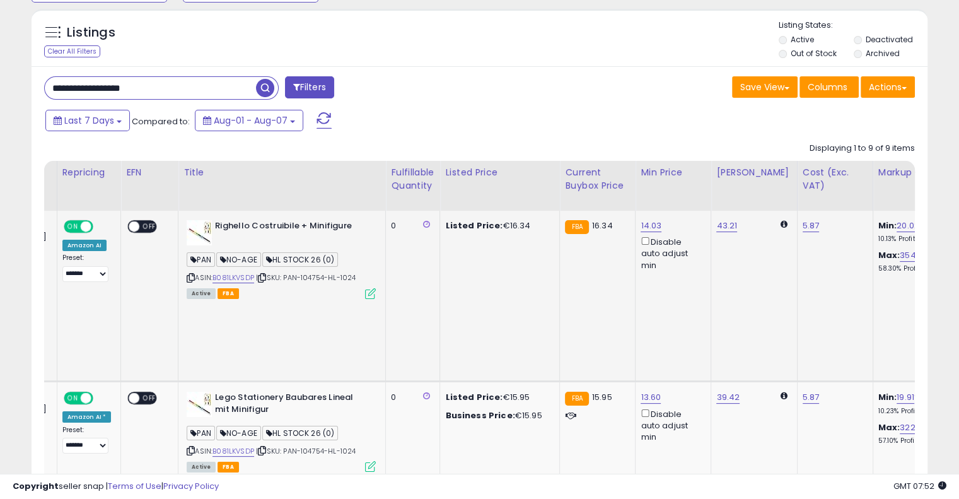
drag, startPoint x: 514, startPoint y: 272, endPoint x: 386, endPoint y: 274, distance: 128.0
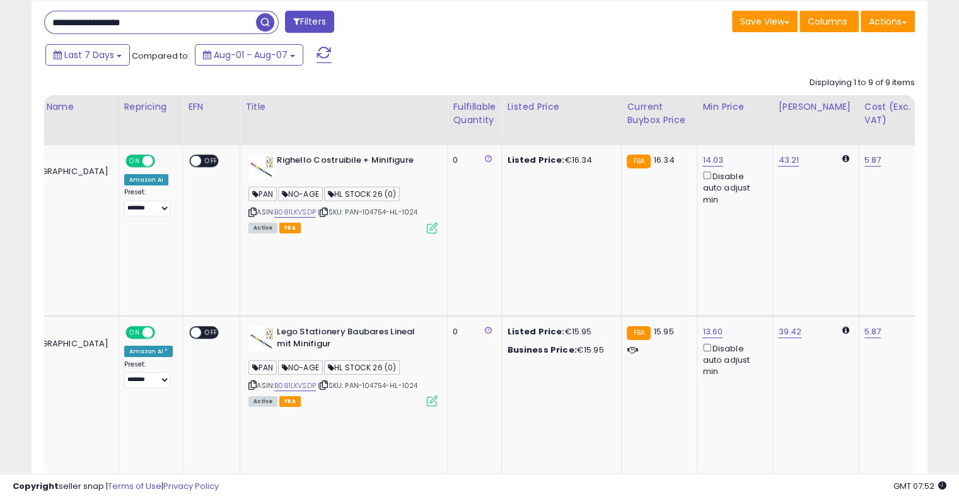
scroll to position [189, 0]
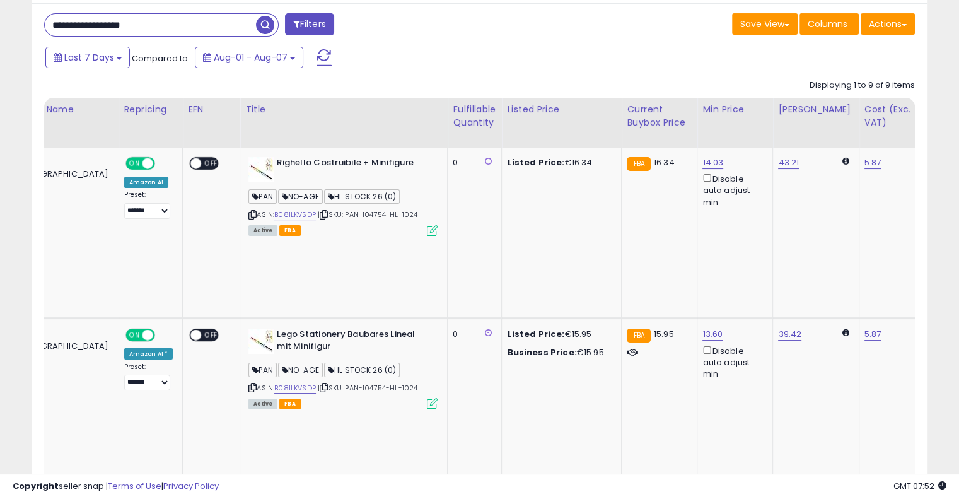
drag, startPoint x: 156, startPoint y: 21, endPoint x: 0, endPoint y: 7, distance: 156.3
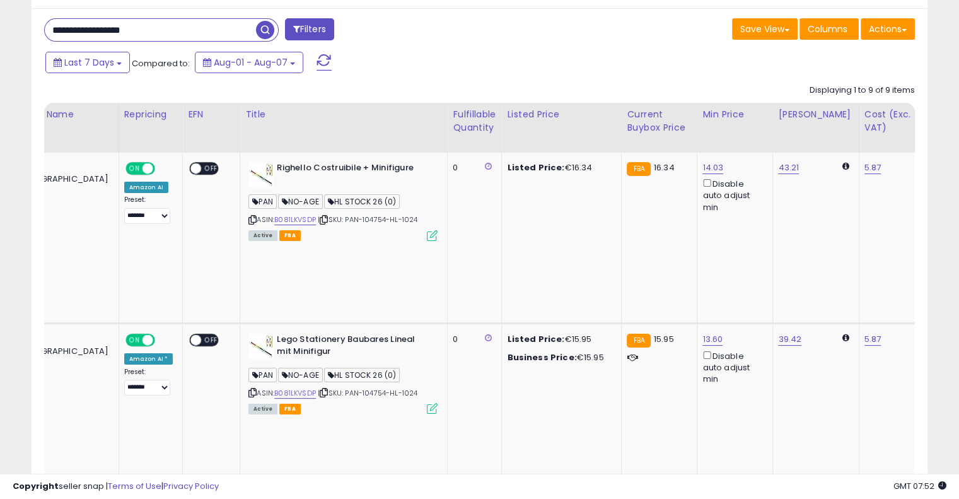
paste input "text"
click at [271, 33] on span "button" at bounding box center [265, 30] width 18 height 18
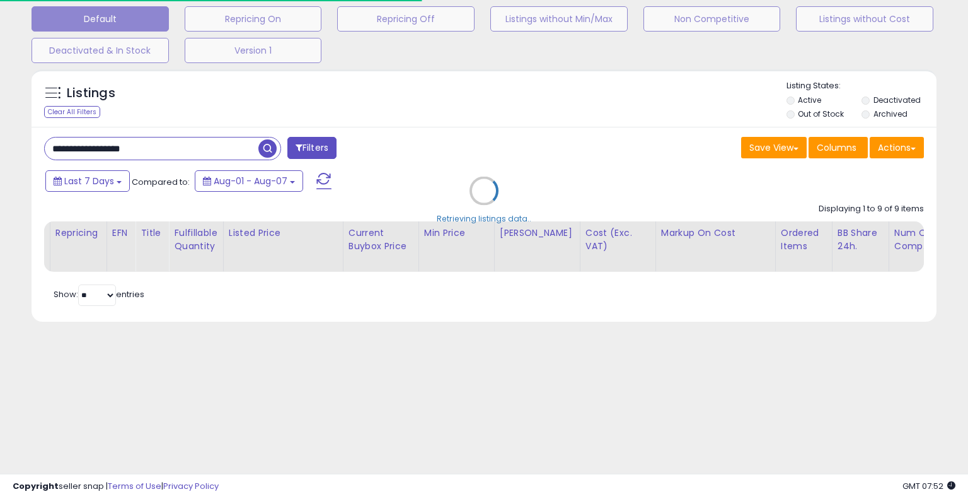
click at [474, 105] on div "Retrieving listings data.." at bounding box center [484, 200] width 924 height 274
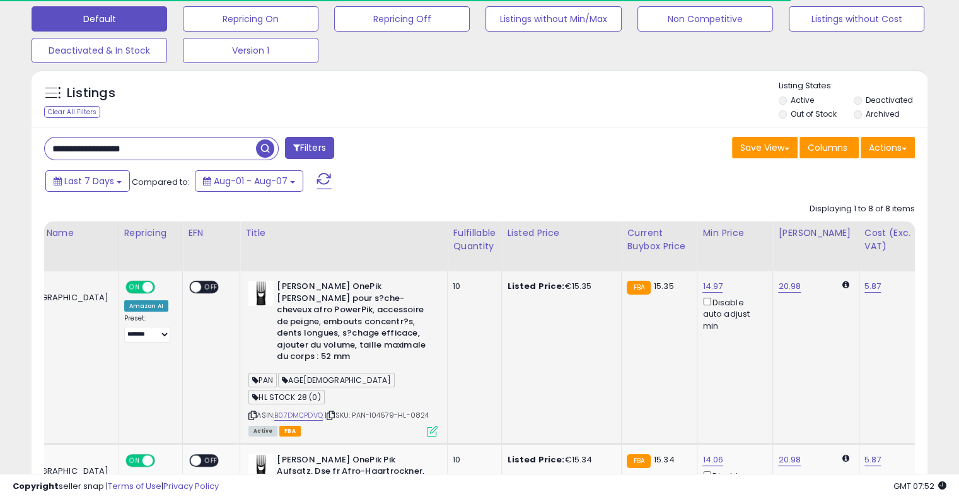
scroll to position [0, 0]
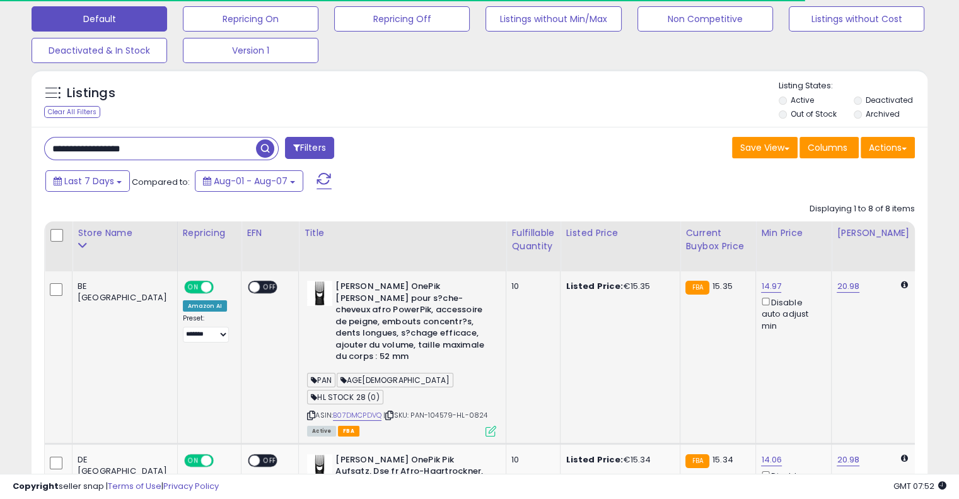
drag, startPoint x: 509, startPoint y: 340, endPoint x: 361, endPoint y: 335, distance: 148.2
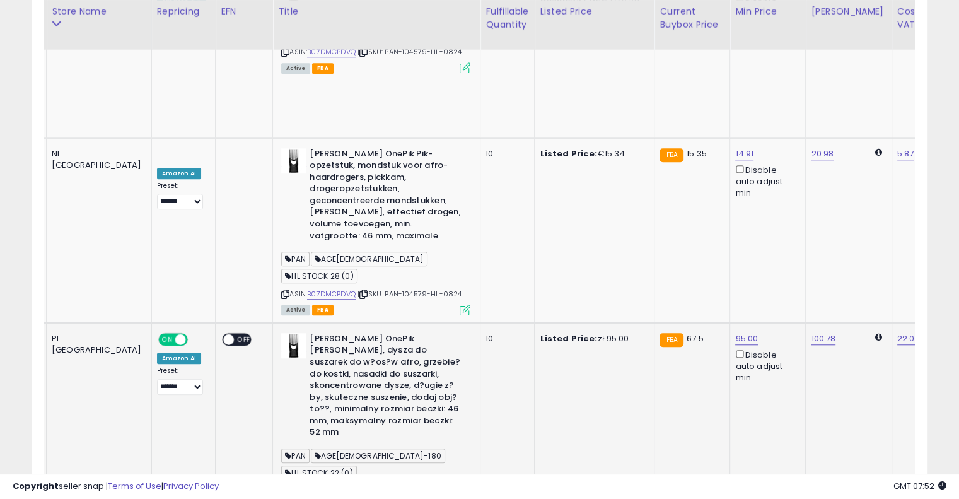
scroll to position [0, 78]
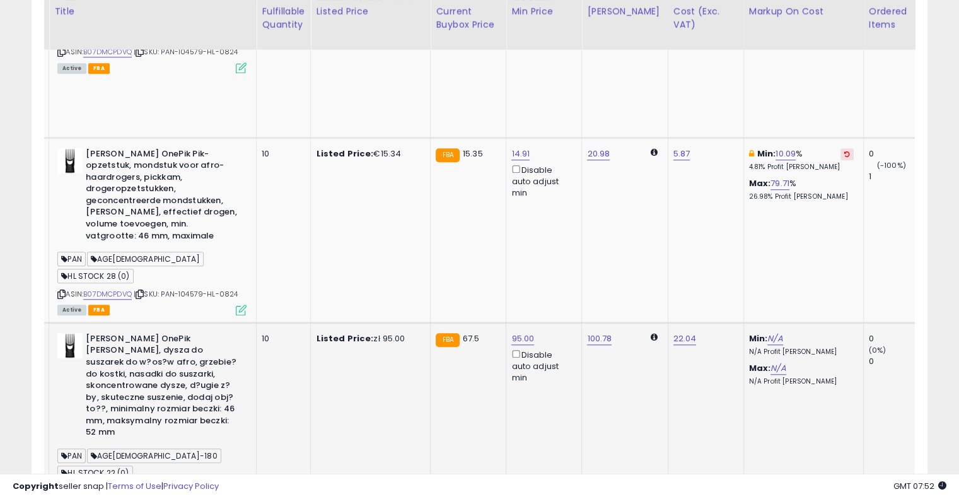
drag, startPoint x: 480, startPoint y: 267, endPoint x: 550, endPoint y: 248, distance: 72.5
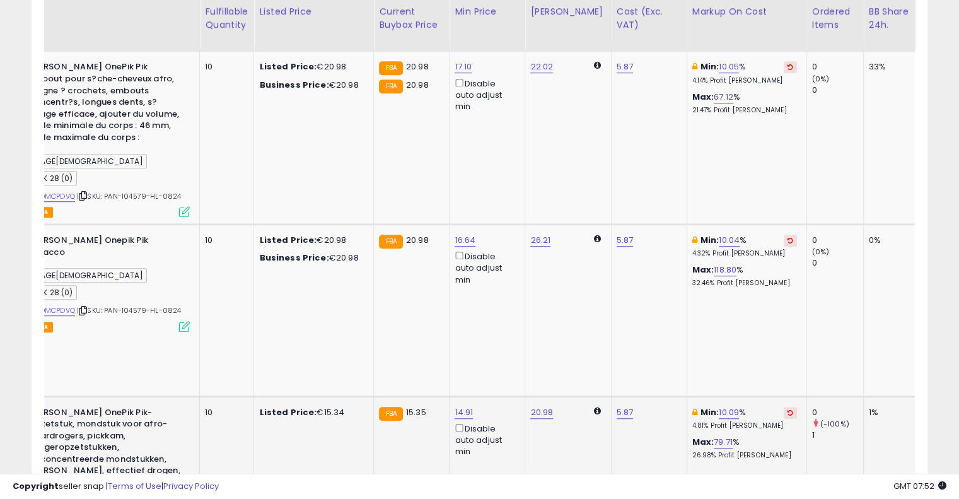
click at [787, 409] on icon at bounding box center [790, 412] width 6 height 6
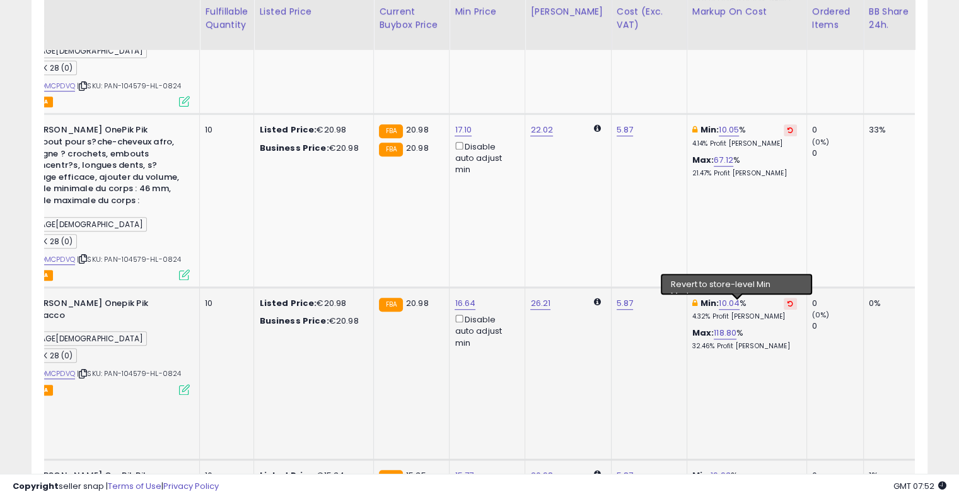
click at [783, 297] on button at bounding box center [789, 303] width 13 height 12
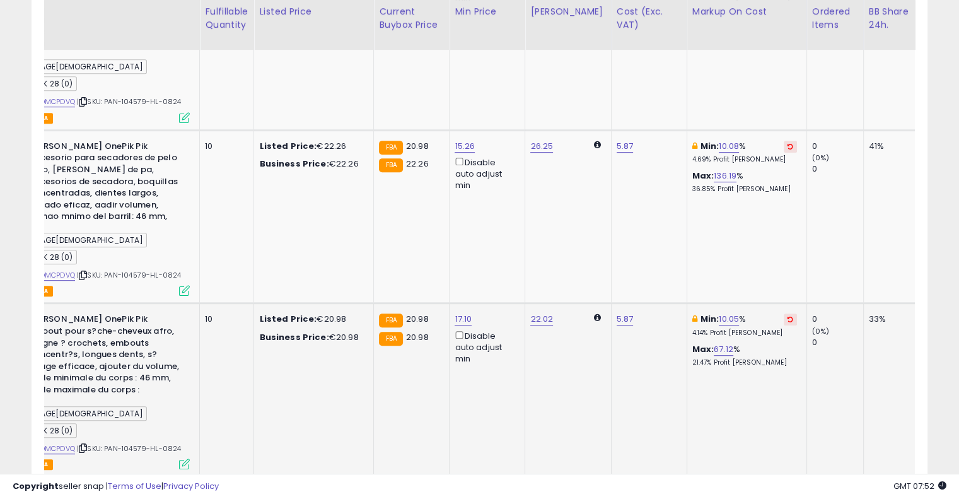
click at [787, 316] on icon at bounding box center [790, 319] width 6 height 6
click at [787, 143] on icon at bounding box center [790, 146] width 6 height 6
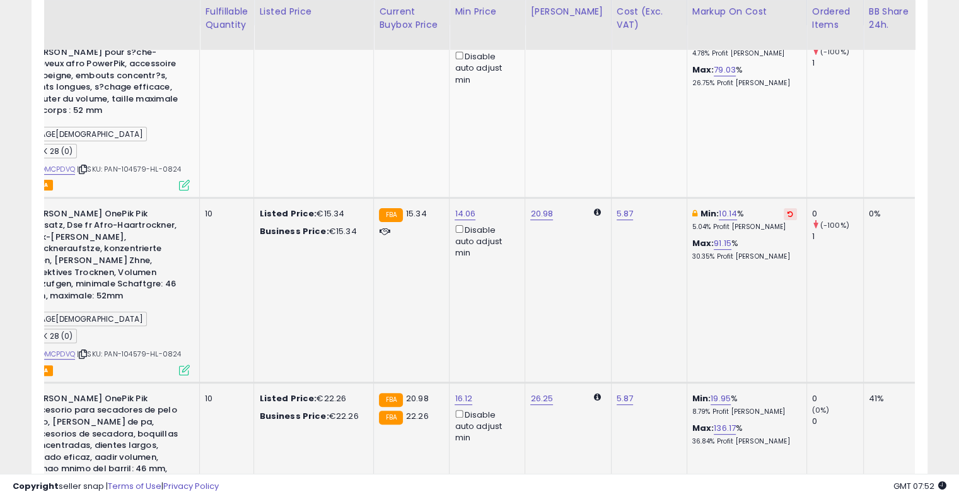
click at [787, 211] on icon at bounding box center [790, 214] width 6 height 6
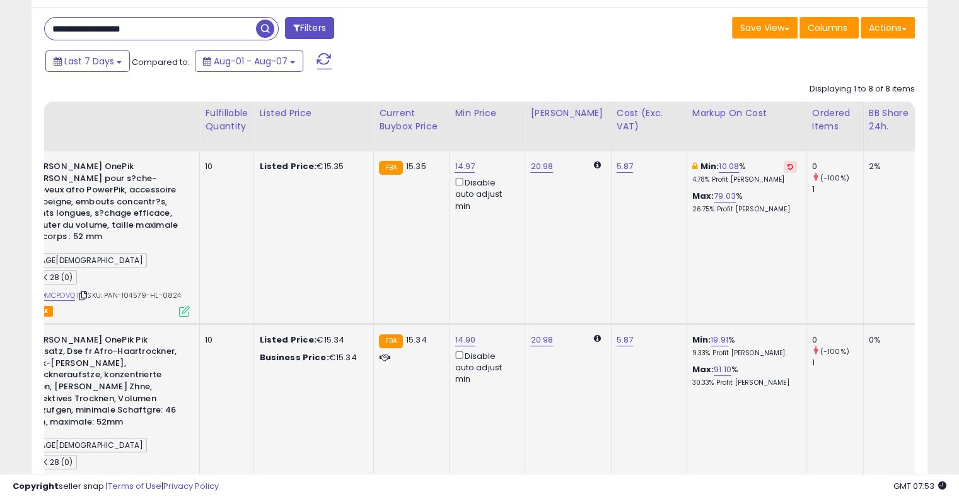
click at [783, 171] on button at bounding box center [789, 167] width 13 height 12
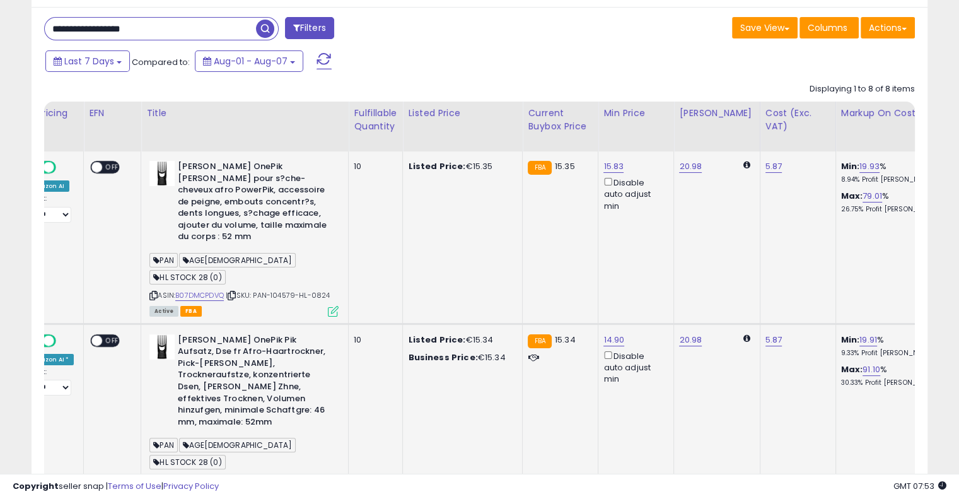
drag, startPoint x: 591, startPoint y: 244, endPoint x: 502, endPoint y: 245, distance: 88.9
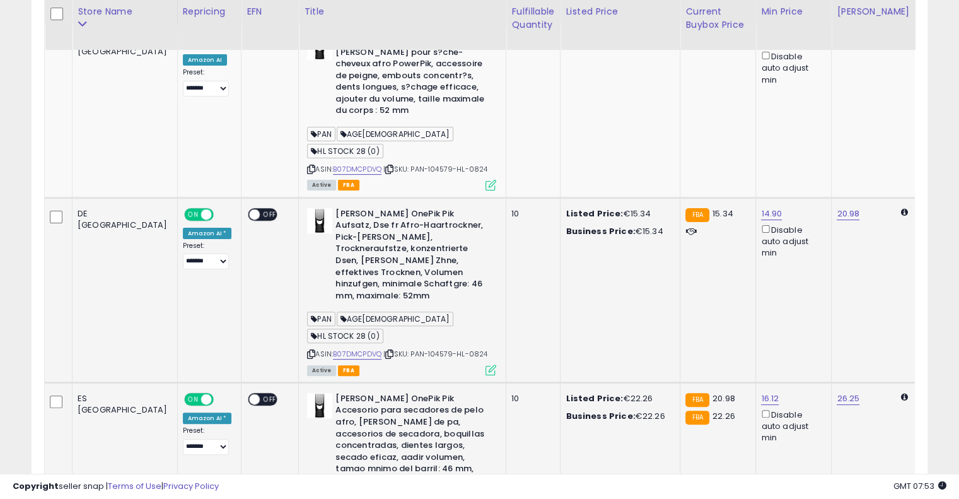
drag, startPoint x: 541, startPoint y: 269, endPoint x: 579, endPoint y: 249, distance: 43.4
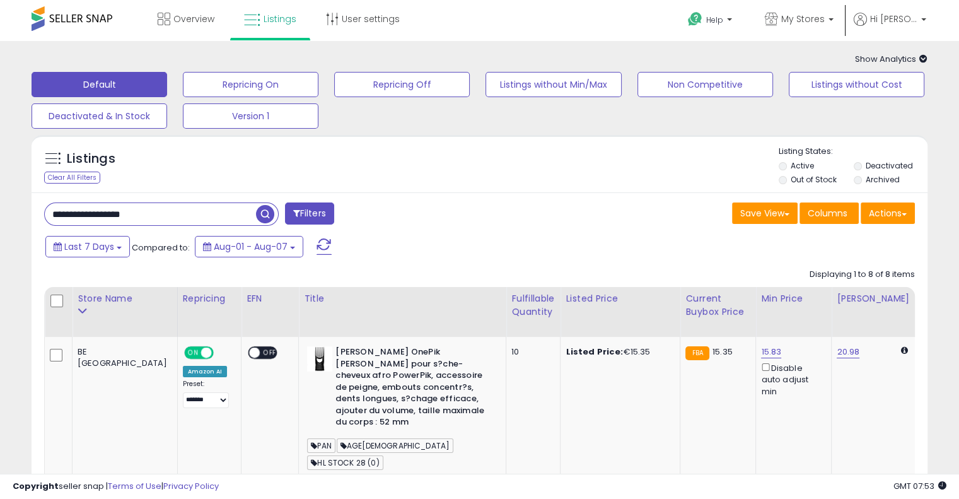
drag, startPoint x: 179, startPoint y: 211, endPoint x: 0, endPoint y: 208, distance: 179.0
paste input "text"
click at [267, 222] on span "button" at bounding box center [265, 214] width 18 height 18
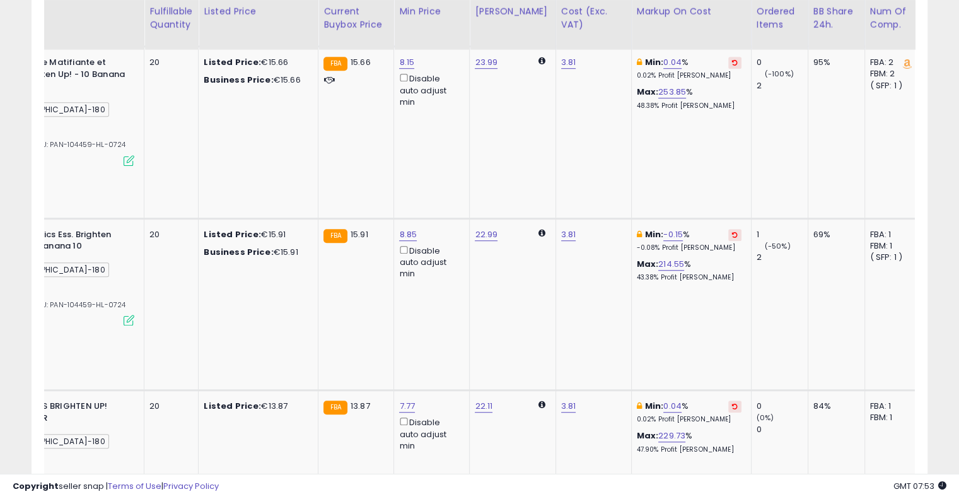
drag, startPoint x: 456, startPoint y: 212, endPoint x: 587, endPoint y: 190, distance: 133.0
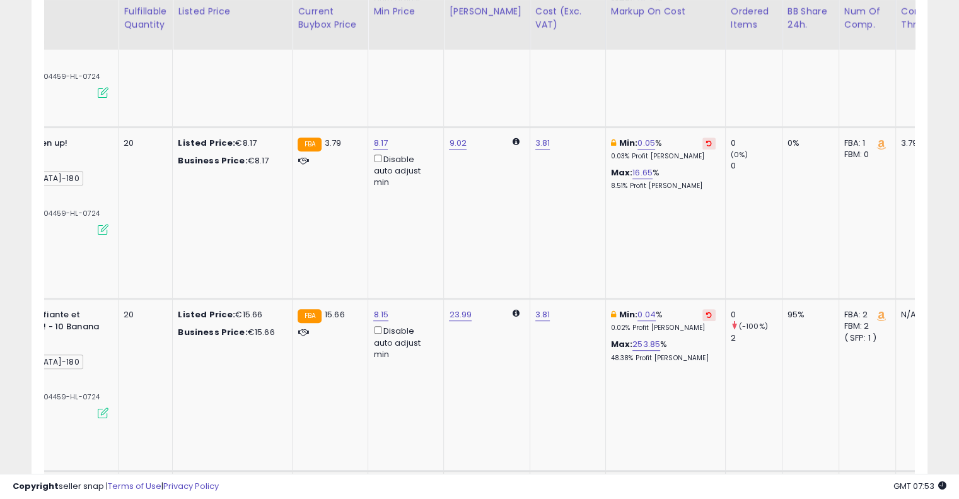
click at [706, 483] on icon at bounding box center [709, 486] width 6 height 6
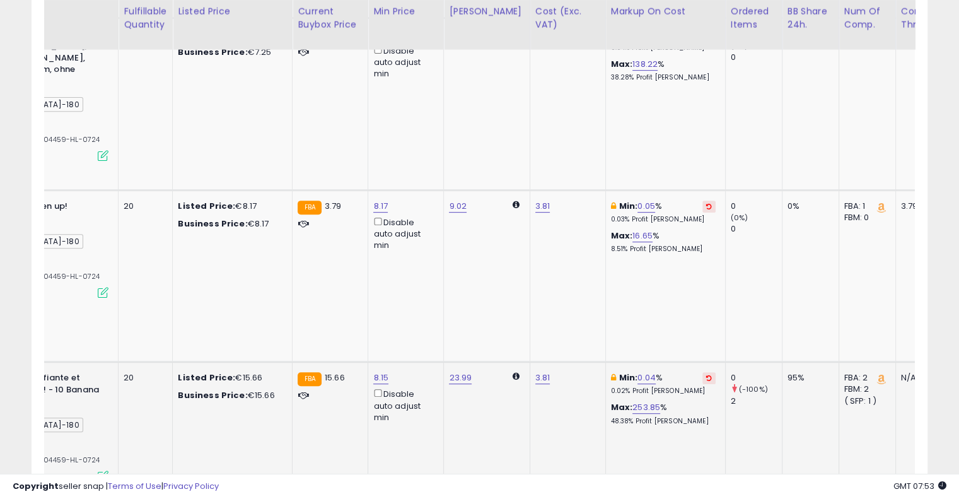
click at [706, 374] on icon at bounding box center [709, 377] width 6 height 6
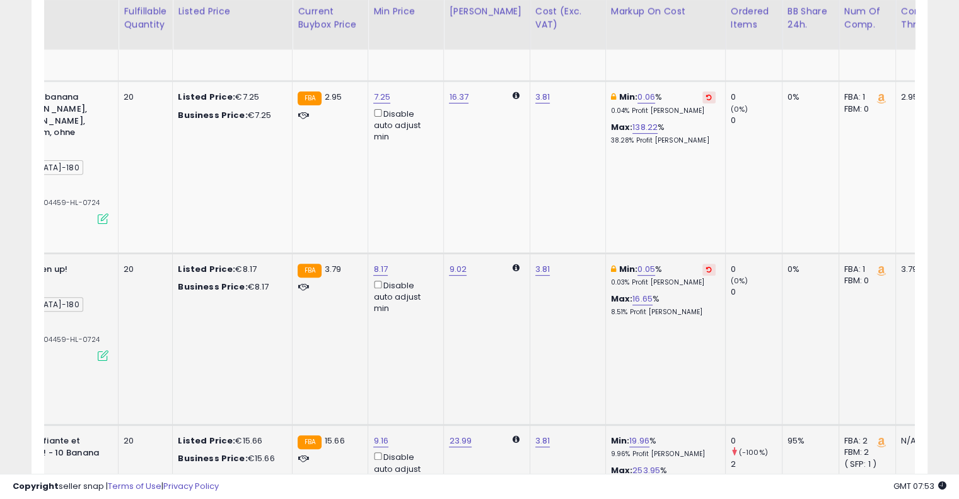
drag, startPoint x: 655, startPoint y: 157, endPoint x: 655, endPoint y: 168, distance: 10.7
click at [706, 266] on icon at bounding box center [709, 269] width 6 height 6
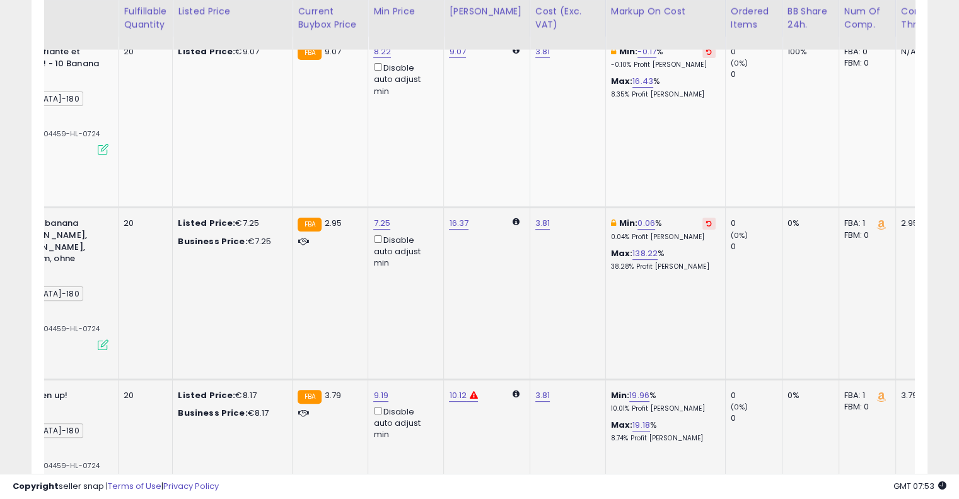
click at [706, 220] on icon at bounding box center [709, 223] width 6 height 6
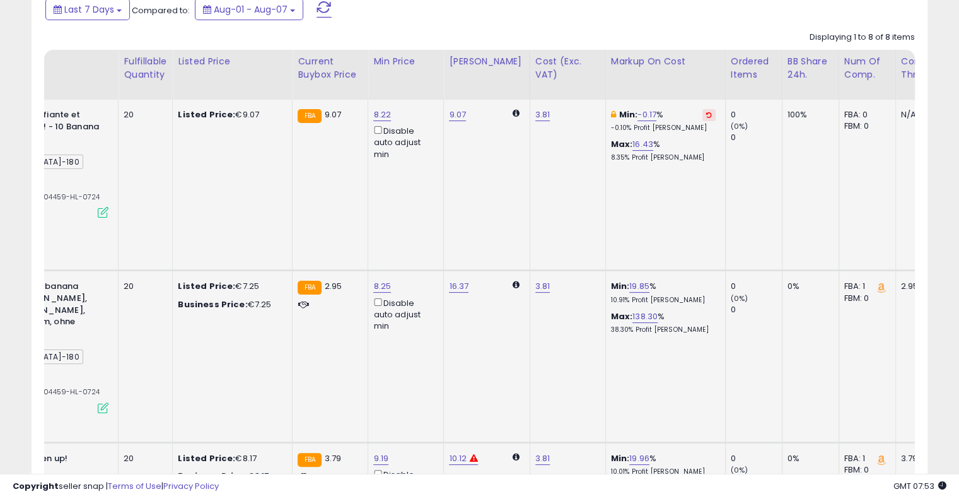
click at [702, 119] on button at bounding box center [708, 115] width 13 height 12
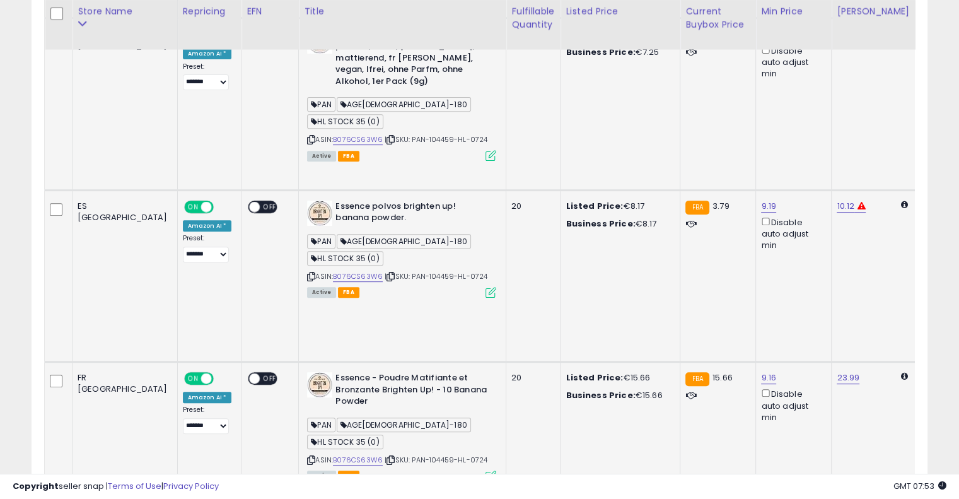
drag, startPoint x: 470, startPoint y: 214, endPoint x: 376, endPoint y: 211, distance: 94.0
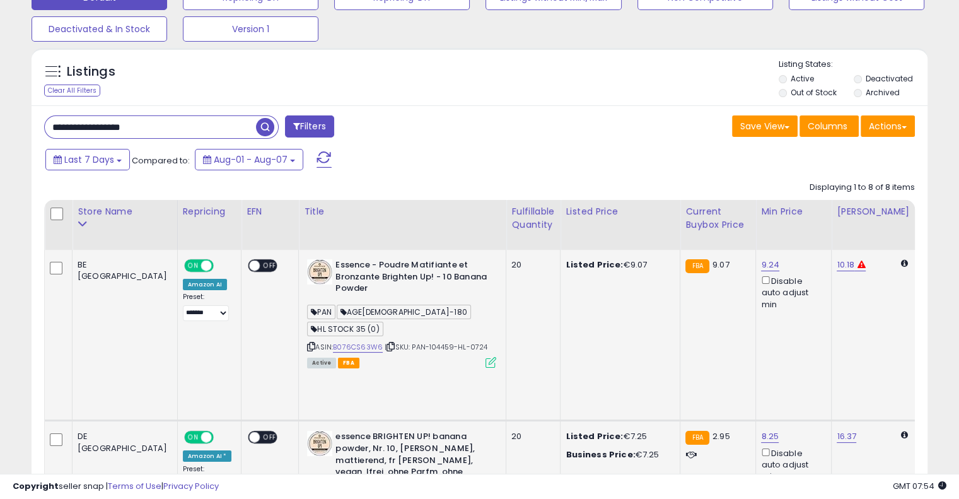
scroll to position [0, 0]
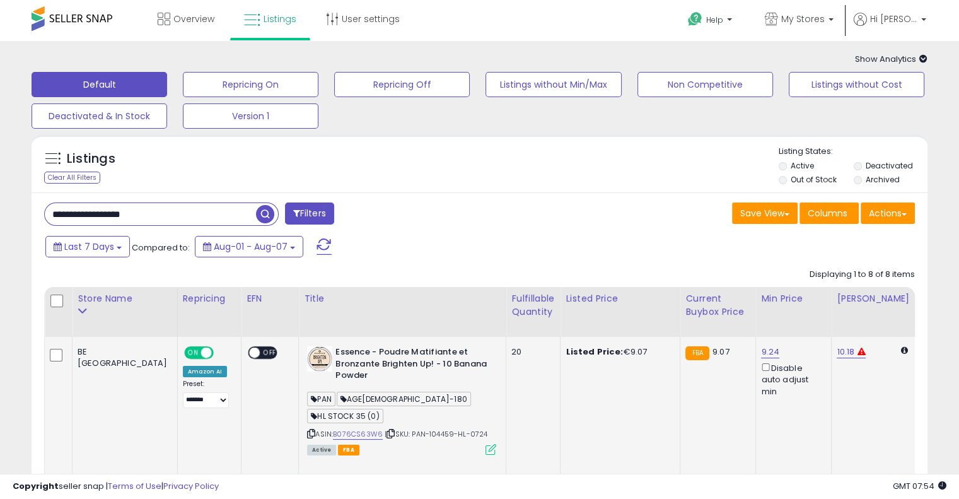
drag, startPoint x: 176, startPoint y: 215, endPoint x: 0, endPoint y: 206, distance: 176.7
paste input "text"
type input "**********"
click at [271, 216] on span "button" at bounding box center [265, 214] width 18 height 18
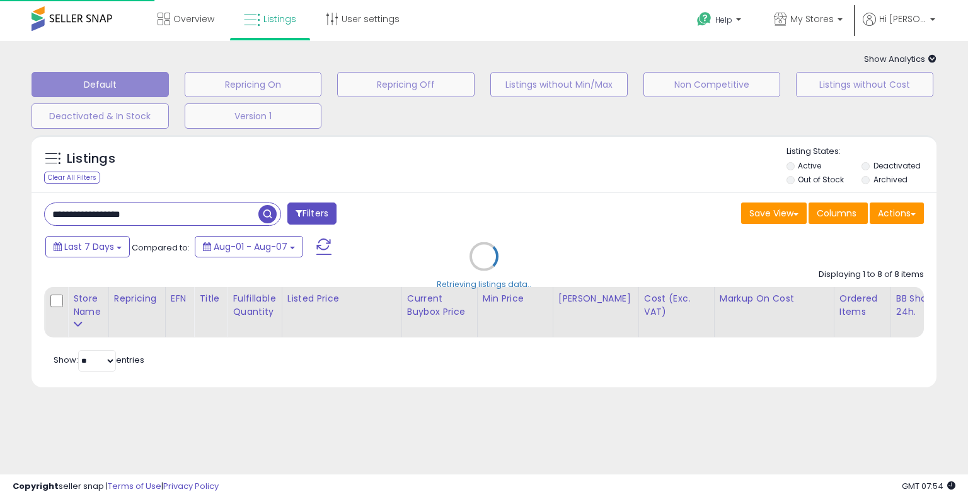
click at [516, 199] on div "Retrieving listings data.." at bounding box center [484, 266] width 924 height 274
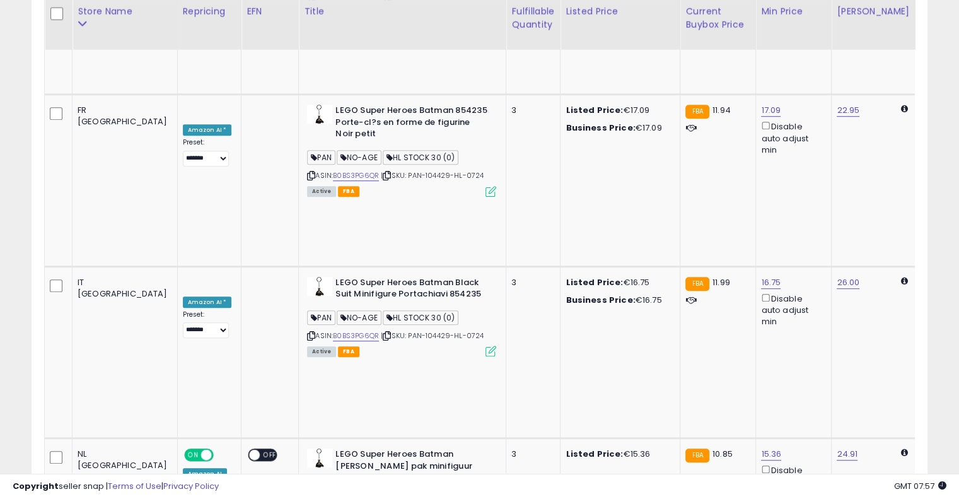
scroll to position [0, 246]
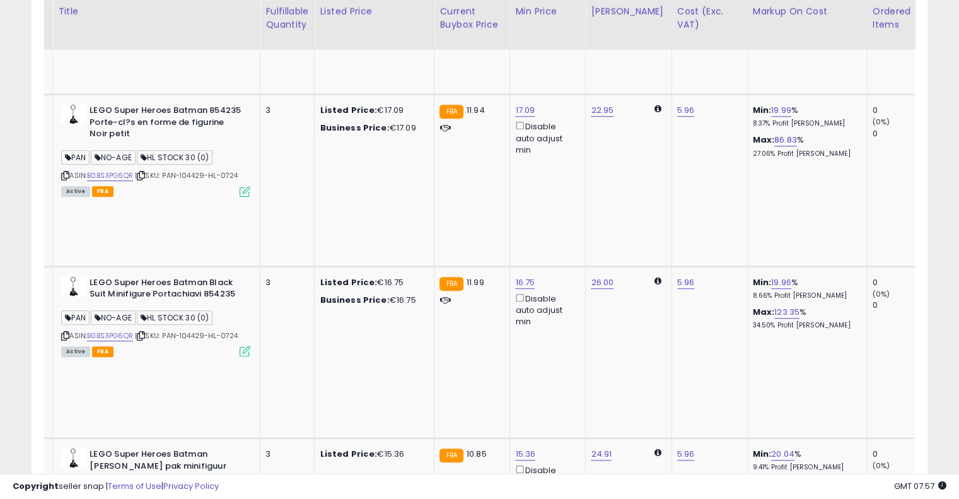
drag, startPoint x: 577, startPoint y: 253, endPoint x: 715, endPoint y: 229, distance: 140.1
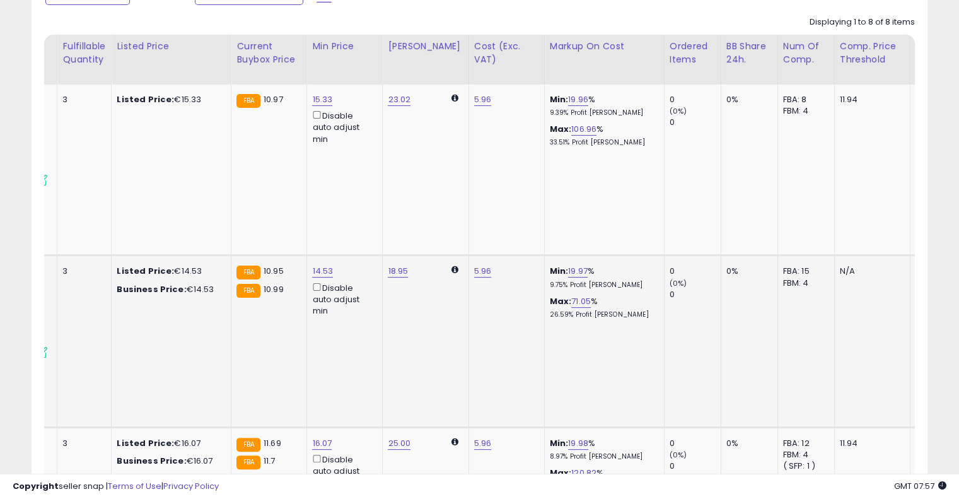
scroll to position [0, 330]
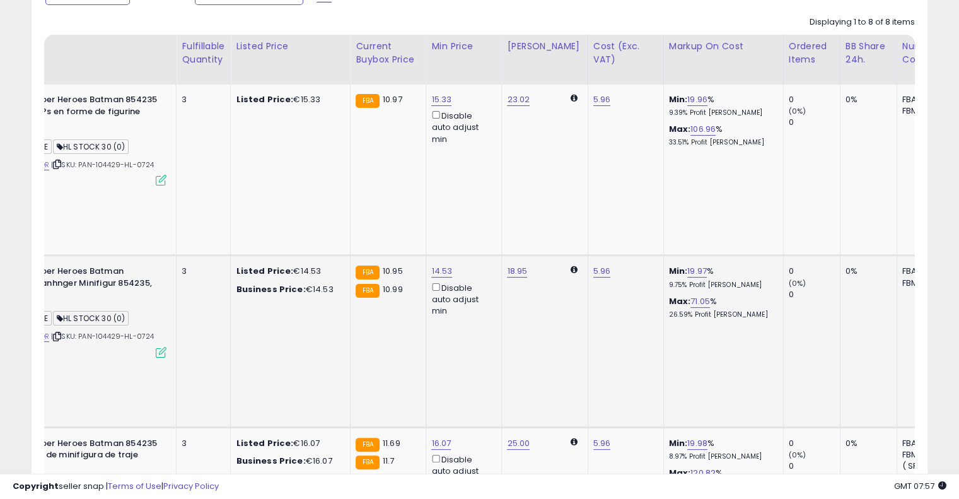
drag, startPoint x: 580, startPoint y: 241, endPoint x: 507, endPoint y: 255, distance: 74.3
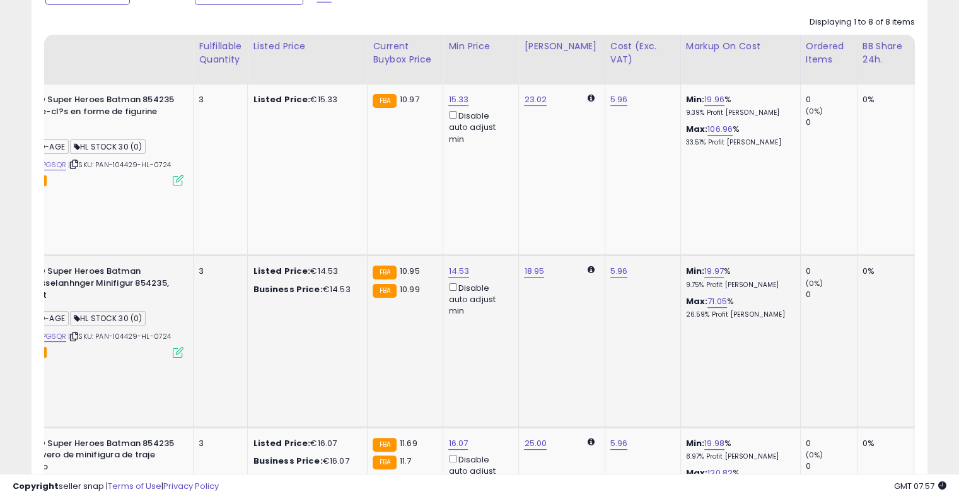
scroll to position [0, 72]
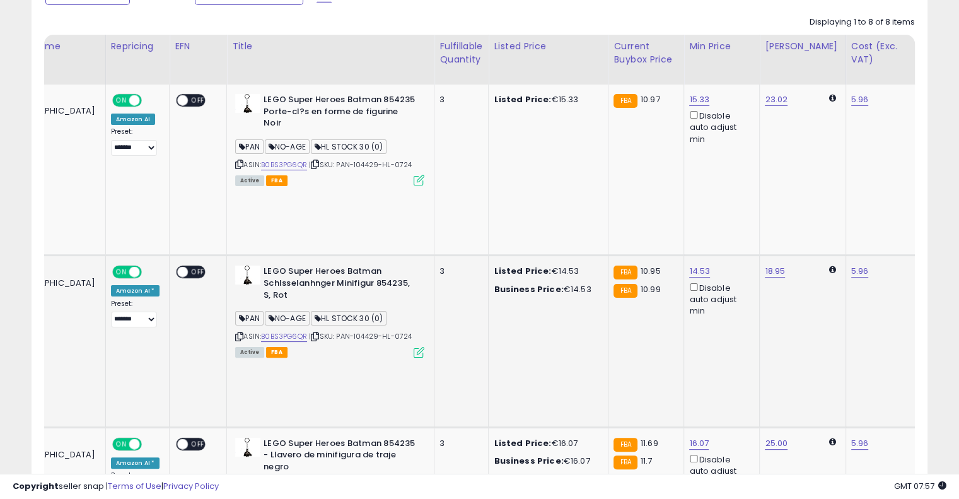
drag, startPoint x: 507, startPoint y: 216, endPoint x: 277, endPoint y: 201, distance: 229.9
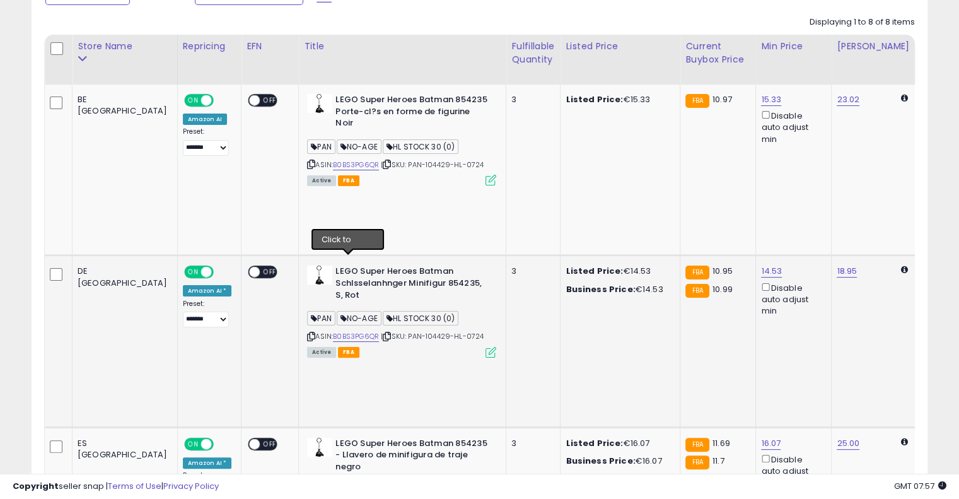
click at [383, 333] on icon at bounding box center [387, 336] width 8 height 7
click at [333, 331] on link "B0BS3PG6QR" at bounding box center [356, 336] width 46 height 11
